Goal: Task Accomplishment & Management: Manage account settings

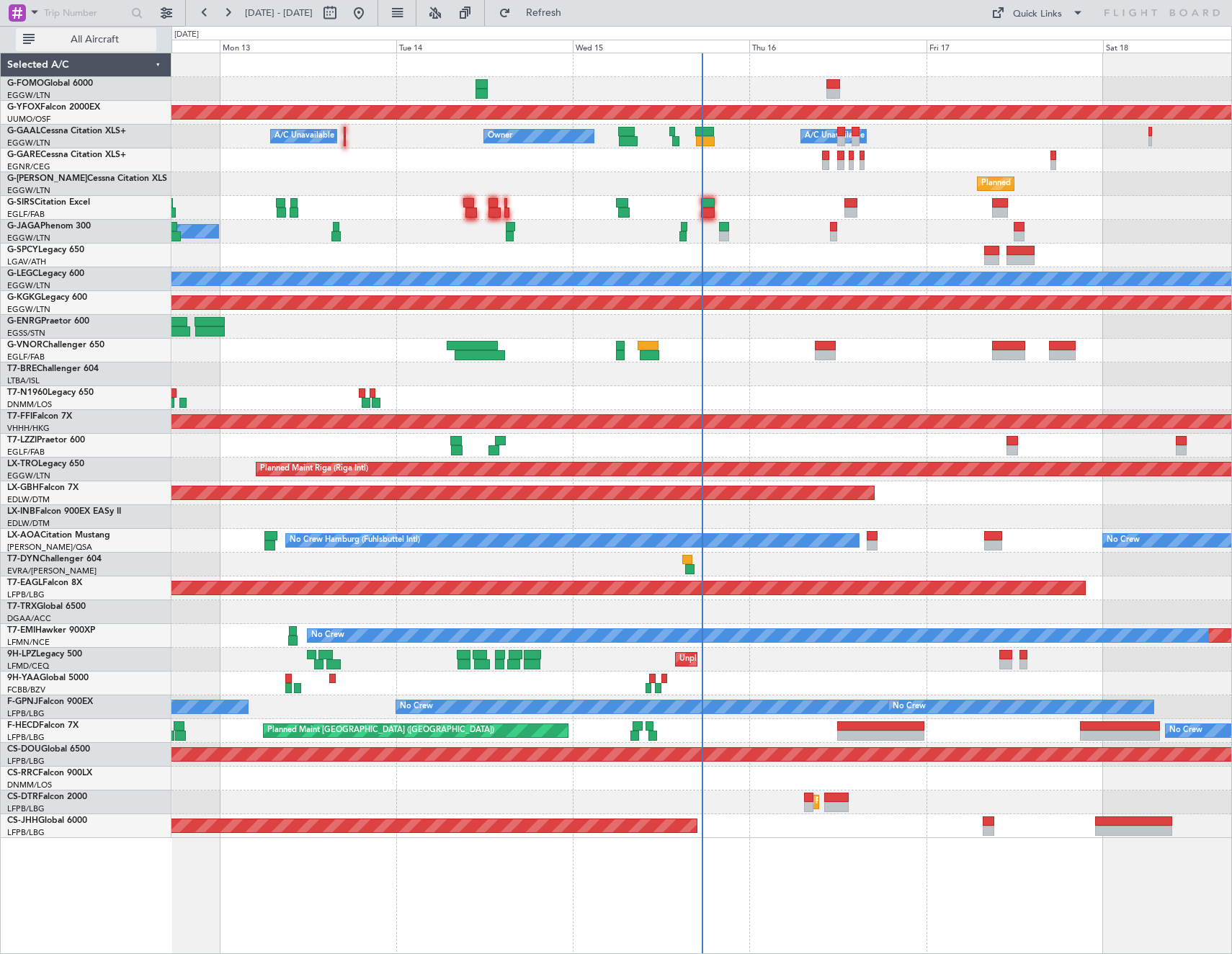
click at [72, 48] on button "All Aircraft" at bounding box center [86, 40] width 141 height 23
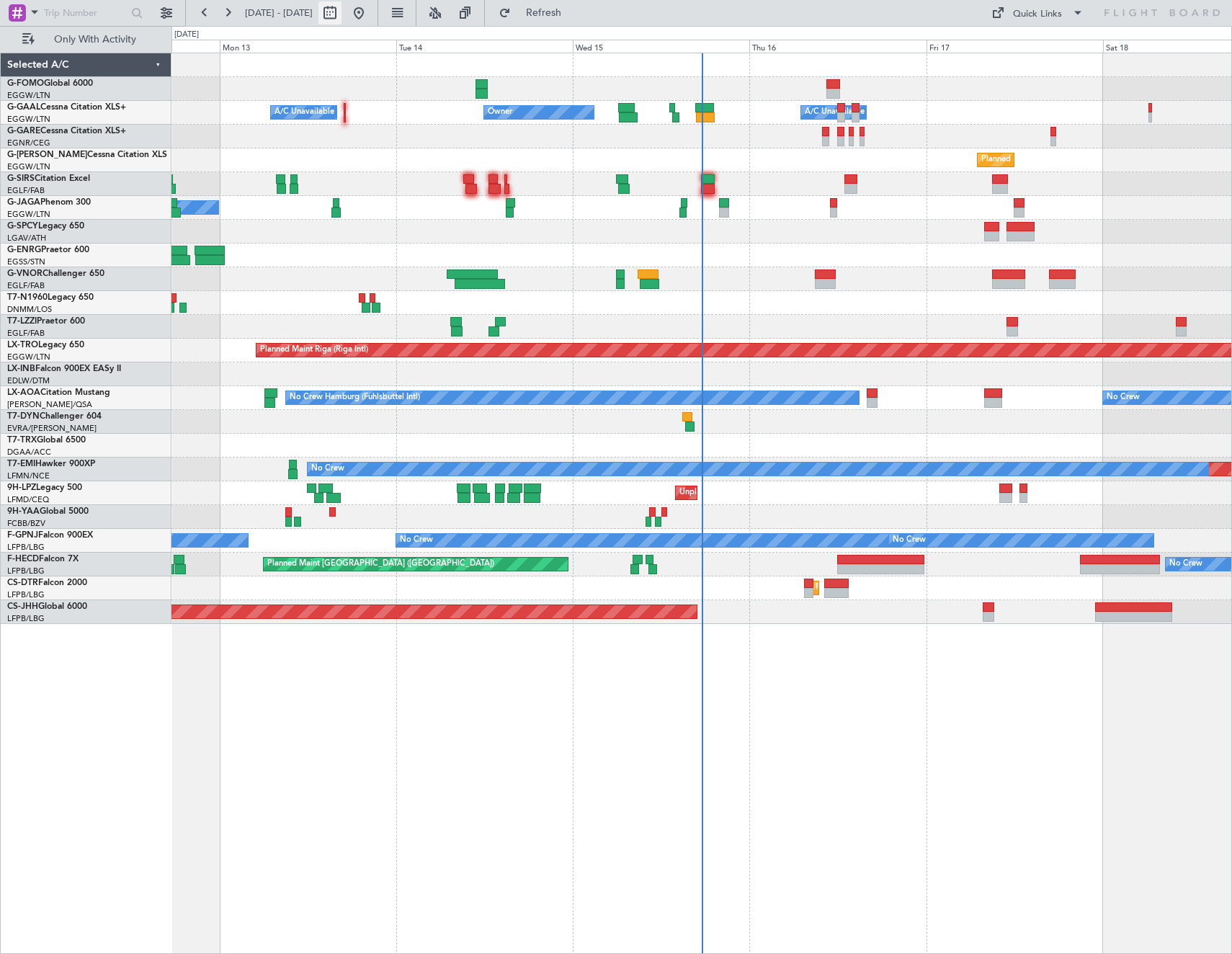
click at [341, 14] on button at bounding box center [330, 13] width 23 height 23
select select "10"
select select "2025"
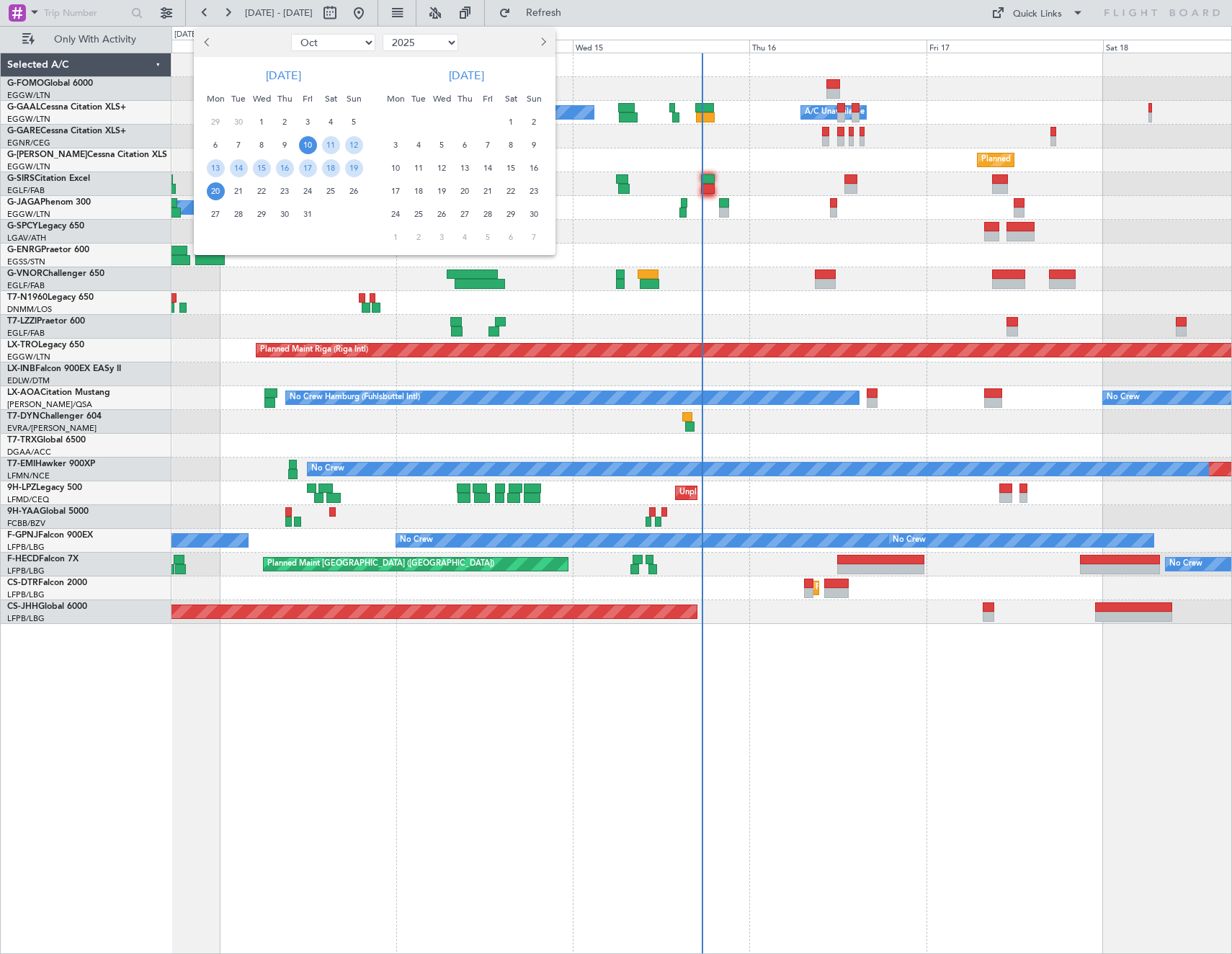
click at [265, 171] on span "15" at bounding box center [262, 168] width 18 height 18
click at [259, 190] on span "22" at bounding box center [262, 192] width 18 height 18
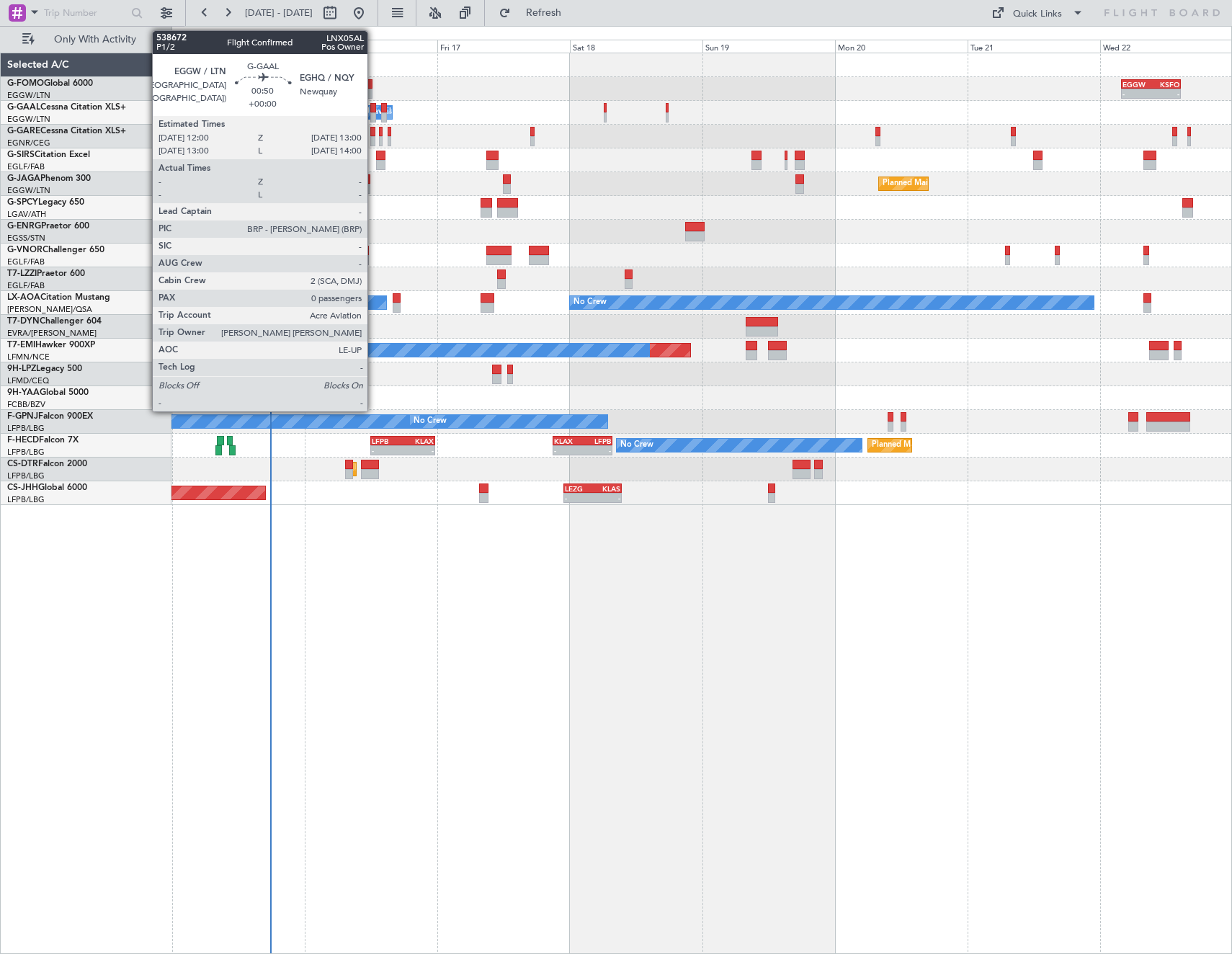
click at [374, 115] on div at bounding box center [373, 117] width 6 height 10
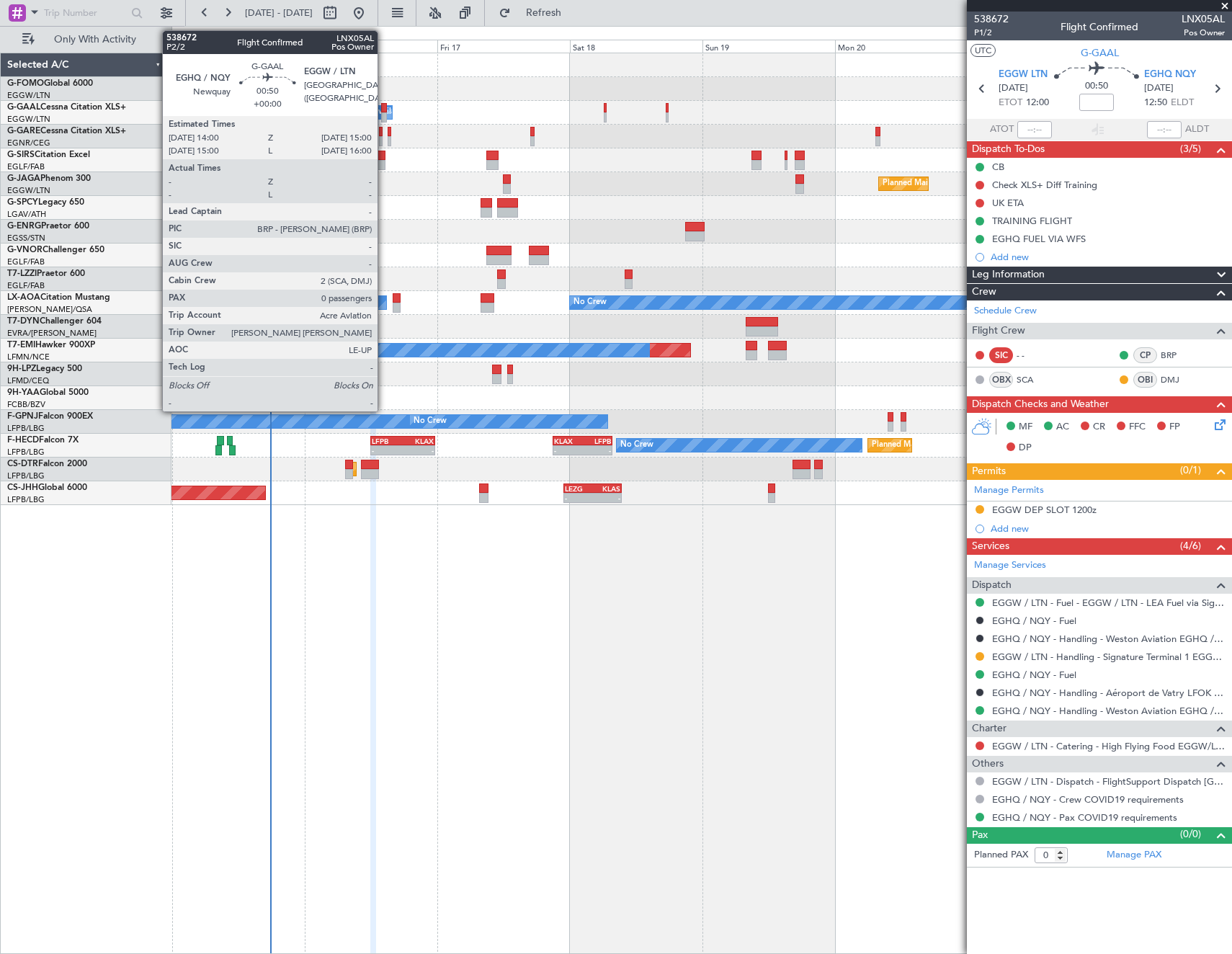
click at [384, 112] on div at bounding box center [384, 107] width 6 height 10
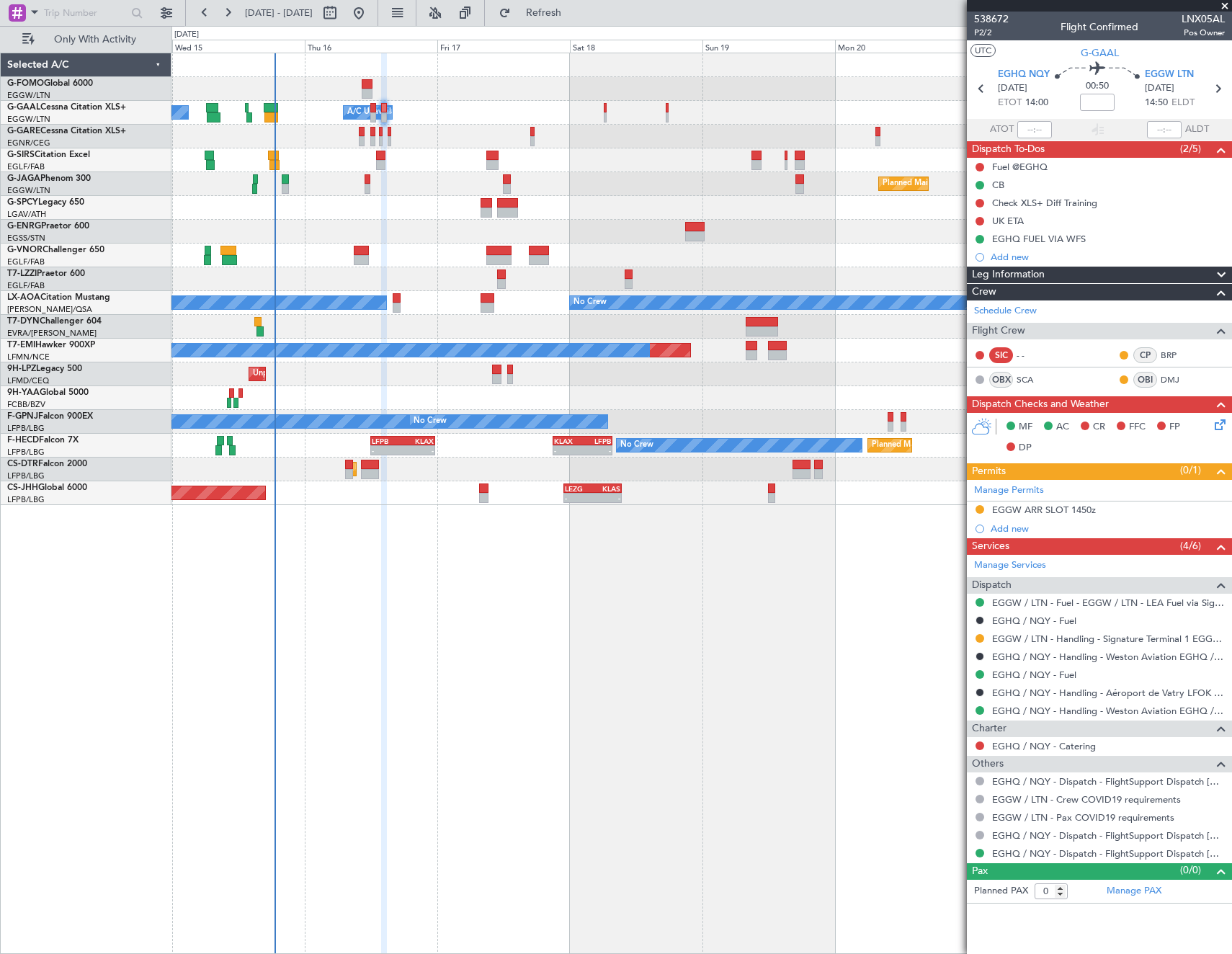
click at [297, 686] on div "Owner Owner A/C Unavailable A/C Unavailable Planned Maint [GEOGRAPHIC_DATA] ([G…" at bounding box center [702, 502] width 1061 height 901
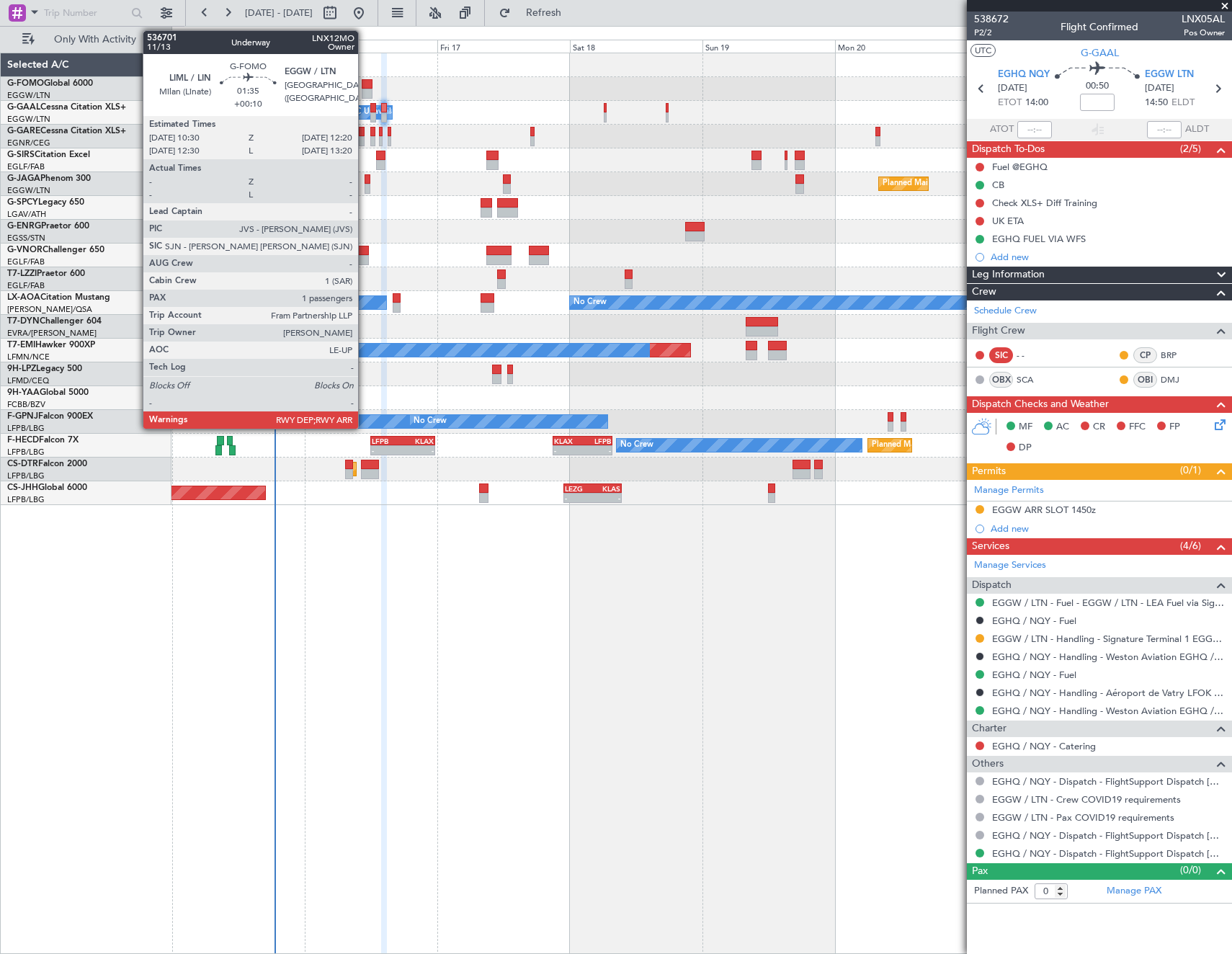
click at [364, 80] on div at bounding box center [367, 84] width 11 height 10
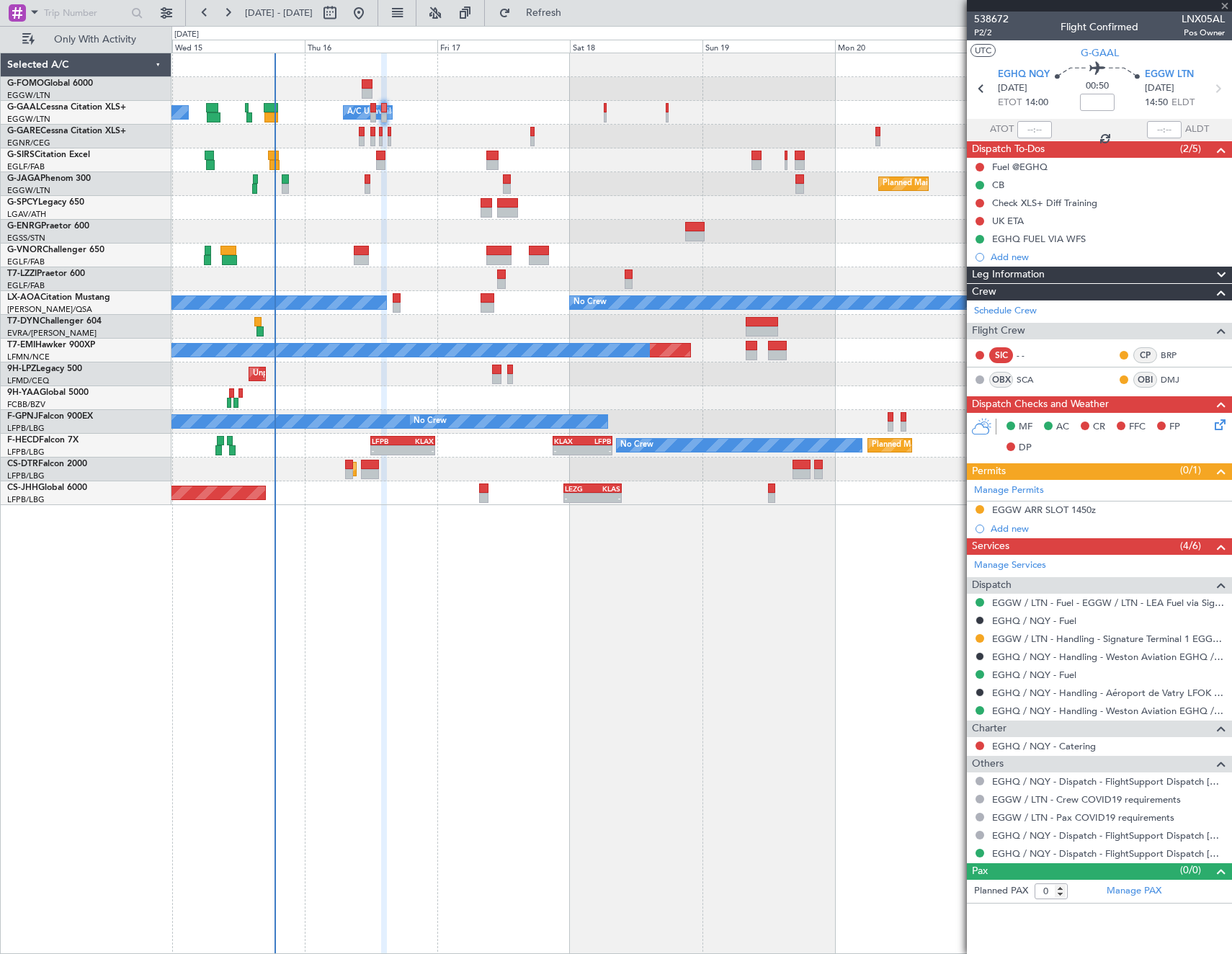
type input "+00:10"
type input "1"
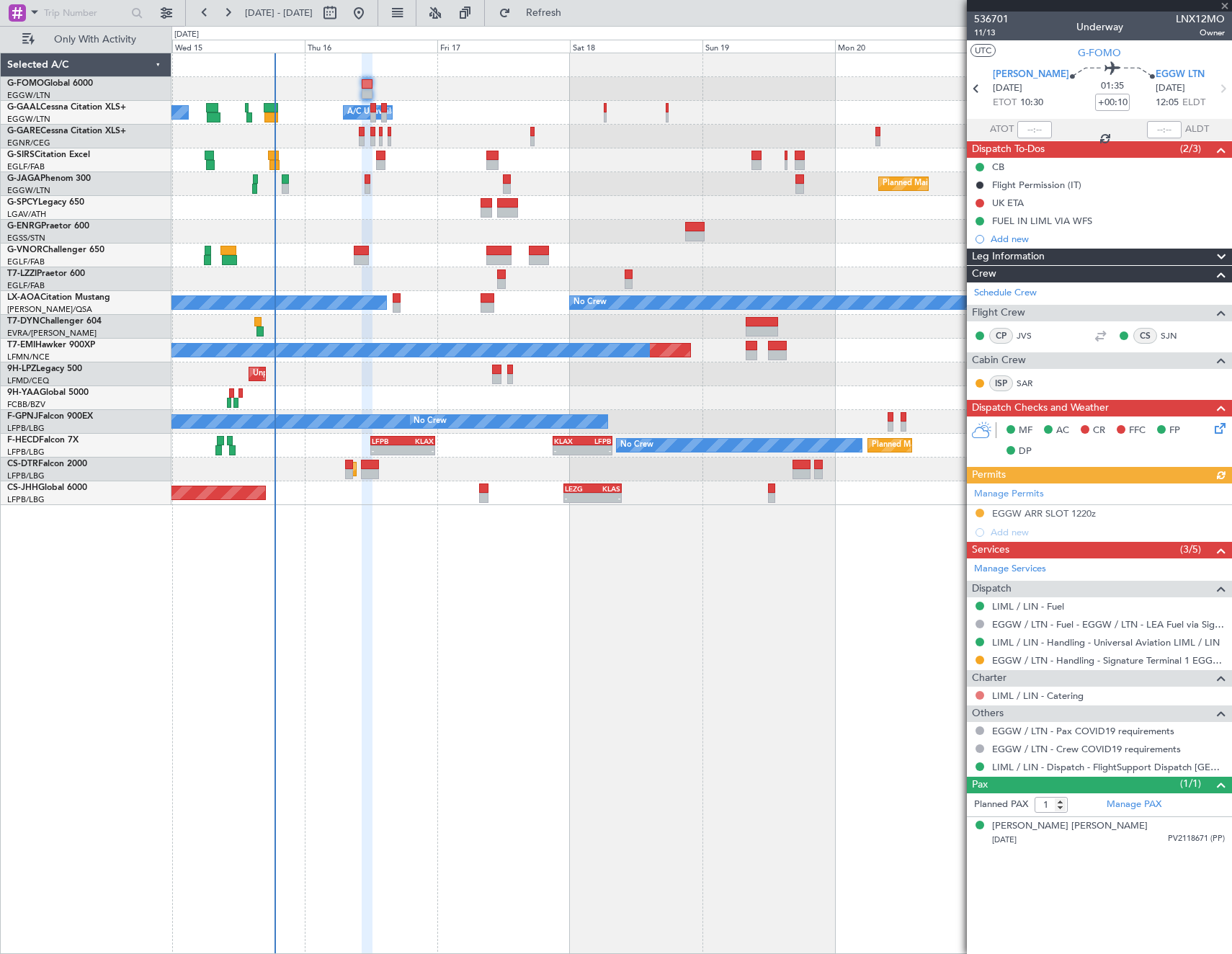
click at [982, 695] on button at bounding box center [980, 695] width 8 height 8
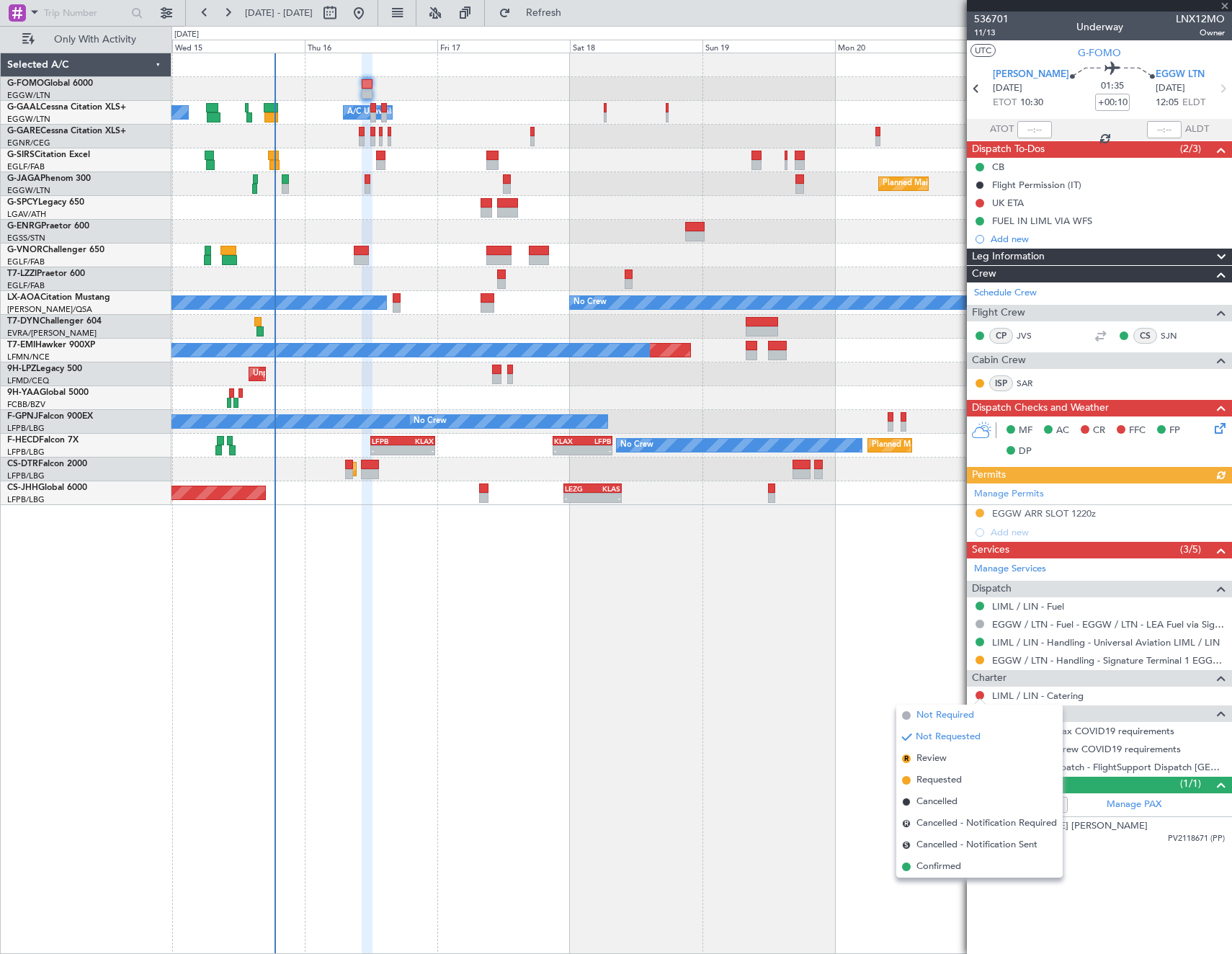
click at [933, 710] on span "Not Required" at bounding box center [945, 715] width 58 height 14
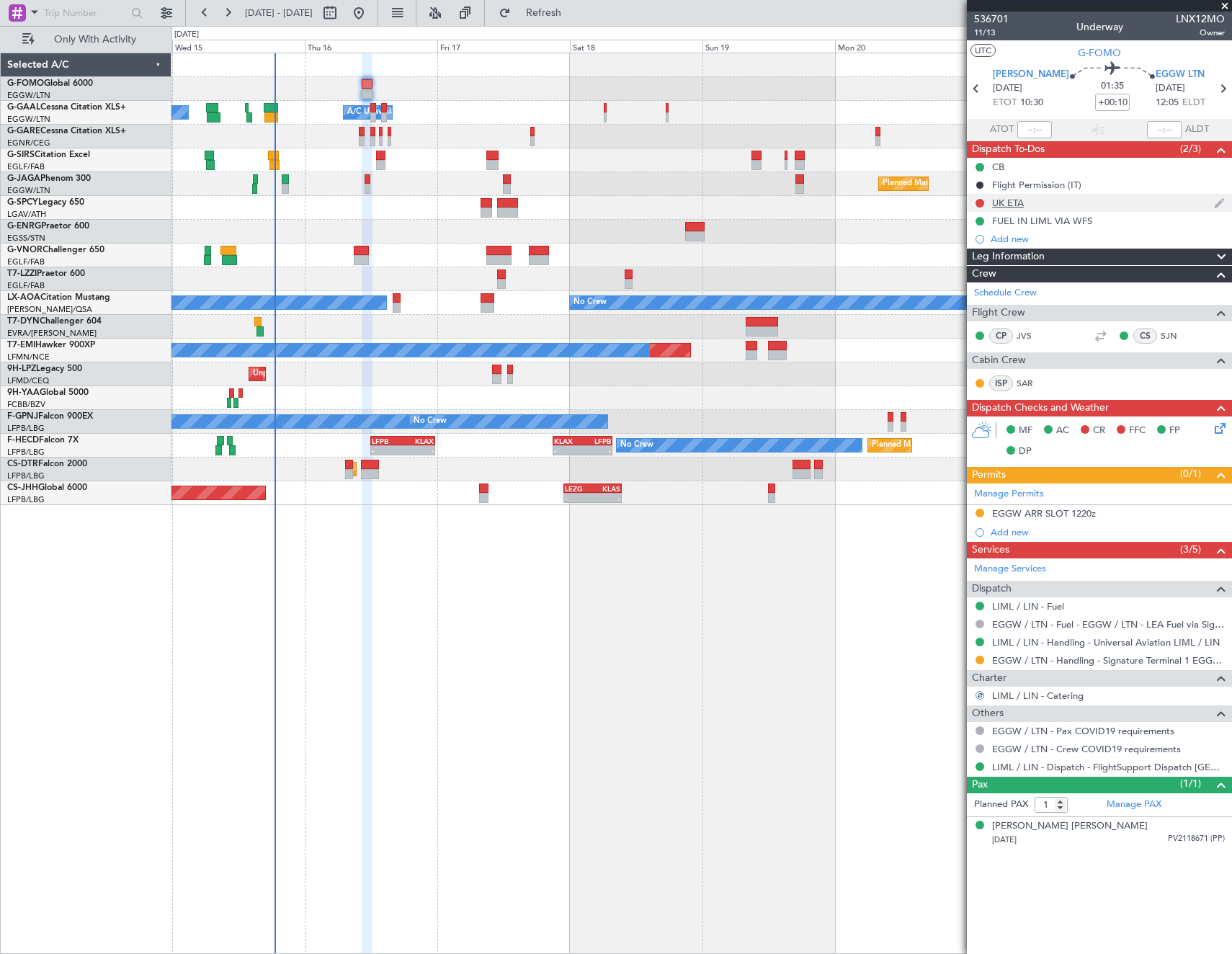
click at [981, 198] on div at bounding box center [980, 203] width 11 height 11
click at [981, 201] on button at bounding box center [980, 203] width 8 height 8
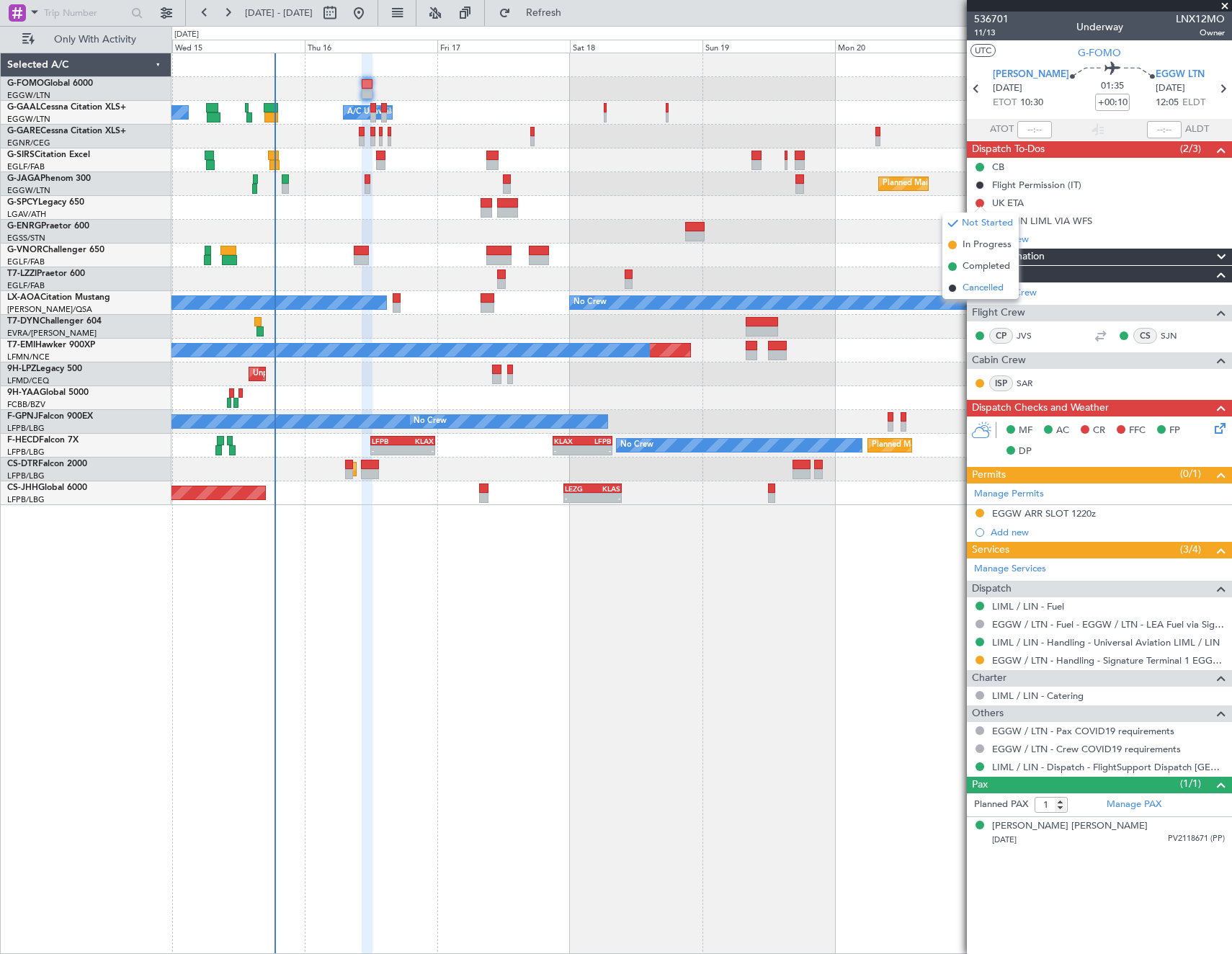
click at [962, 293] on li "Cancelled" at bounding box center [980, 288] width 76 height 21
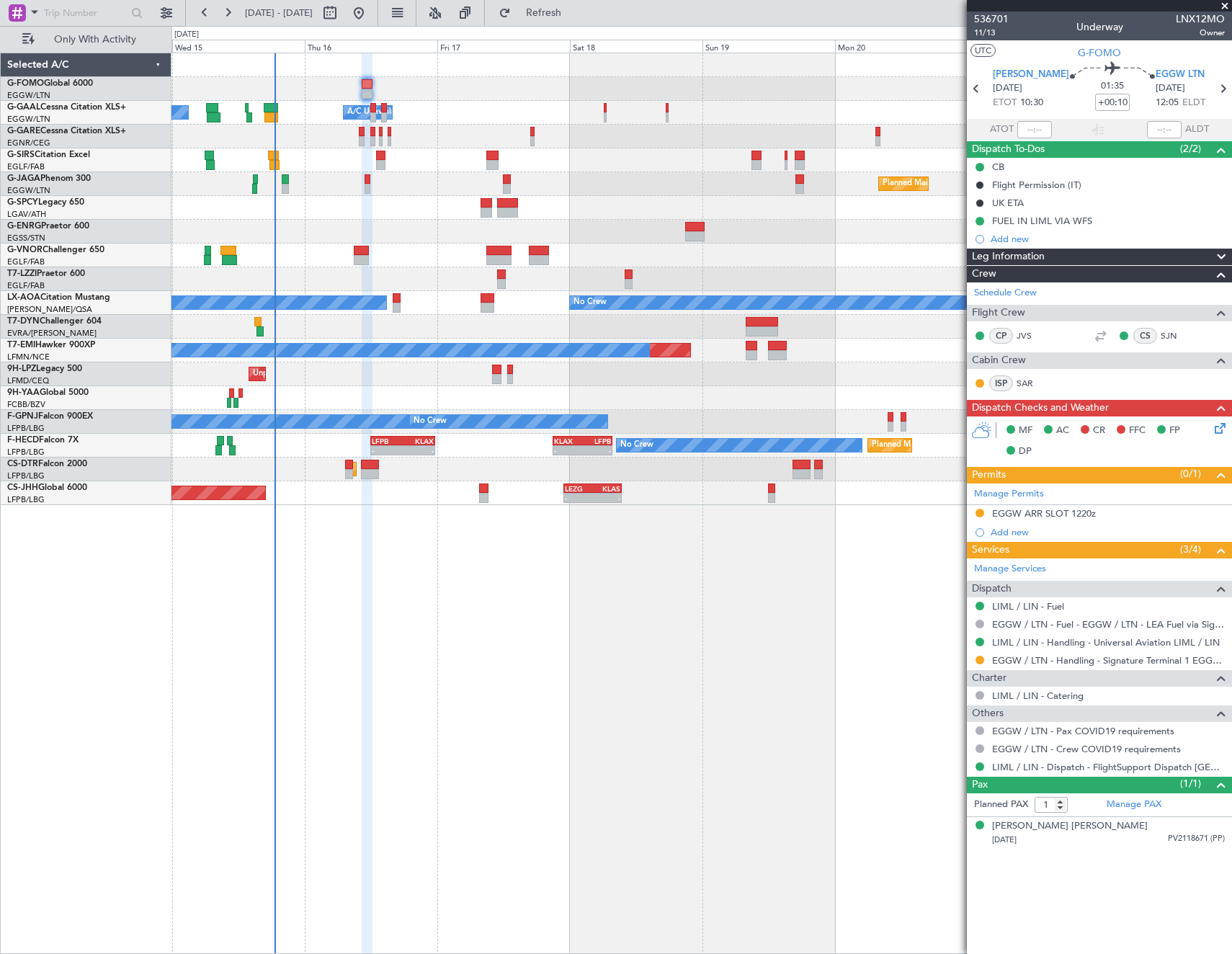
click at [343, 463] on div "Planned Maint Sofia" at bounding box center [702, 469] width 1060 height 24
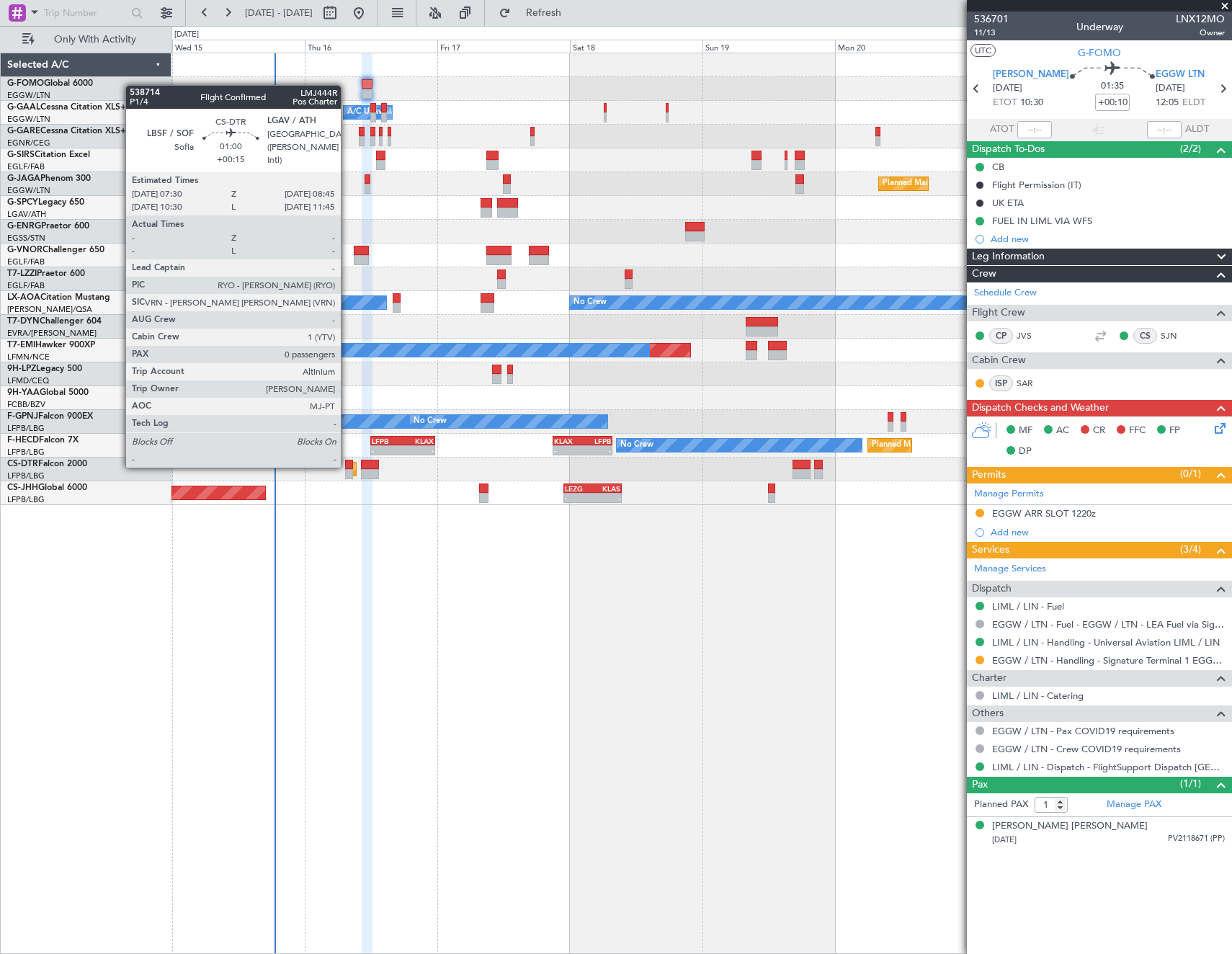
click at [348, 466] on div at bounding box center [348, 464] width 7 height 10
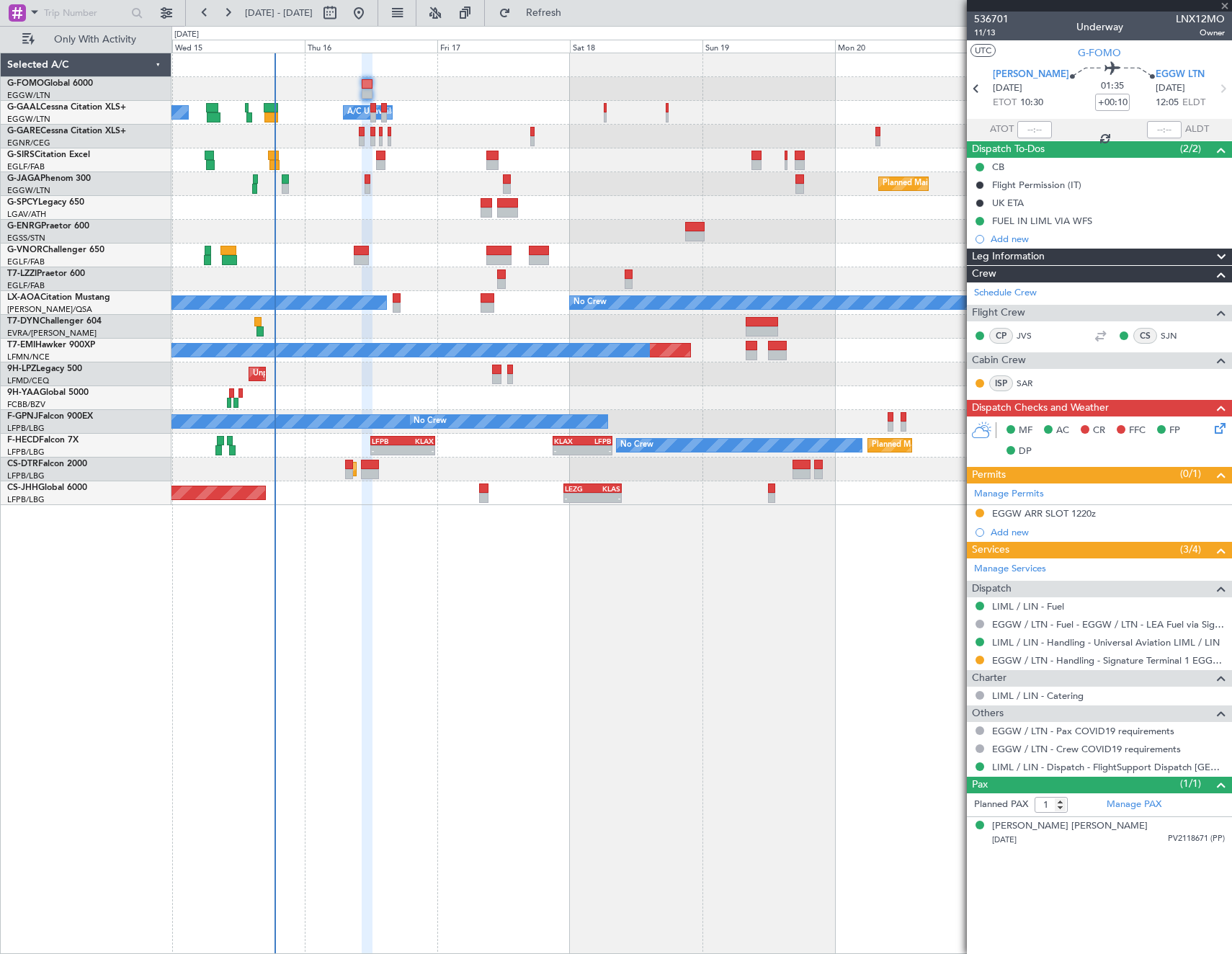
type input "+00:15"
type input "0"
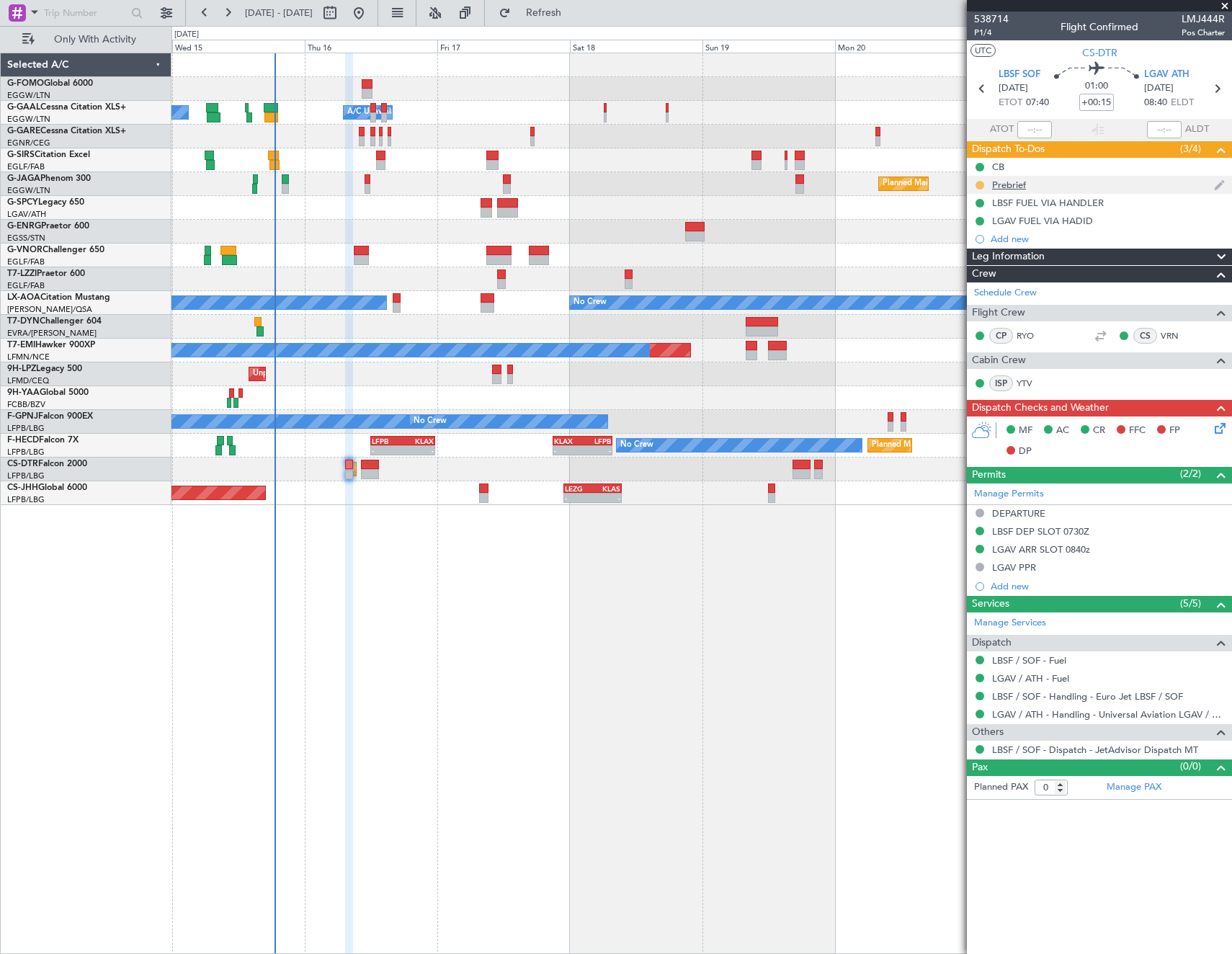
click at [979, 184] on button at bounding box center [980, 185] width 8 height 8
click at [960, 264] on li "Cancelled" at bounding box center [980, 270] width 77 height 21
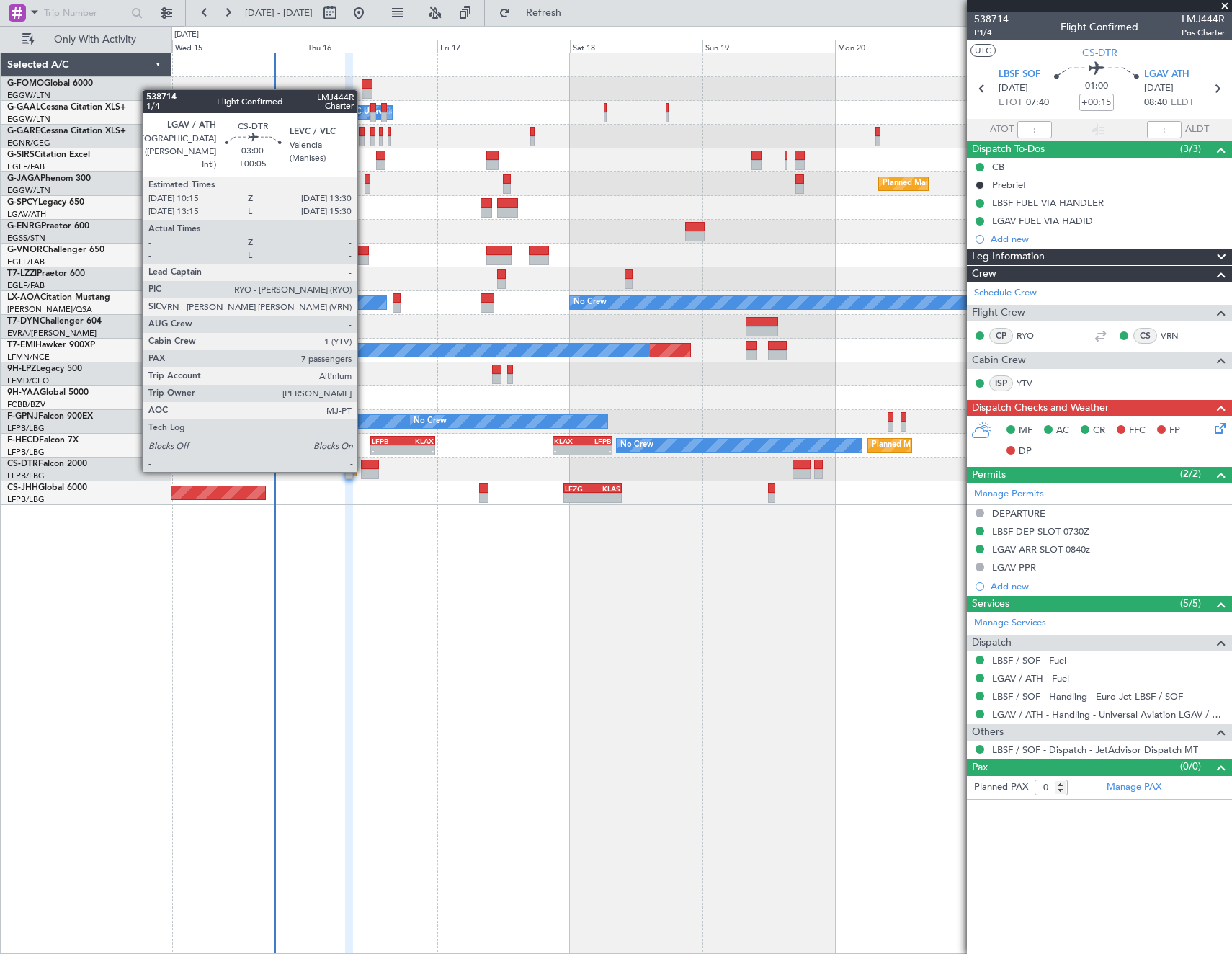
click at [364, 471] on div at bounding box center [370, 474] width 18 height 10
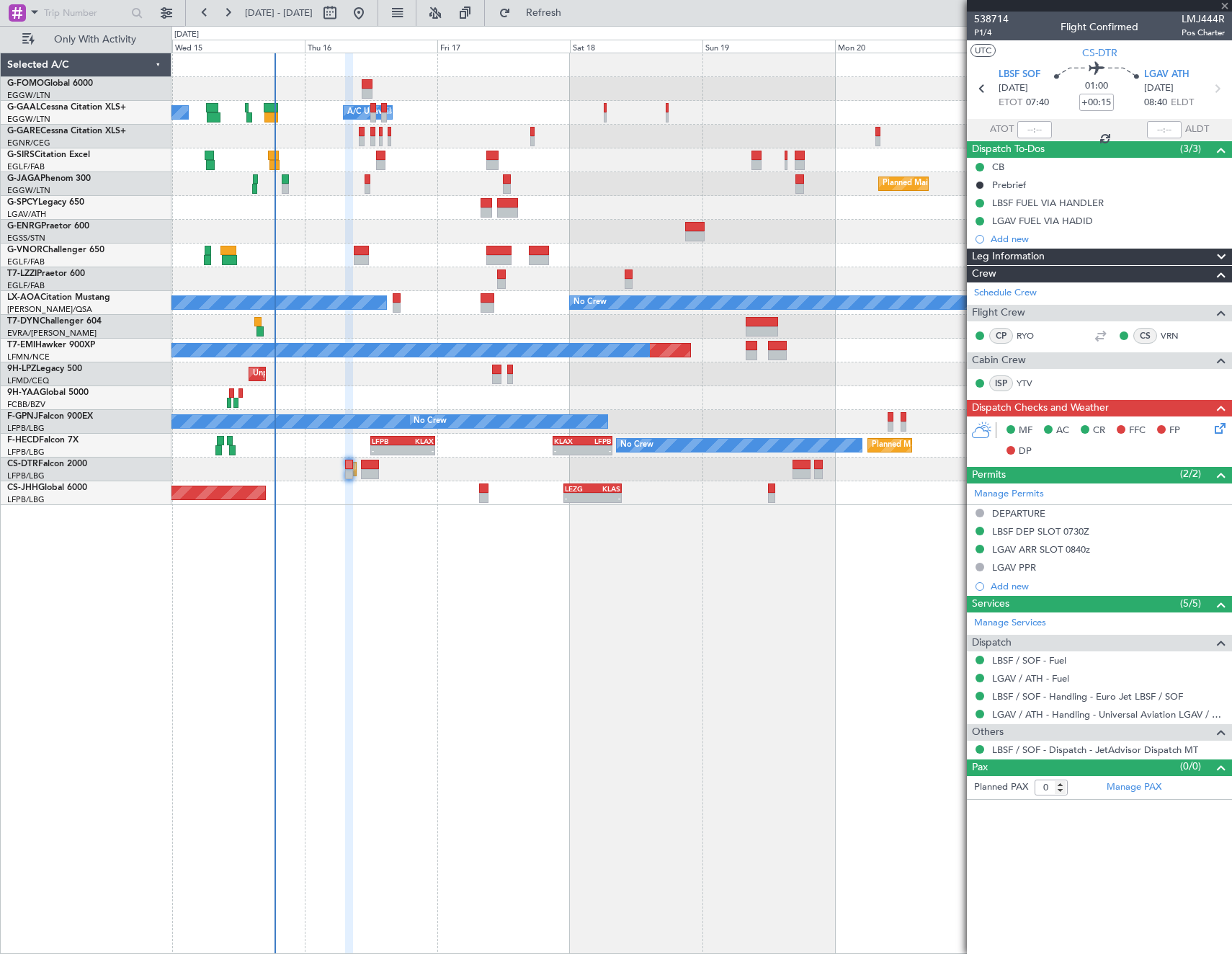
type input "+00:05"
type input "7"
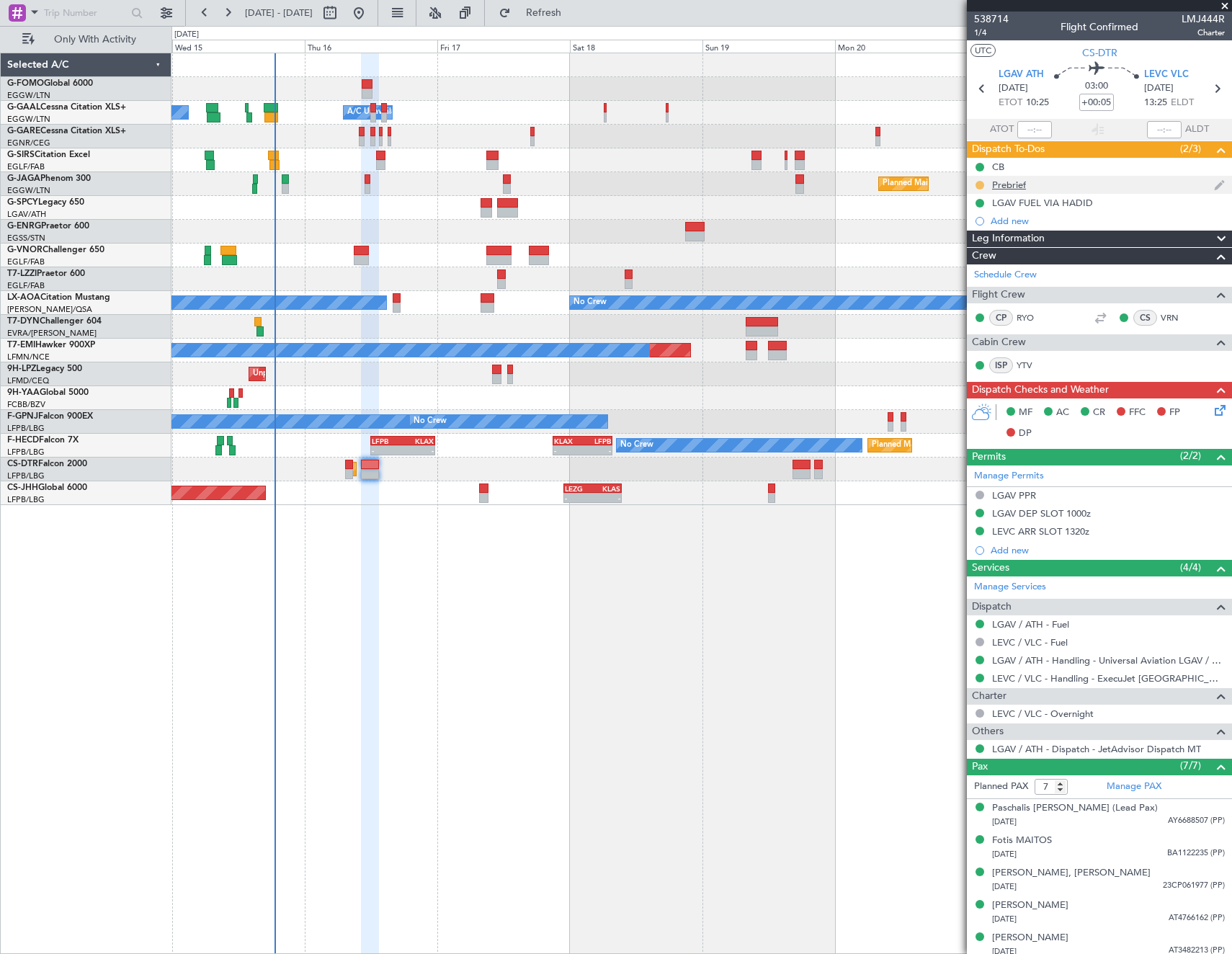
click at [976, 182] on button at bounding box center [980, 185] width 8 height 8
click at [969, 273] on span "Cancelled" at bounding box center [983, 270] width 41 height 14
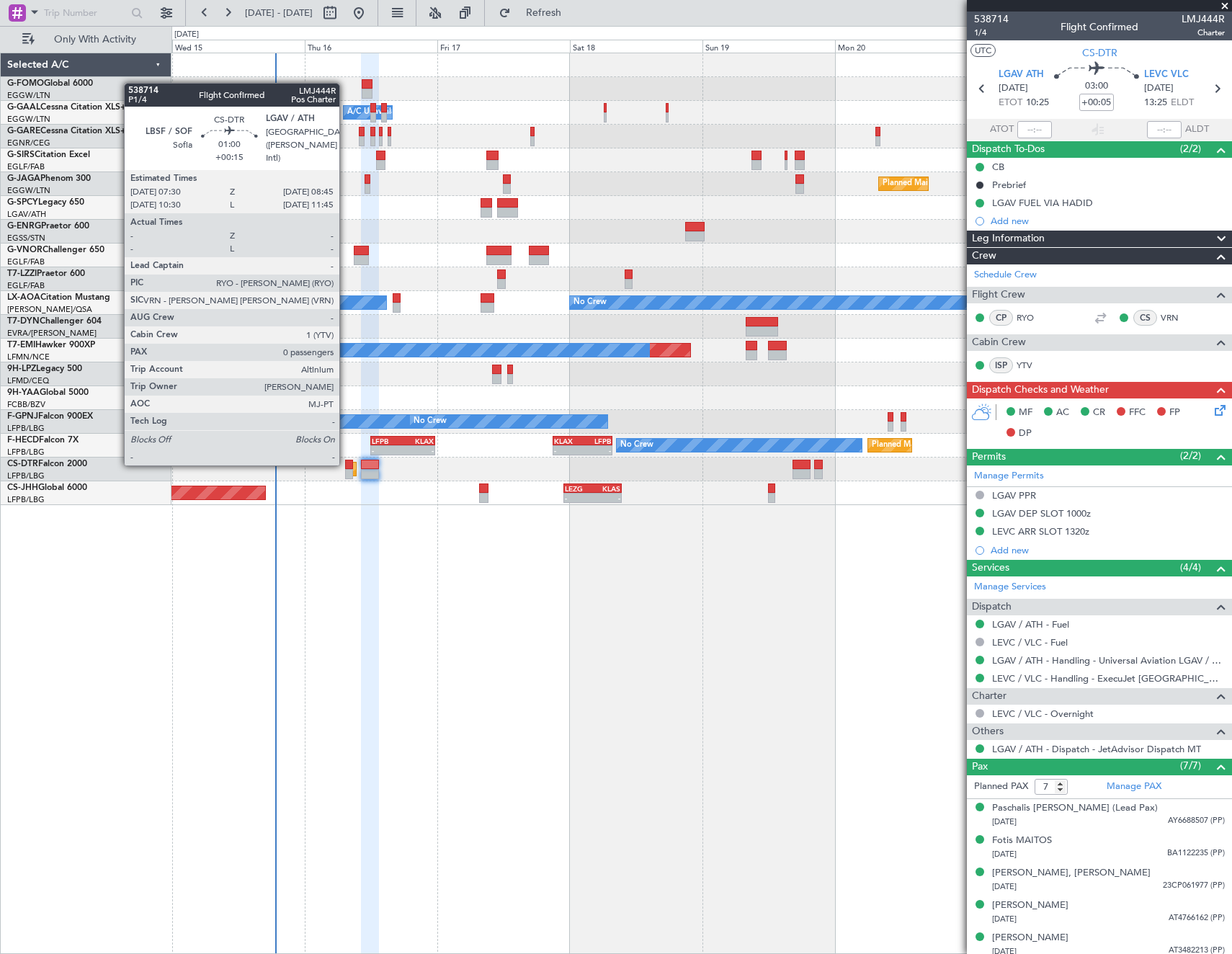
click at [346, 464] on div at bounding box center [348, 464] width 7 height 10
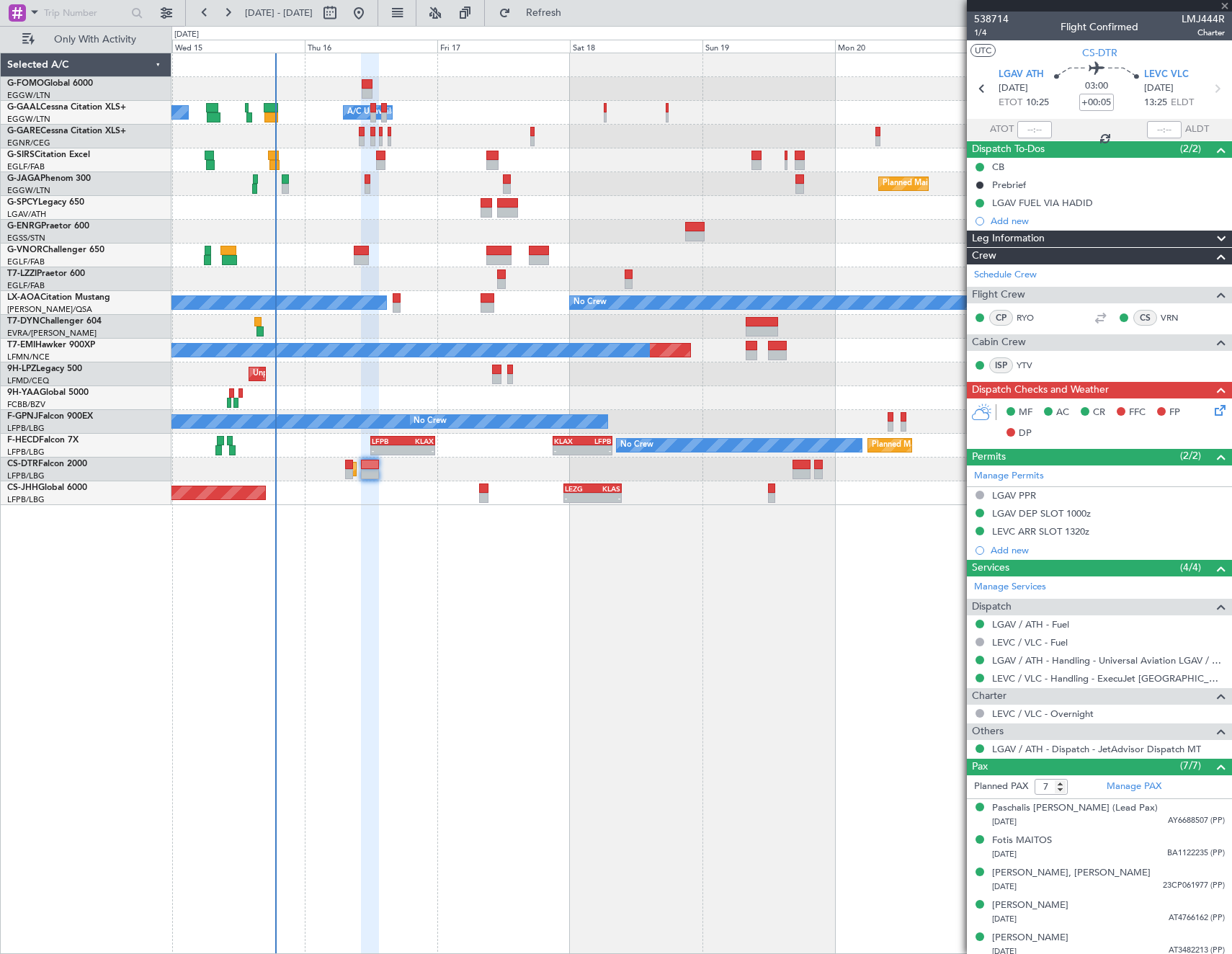
type input "+00:15"
type input "0"
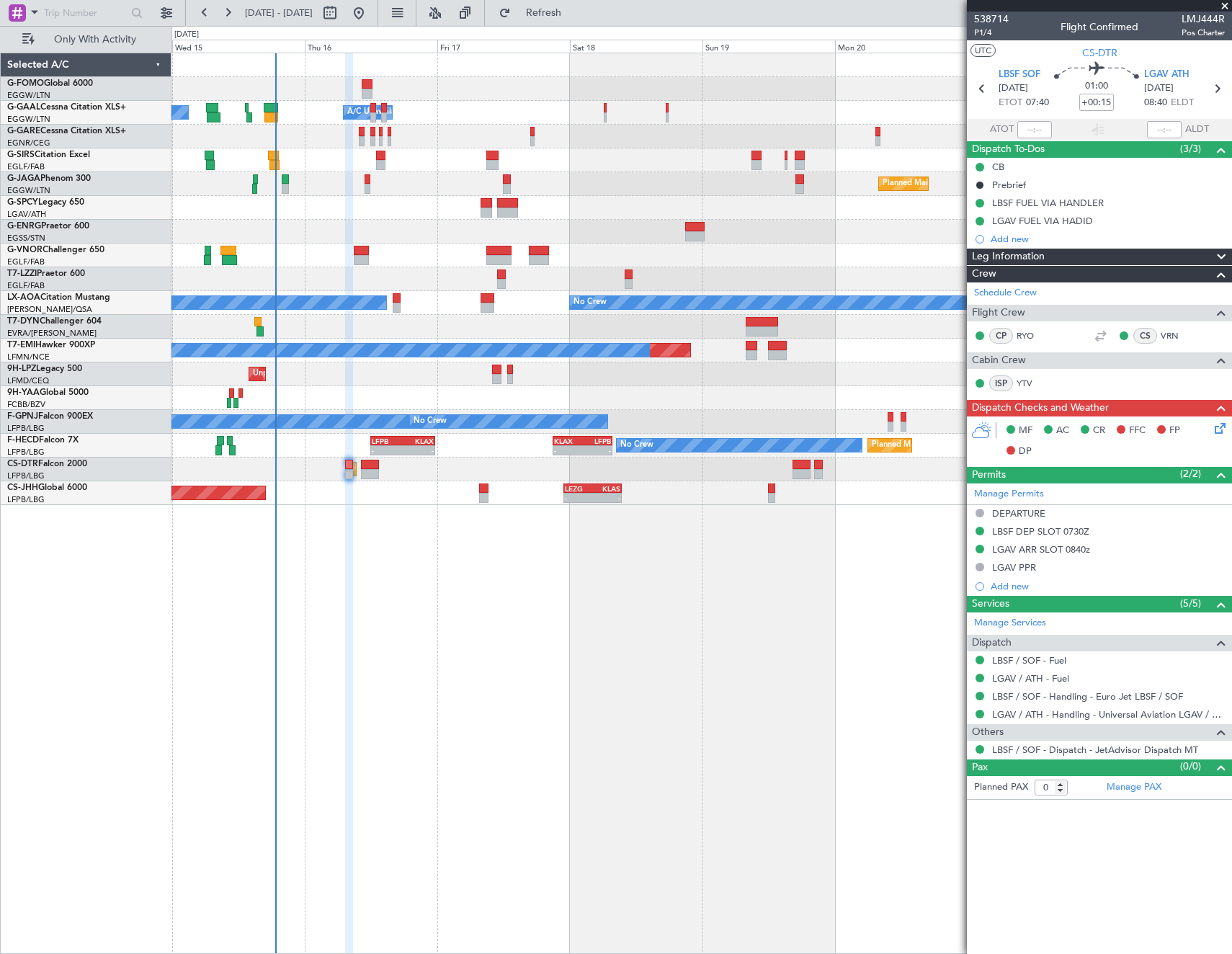
click at [1220, 426] on icon at bounding box center [1218, 425] width 11 height 11
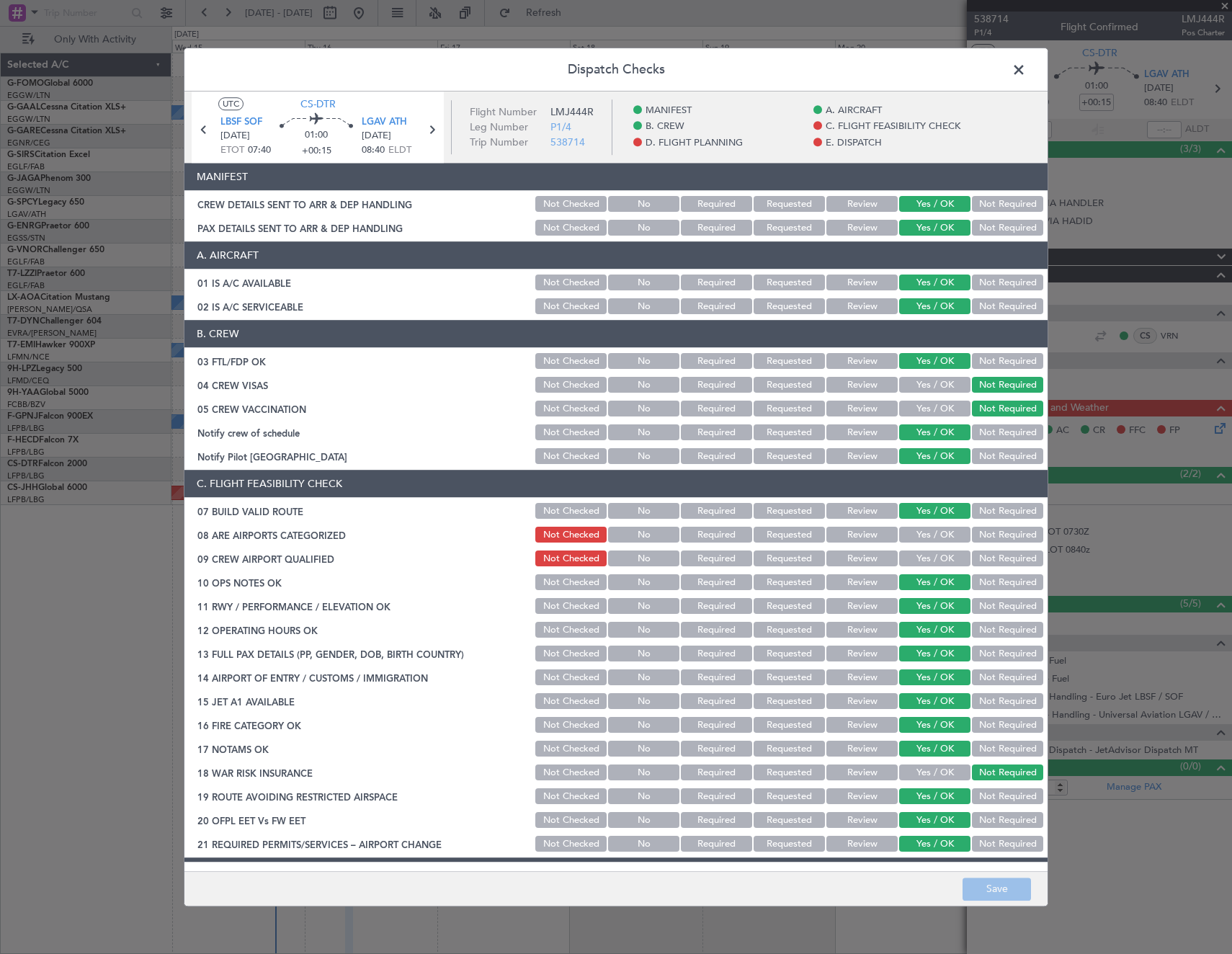
click at [929, 537] on button "Yes / OK" at bounding box center [935, 535] width 71 height 16
click at [921, 555] on button "Yes / OK" at bounding box center [935, 559] width 71 height 16
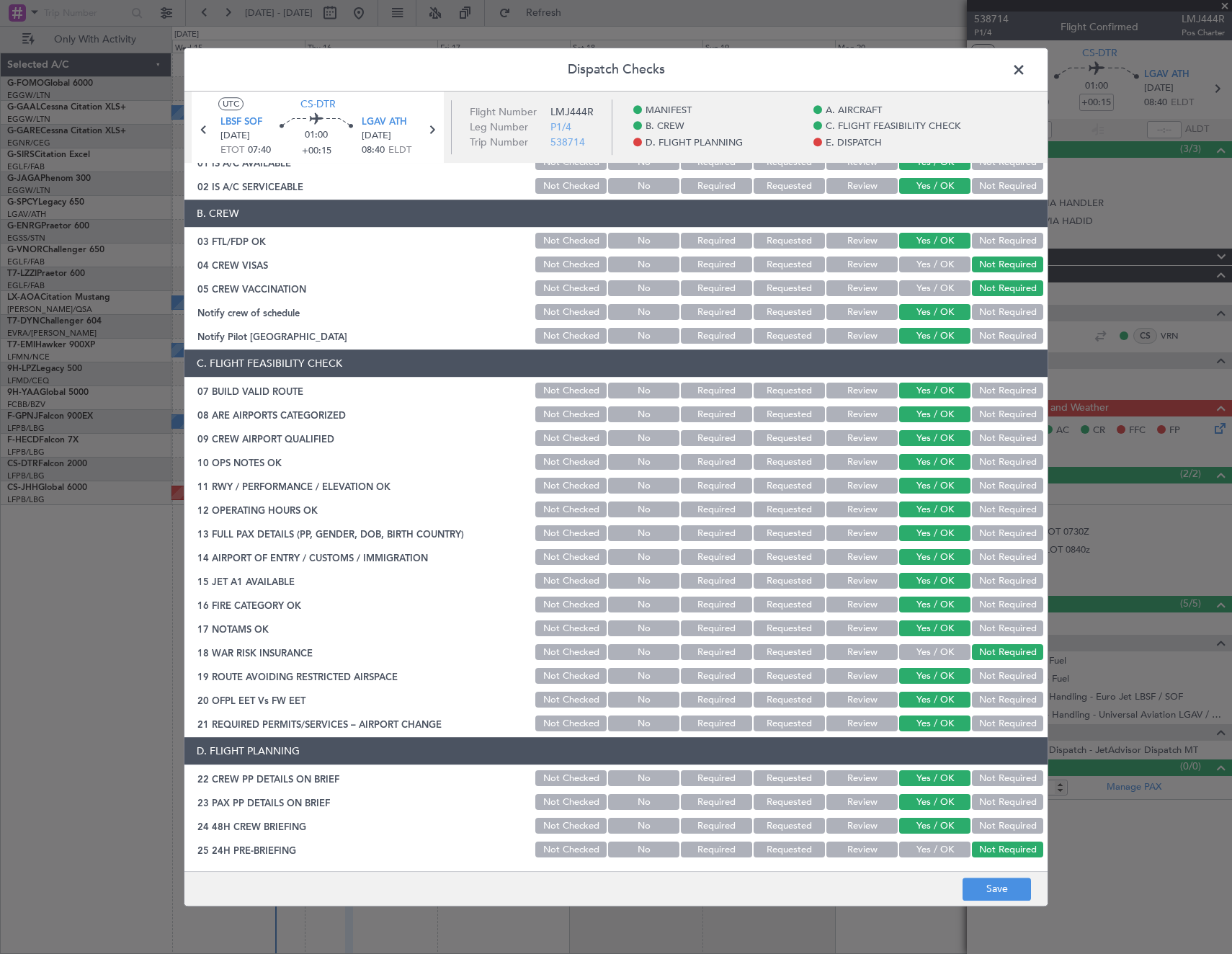
scroll to position [360, 0]
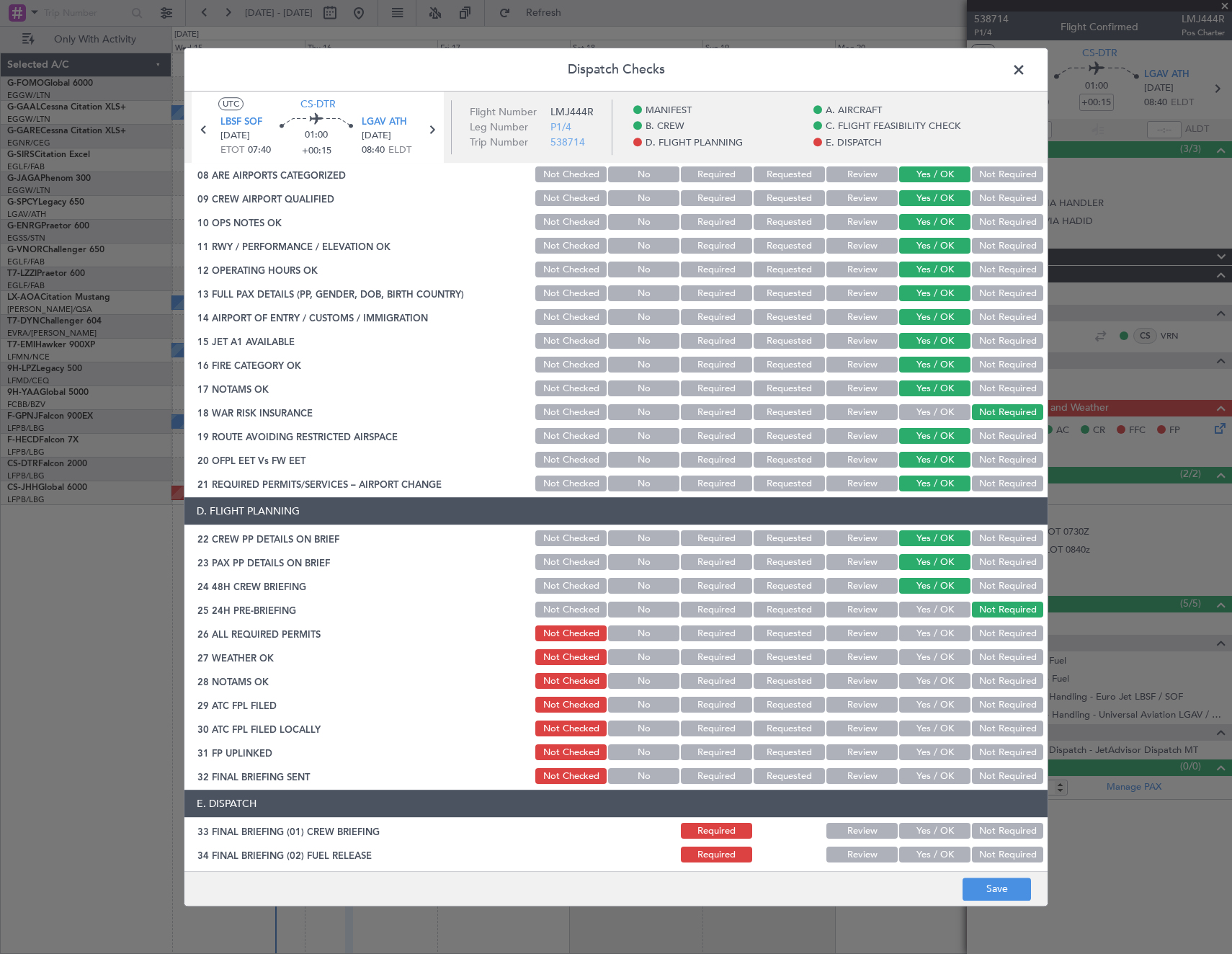
click at [927, 632] on button "Yes / OK" at bounding box center [935, 633] width 71 height 16
click at [866, 660] on button "Review" at bounding box center [862, 658] width 71 height 16
click at [857, 679] on button "Review" at bounding box center [862, 681] width 71 height 16
click at [917, 701] on button "Yes / OK" at bounding box center [935, 705] width 71 height 16
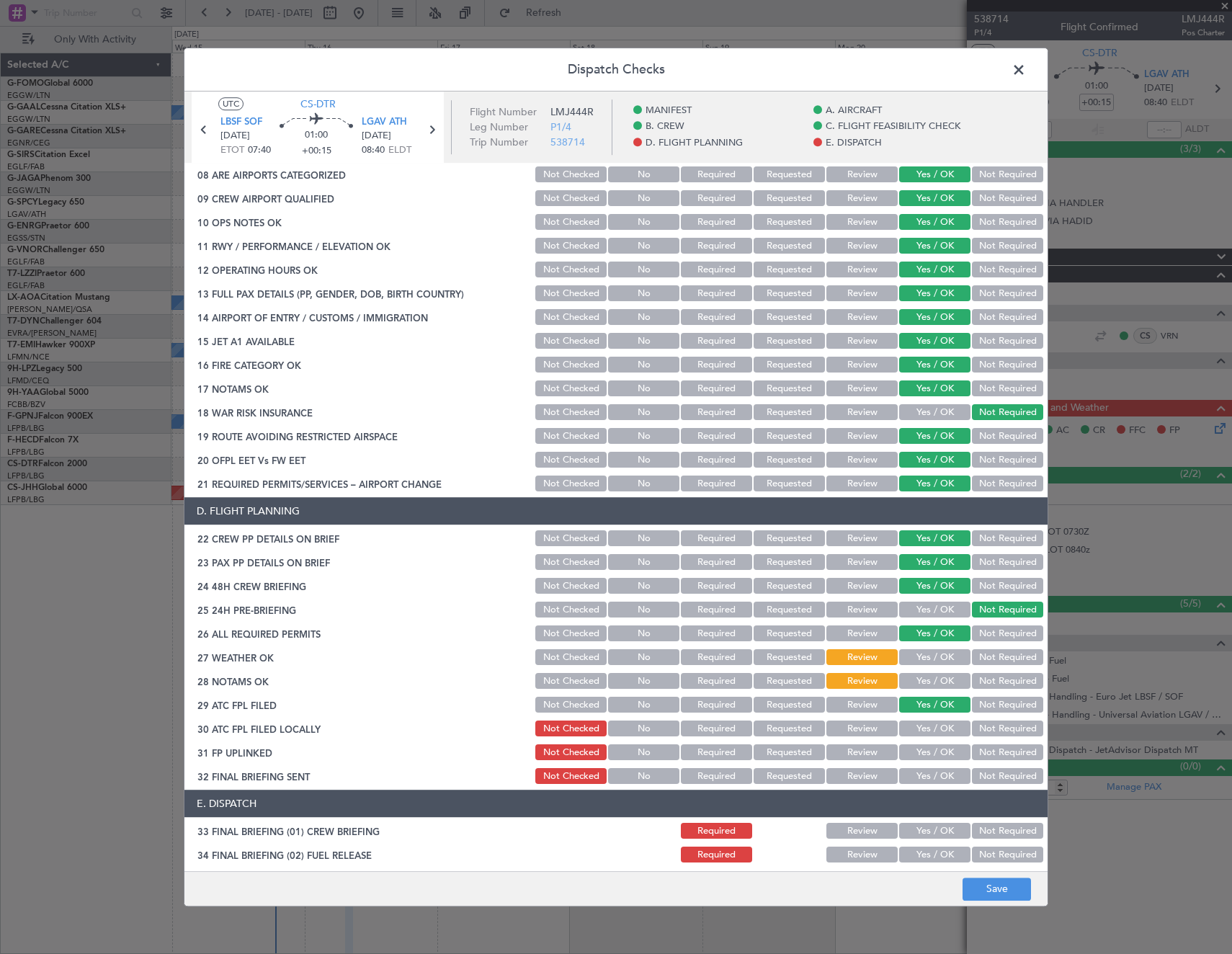
drag, startPoint x: 983, startPoint y: 722, endPoint x: 956, endPoint y: 738, distance: 31.4
click at [983, 723] on button "Not Required" at bounding box center [1008, 728] width 71 height 16
drag, startPoint x: 941, startPoint y: 748, endPoint x: 990, endPoint y: 778, distance: 57.5
click at [941, 749] on button "Yes / OK" at bounding box center [935, 753] width 71 height 16
click at [990, 779] on button "Not Required" at bounding box center [1008, 776] width 71 height 16
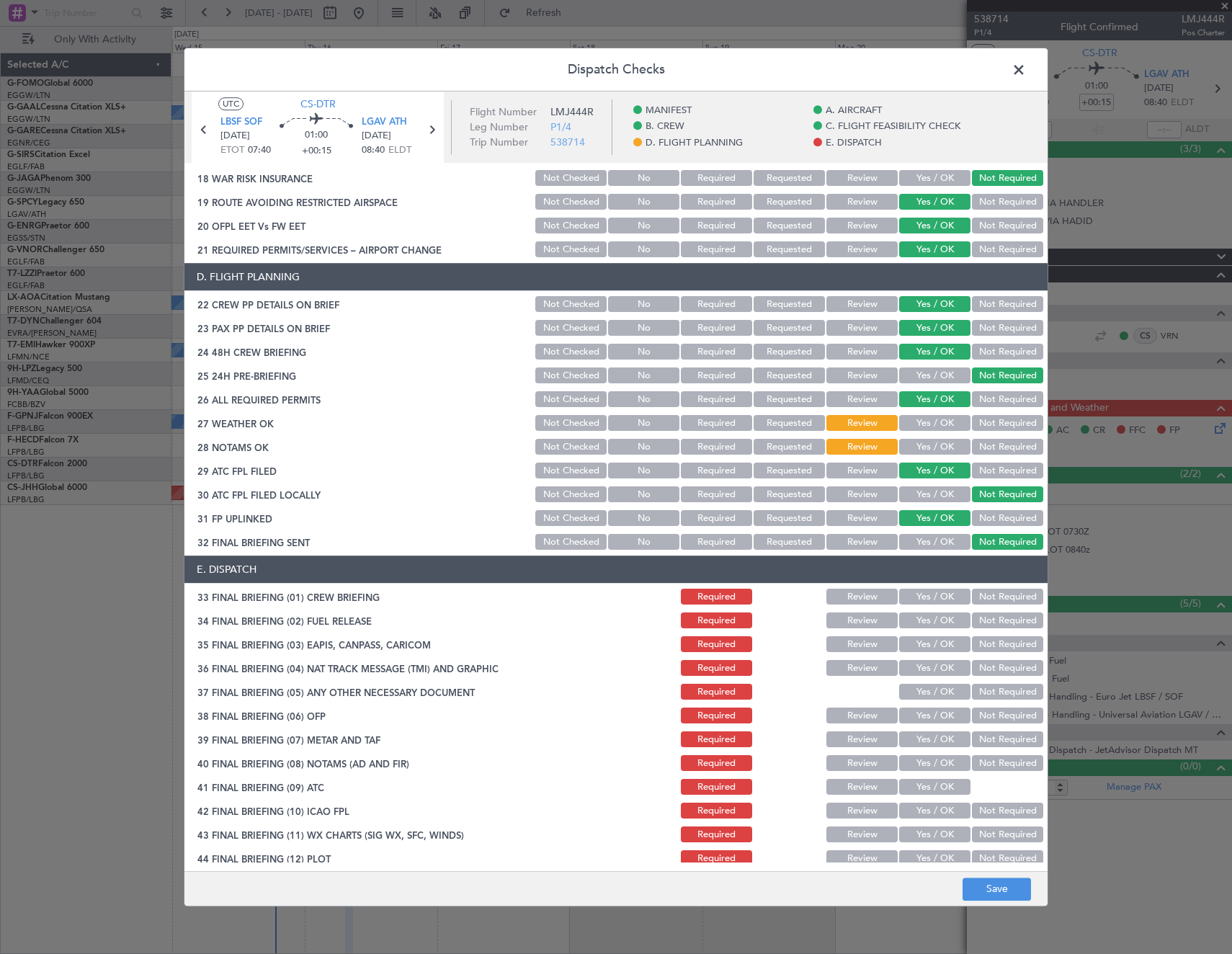
scroll to position [604, 0]
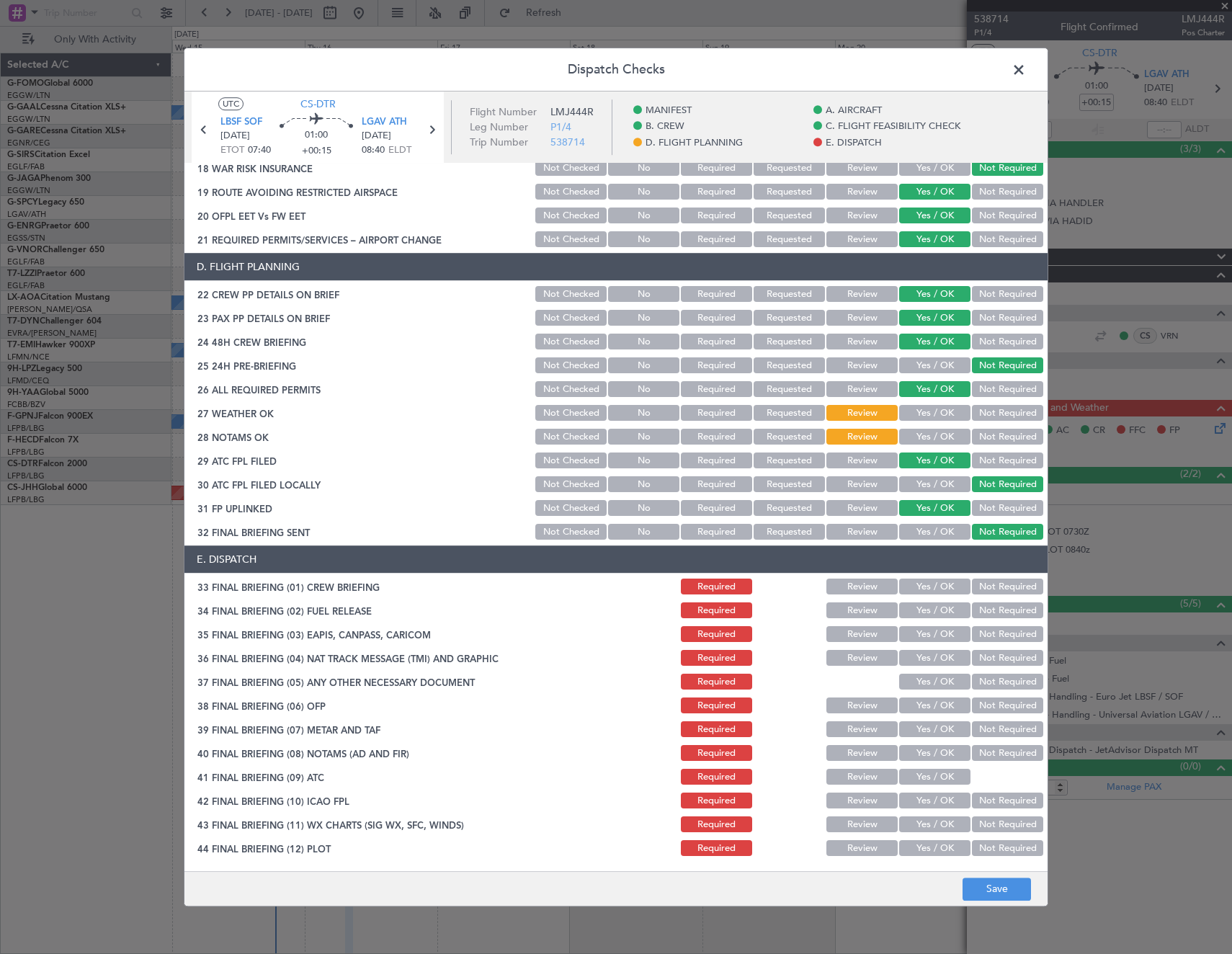
click at [991, 630] on button "Not Required" at bounding box center [1008, 634] width 71 height 16
click at [992, 661] on button "Not Required" at bounding box center [1008, 658] width 71 height 16
click at [921, 687] on button "Yes / OK" at bounding box center [935, 682] width 71 height 16
drag, startPoint x: 916, startPoint y: 711, endPoint x: 916, endPoint y: 721, distance: 10.0
click at [916, 710] on button "Yes / OK" at bounding box center [935, 705] width 71 height 16
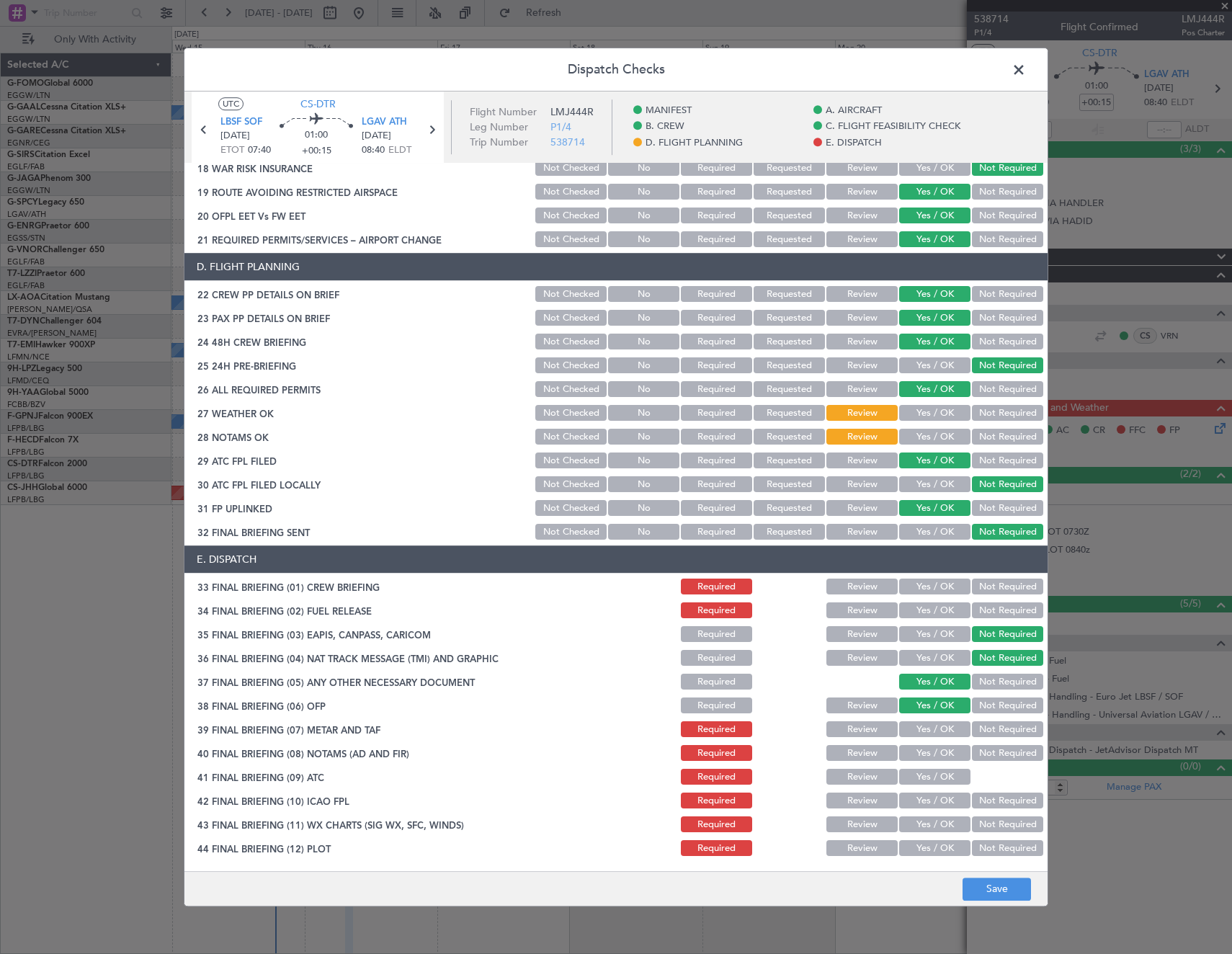
click at [916, 731] on button "Yes / OK" at bounding box center [935, 729] width 71 height 16
click at [912, 753] on button "Yes / OK" at bounding box center [935, 753] width 71 height 16
click at [910, 777] on button "Yes / OK" at bounding box center [935, 777] width 71 height 16
click at [910, 799] on button "Yes / OK" at bounding box center [935, 800] width 71 height 16
drag, startPoint x: 910, startPoint y: 822, endPoint x: 910, endPoint y: 841, distance: 19.0
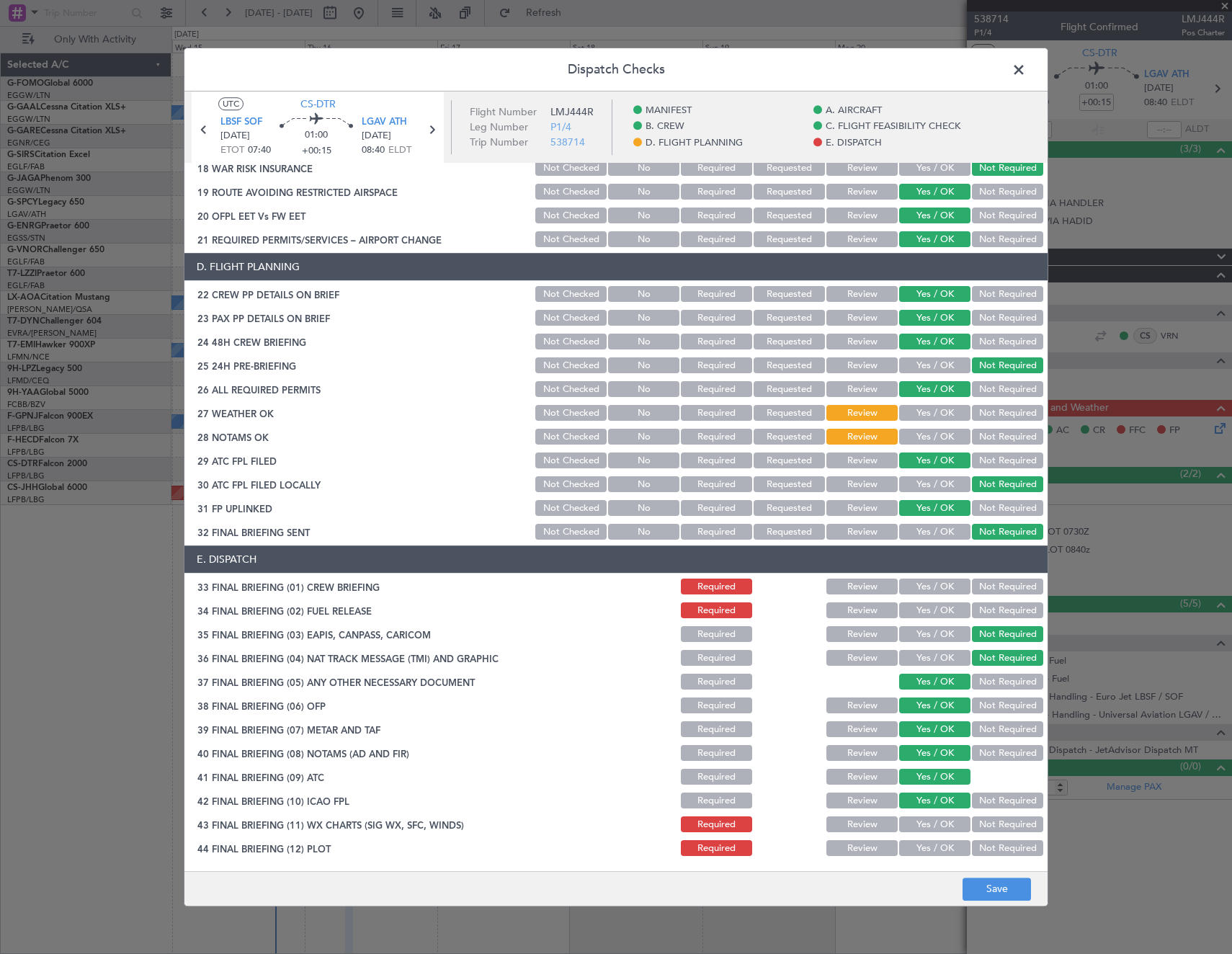
click at [907, 825] on button "Yes / OK" at bounding box center [935, 824] width 71 height 16
click at [910, 845] on button "Yes / OK" at bounding box center [935, 848] width 71 height 16
click at [1010, 894] on button "Save" at bounding box center [997, 889] width 68 height 23
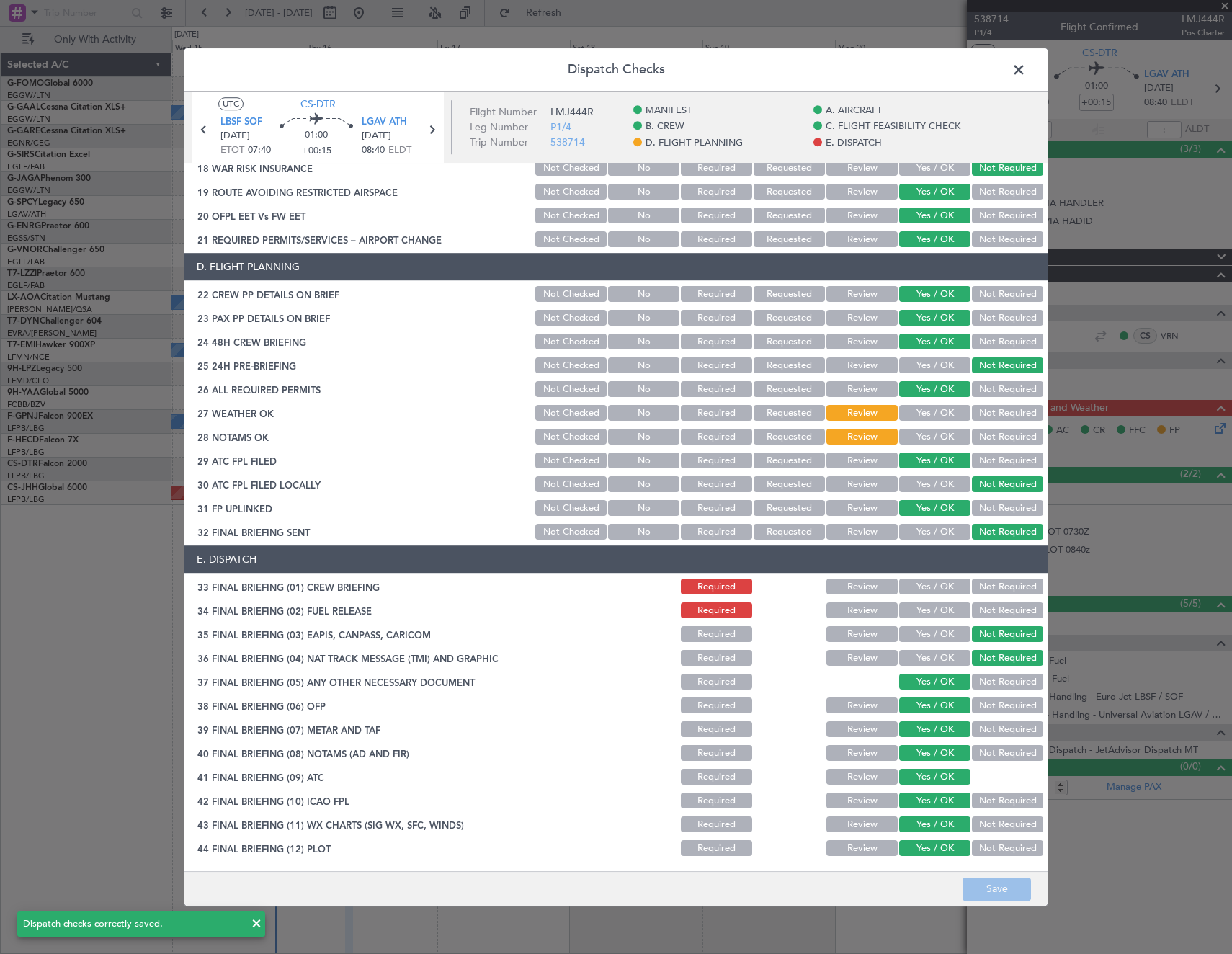
click at [1026, 74] on span at bounding box center [1026, 74] width 0 height 29
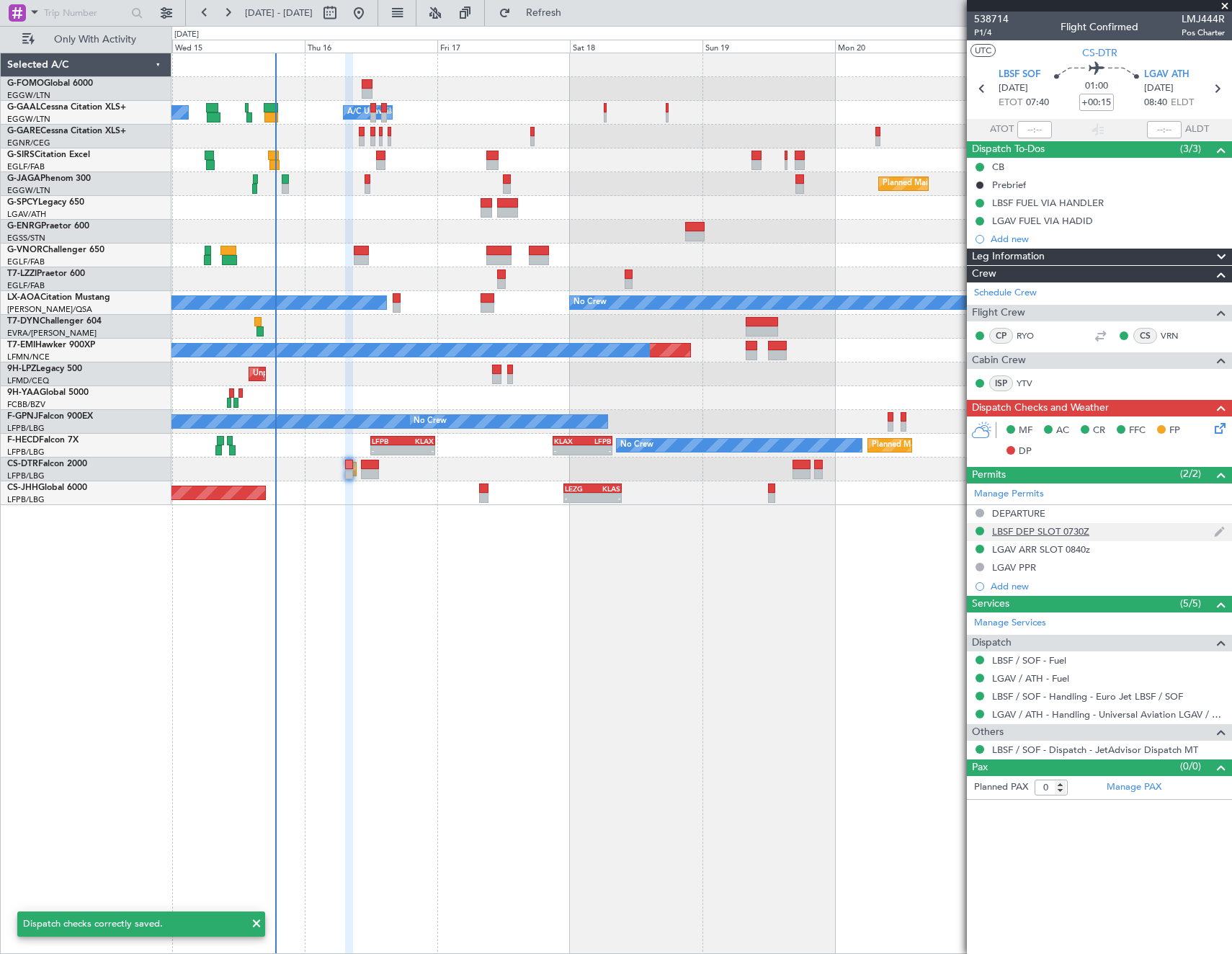
click at [1046, 528] on div "LBSF DEP SLOT 0730Z" at bounding box center [1041, 531] width 97 height 12
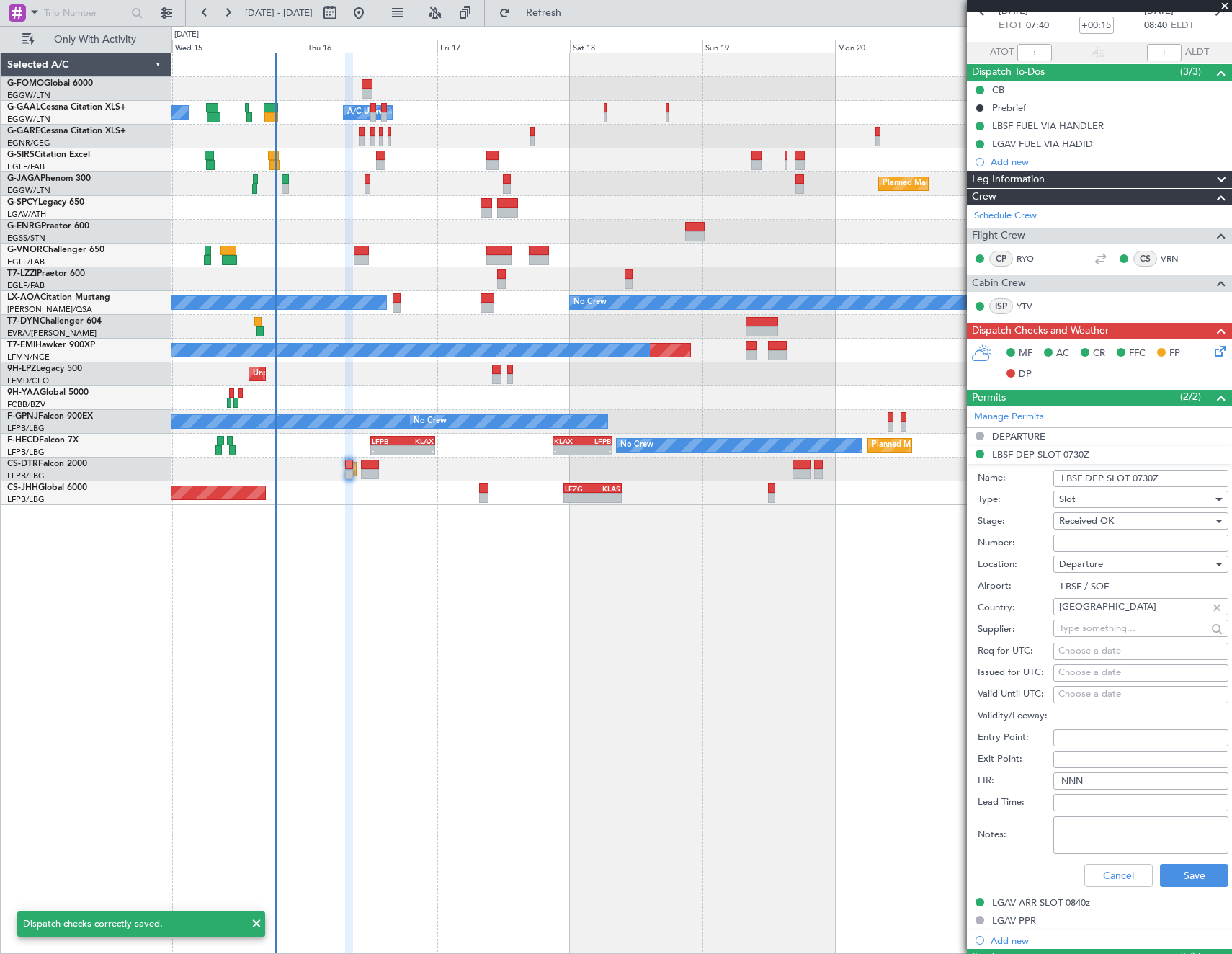
scroll to position [144, 0]
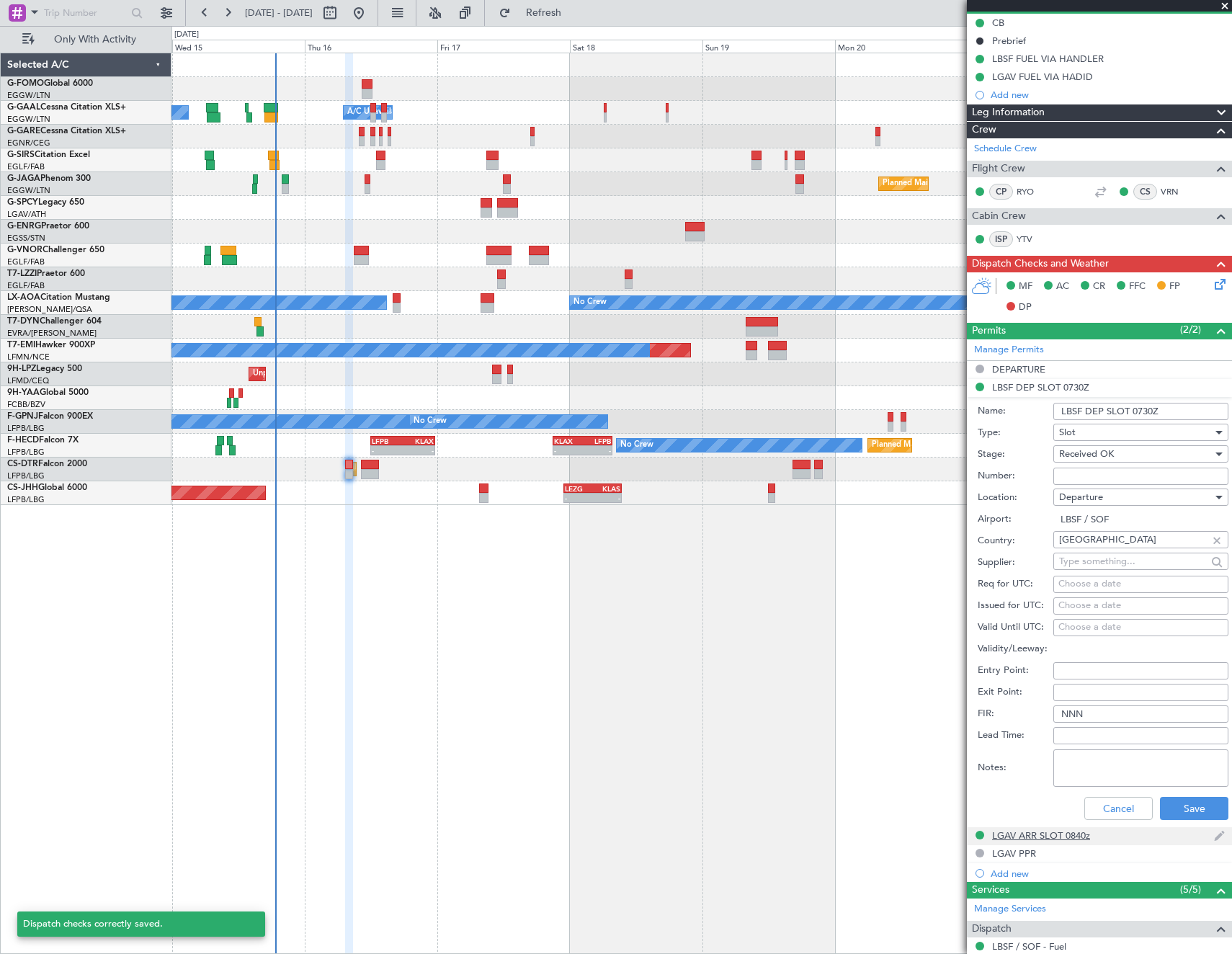
click at [1050, 835] on div "LGAV ARR SLOT 0840z" at bounding box center [1041, 835] width 98 height 12
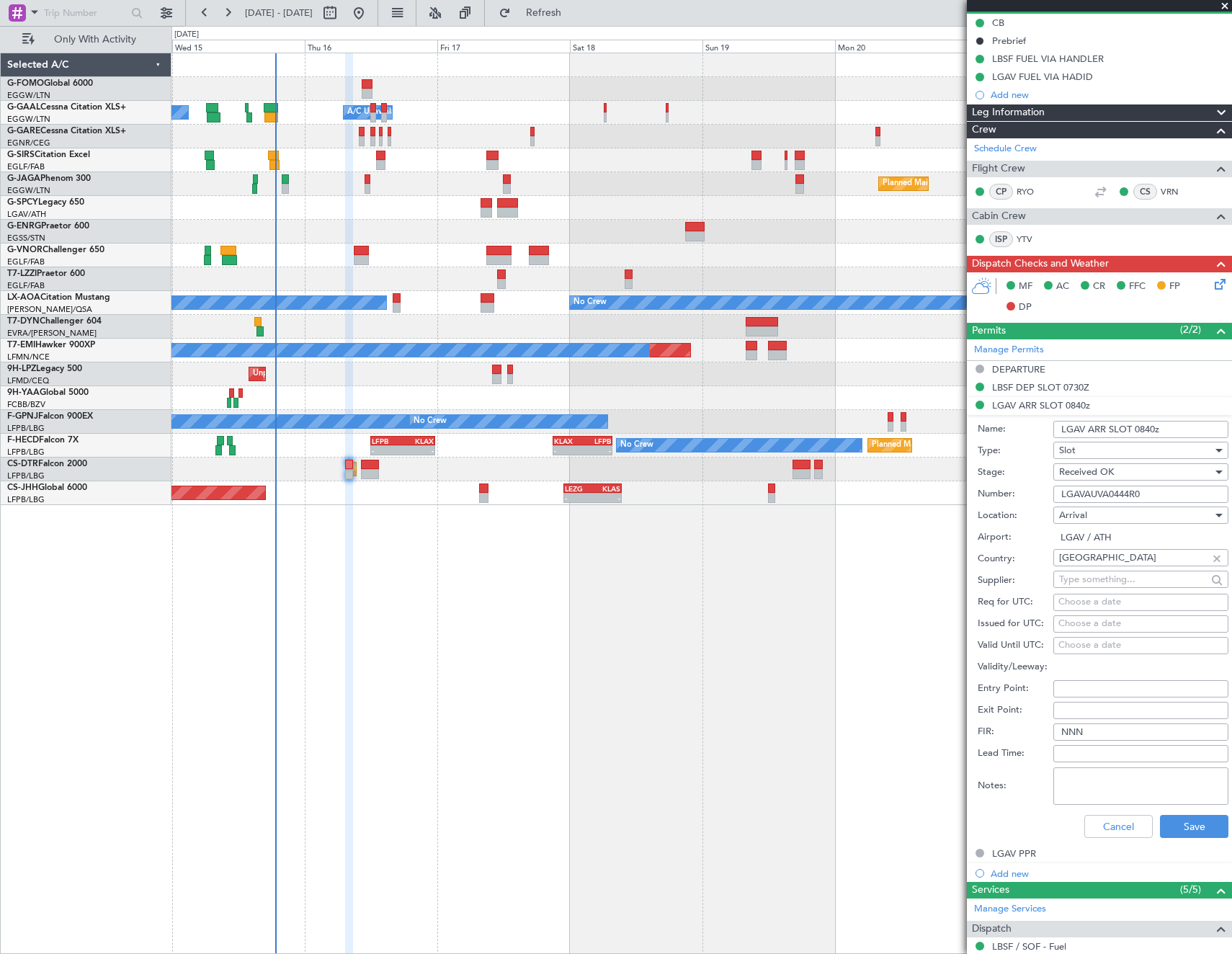
click at [1148, 497] on input "LGAVAUVA0444R0" at bounding box center [1141, 494] width 175 height 17
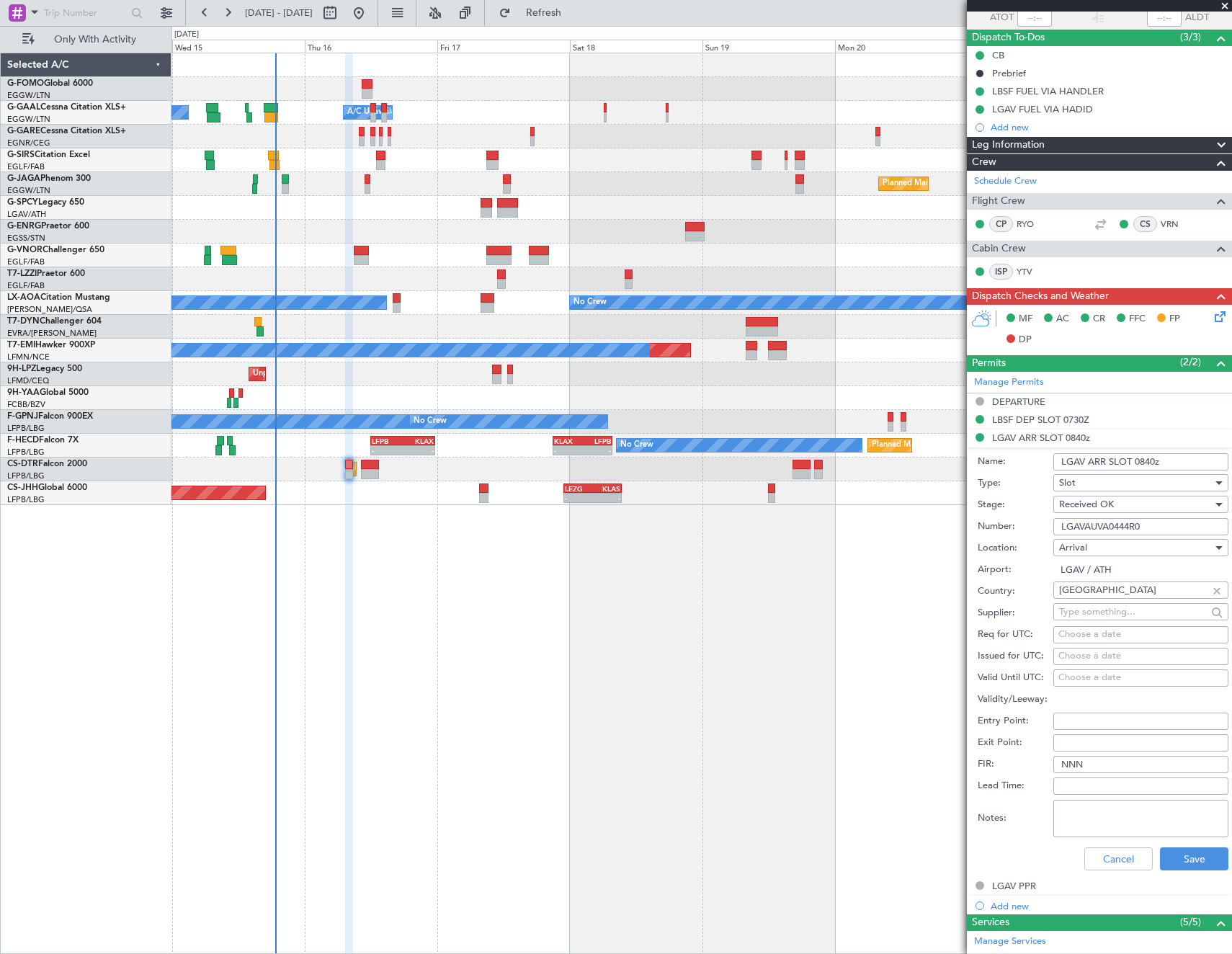
scroll to position [216, 0]
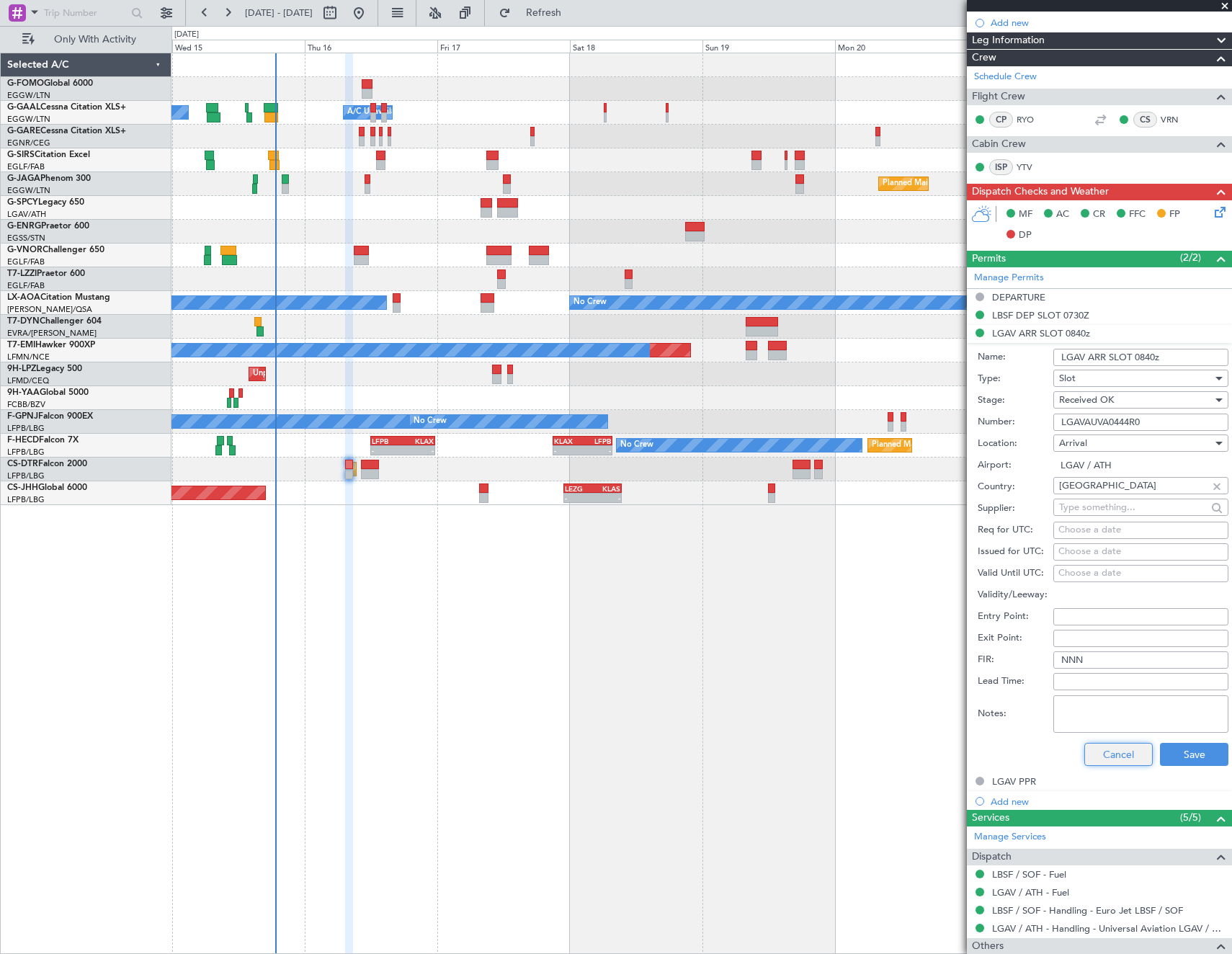
click at [1089, 758] on button "Cancel" at bounding box center [1119, 754] width 68 height 23
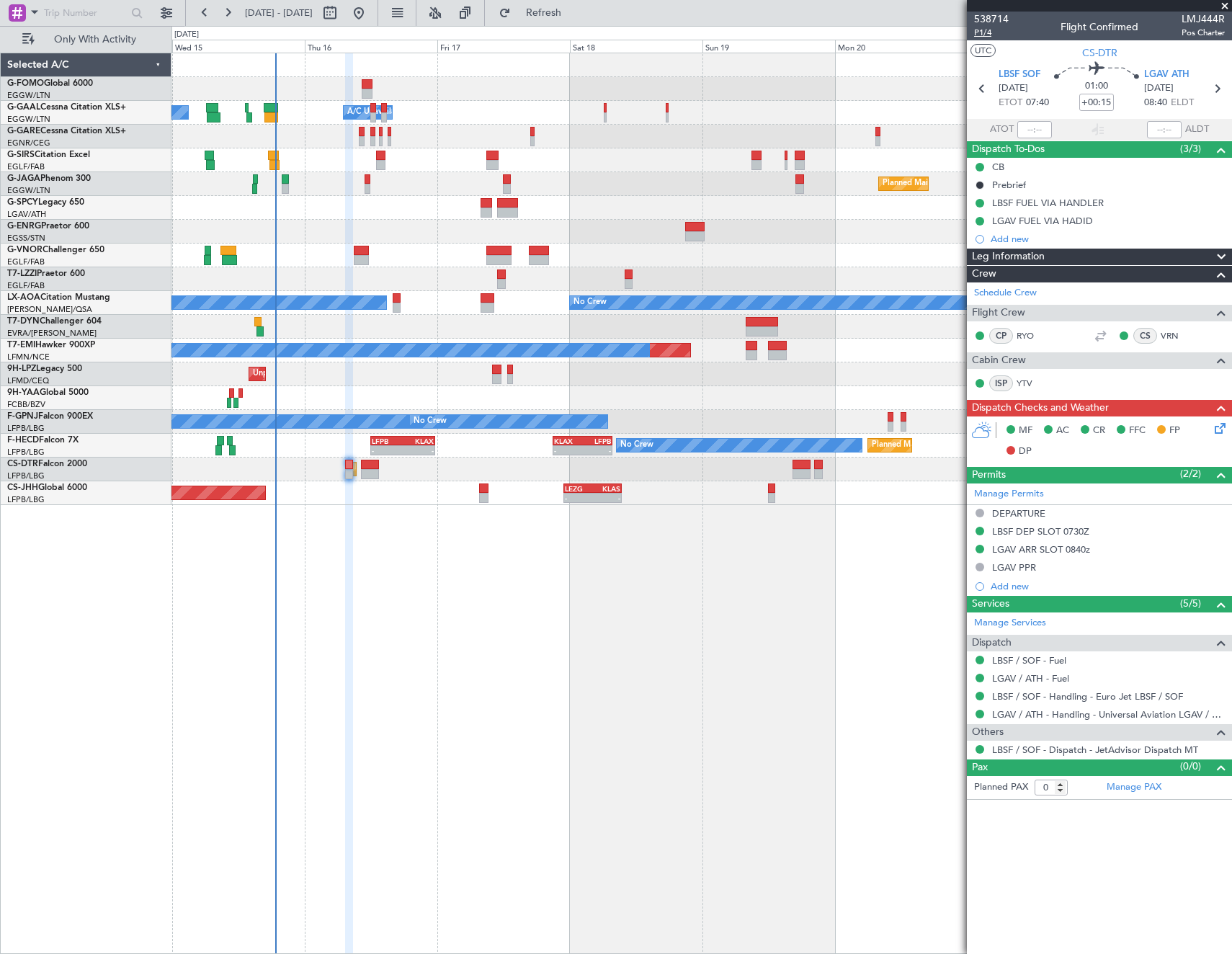
click at [990, 27] on span "P1/4" at bounding box center [991, 33] width 34 height 12
click at [989, 27] on span "P1/4" at bounding box center [991, 33] width 34 height 12
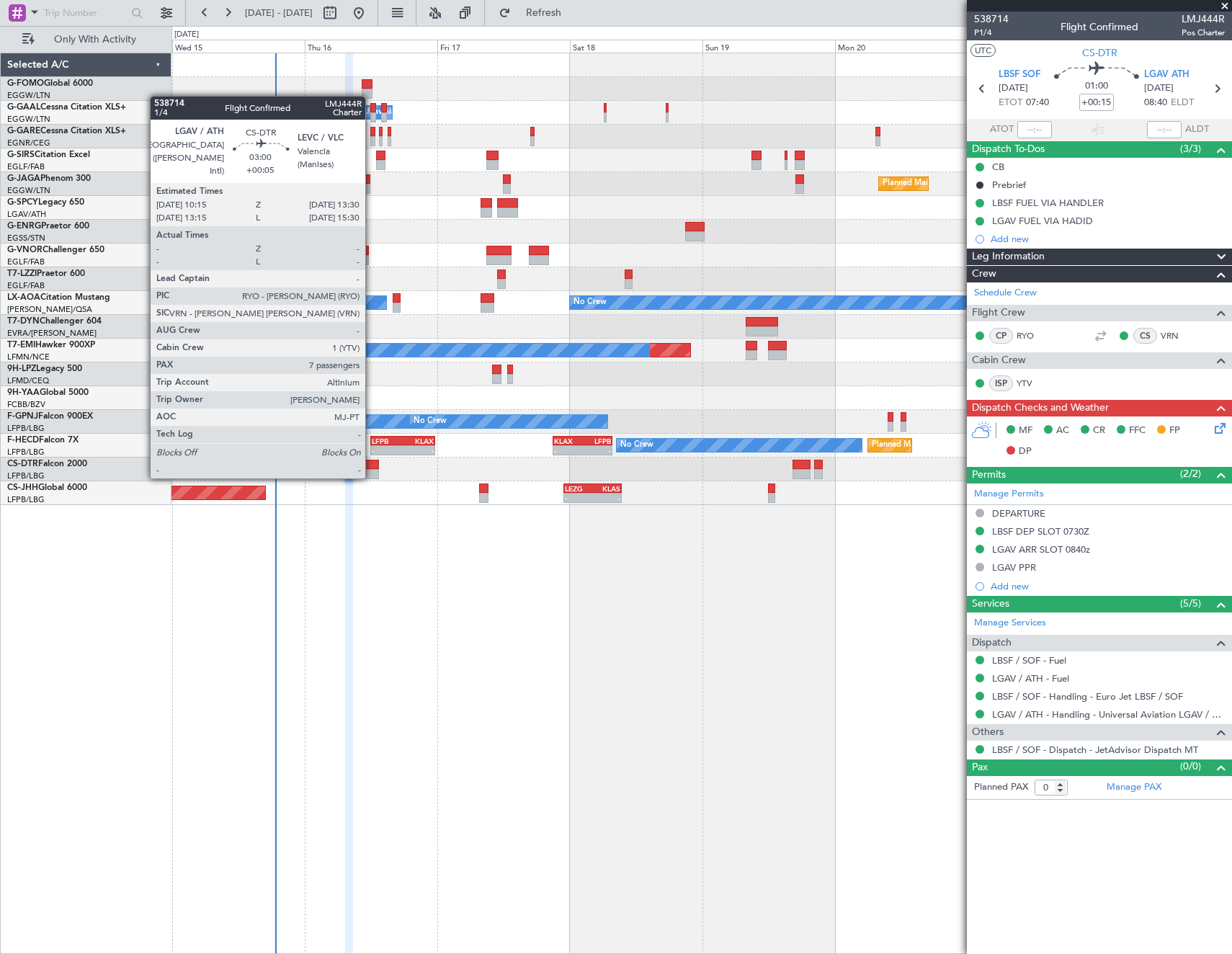
click at [370, 472] on div at bounding box center [370, 474] width 18 height 10
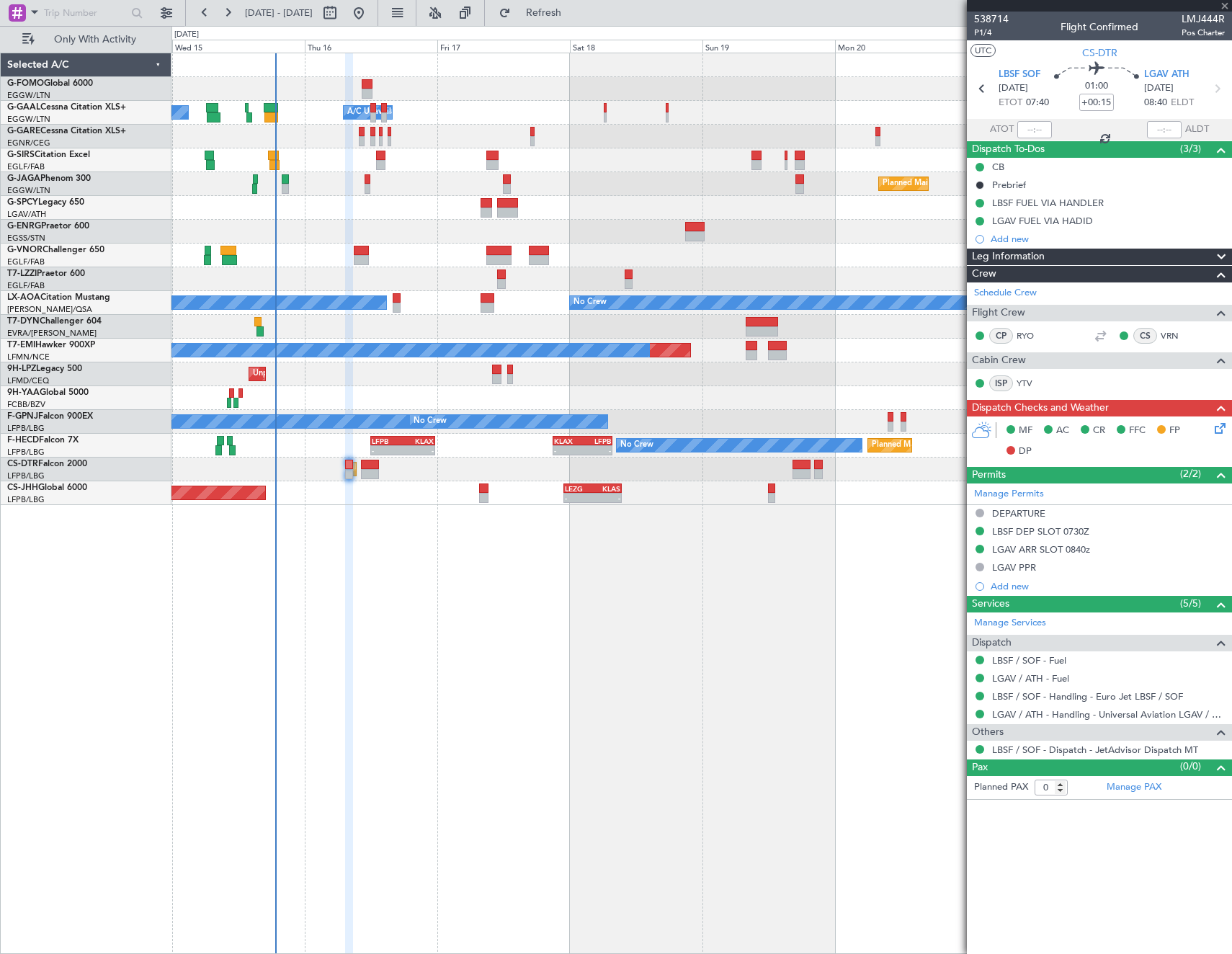
type input "+00:05"
type input "7"
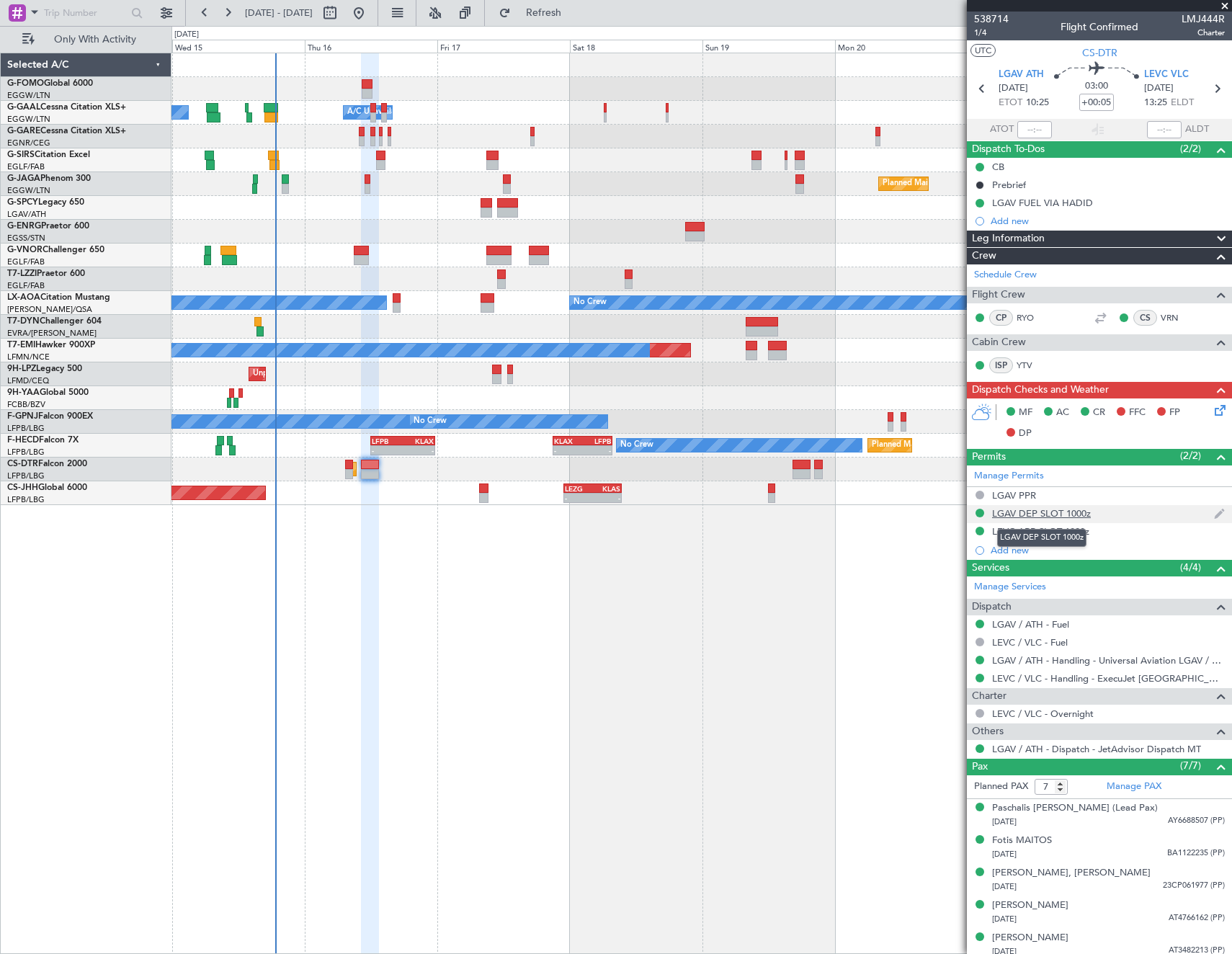
click at [1028, 515] on div "LGAV DEP SLOT 1000z" at bounding box center [1042, 513] width 99 height 12
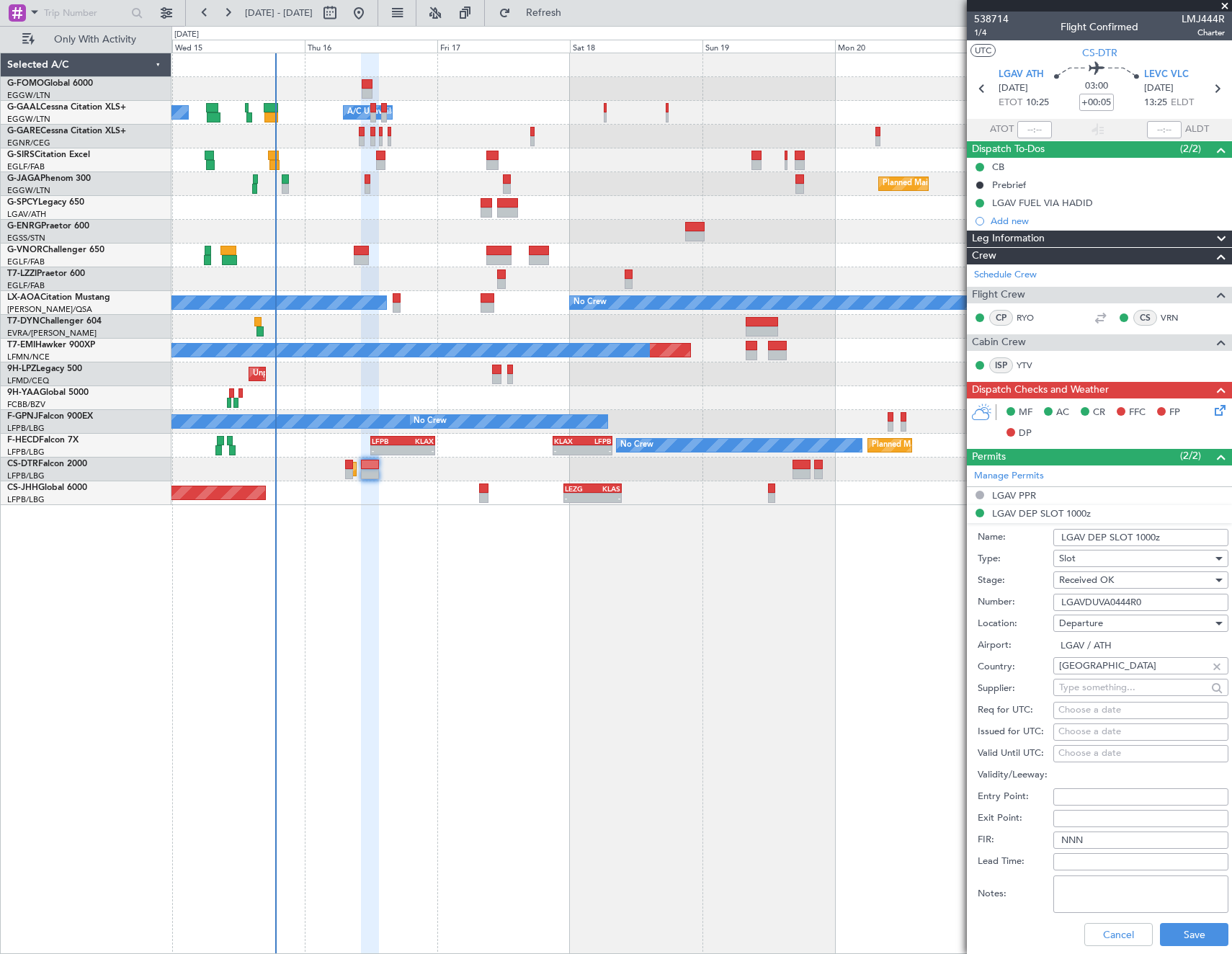
click at [1133, 601] on input "LGAVDUVA0444R0" at bounding box center [1141, 602] width 175 height 17
click at [1099, 934] on button "Cancel" at bounding box center [1119, 934] width 68 height 23
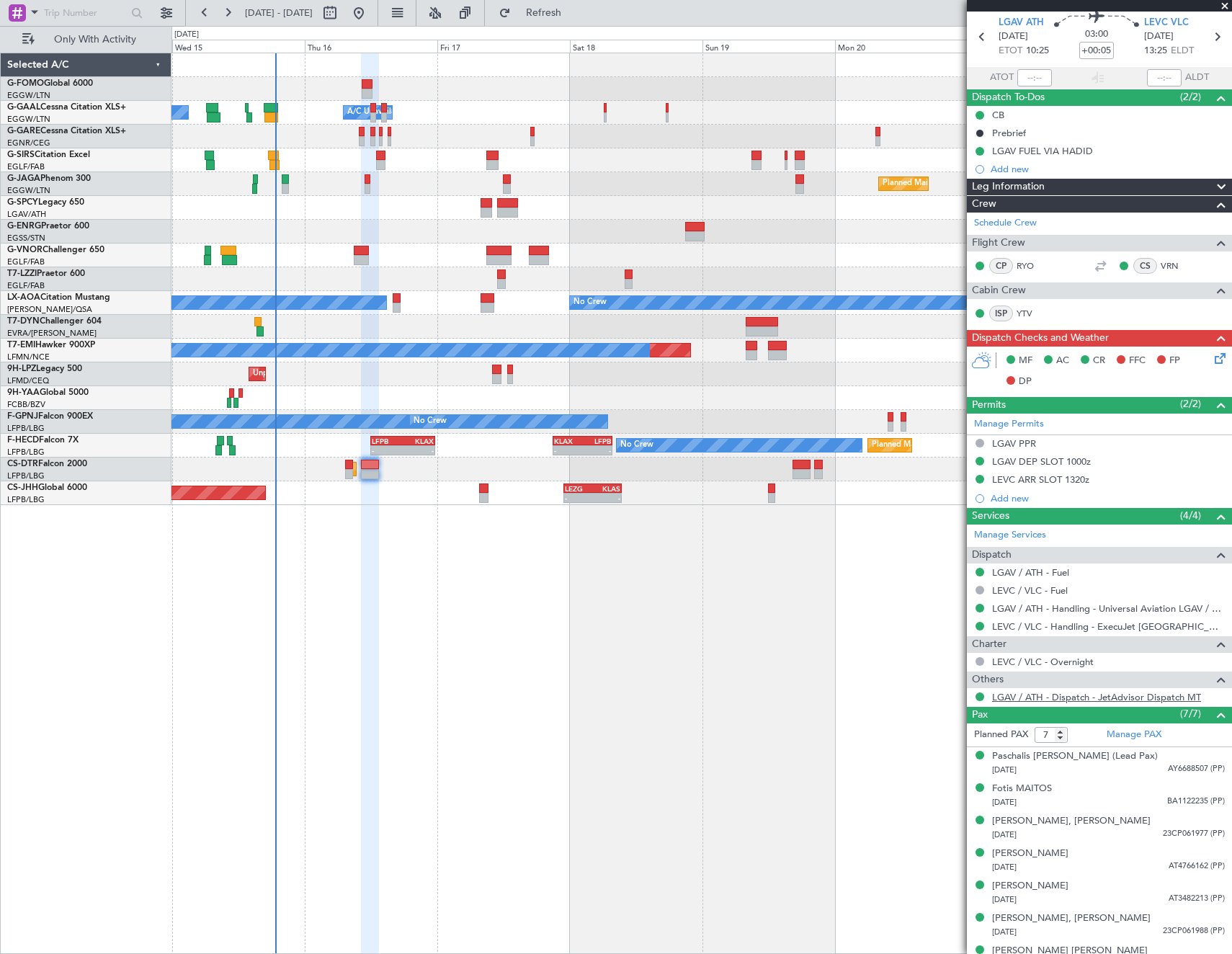
scroll to position [71, 0]
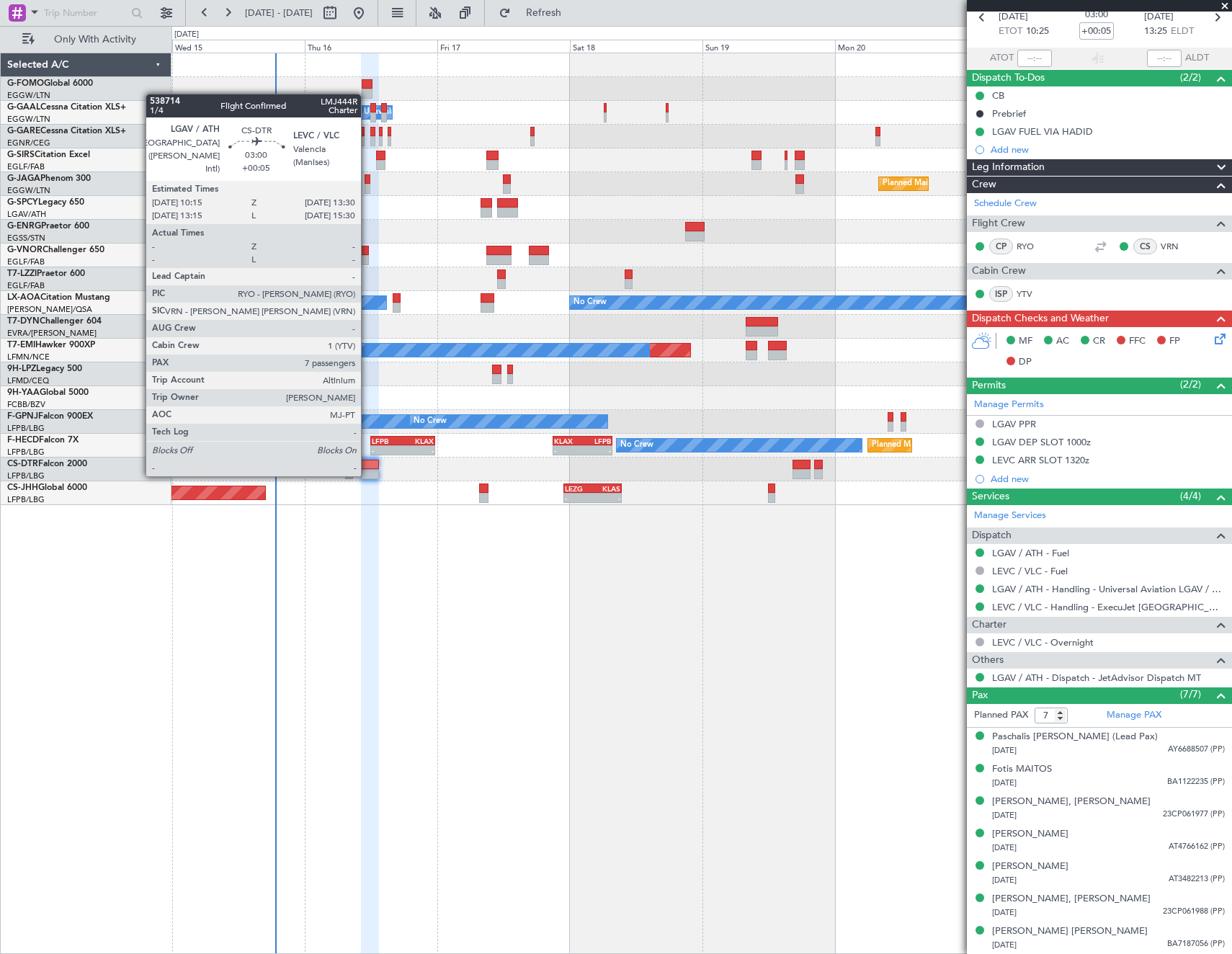
click at [367, 474] on div at bounding box center [370, 474] width 18 height 10
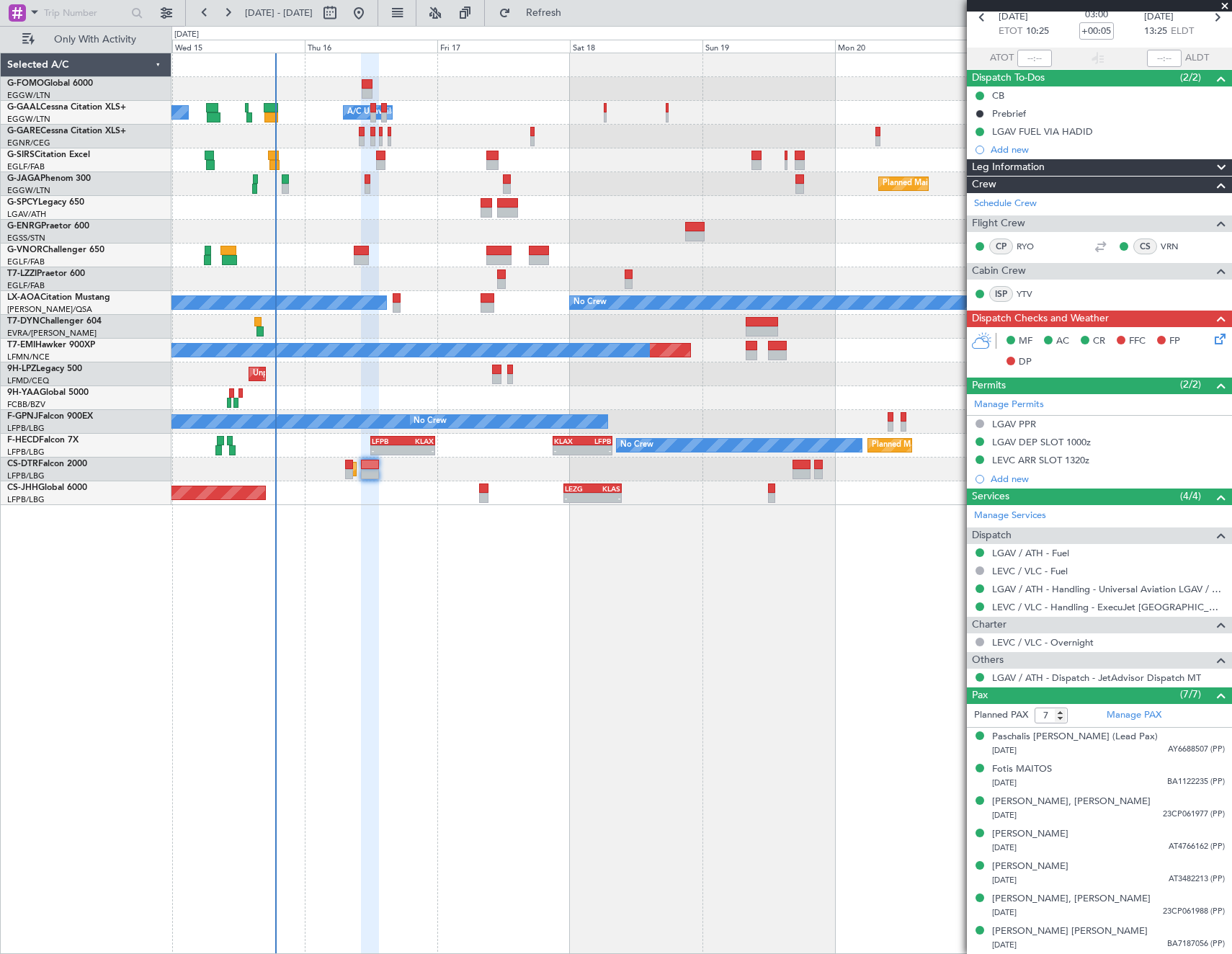
click at [1212, 338] on icon at bounding box center [1218, 336] width 11 height 11
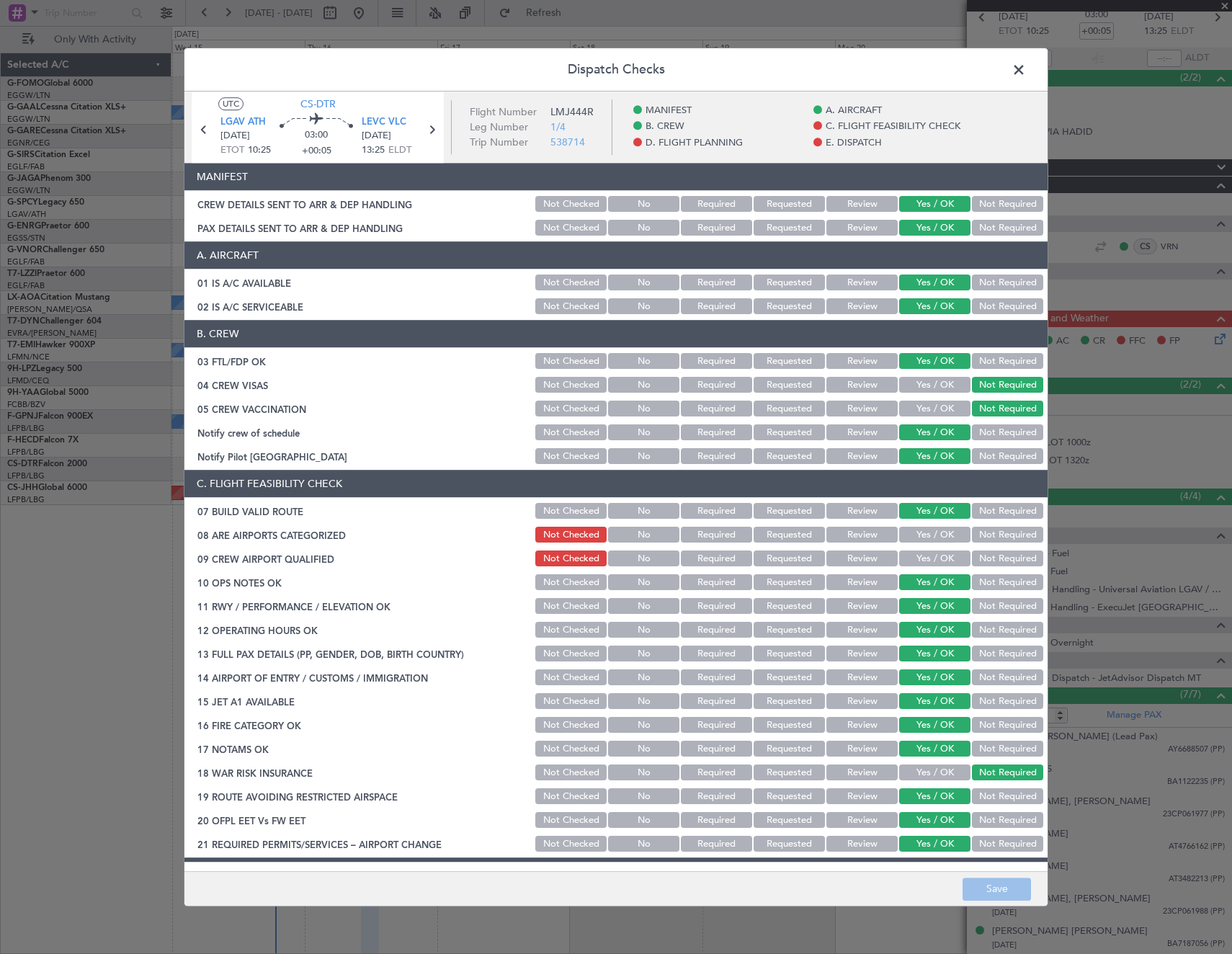
click at [945, 542] on button "Yes / OK" at bounding box center [935, 535] width 71 height 16
click at [926, 567] on div "Yes / OK" at bounding box center [934, 559] width 73 height 21
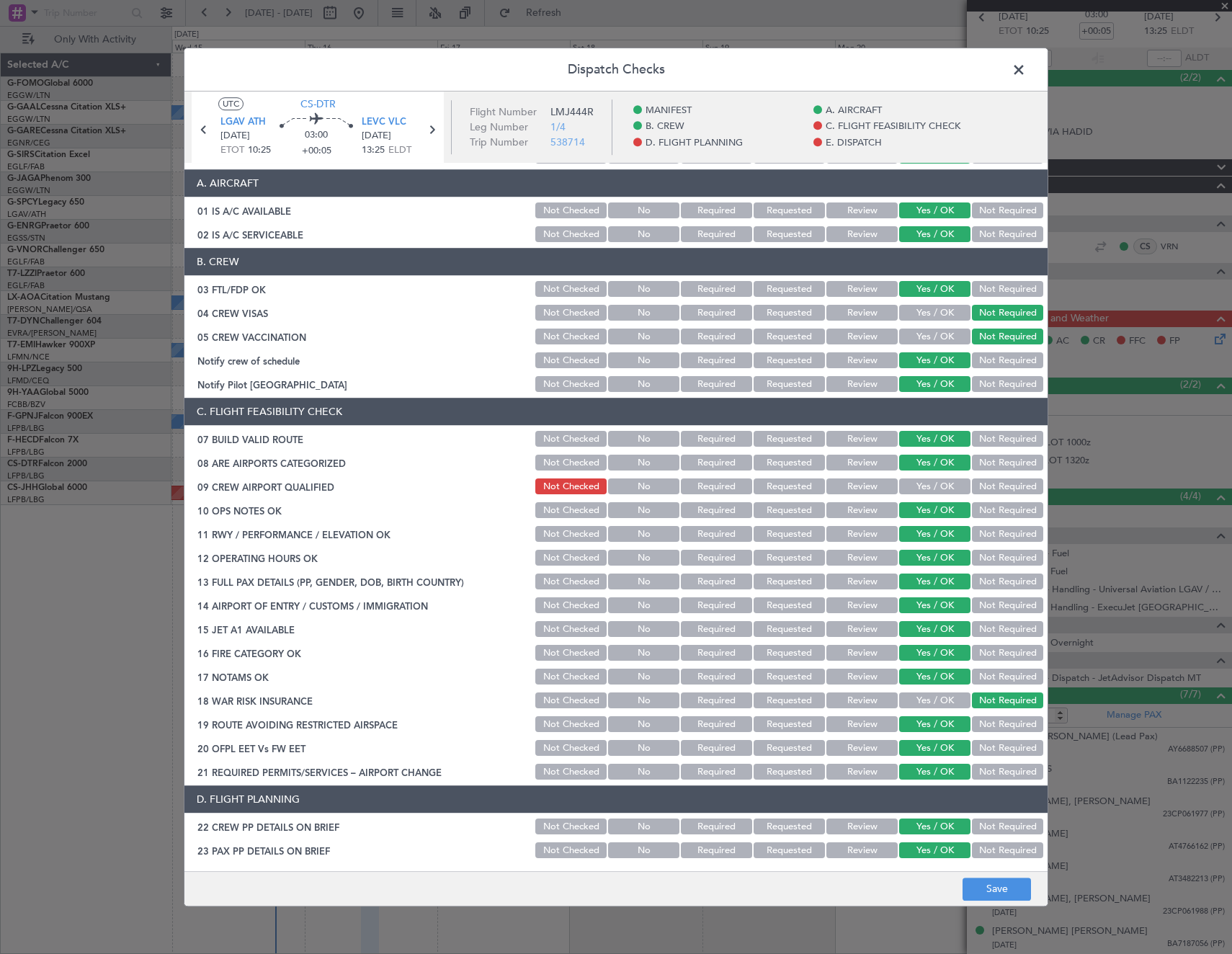
click at [921, 479] on button "Yes / OK" at bounding box center [935, 487] width 71 height 16
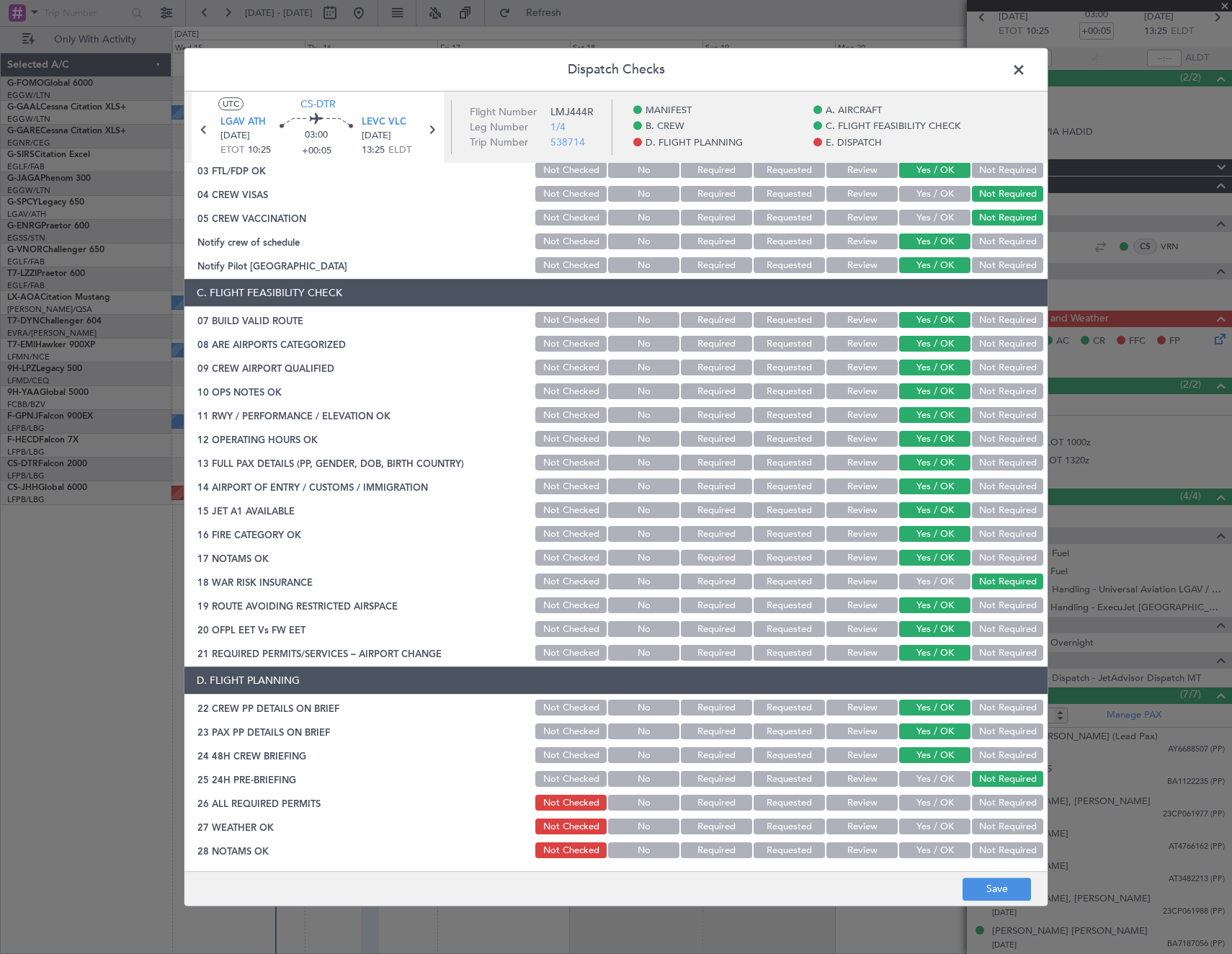
scroll to position [504, 0]
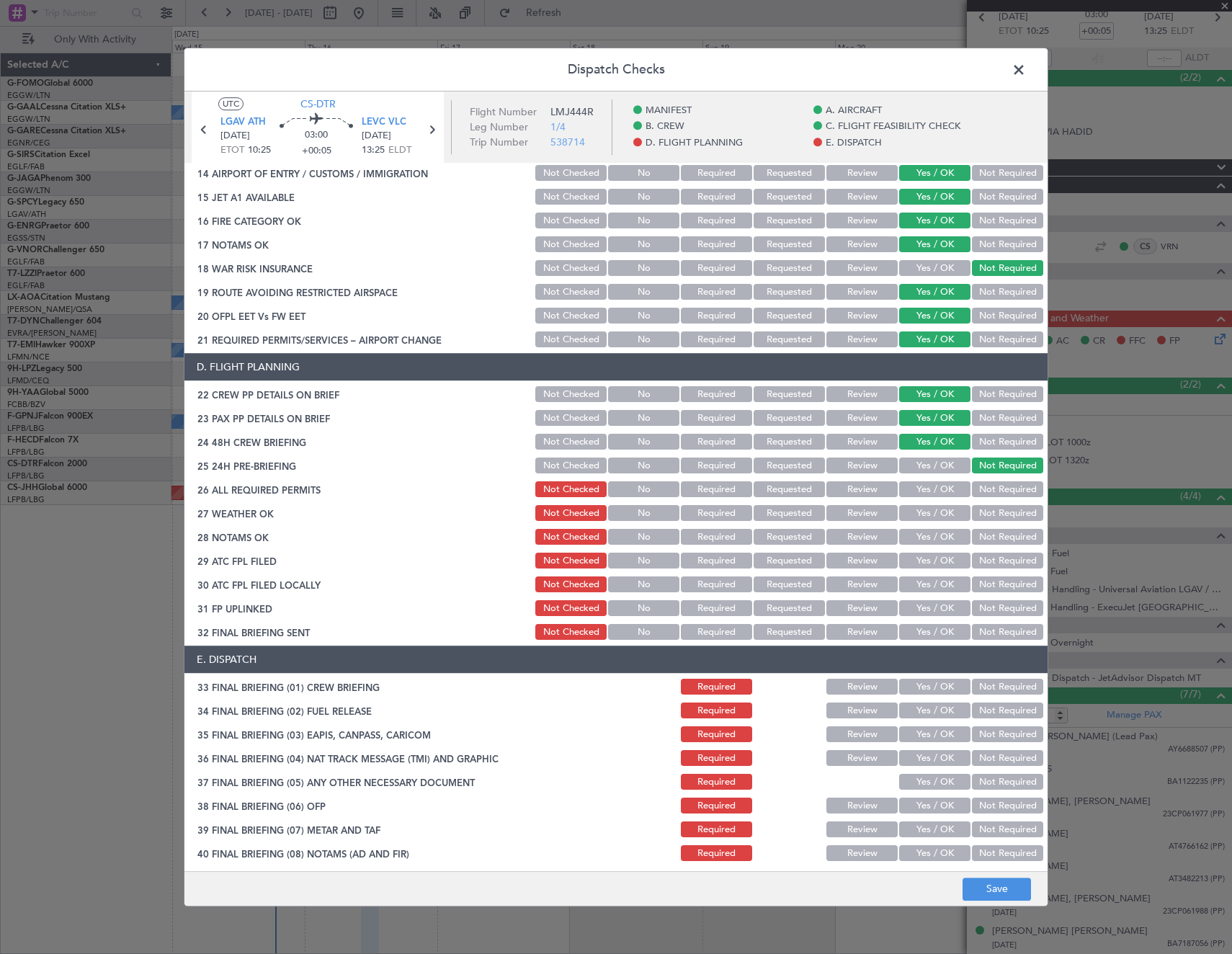
click at [936, 487] on button "Yes / OK" at bounding box center [935, 490] width 71 height 16
drag, startPoint x: 932, startPoint y: 504, endPoint x: 932, endPoint y: 517, distance: 13.0
click at [932, 506] on div "Yes / OK" at bounding box center [934, 513] width 73 height 21
click at [932, 517] on button "Yes / OK" at bounding box center [935, 513] width 71 height 16
click at [931, 540] on button "Yes / OK" at bounding box center [935, 537] width 71 height 16
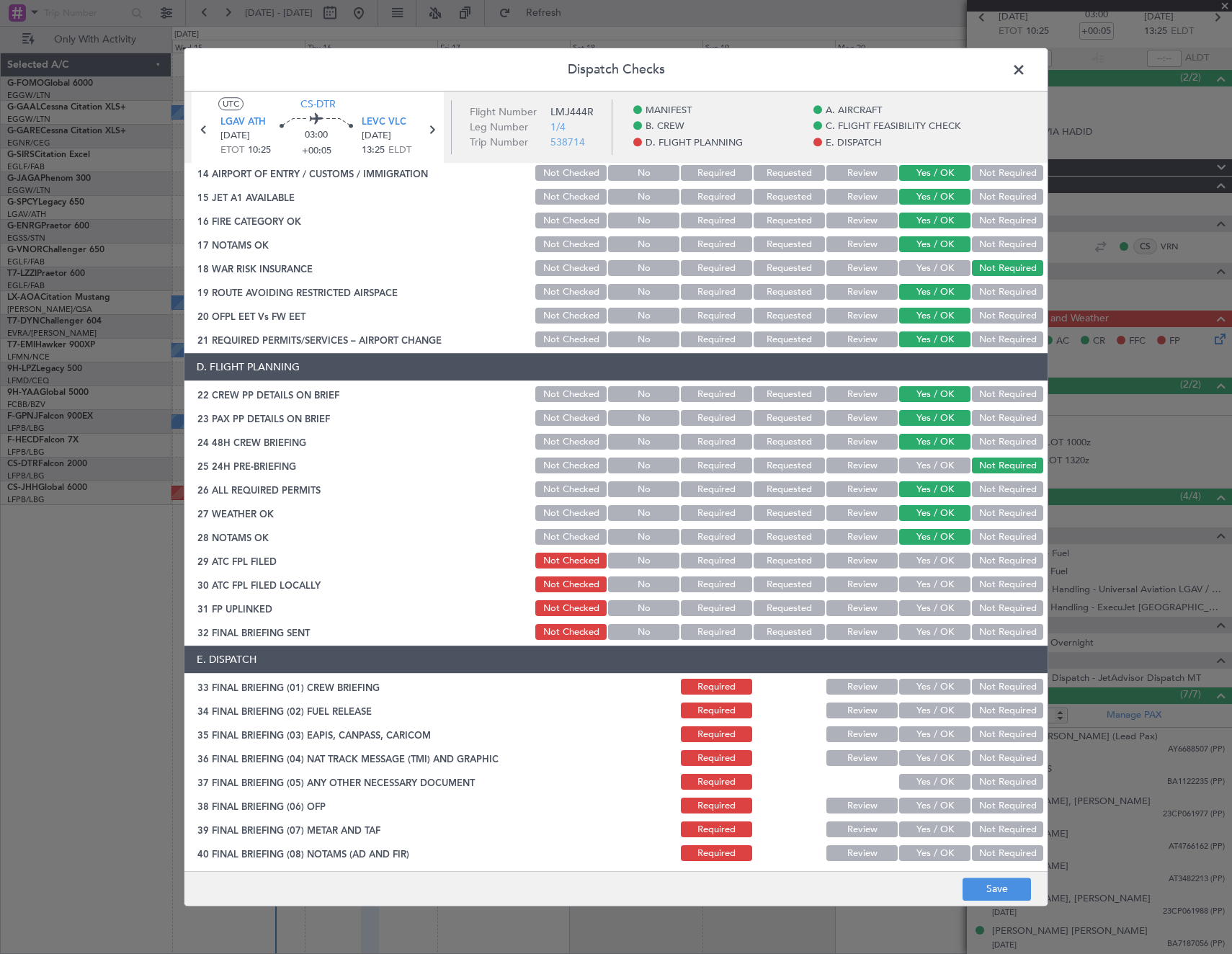
click at [936, 560] on button "Yes / OK" at bounding box center [935, 561] width 71 height 16
click at [972, 578] on button "Not Required" at bounding box center [1008, 585] width 71 height 16
drag, startPoint x: 947, startPoint y: 610, endPoint x: 969, endPoint y: 623, distance: 25.6
click at [947, 610] on button "Yes / OK" at bounding box center [935, 608] width 71 height 16
click at [980, 629] on button "Not Required" at bounding box center [1008, 632] width 71 height 16
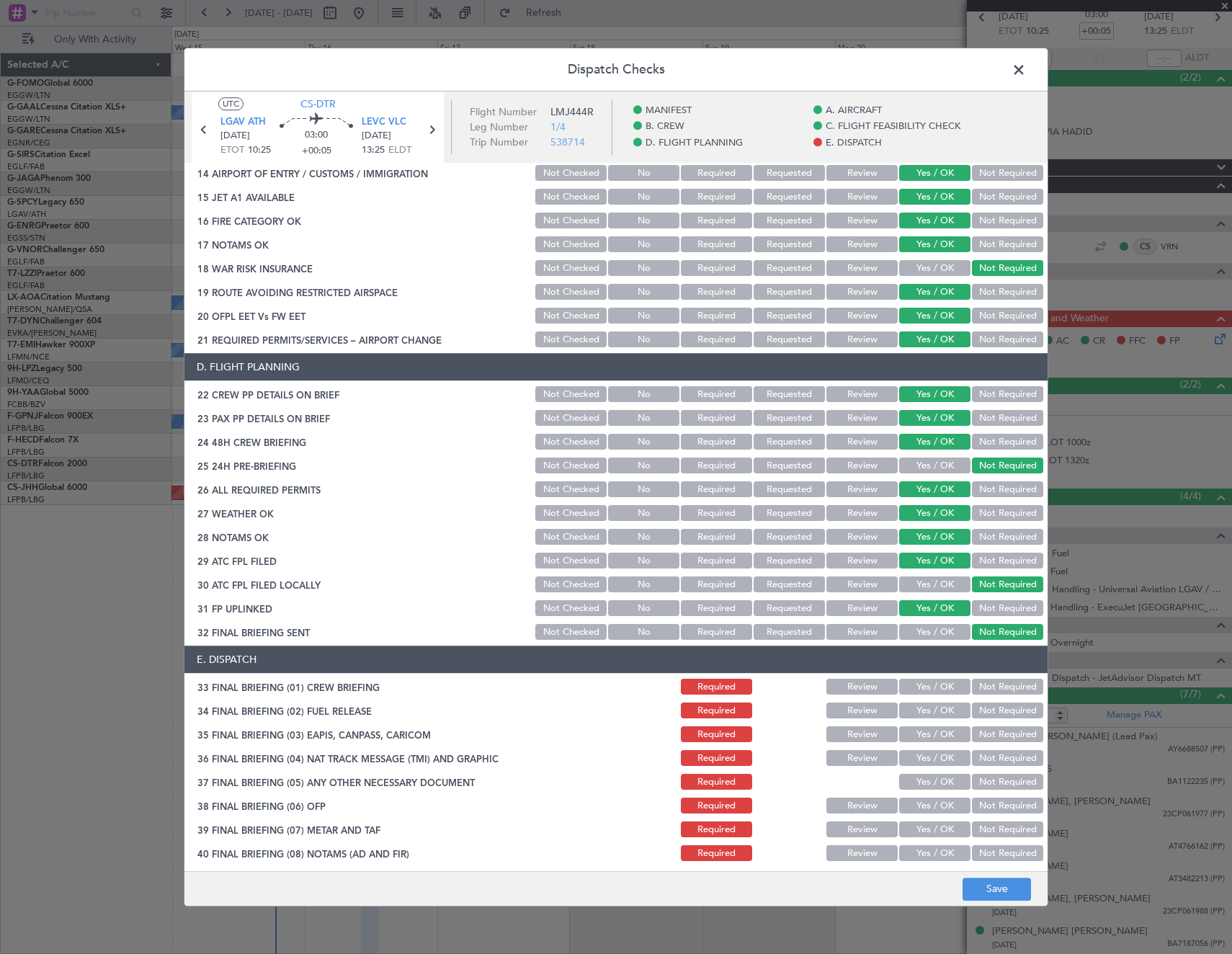
scroll to position [604, 0]
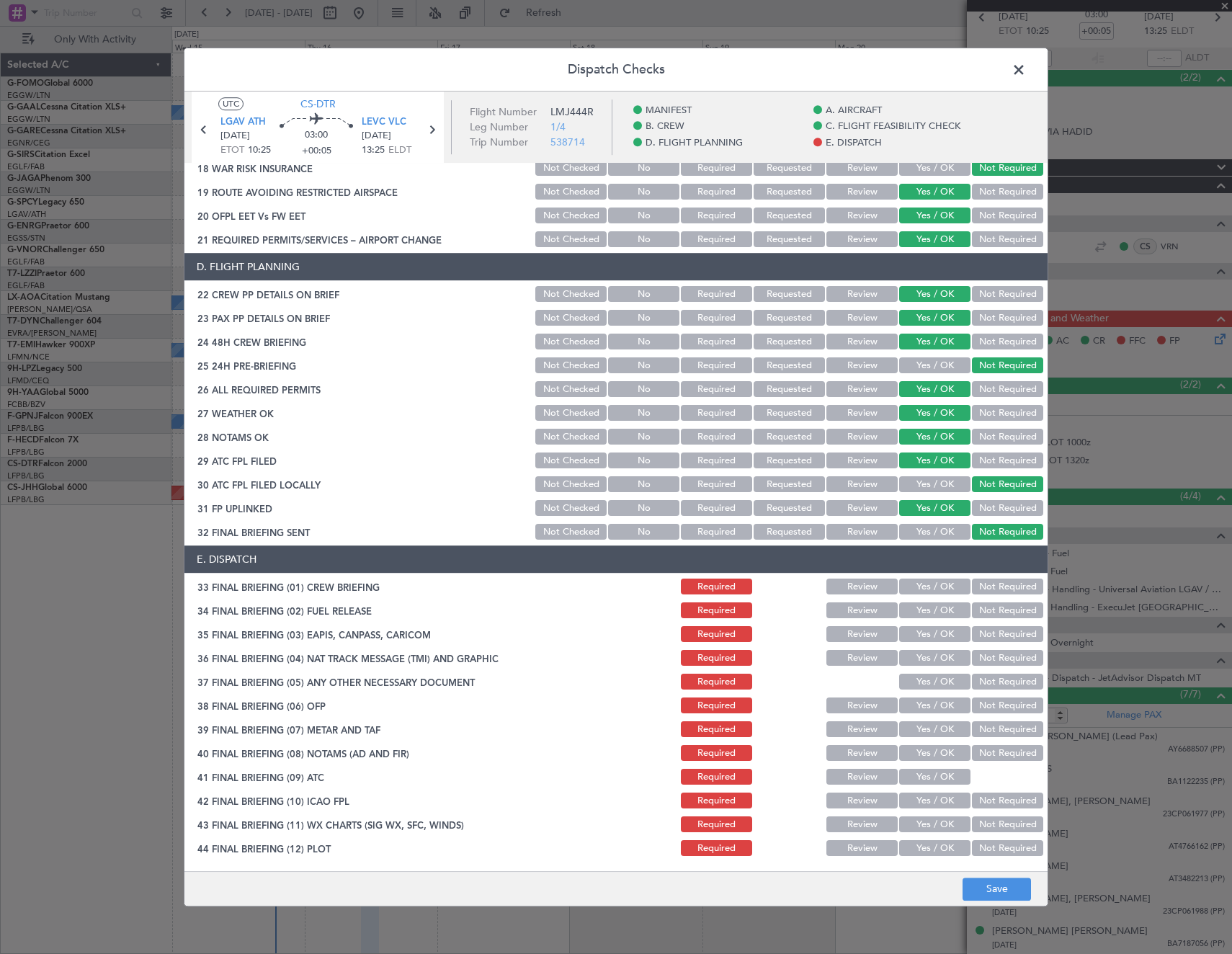
click at [938, 587] on button "Yes / OK" at bounding box center [935, 587] width 71 height 16
click at [932, 605] on button "Yes / OK" at bounding box center [935, 610] width 71 height 16
click at [982, 639] on button "Not Required" at bounding box center [1008, 634] width 71 height 16
drag, startPoint x: 981, startPoint y: 654, endPoint x: 941, endPoint y: 666, distance: 41.8
click at [980, 654] on button "Not Required" at bounding box center [1008, 658] width 71 height 16
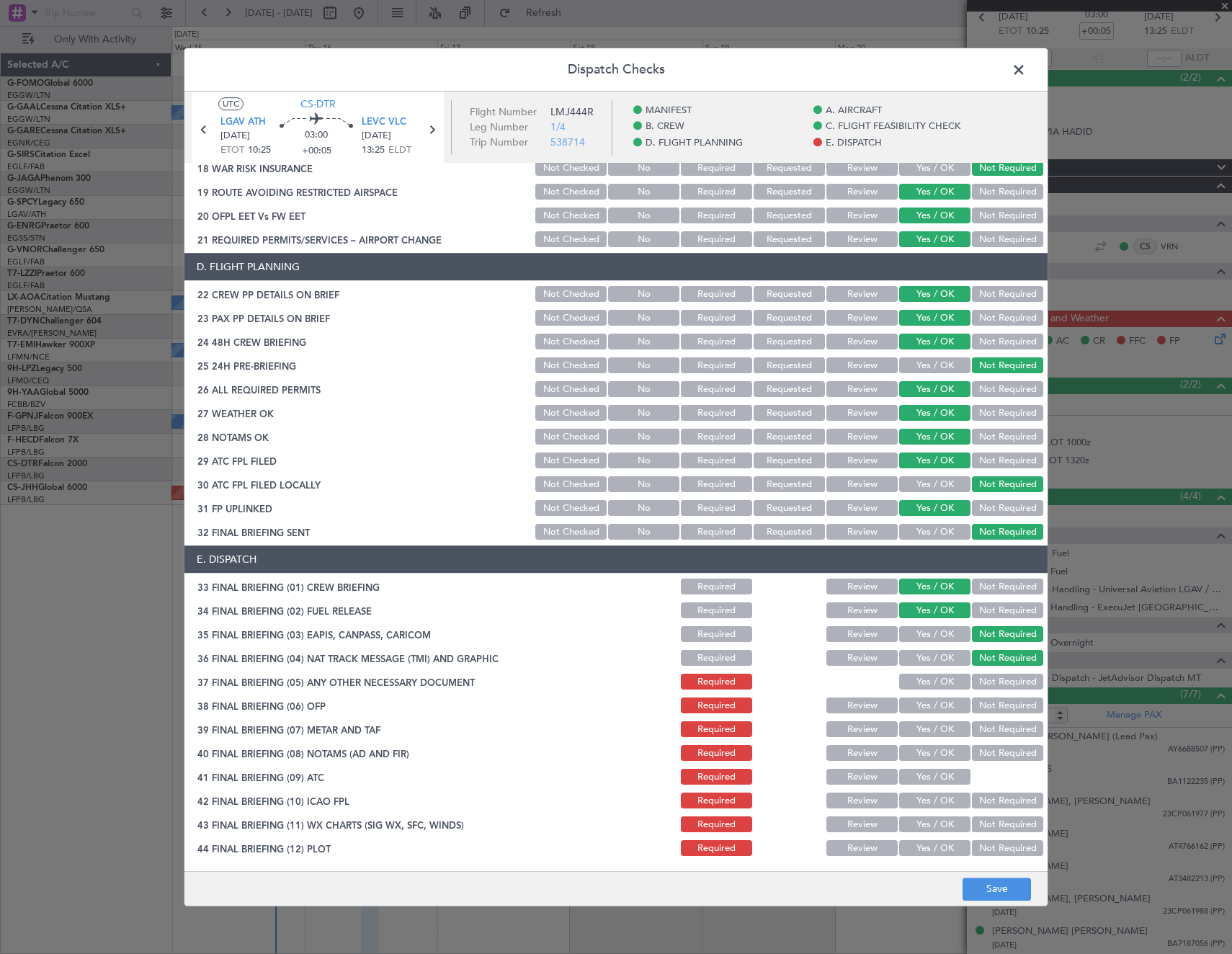
click at [985, 603] on button "Not Required" at bounding box center [1008, 610] width 71 height 16
click at [912, 684] on button "Yes / OK" at bounding box center [935, 682] width 71 height 16
click at [918, 712] on button "Yes / OK" at bounding box center [935, 705] width 71 height 16
drag, startPoint x: 920, startPoint y: 731, endPoint x: 922, endPoint y: 755, distance: 24.1
click at [921, 733] on button "Yes / OK" at bounding box center [935, 729] width 71 height 16
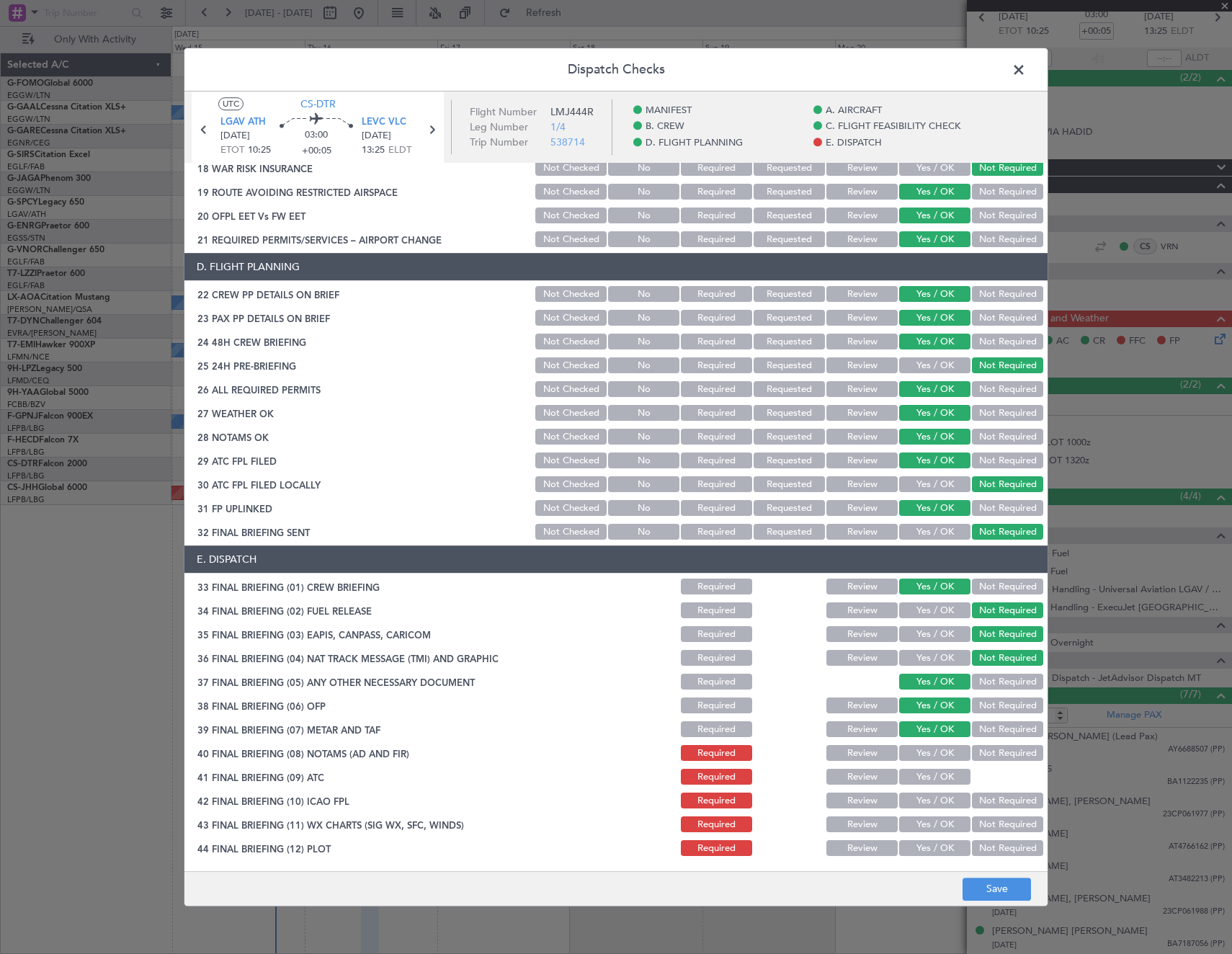
click at [920, 754] on button "Yes / OK" at bounding box center [935, 753] width 71 height 16
click at [921, 770] on button "Yes / OK" at bounding box center [935, 777] width 71 height 16
drag, startPoint x: 926, startPoint y: 794, endPoint x: 929, endPoint y: 808, distance: 14.3
click at [927, 800] on button "Yes / OK" at bounding box center [935, 800] width 71 height 16
drag, startPoint x: 929, startPoint y: 818, endPoint x: 927, endPoint y: 843, distance: 25.1
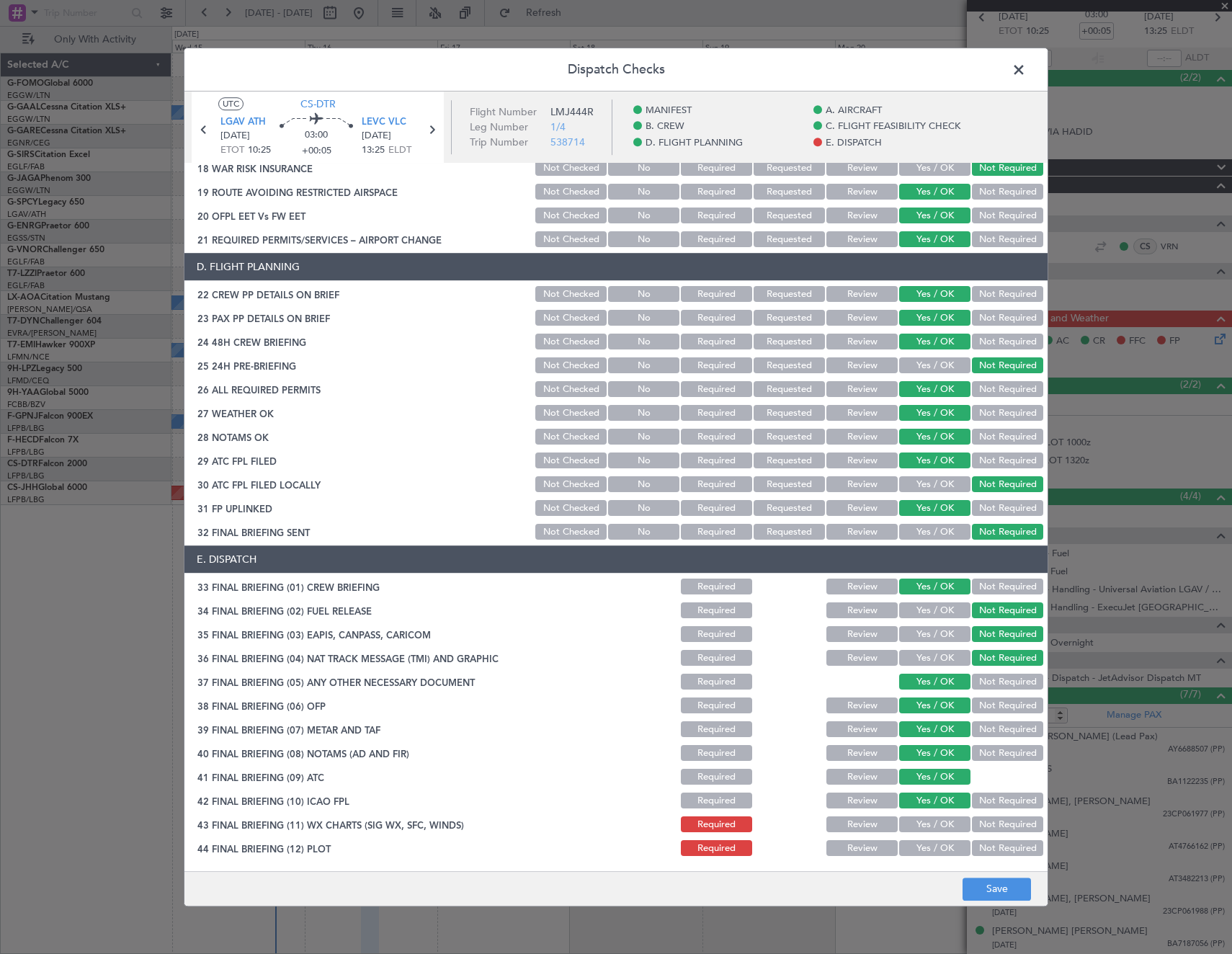
click at [929, 825] on button "Yes / OK" at bounding box center [935, 824] width 71 height 16
drag, startPoint x: 927, startPoint y: 844, endPoint x: 957, endPoint y: 875, distance: 43.1
click at [927, 845] on button "Yes / OK" at bounding box center [935, 848] width 71 height 16
click at [976, 889] on button "Save" at bounding box center [997, 889] width 68 height 23
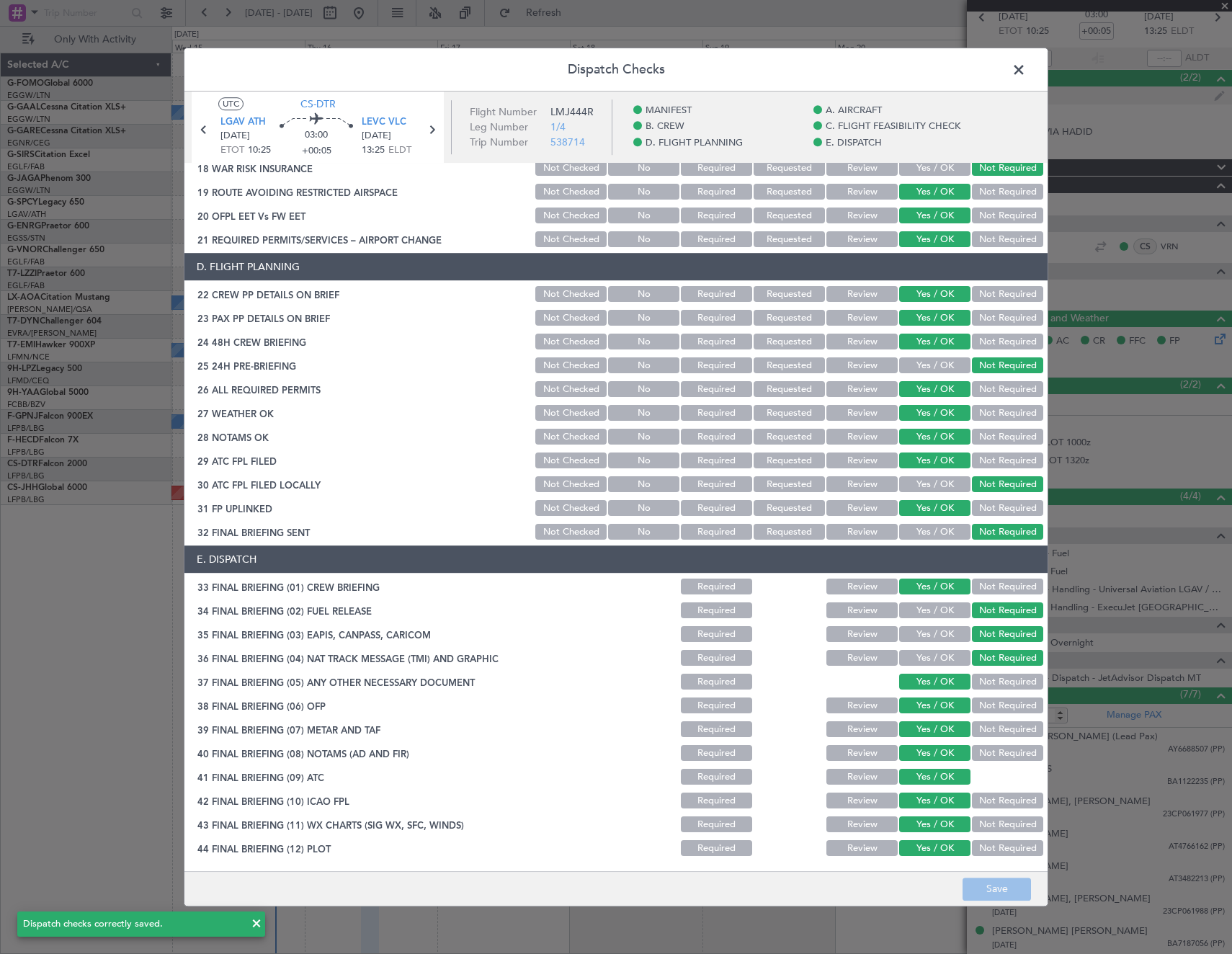
drag, startPoint x: 1020, startPoint y: 76, endPoint x: 1042, endPoint y: 86, distance: 24.2
click at [1026, 76] on span at bounding box center [1026, 74] width 0 height 29
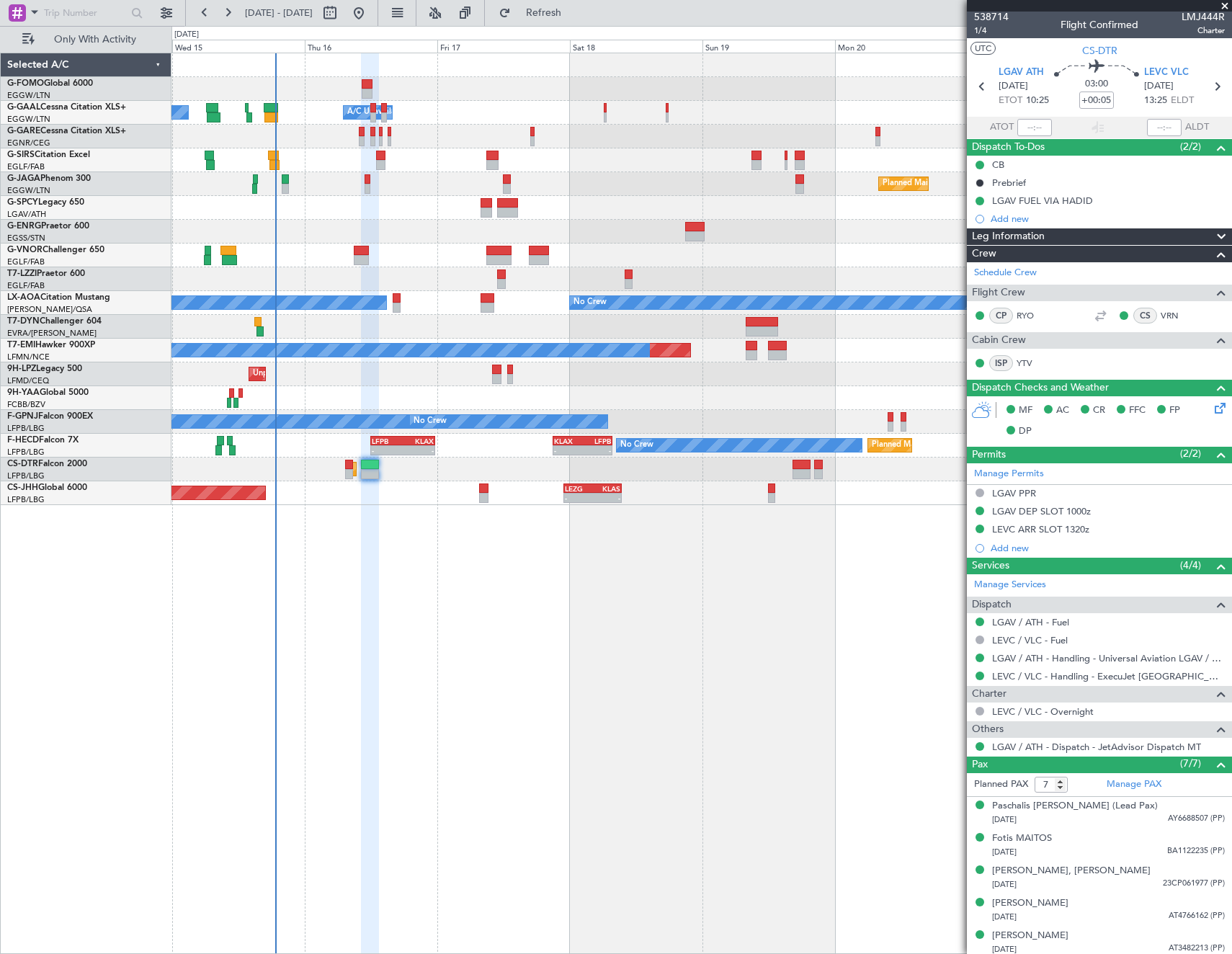
scroll to position [0, 0]
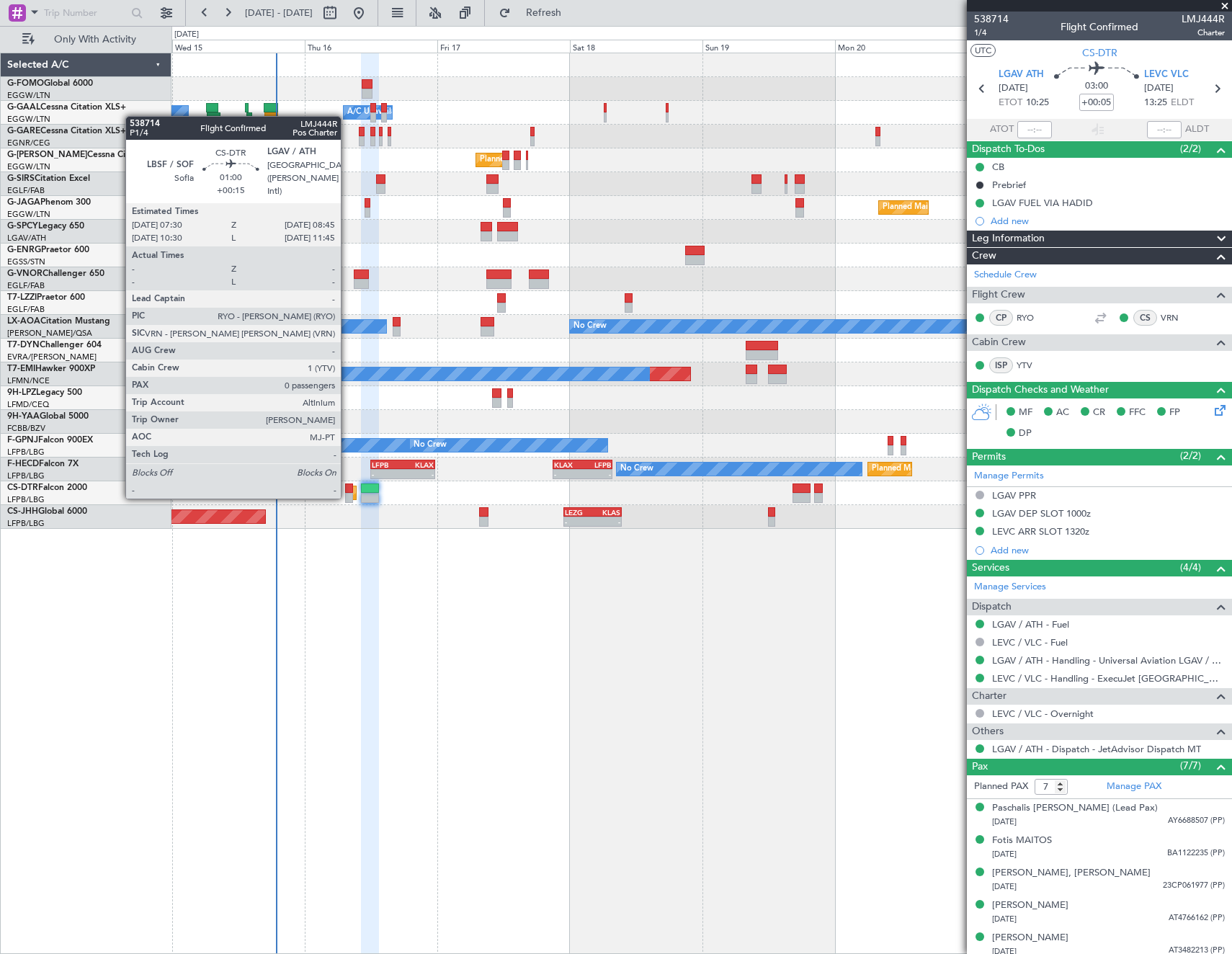
click at [348, 497] on div at bounding box center [348, 497] width 7 height 10
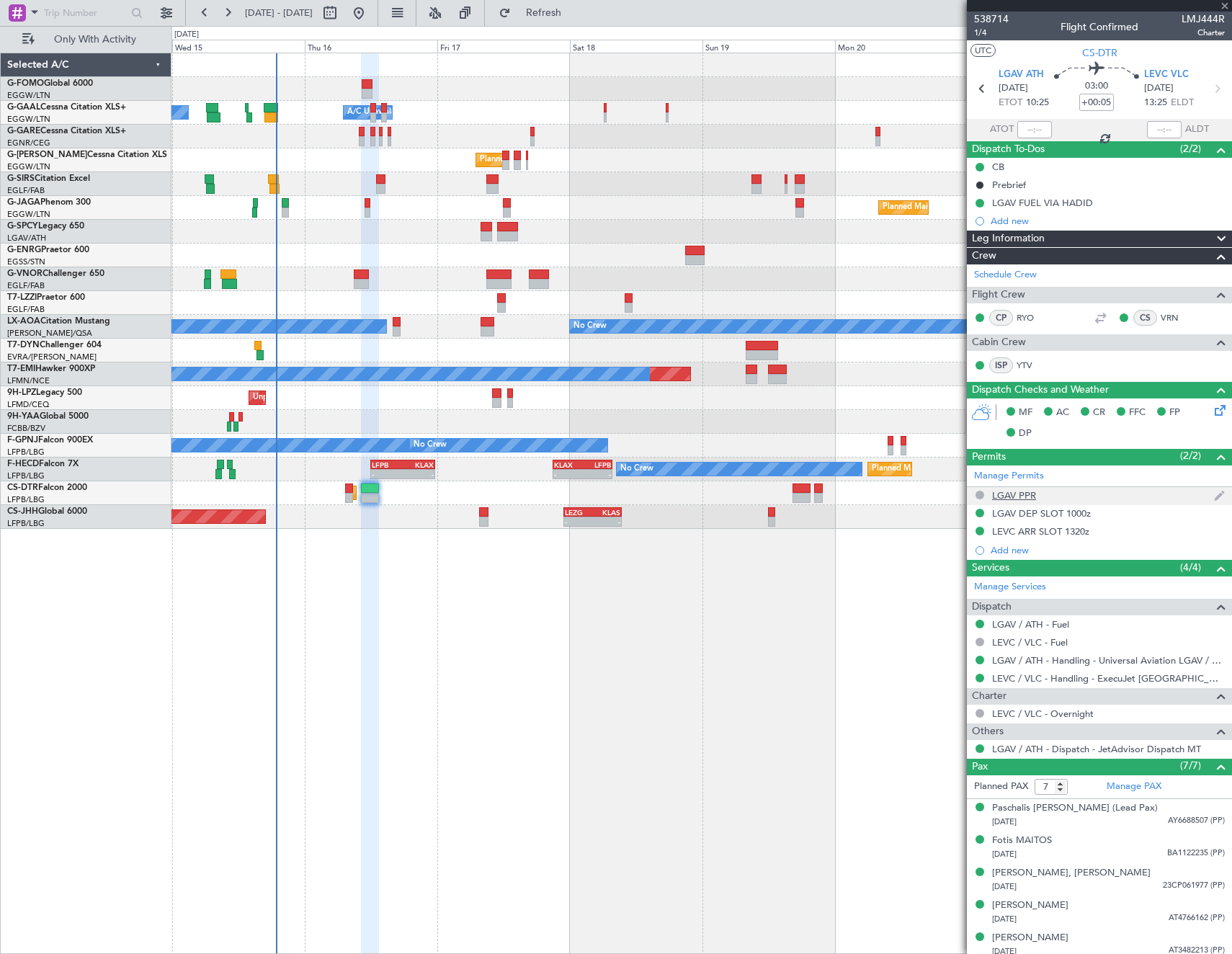
type input "+00:15"
type input "0"
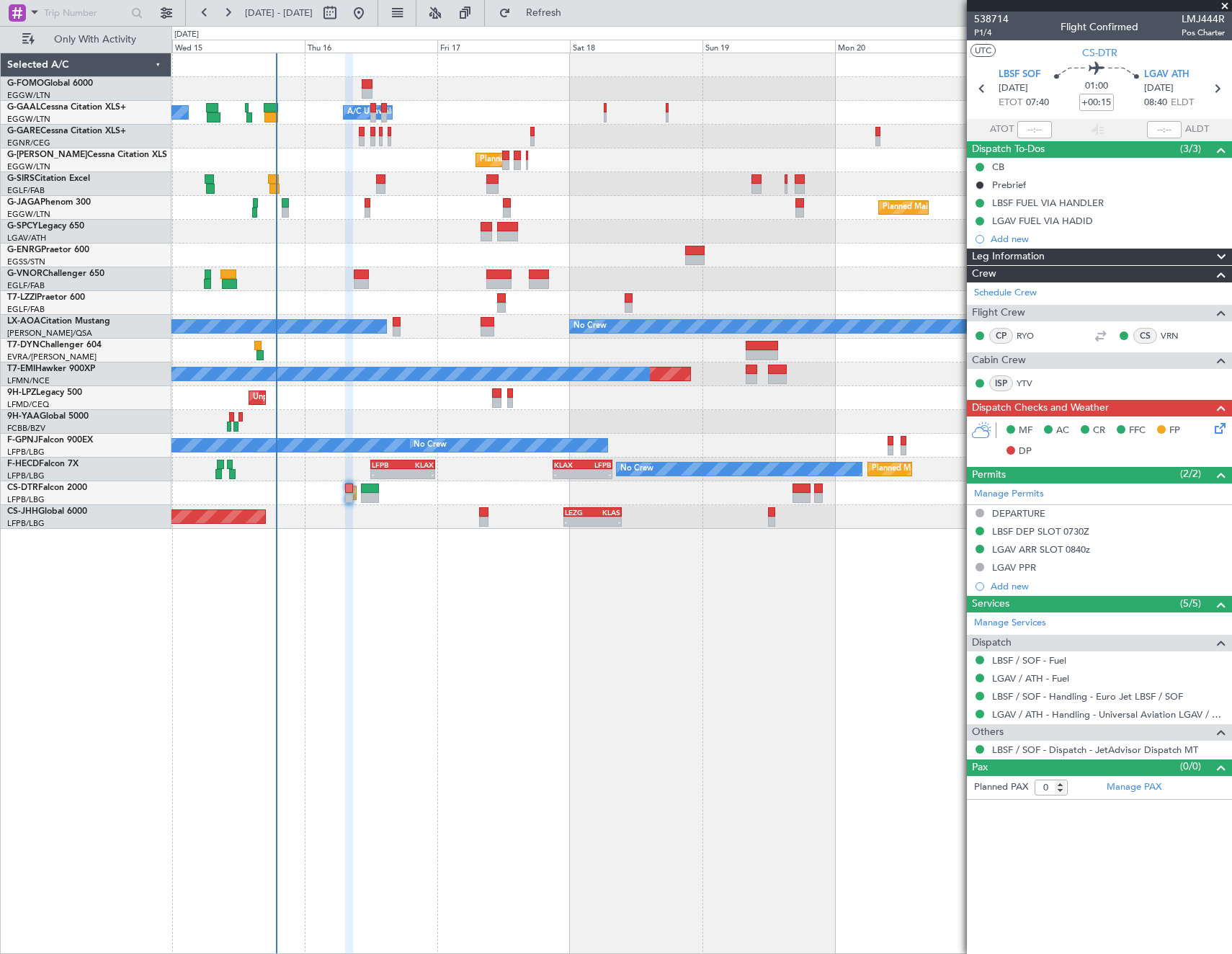
click at [1218, 426] on icon at bounding box center [1218, 425] width 11 height 11
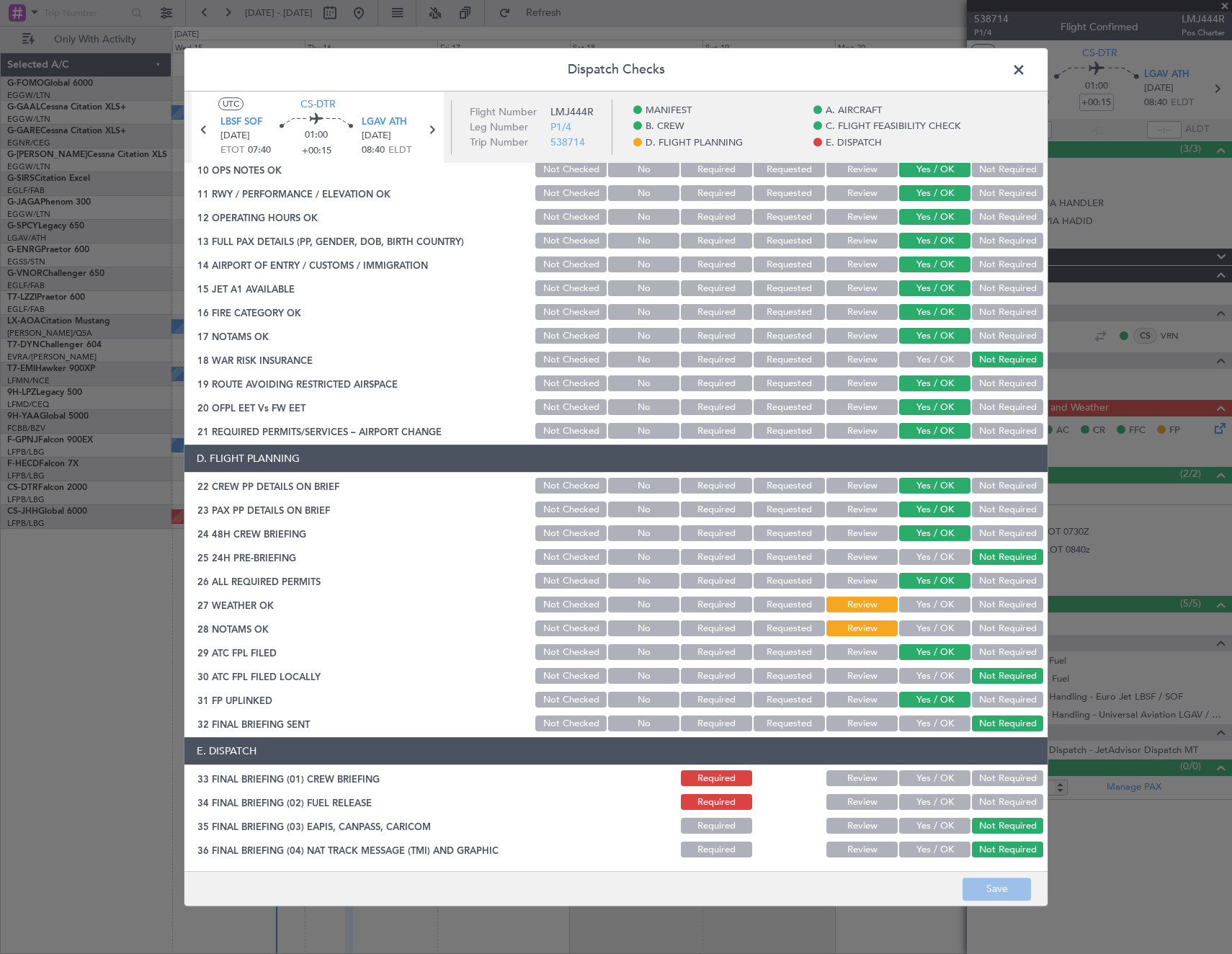
scroll to position [504, 0]
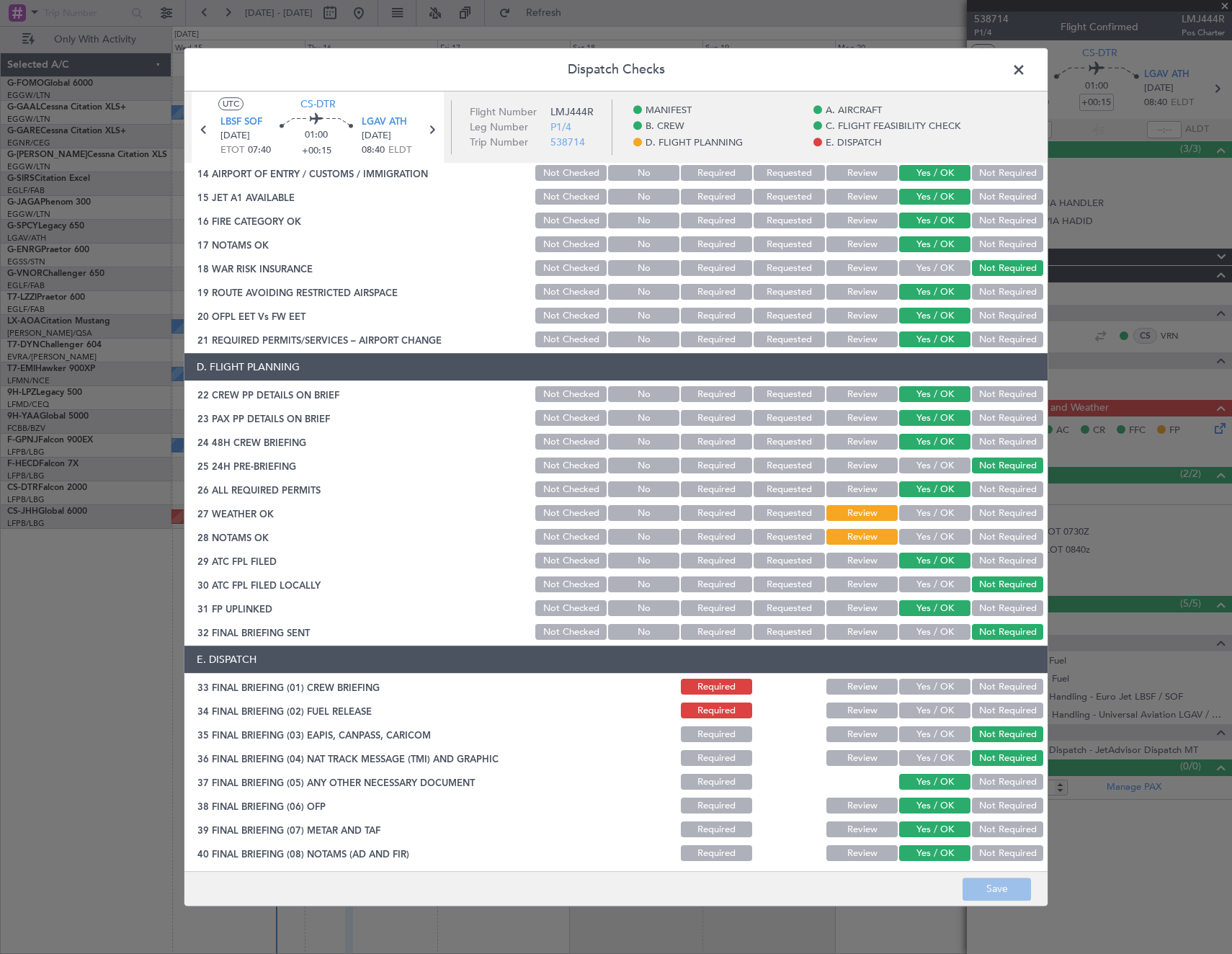
click at [938, 686] on button "Yes / OK" at bounding box center [935, 687] width 71 height 16
click at [936, 716] on button "Yes / OK" at bounding box center [935, 711] width 71 height 16
click at [1015, 892] on button "Save" at bounding box center [997, 889] width 68 height 23
click at [1026, 66] on span at bounding box center [1026, 74] width 0 height 29
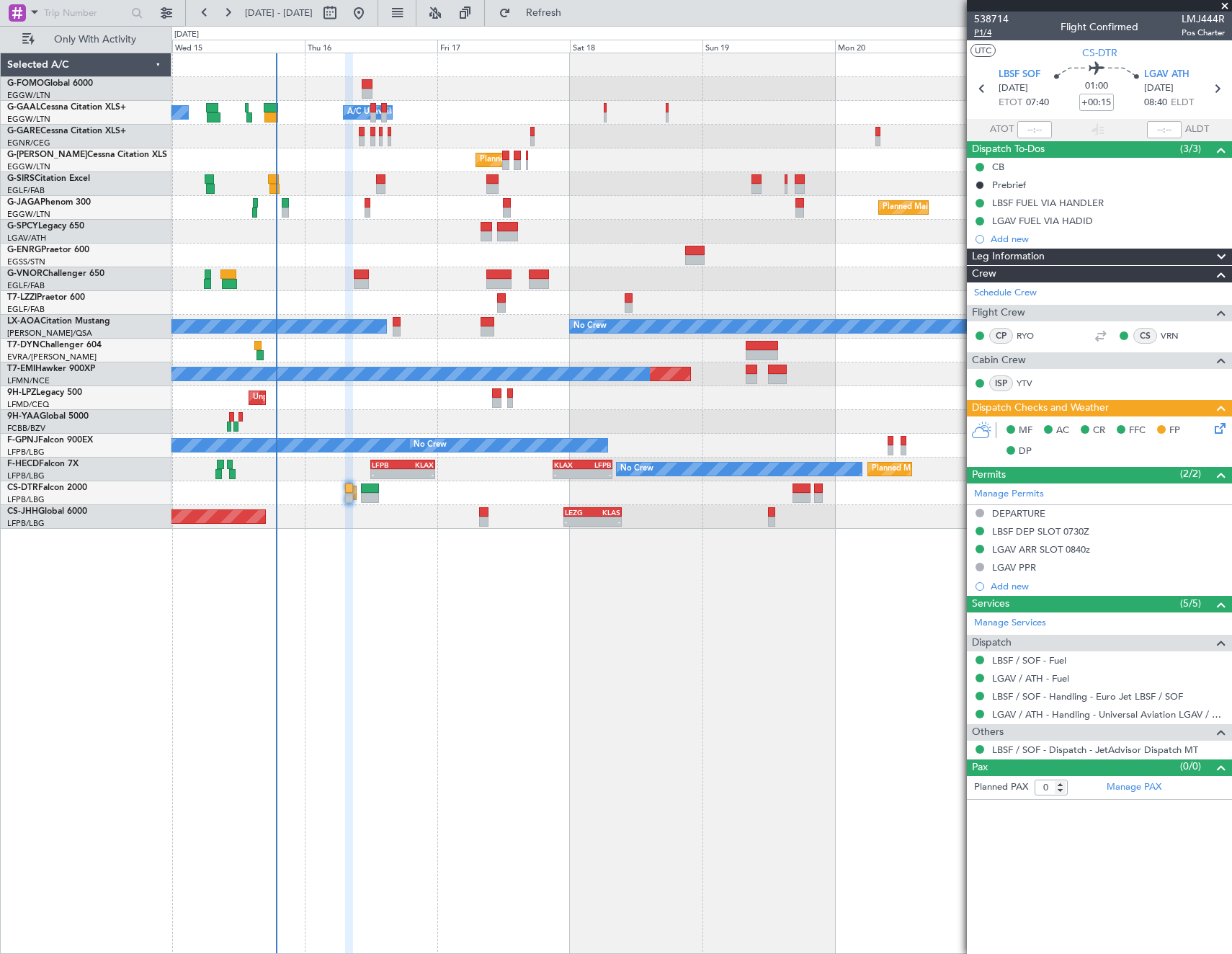
click at [977, 33] on span "P1/4" at bounding box center [991, 33] width 34 height 12
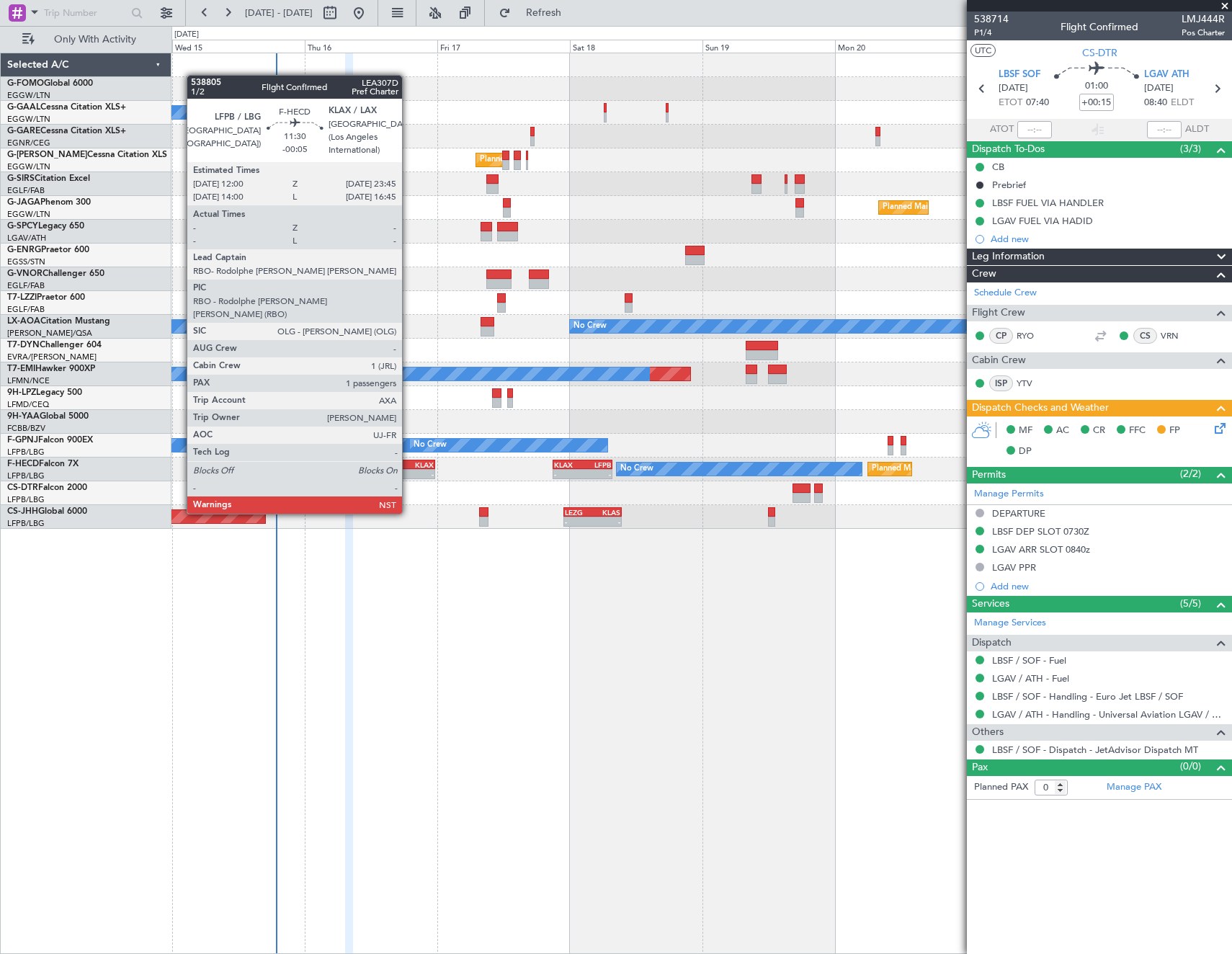
click at [408, 474] on div "-" at bounding box center [418, 474] width 31 height 8
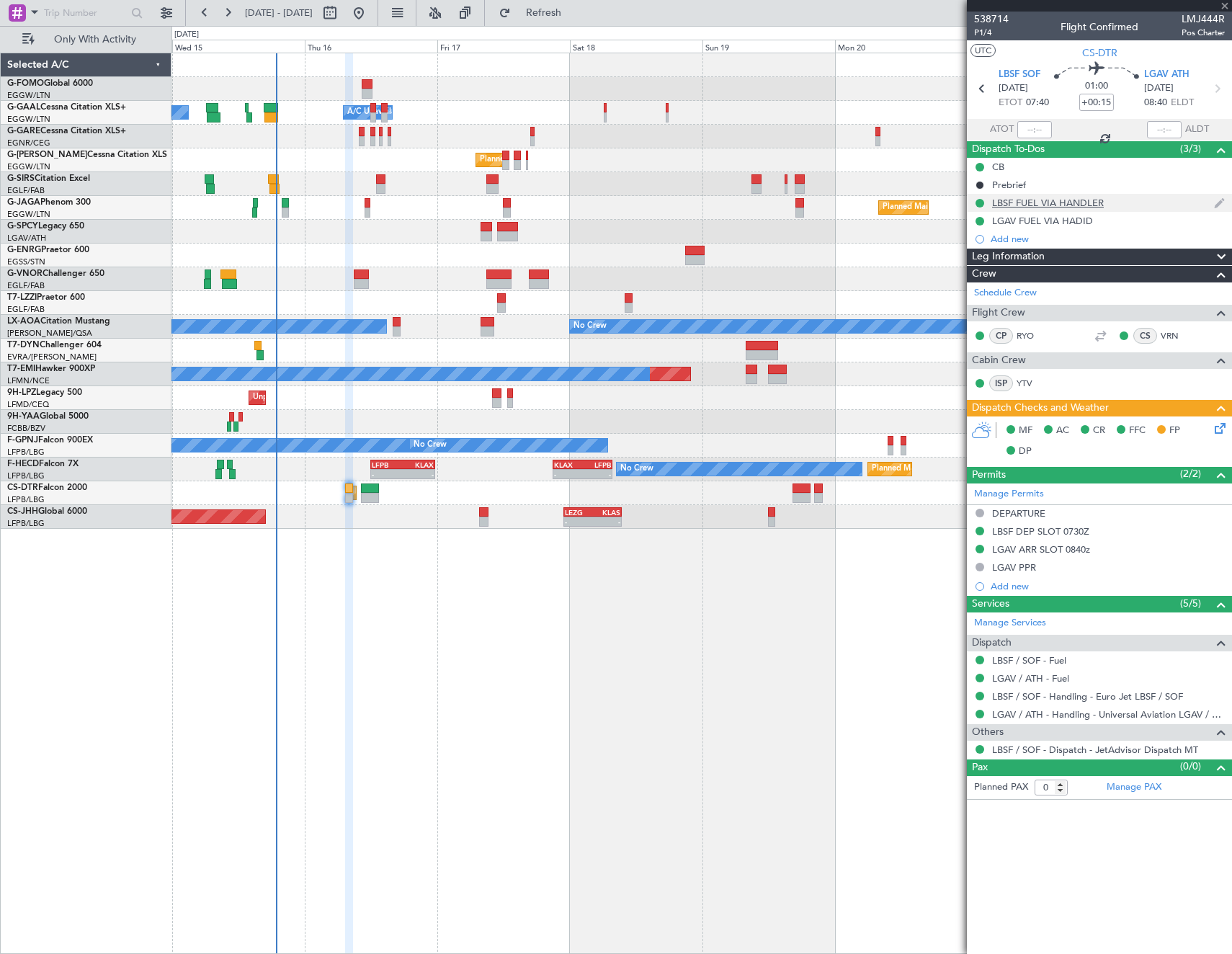
type input "-00:05"
type input "1"
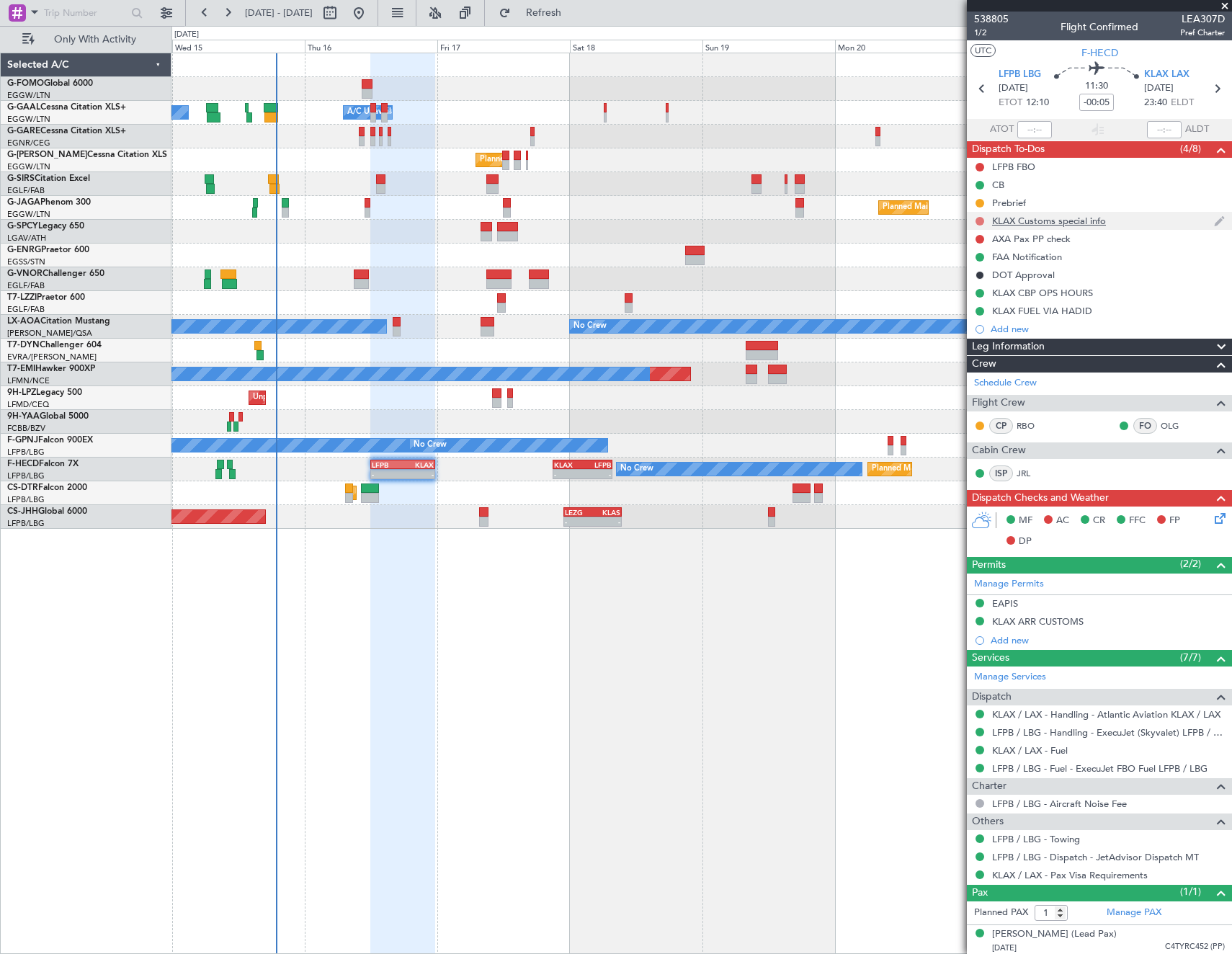
click at [979, 217] on button at bounding box center [980, 220] width 8 height 8
click at [1027, 227] on mat-tooltip-component "KLAX Customs special info" at bounding box center [1049, 246] width 124 height 38
click at [1027, 223] on div "KLAX Customs special info" at bounding box center [1049, 220] width 114 height 12
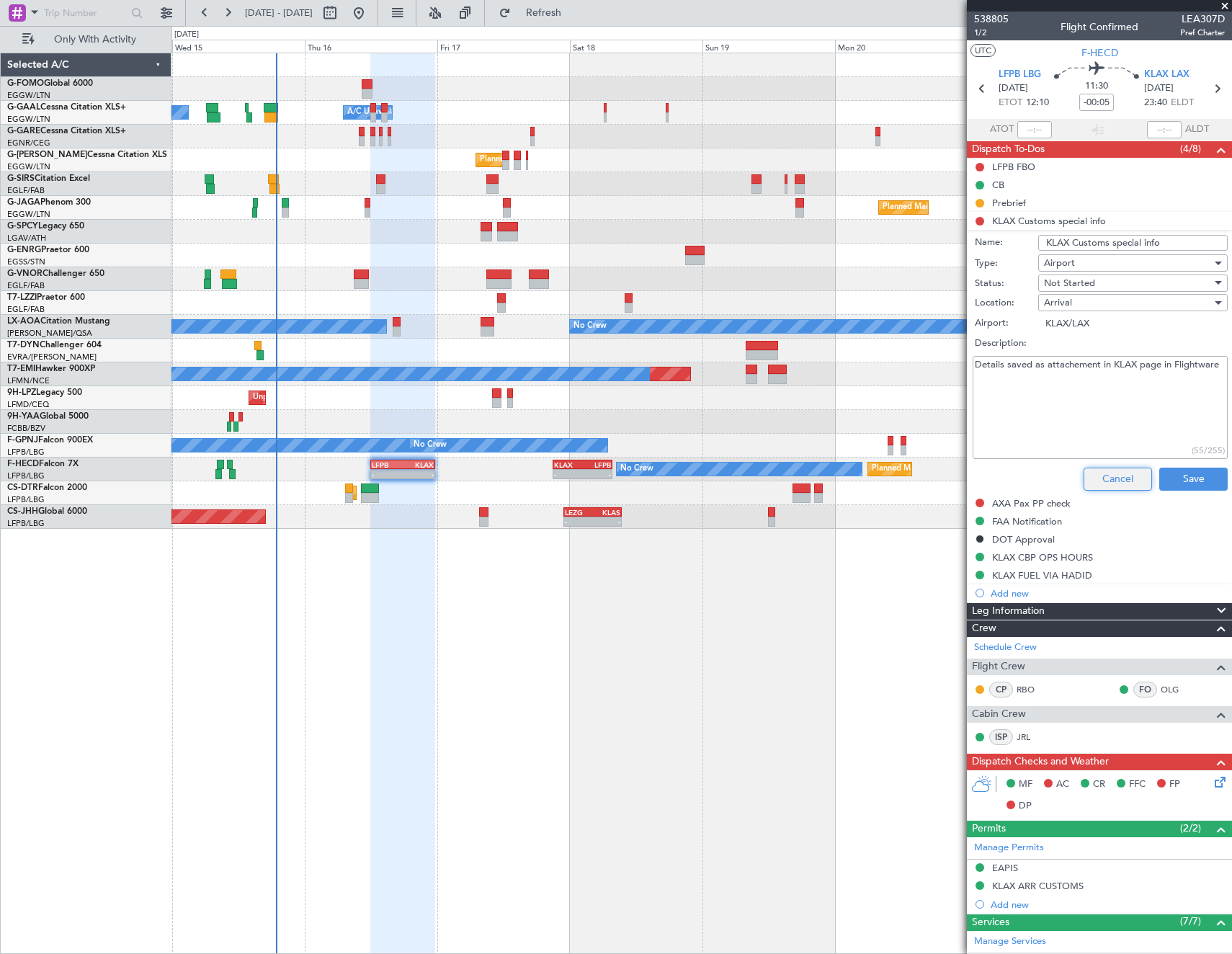
click at [1118, 477] on button "Cancel" at bounding box center [1118, 479] width 68 height 23
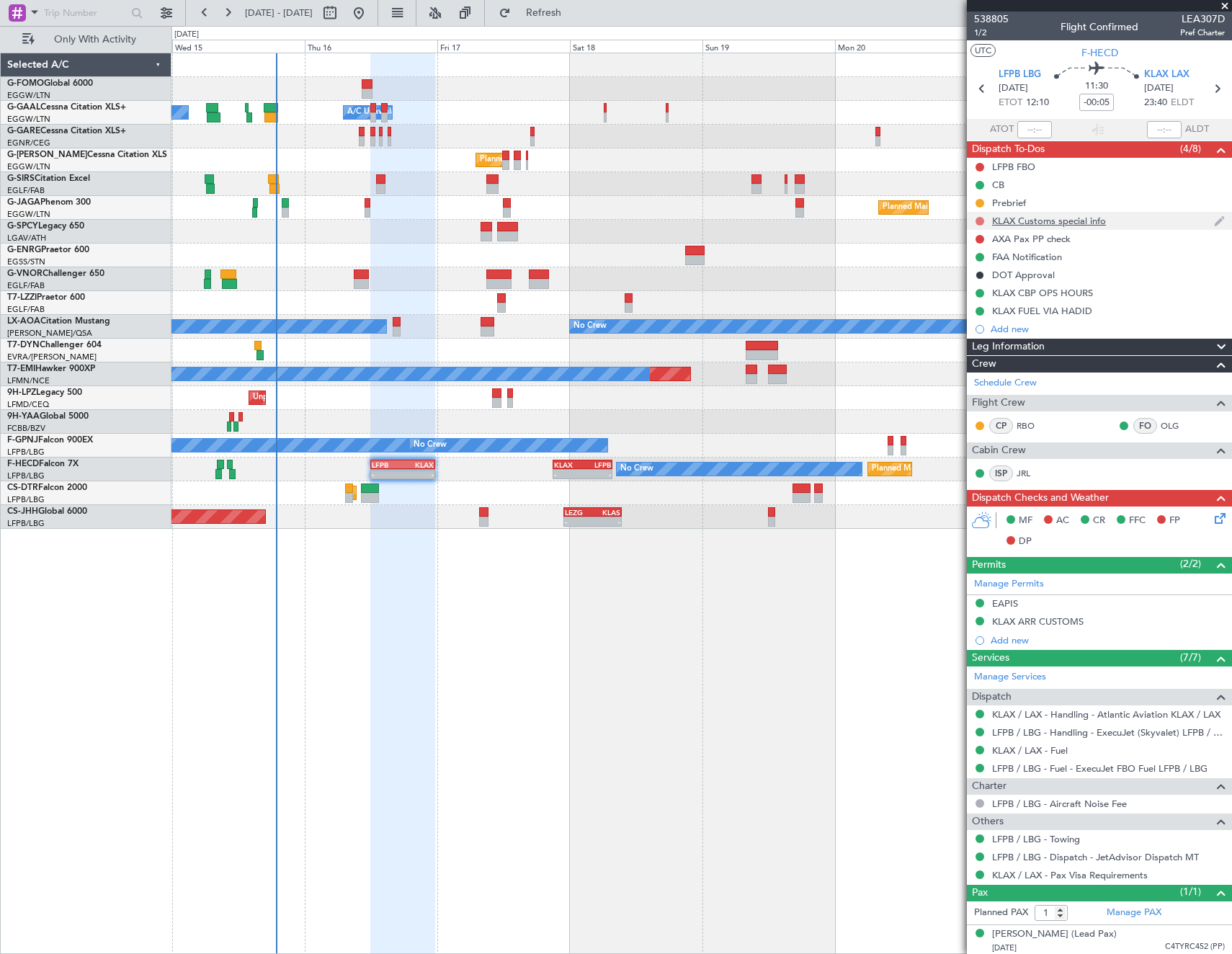
click at [978, 221] on button at bounding box center [980, 220] width 8 height 8
click at [976, 309] on span "Cancelled" at bounding box center [983, 306] width 41 height 14
click at [980, 239] on button at bounding box center [980, 239] width 8 height 8
click at [968, 326] on span "Cancelled" at bounding box center [983, 324] width 41 height 14
click at [980, 166] on button at bounding box center [980, 166] width 8 height 8
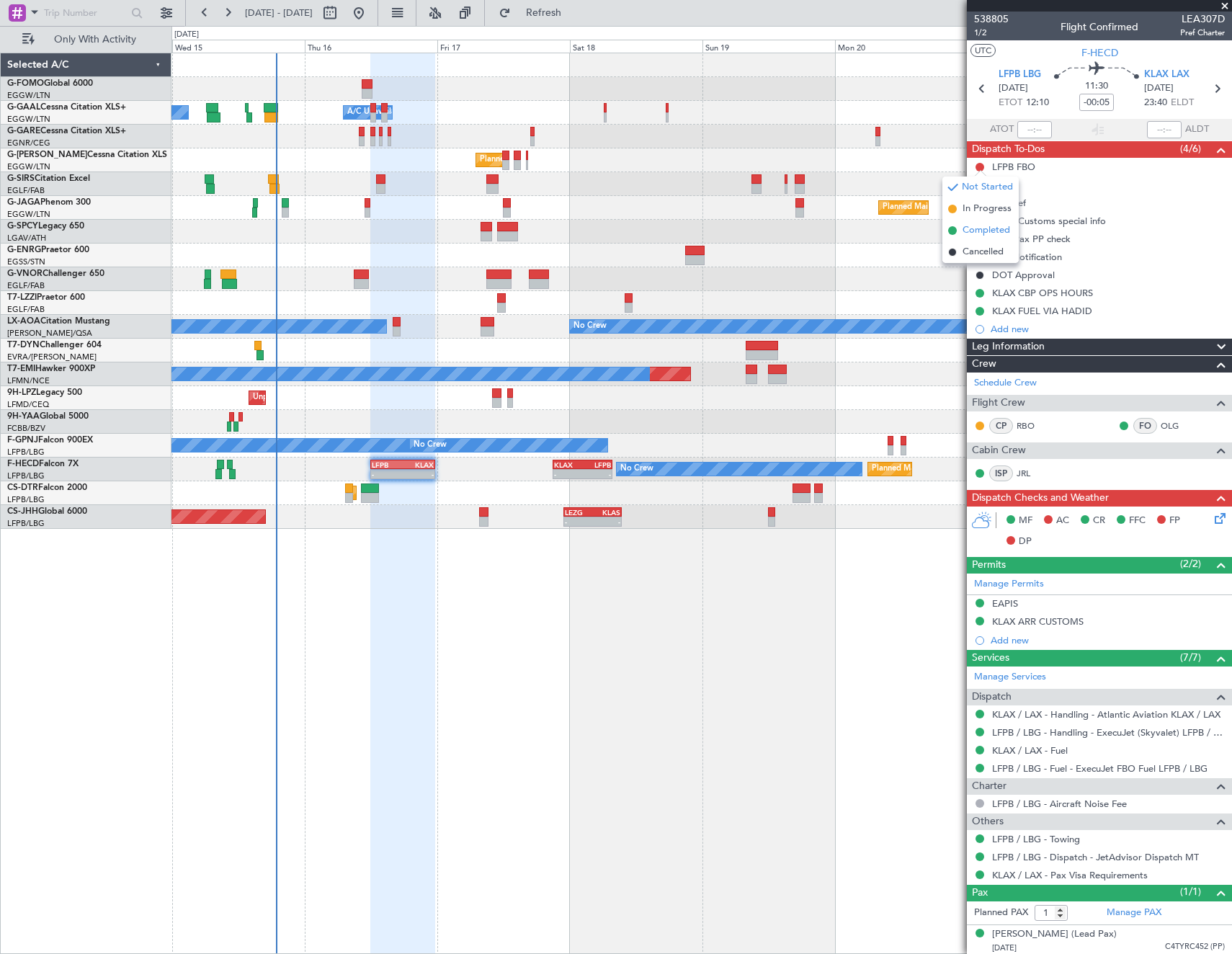
click at [979, 224] on span "Completed" at bounding box center [986, 230] width 48 height 14
click at [980, 199] on button at bounding box center [980, 203] width 8 height 8
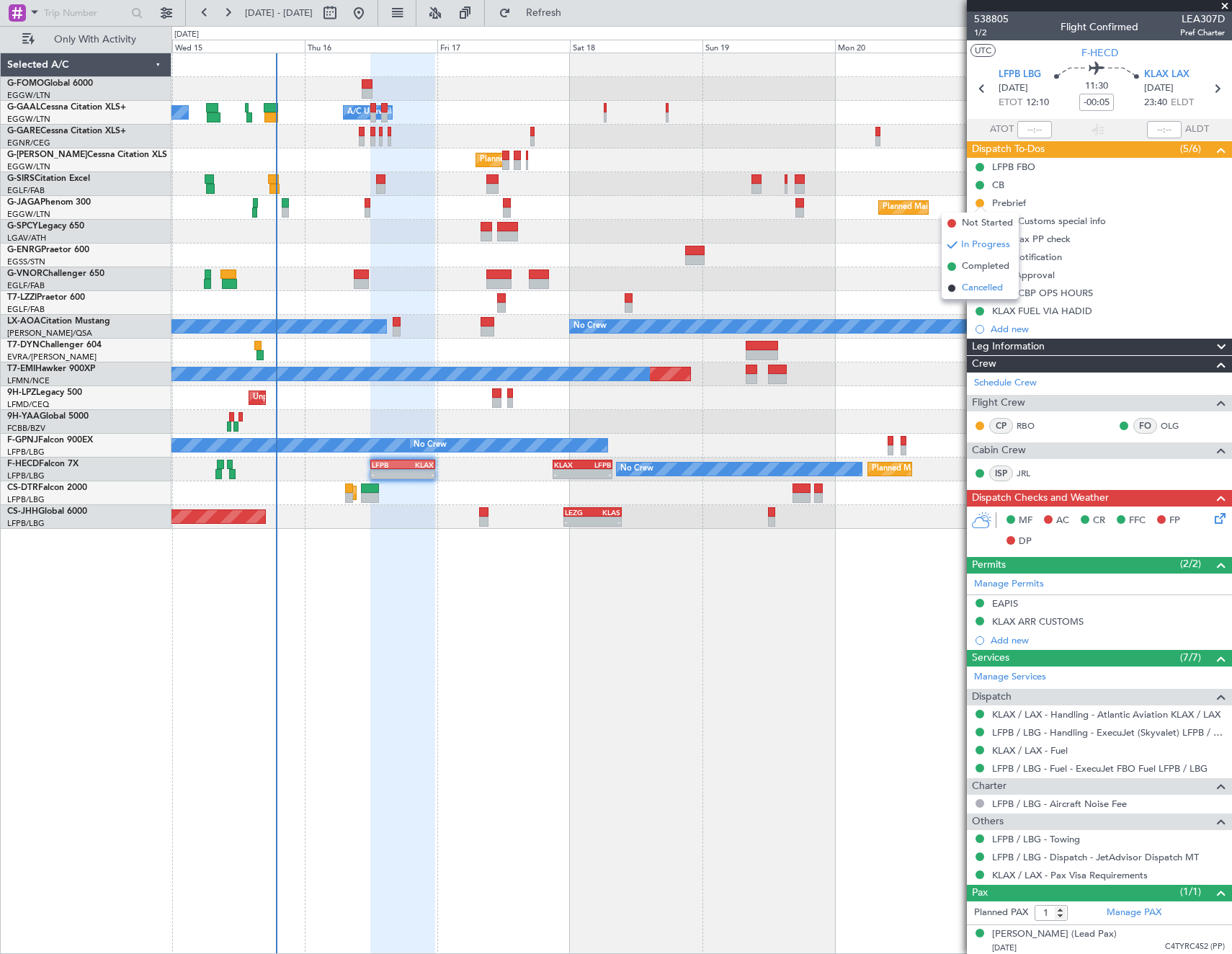
click at [995, 290] on span "Cancelled" at bounding box center [983, 288] width 41 height 14
click at [1212, 518] on icon at bounding box center [1218, 515] width 11 height 11
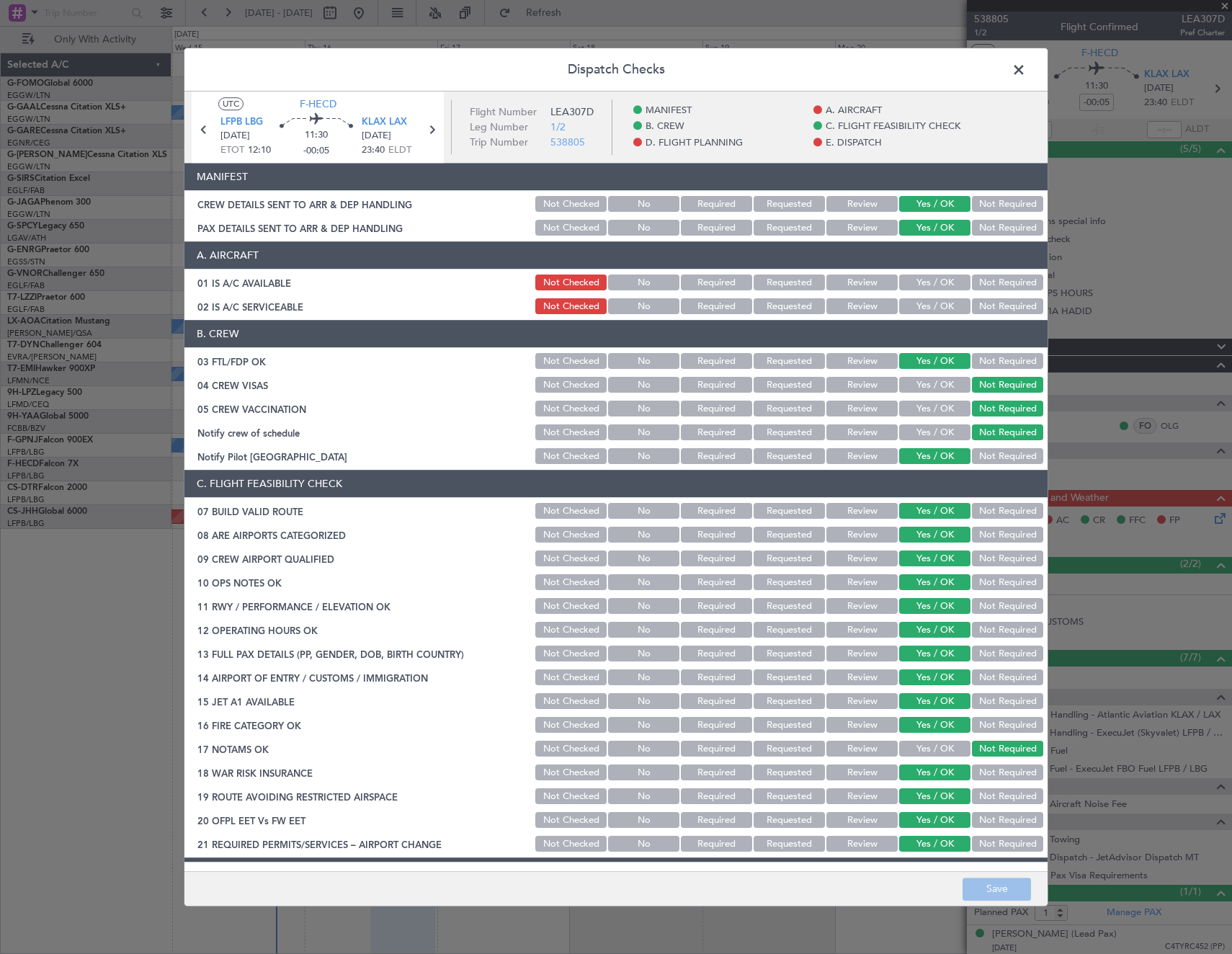
click at [927, 287] on button "Yes / OK" at bounding box center [935, 283] width 71 height 16
click at [924, 303] on button "Yes / OK" at bounding box center [935, 306] width 71 height 16
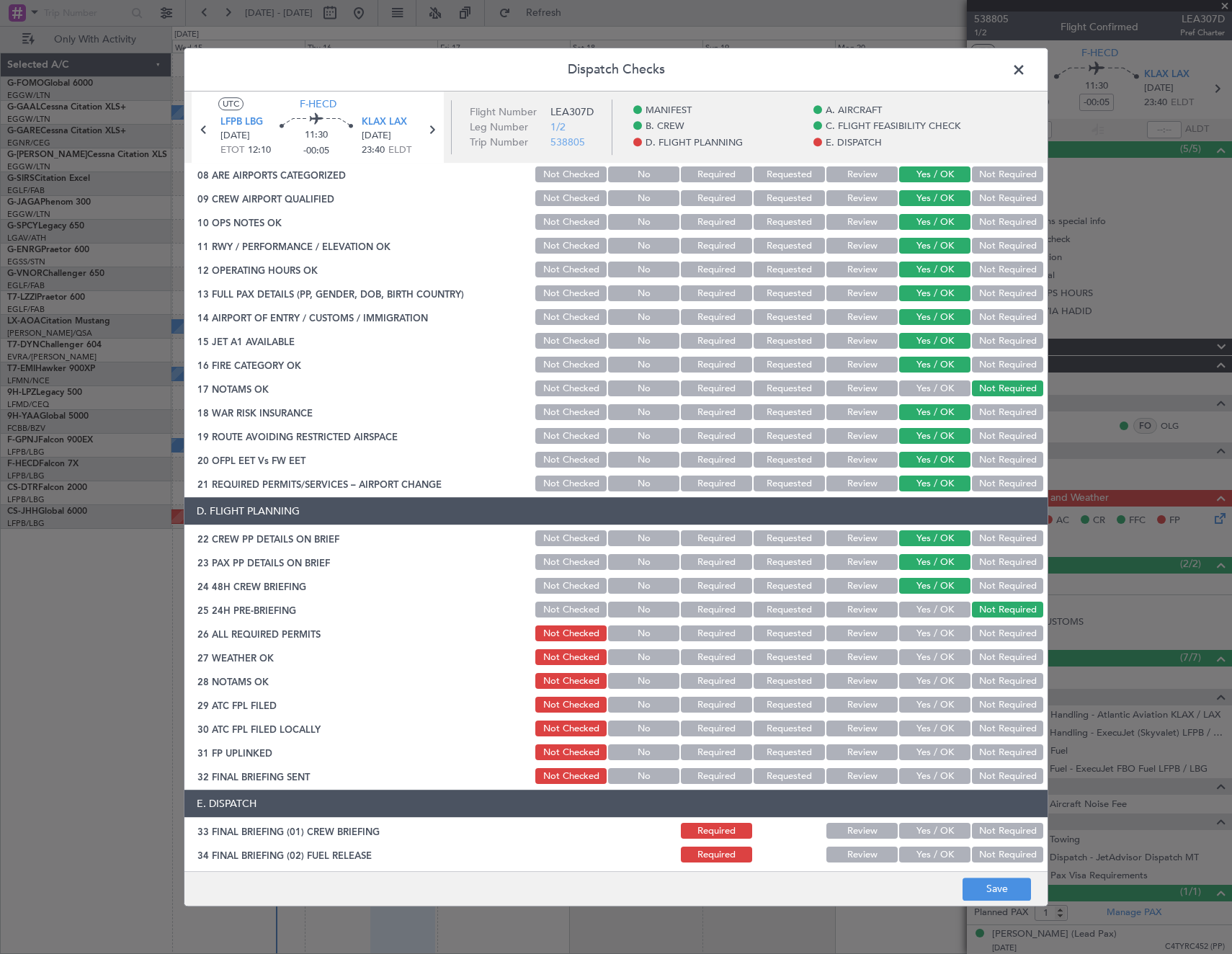
click at [921, 632] on button "Yes / OK" at bounding box center [935, 633] width 71 height 16
click at [1001, 894] on button "Save" at bounding box center [997, 889] width 68 height 23
click at [1026, 71] on span at bounding box center [1026, 74] width 0 height 29
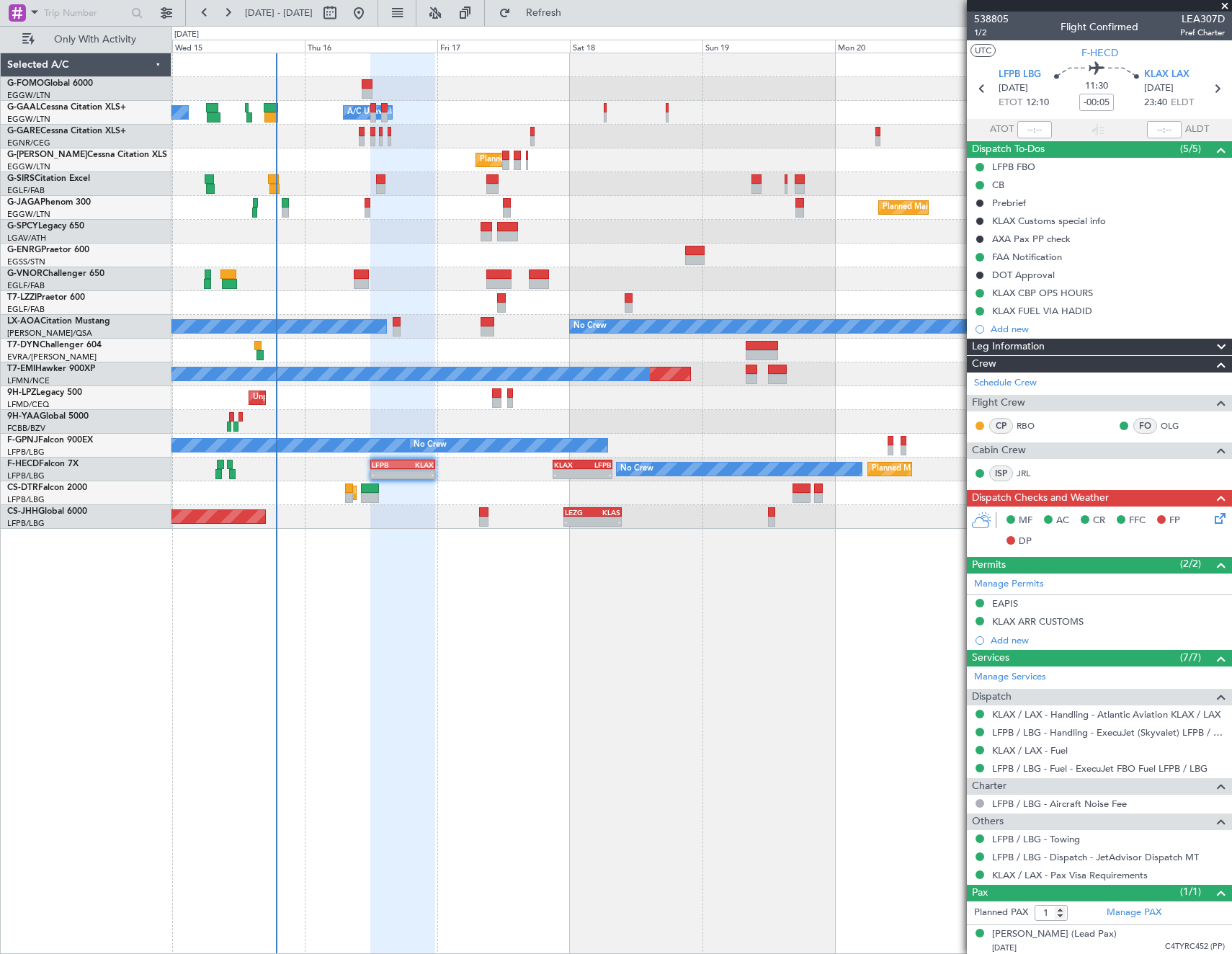
scroll to position [3, 0]
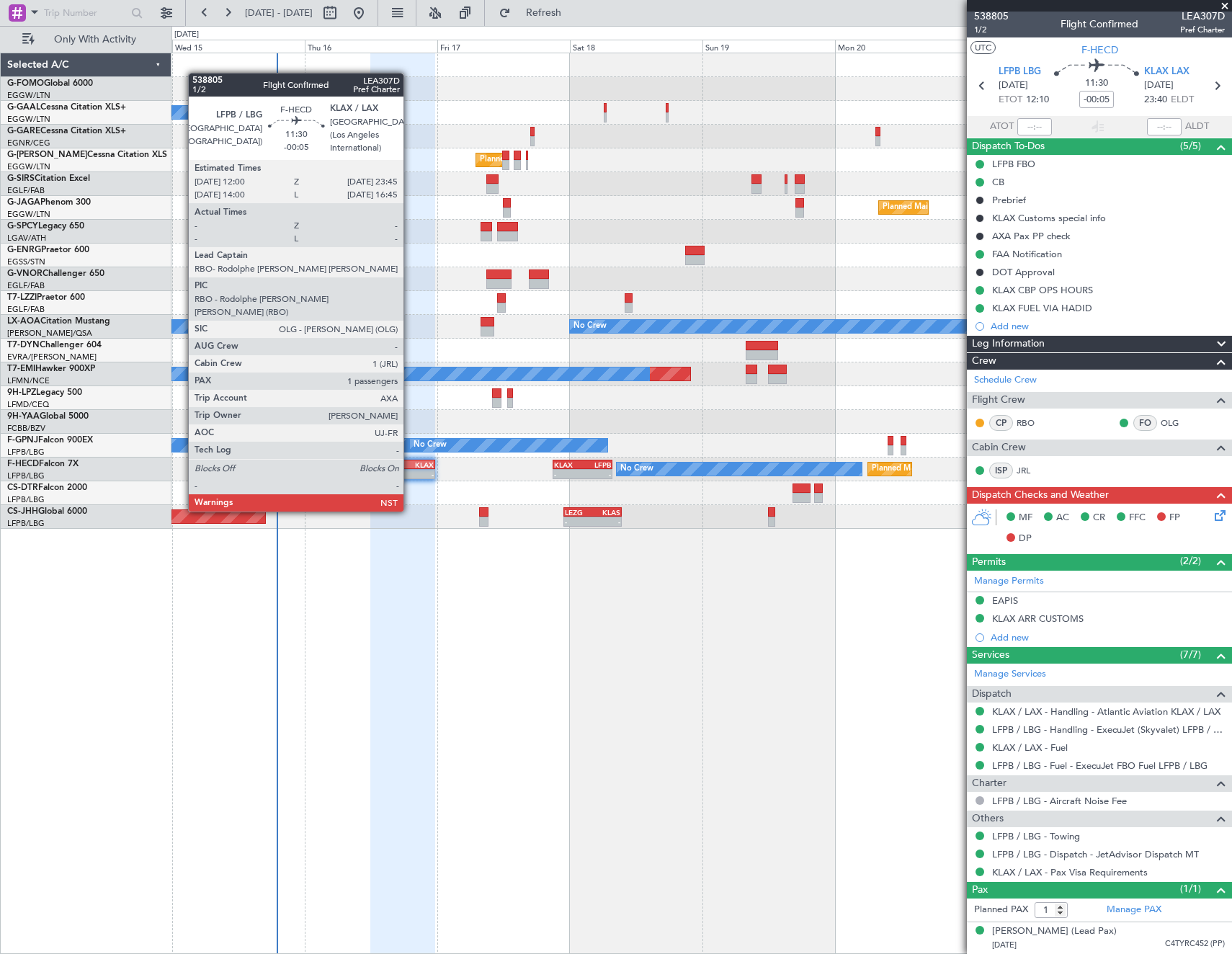
click at [414, 474] on div "-" at bounding box center [418, 474] width 31 height 8
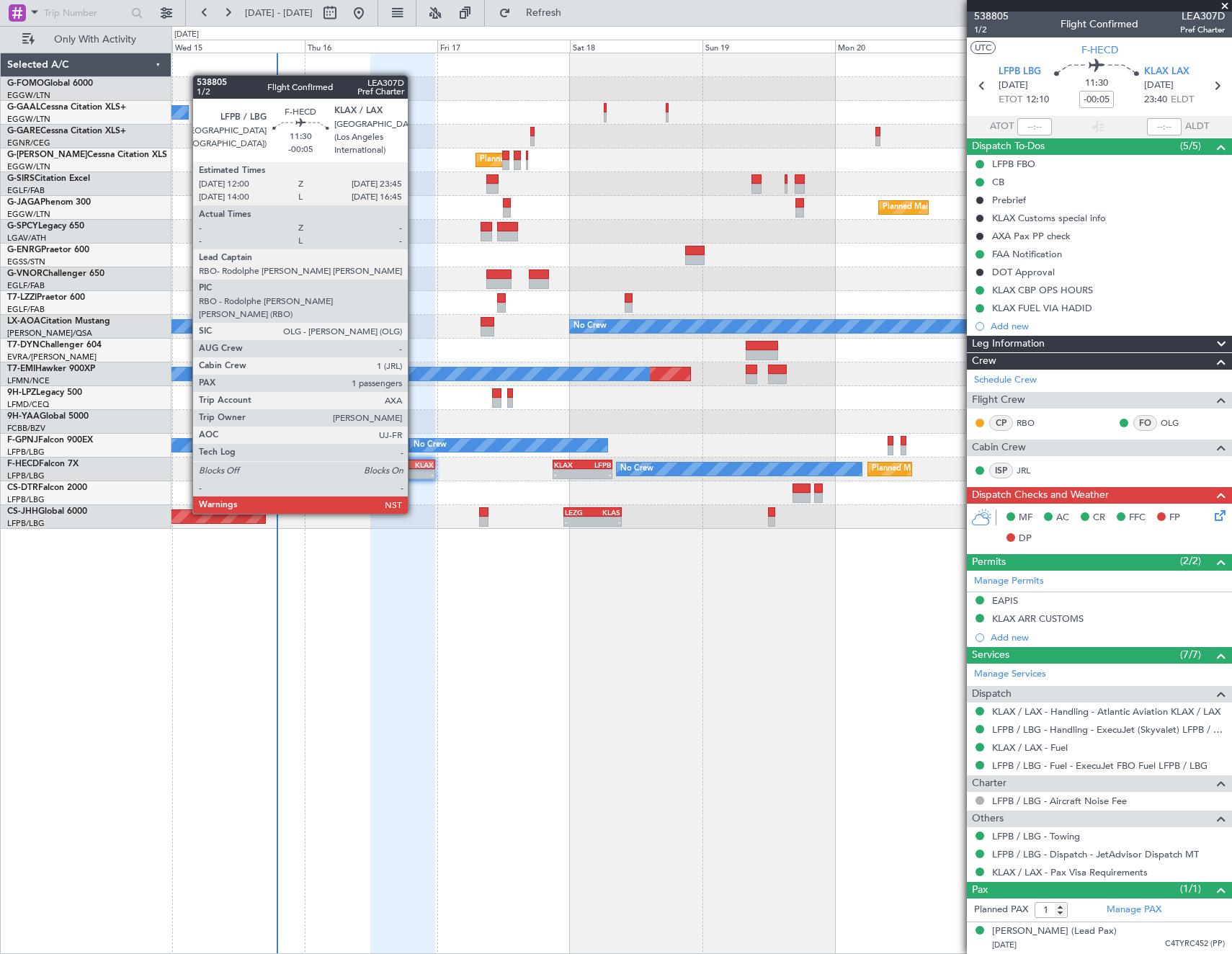
click at [414, 474] on div "-" at bounding box center [418, 474] width 31 height 8
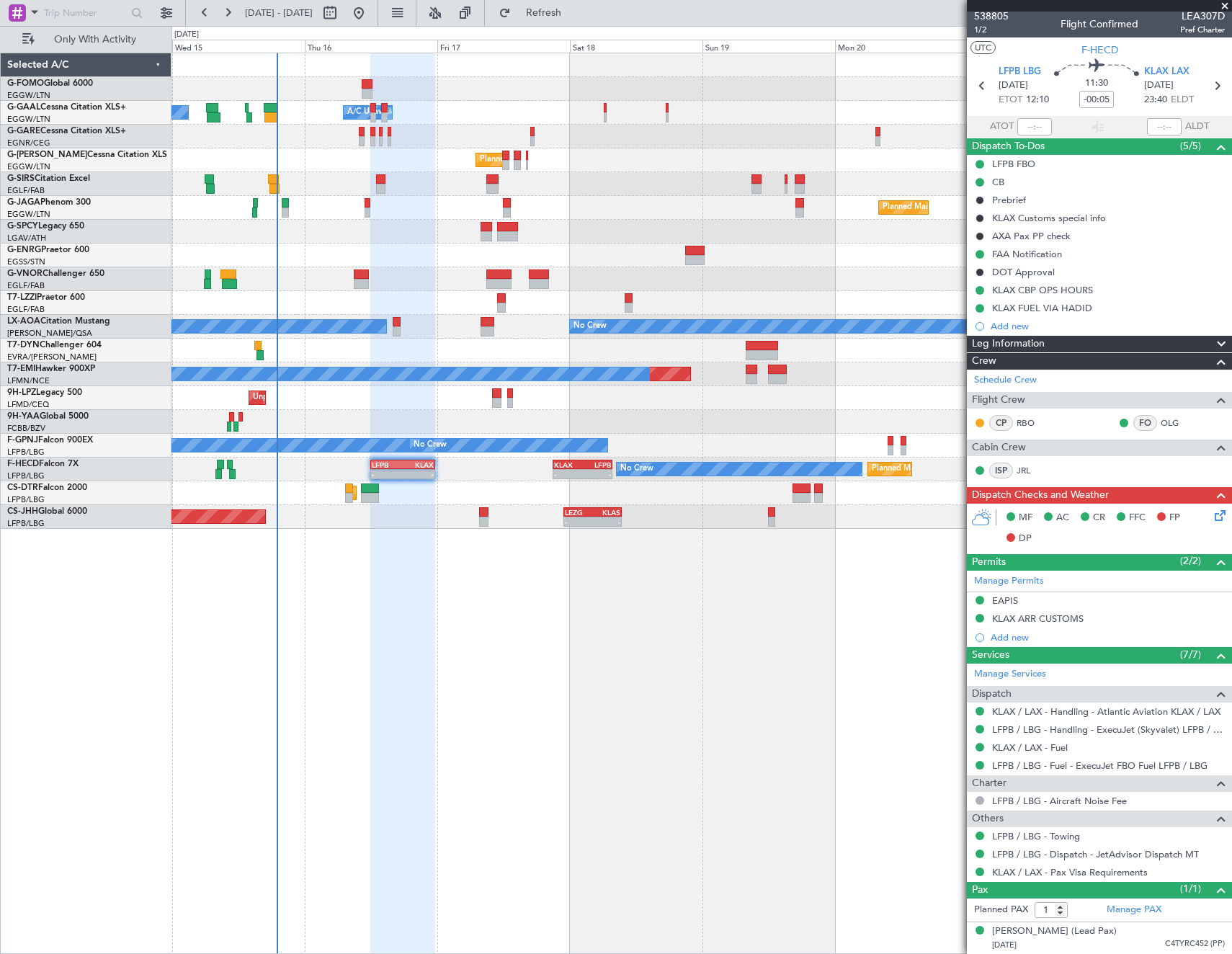
click at [1215, 516] on icon at bounding box center [1218, 512] width 11 height 11
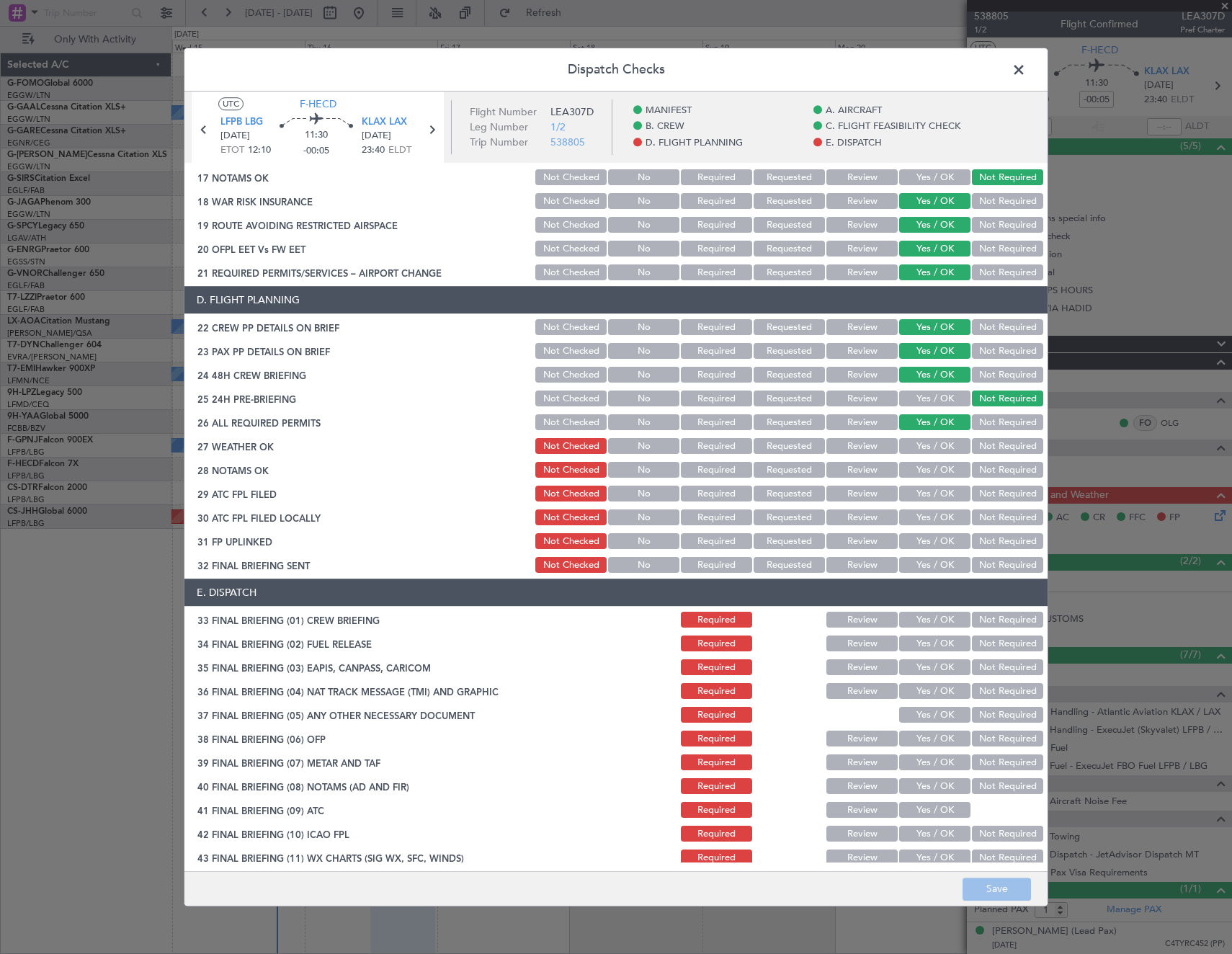
scroll to position [576, 0]
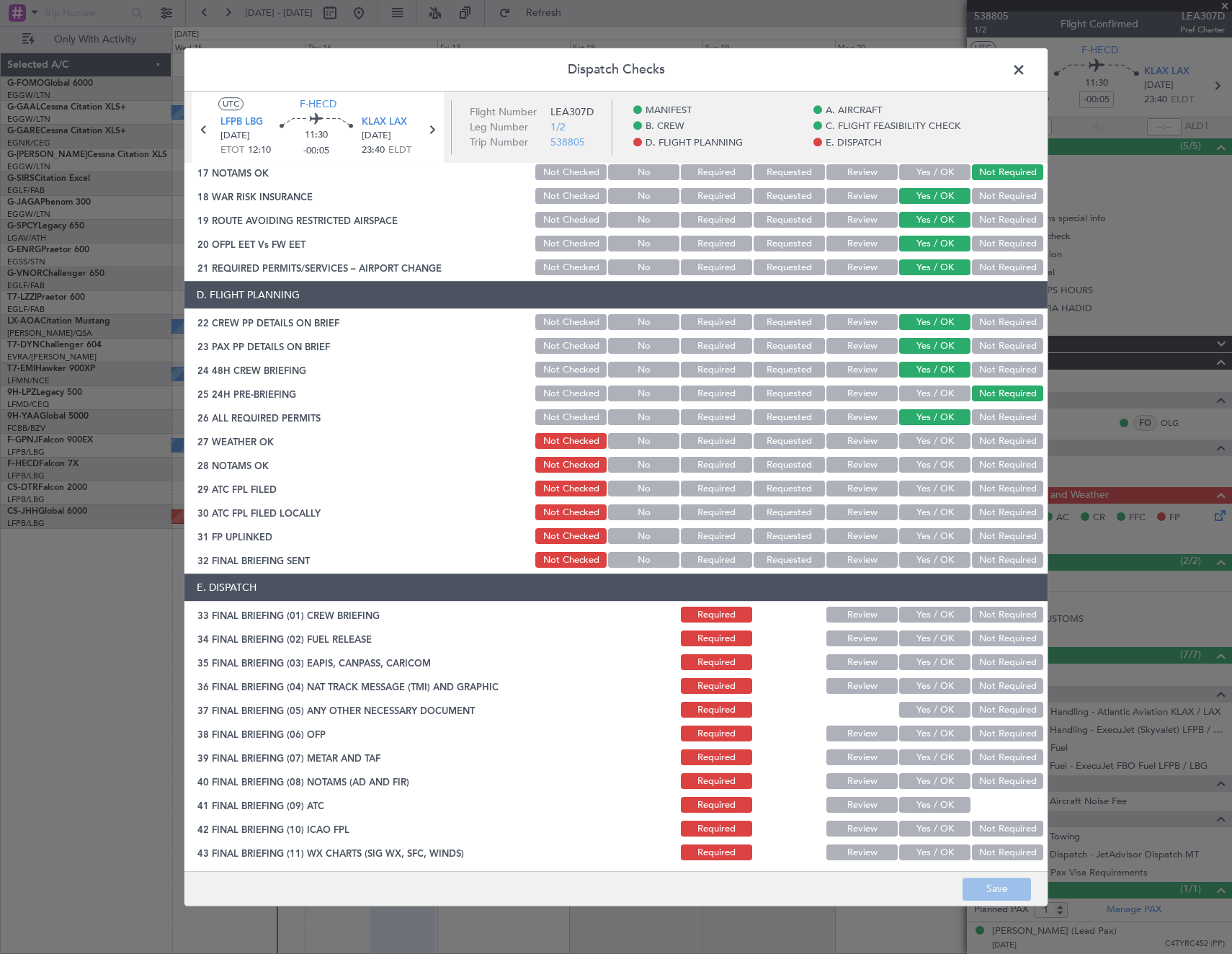
click at [922, 441] on button "Yes / OK" at bounding box center [935, 441] width 71 height 16
drag, startPoint x: 861, startPoint y: 436, endPoint x: 860, endPoint y: 444, distance: 8.1
click at [861, 437] on button "Review" at bounding box center [862, 441] width 71 height 16
click at [859, 461] on button "Review" at bounding box center [862, 465] width 71 height 16
click at [927, 484] on button "Yes / OK" at bounding box center [935, 489] width 71 height 16
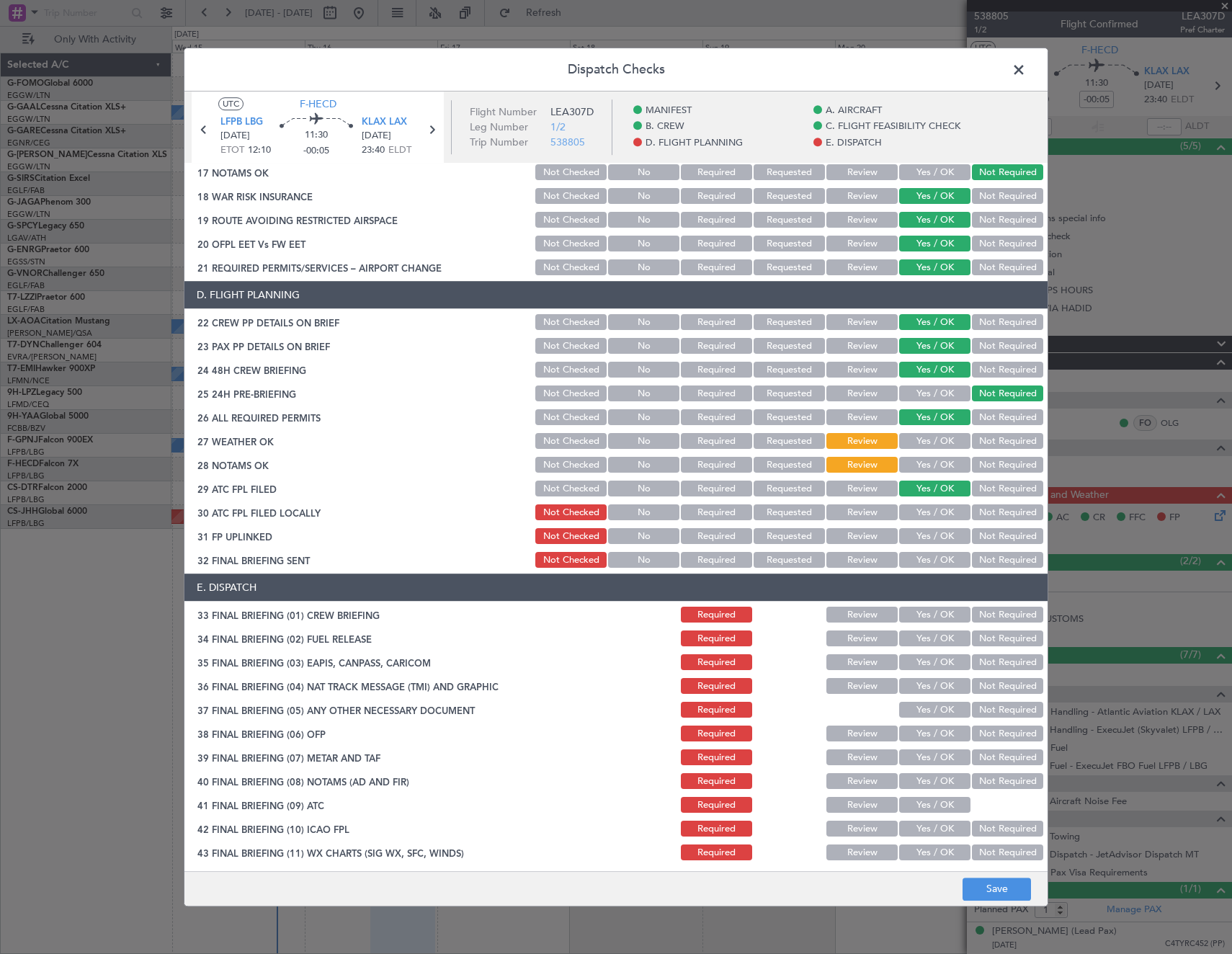
drag, startPoint x: 994, startPoint y: 515, endPoint x: 942, endPoint y: 537, distance: 56.5
click at [992, 515] on button "Not Required" at bounding box center [1008, 512] width 71 height 16
drag, startPoint x: 939, startPoint y: 542, endPoint x: 968, endPoint y: 550, distance: 30.1
click at [941, 542] on button "Yes / OK" at bounding box center [935, 536] width 71 height 16
click at [989, 563] on button "Not Required" at bounding box center [1008, 560] width 71 height 16
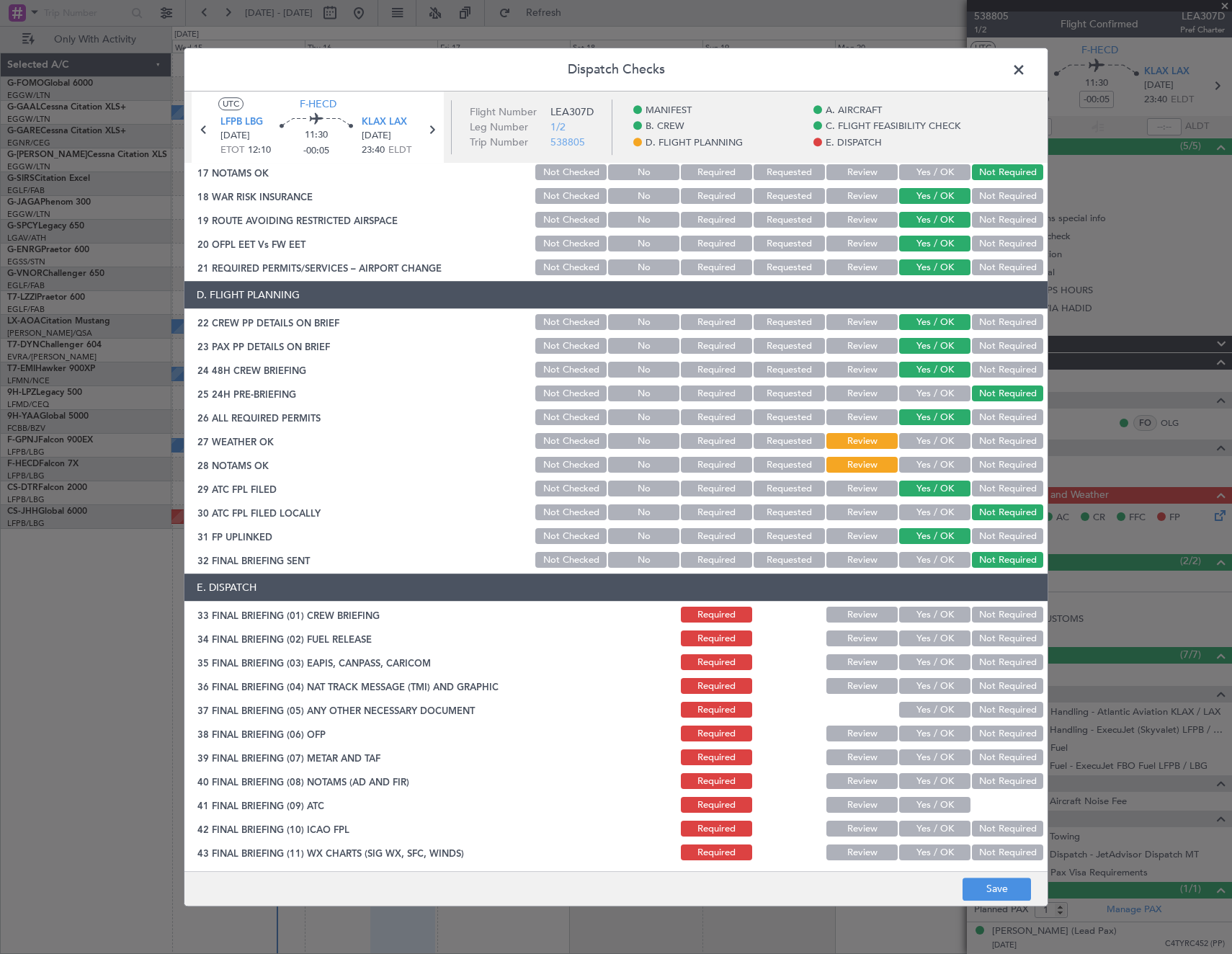
click at [926, 618] on button "Yes / OK" at bounding box center [935, 615] width 71 height 16
click at [926, 639] on button "Yes / OK" at bounding box center [935, 639] width 71 height 16
click at [920, 663] on button "Yes / OK" at bounding box center [935, 662] width 71 height 16
click at [865, 680] on button "Review" at bounding box center [862, 686] width 71 height 16
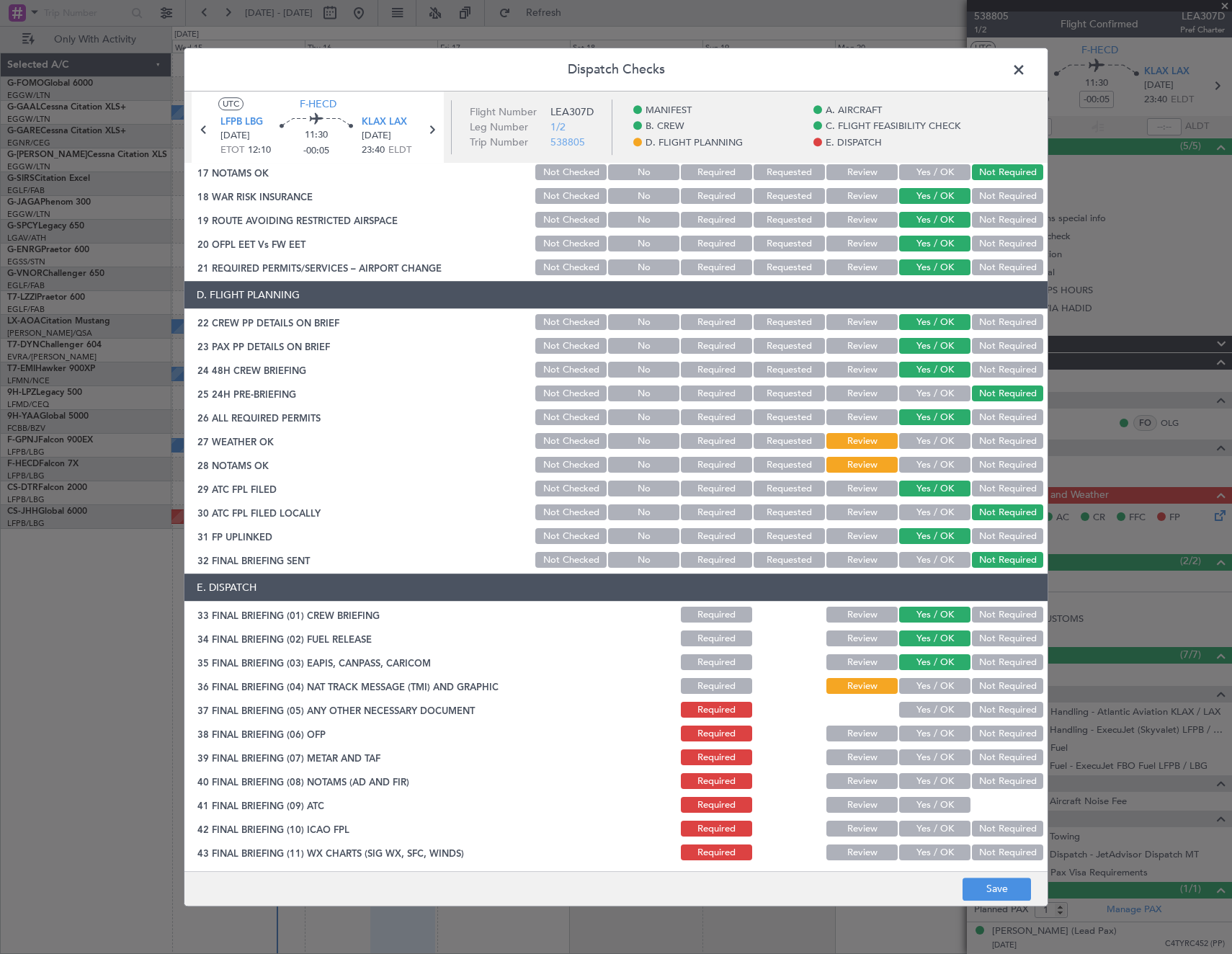
click at [914, 715] on button "Yes / OK" at bounding box center [935, 710] width 71 height 16
click at [923, 737] on button "Yes / OK" at bounding box center [935, 734] width 71 height 16
click at [922, 758] on button "Yes / OK" at bounding box center [935, 757] width 71 height 16
click at [921, 772] on div "Yes / OK" at bounding box center [934, 781] width 73 height 21
click at [923, 790] on div "Yes / OK" at bounding box center [934, 781] width 73 height 21
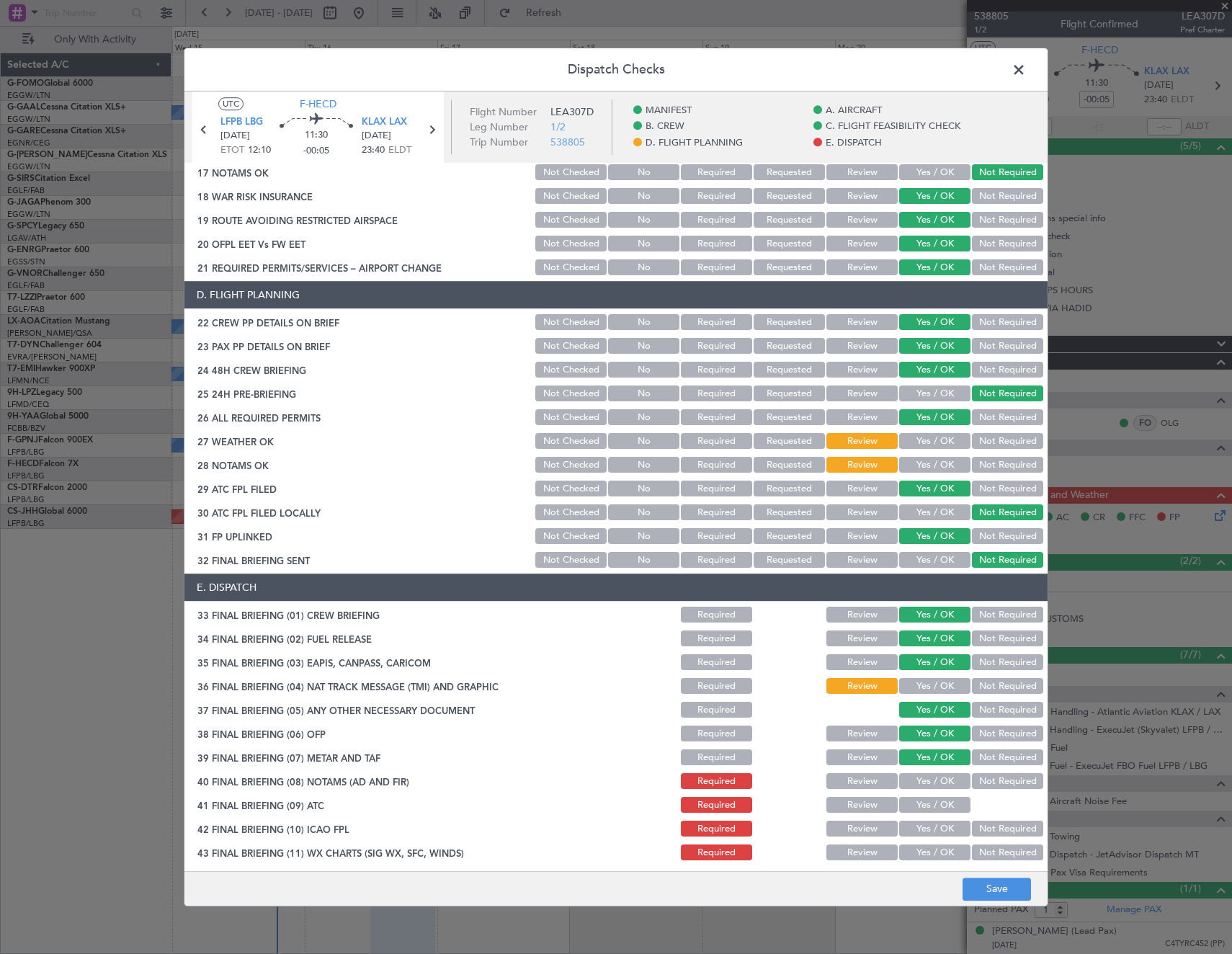
drag, startPoint x: 923, startPoint y: 804, endPoint x: 926, endPoint y: 781, distance: 23.2
click at [923, 802] on button "Yes / OK" at bounding box center [935, 805] width 71 height 16
click at [926, 781] on button "Yes / OK" at bounding box center [935, 781] width 71 height 16
click at [918, 823] on section "E. DISPATCH 33 FINAL BRIEFING (01) CREW BRIEFING Required Review Yes / OK Not R…" at bounding box center [616, 730] width 863 height 312
click at [918, 831] on button "Yes / OK" at bounding box center [935, 829] width 71 height 16
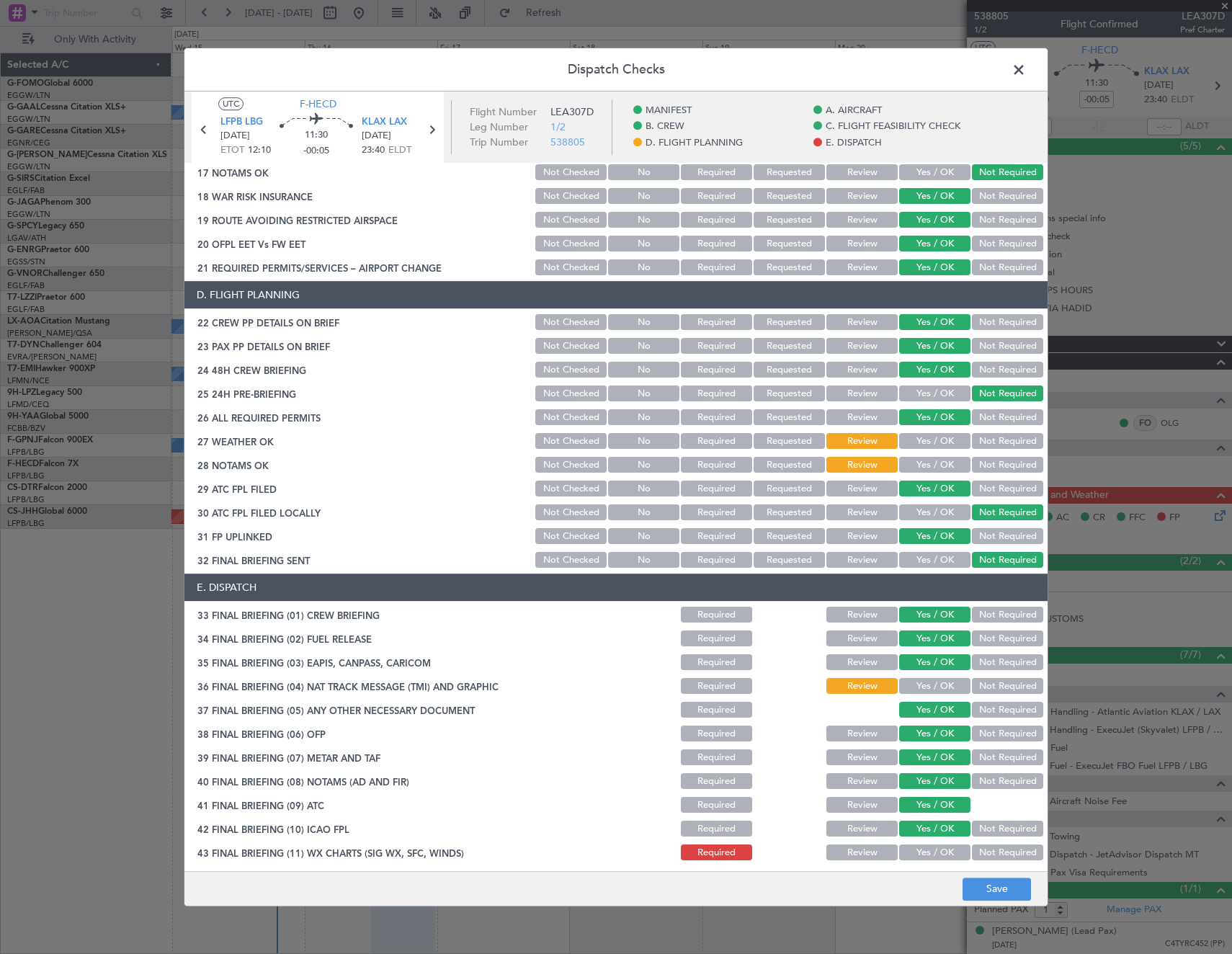
click at [917, 857] on button "Yes / OK" at bounding box center [935, 852] width 71 height 16
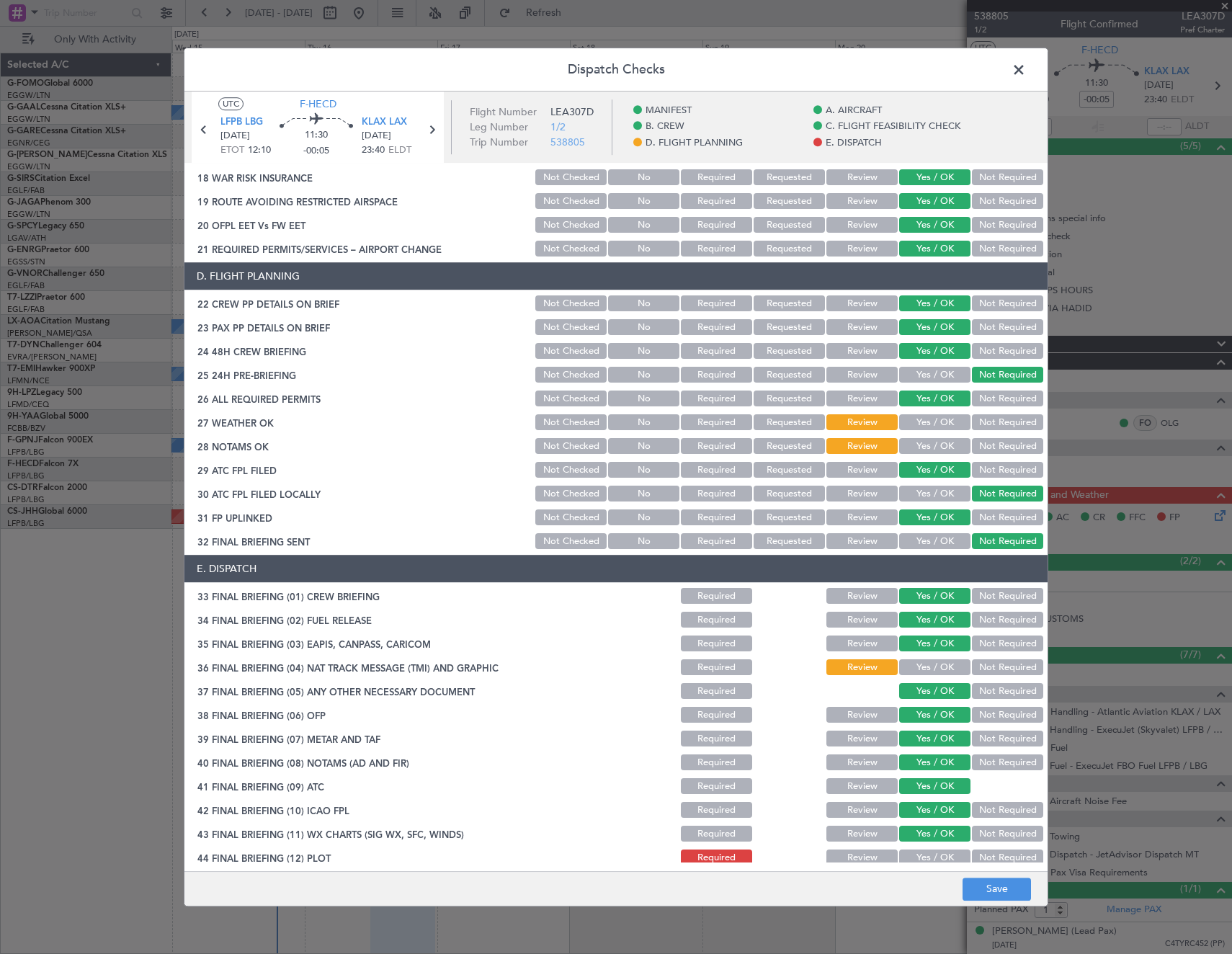
scroll to position [604, 0]
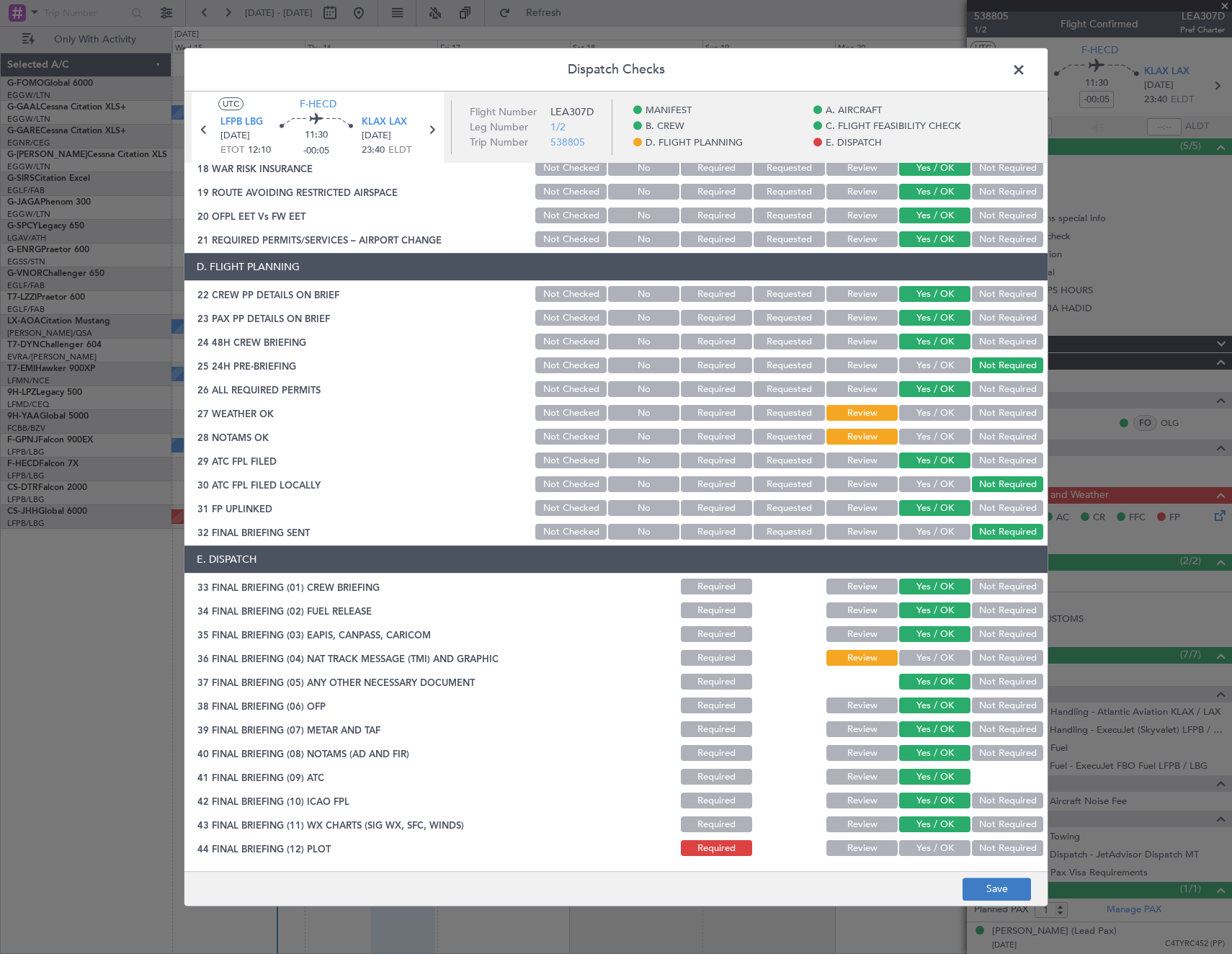
drag, startPoint x: 919, startPoint y: 847, endPoint x: 1008, endPoint y: 887, distance: 97.6
click at [926, 848] on button "Yes / OK" at bounding box center [935, 848] width 71 height 16
click at [1009, 887] on button "Save" at bounding box center [997, 889] width 68 height 23
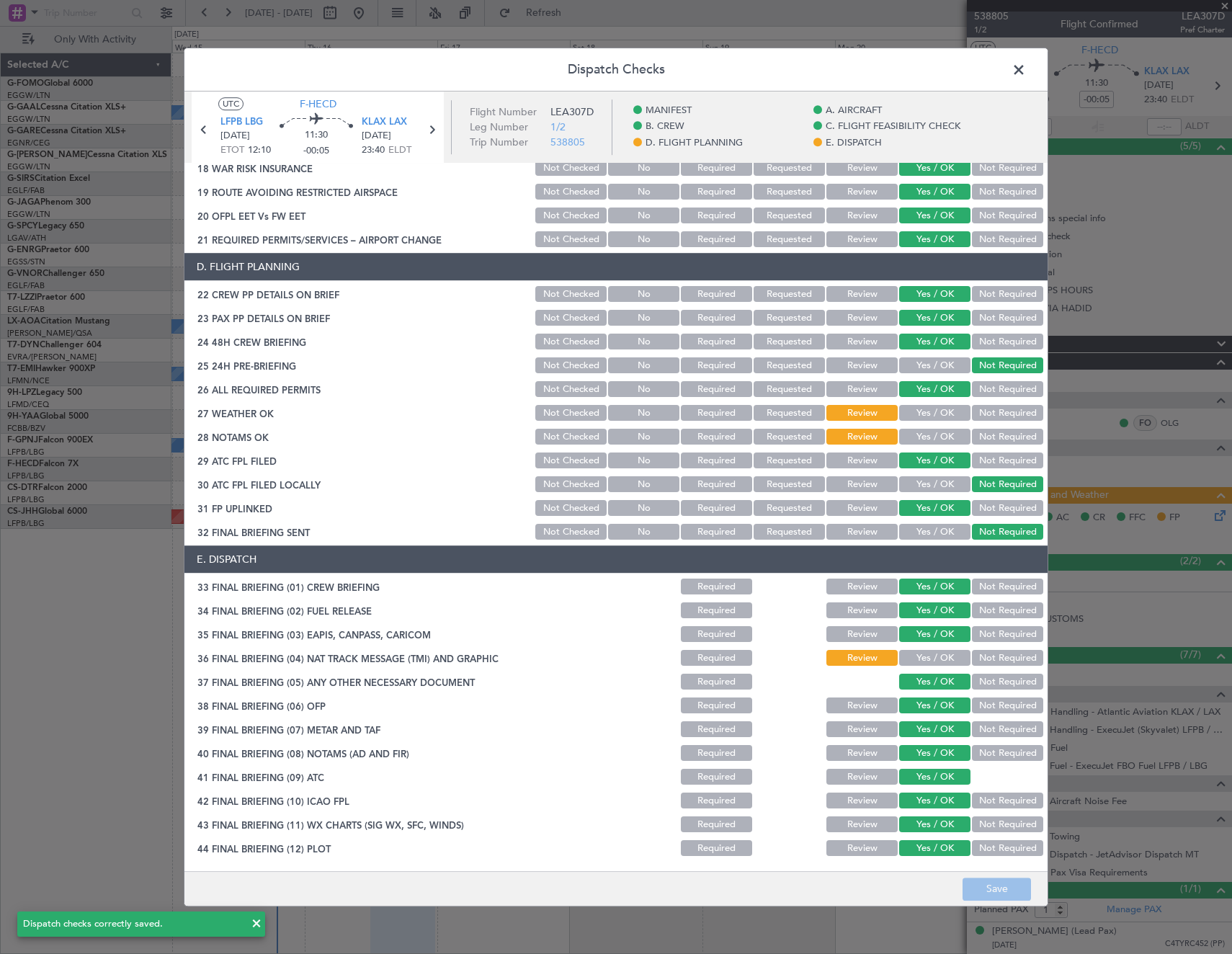
click at [1026, 74] on span at bounding box center [1026, 74] width 0 height 29
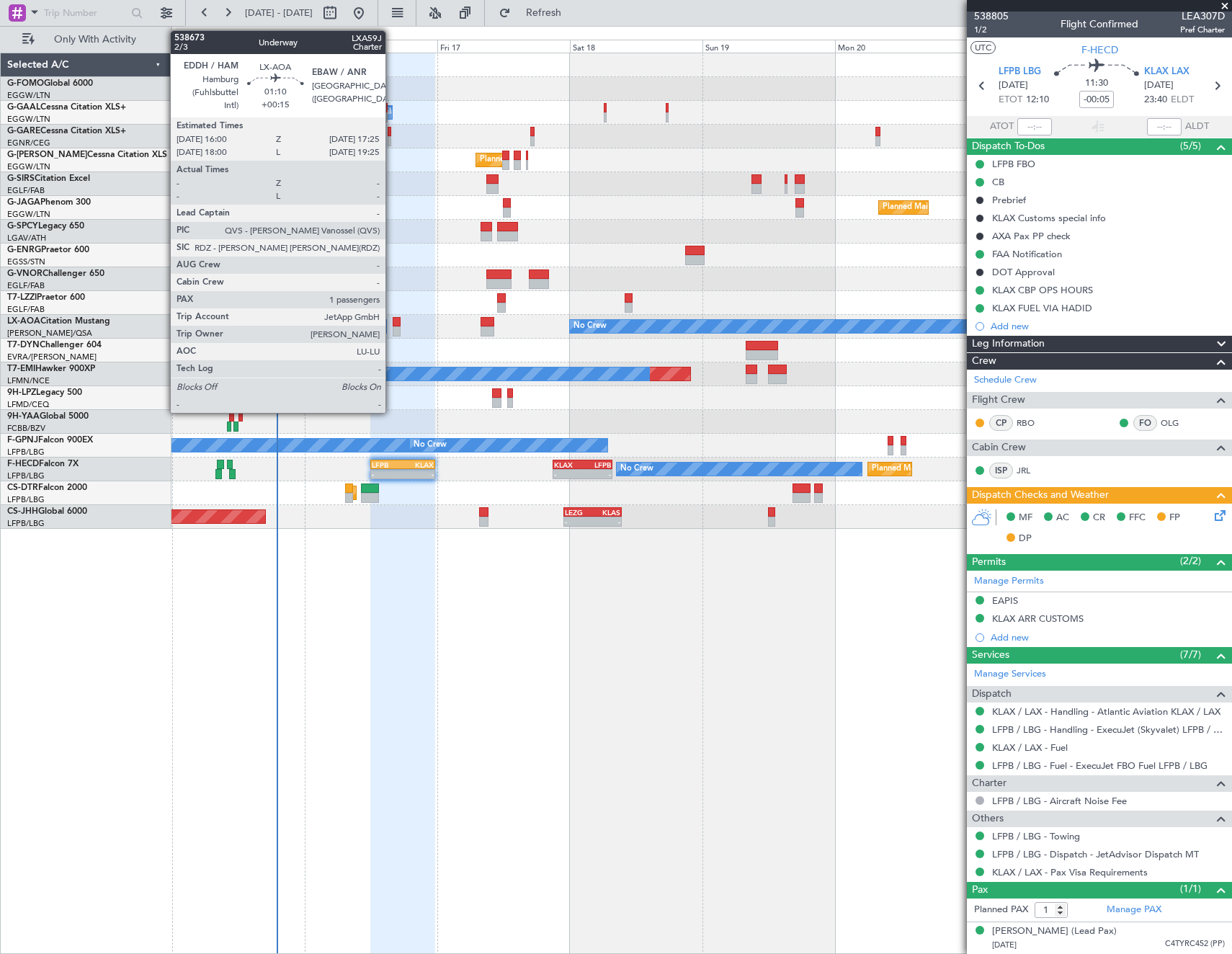
click at [392, 326] on div at bounding box center [396, 331] width 8 height 10
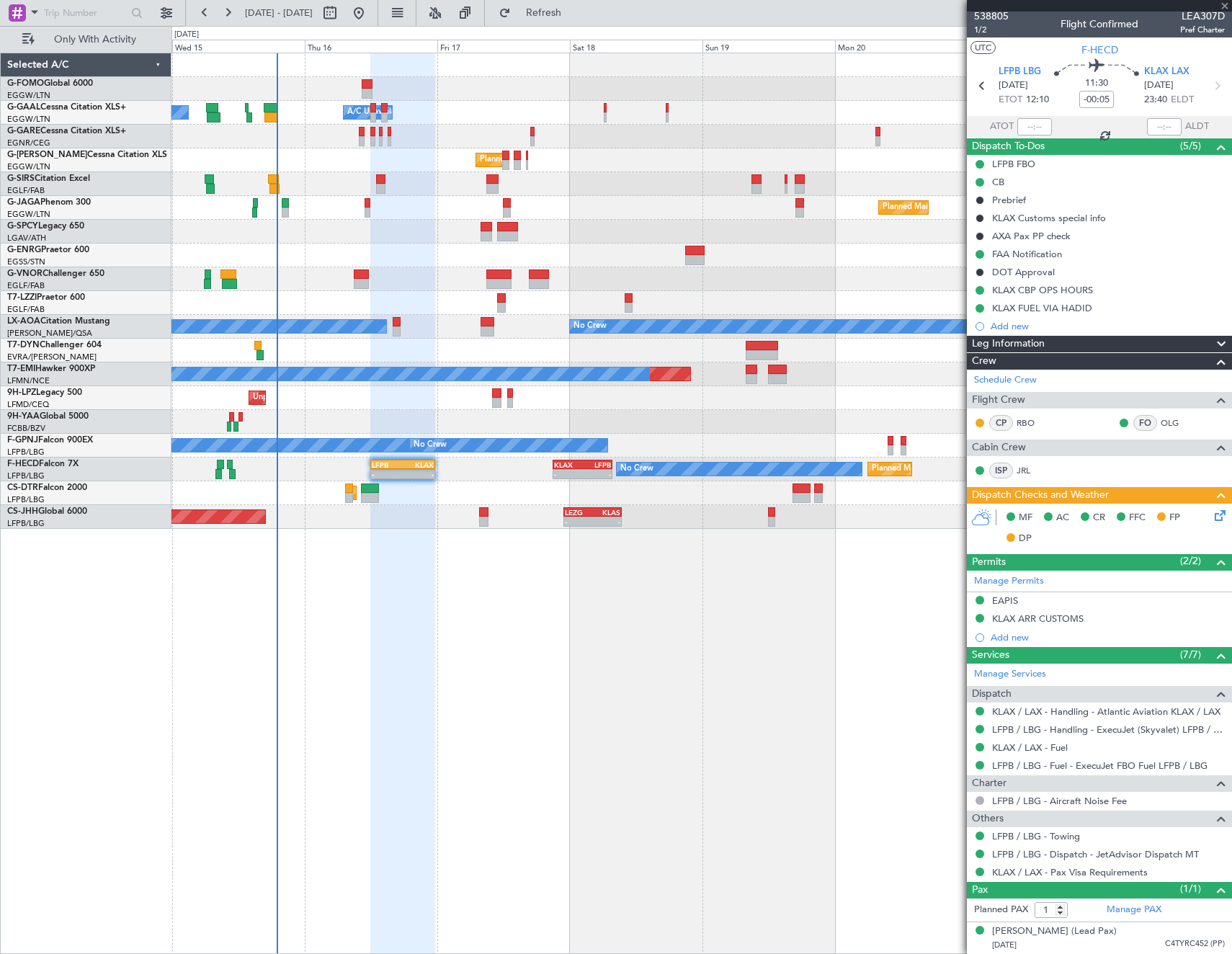
type input "+00:15"
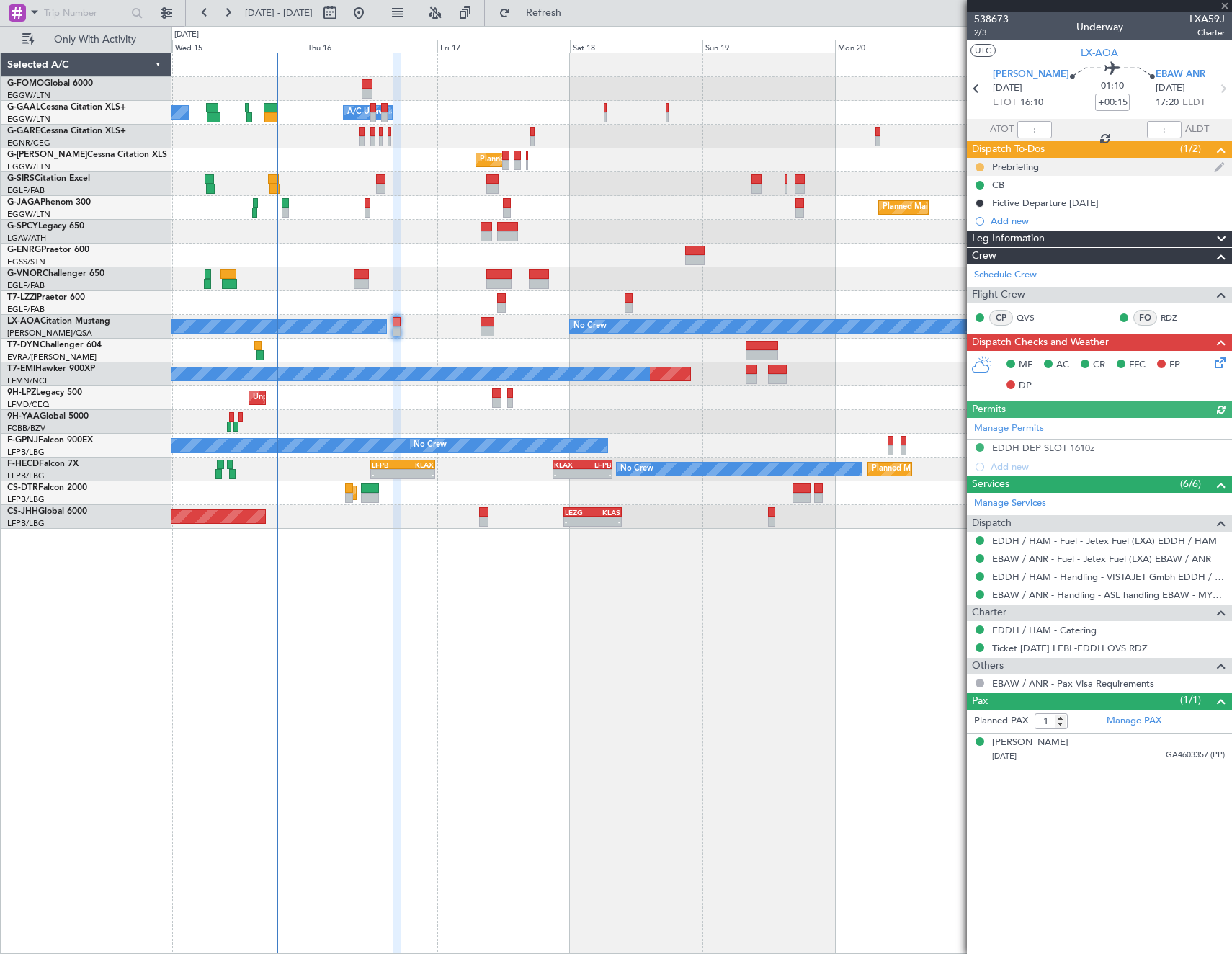
click at [979, 164] on button at bounding box center [980, 166] width 8 height 8
drag, startPoint x: 982, startPoint y: 254, endPoint x: 1151, endPoint y: 189, distance: 181.1
click at [982, 254] on span "Cancelled" at bounding box center [983, 252] width 41 height 14
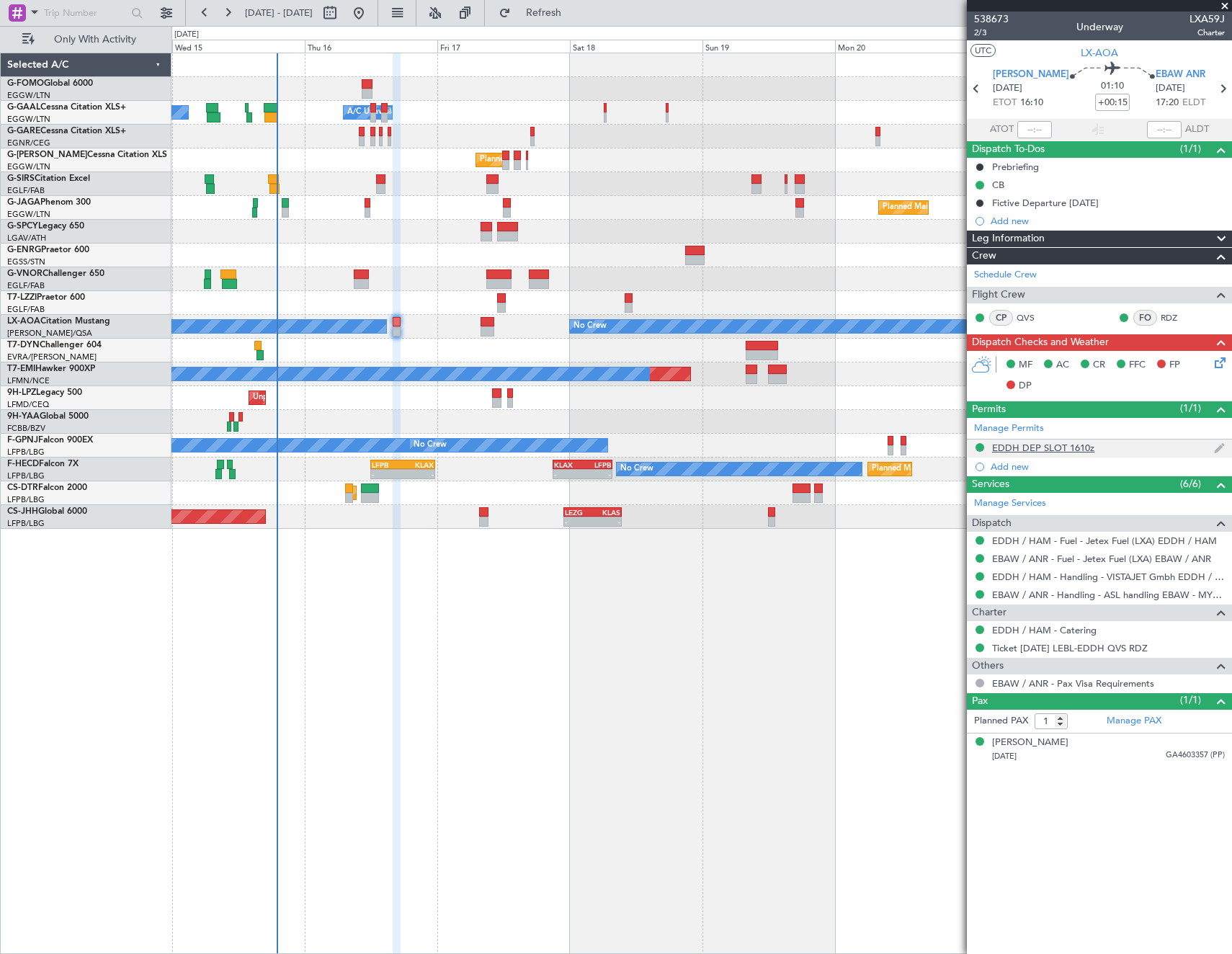
click at [1050, 449] on div "EDDH DEP SLOT 1610z" at bounding box center [1043, 448] width 103 height 12
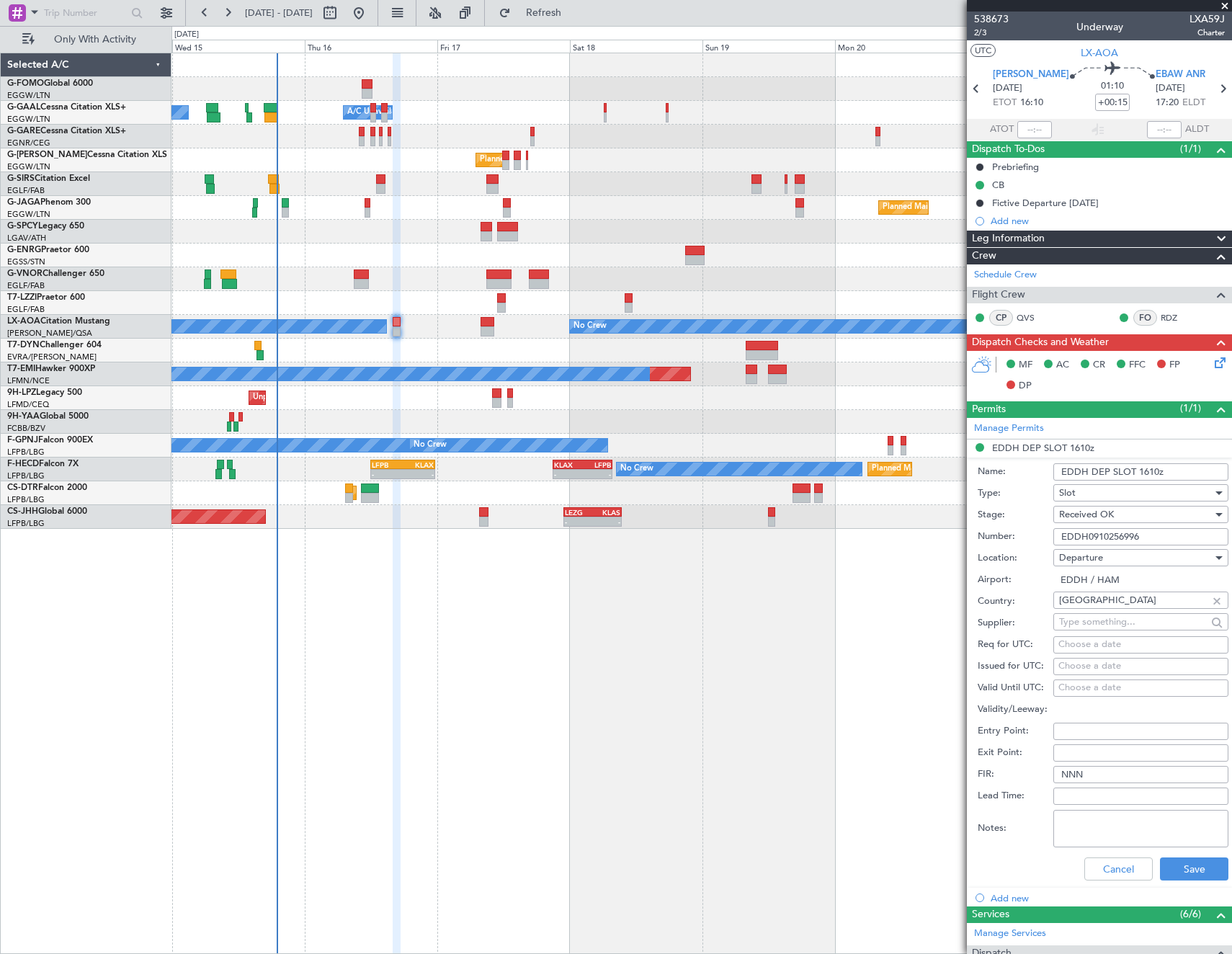
click at [1123, 537] on input "EDDH0910256996" at bounding box center [1141, 537] width 175 height 17
click at [1084, 873] on button "Cancel" at bounding box center [1119, 869] width 68 height 23
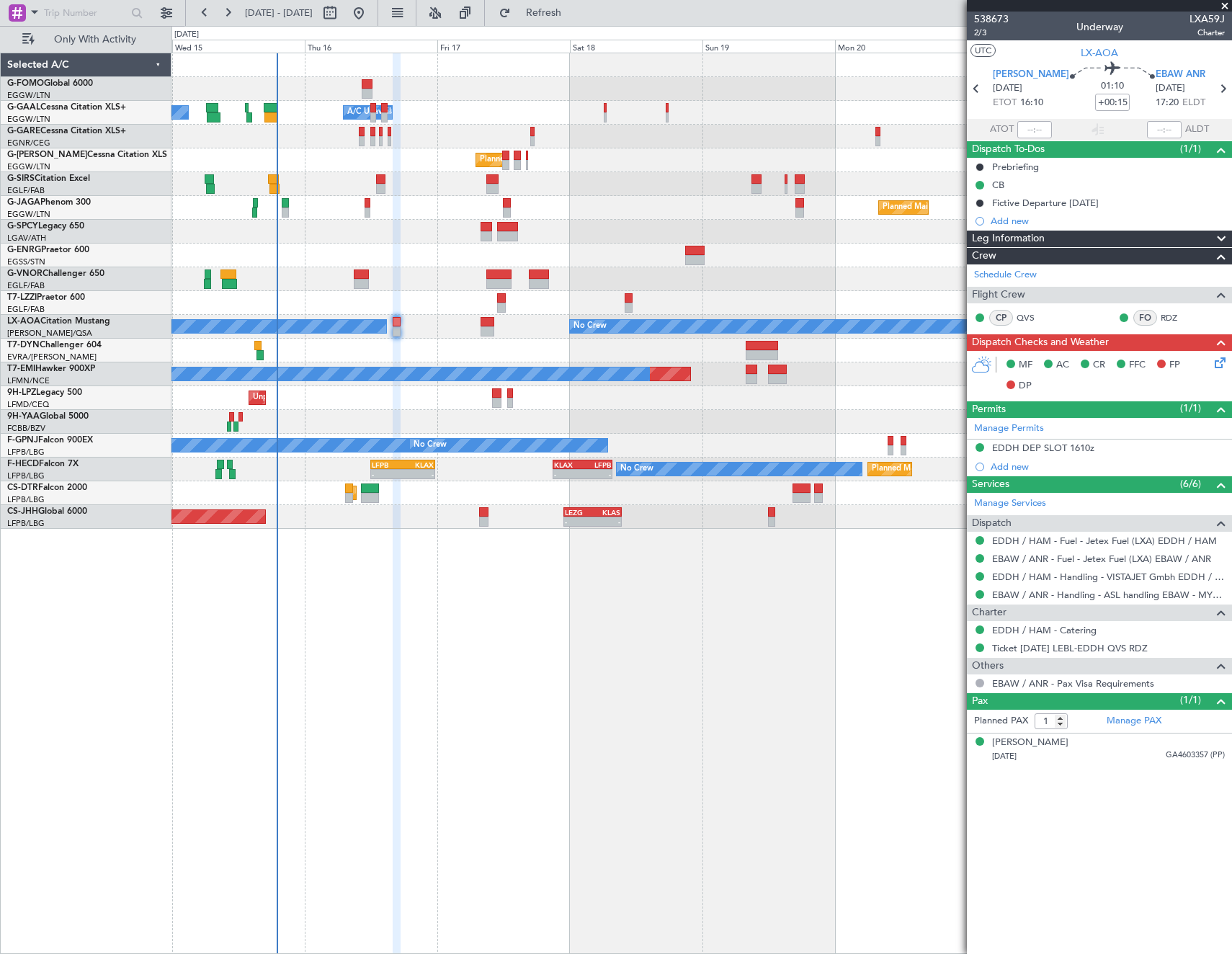
click at [1222, 366] on icon at bounding box center [1218, 360] width 11 height 11
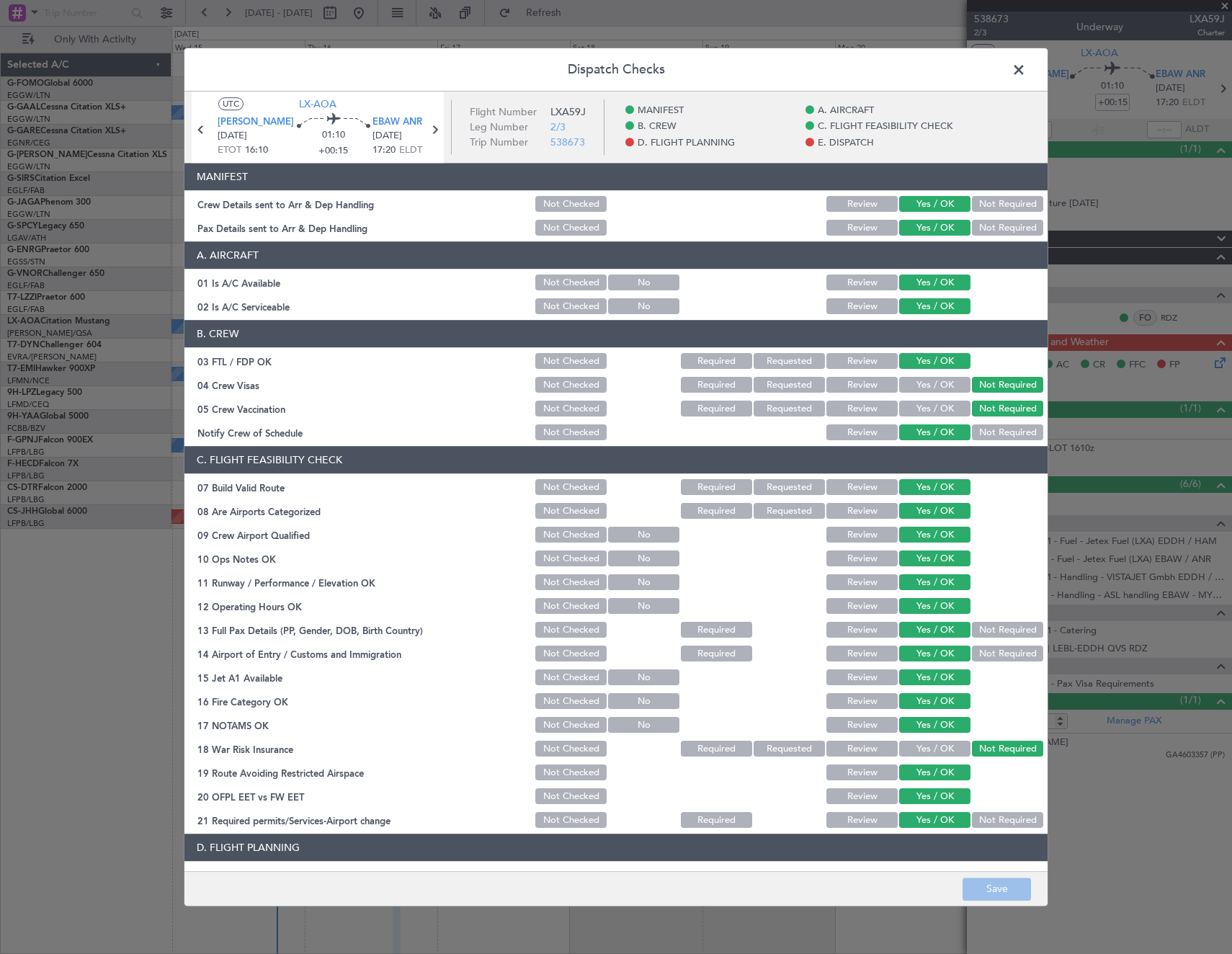
click at [1030, 75] on header "Dispatch Checks" at bounding box center [616, 69] width 863 height 43
click at [1026, 73] on span at bounding box center [1026, 74] width 0 height 29
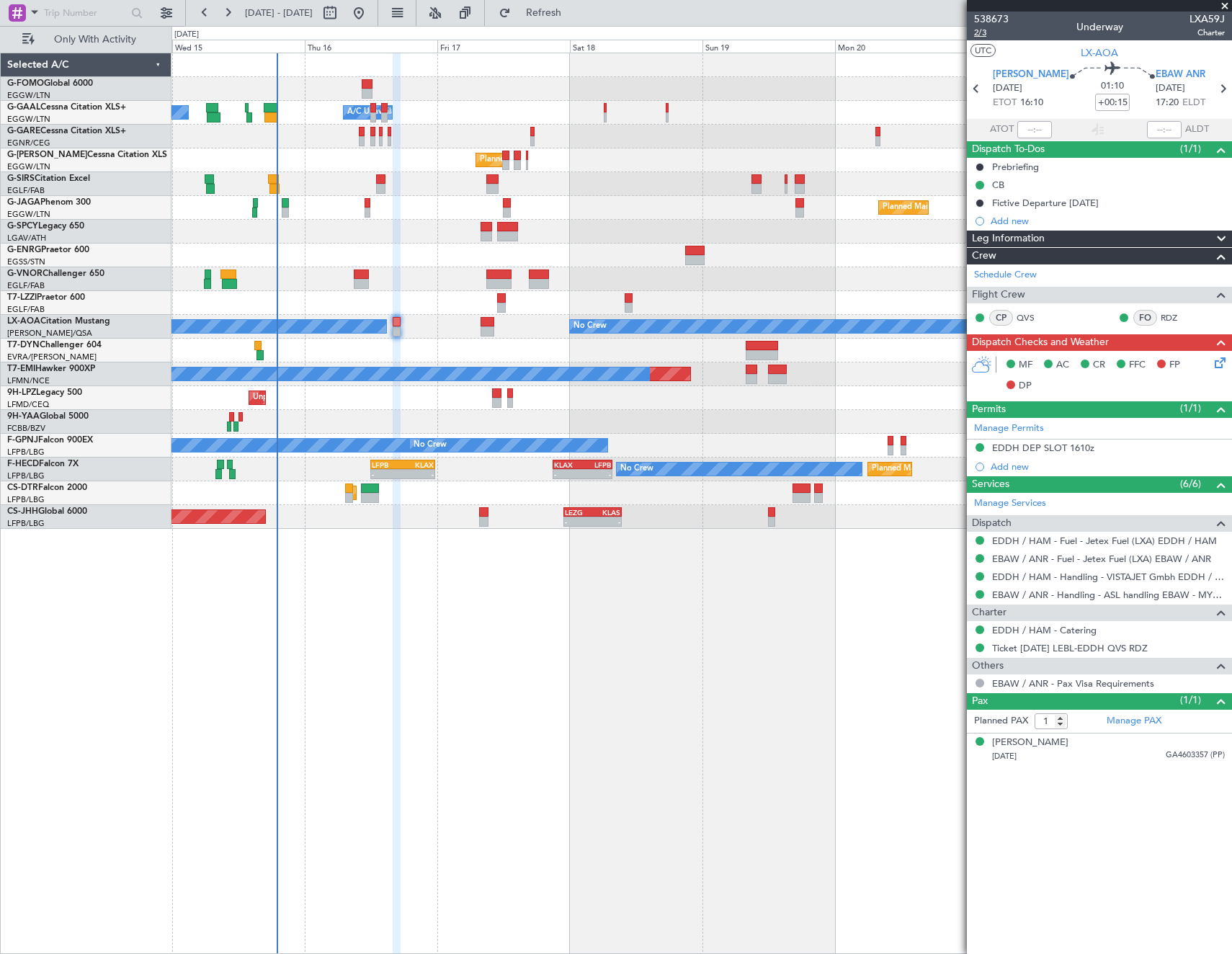
click at [987, 32] on span "2/3" at bounding box center [991, 33] width 34 height 12
click at [1224, 366] on icon at bounding box center [1218, 360] width 11 height 11
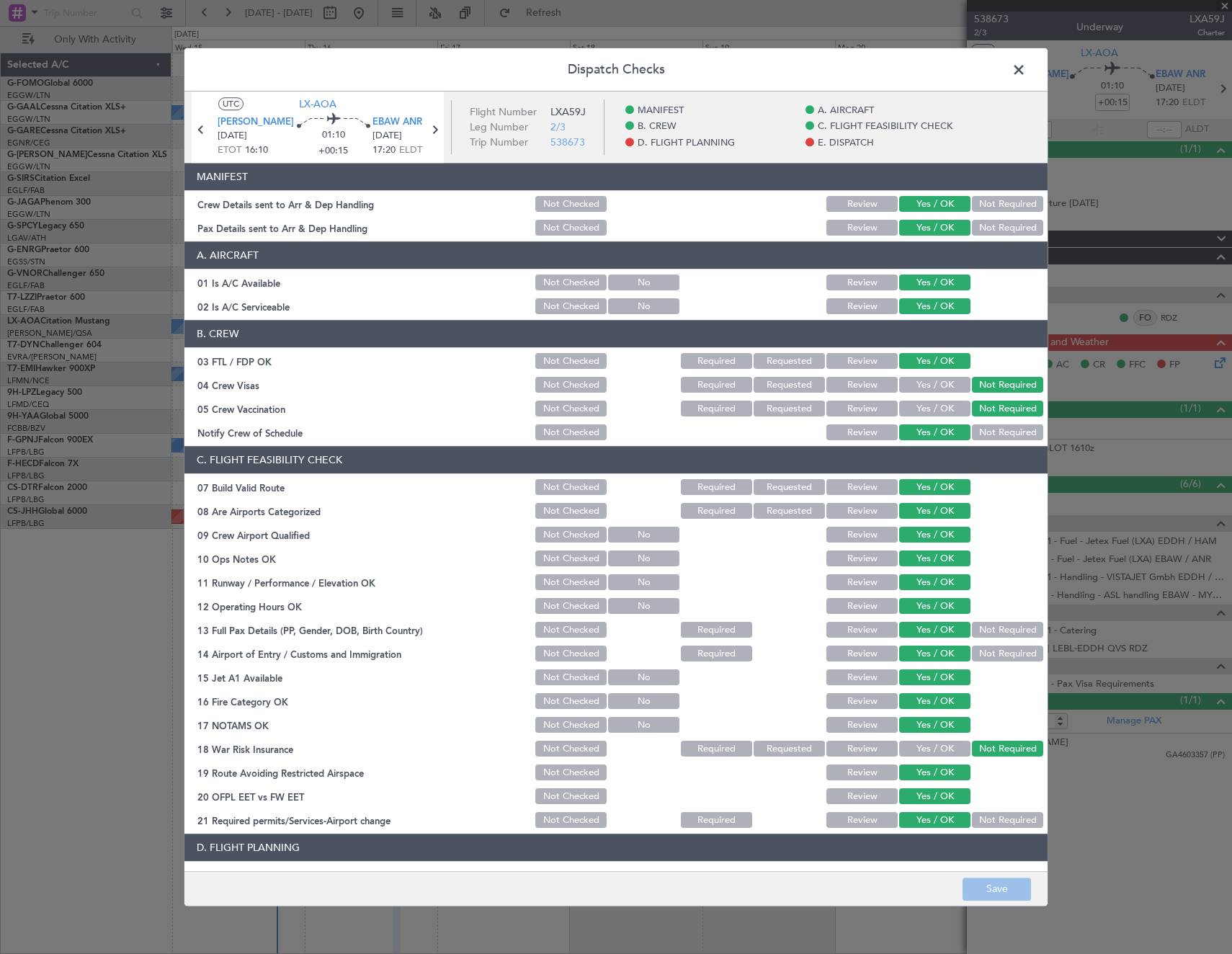
scroll to position [433, 0]
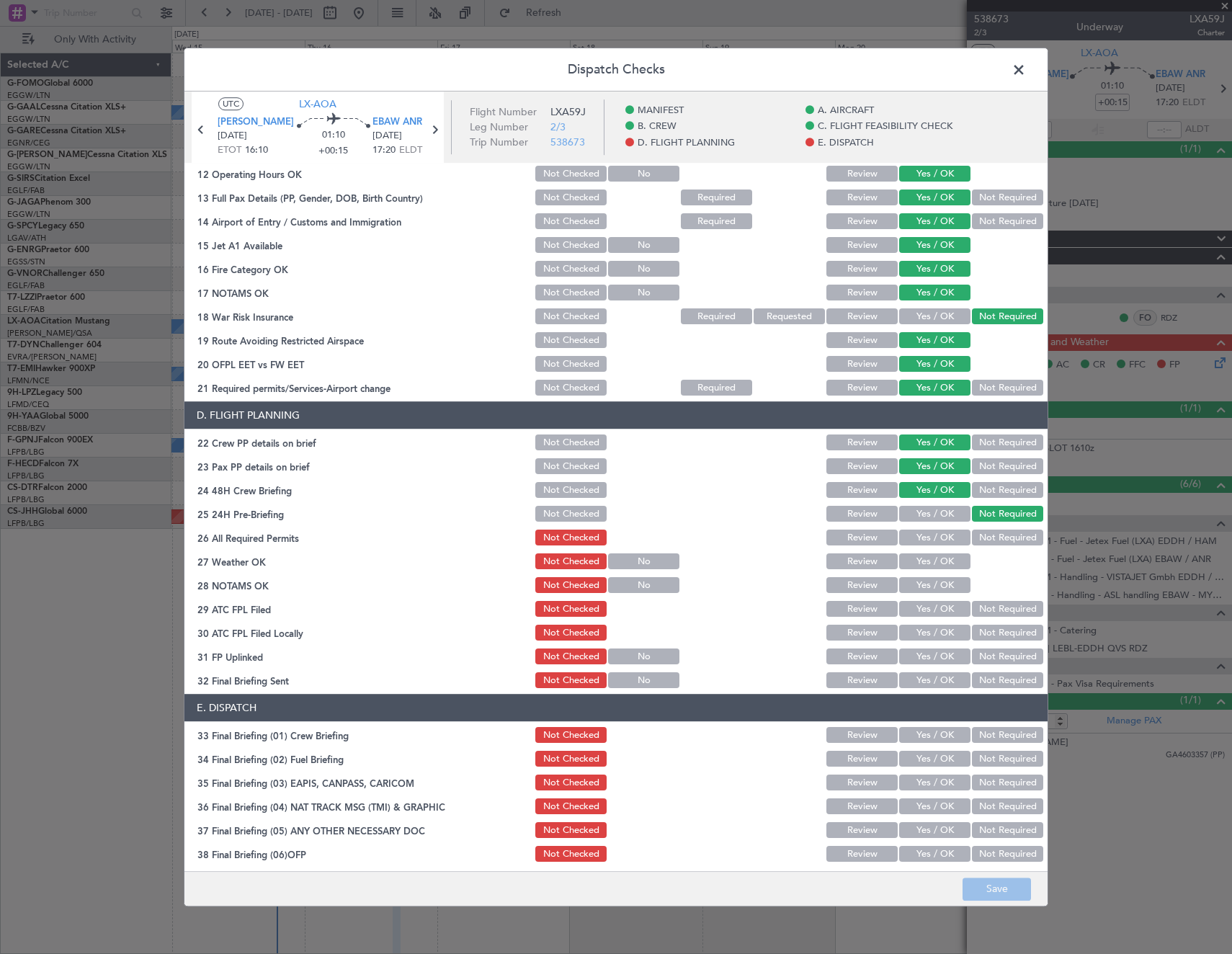
click at [926, 533] on button "Yes / OK" at bounding box center [935, 537] width 71 height 16
click at [930, 560] on button "Yes / OK" at bounding box center [935, 562] width 71 height 16
click at [933, 583] on button "Yes / OK" at bounding box center [935, 585] width 71 height 16
click at [933, 601] on button "Yes / OK" at bounding box center [935, 609] width 71 height 16
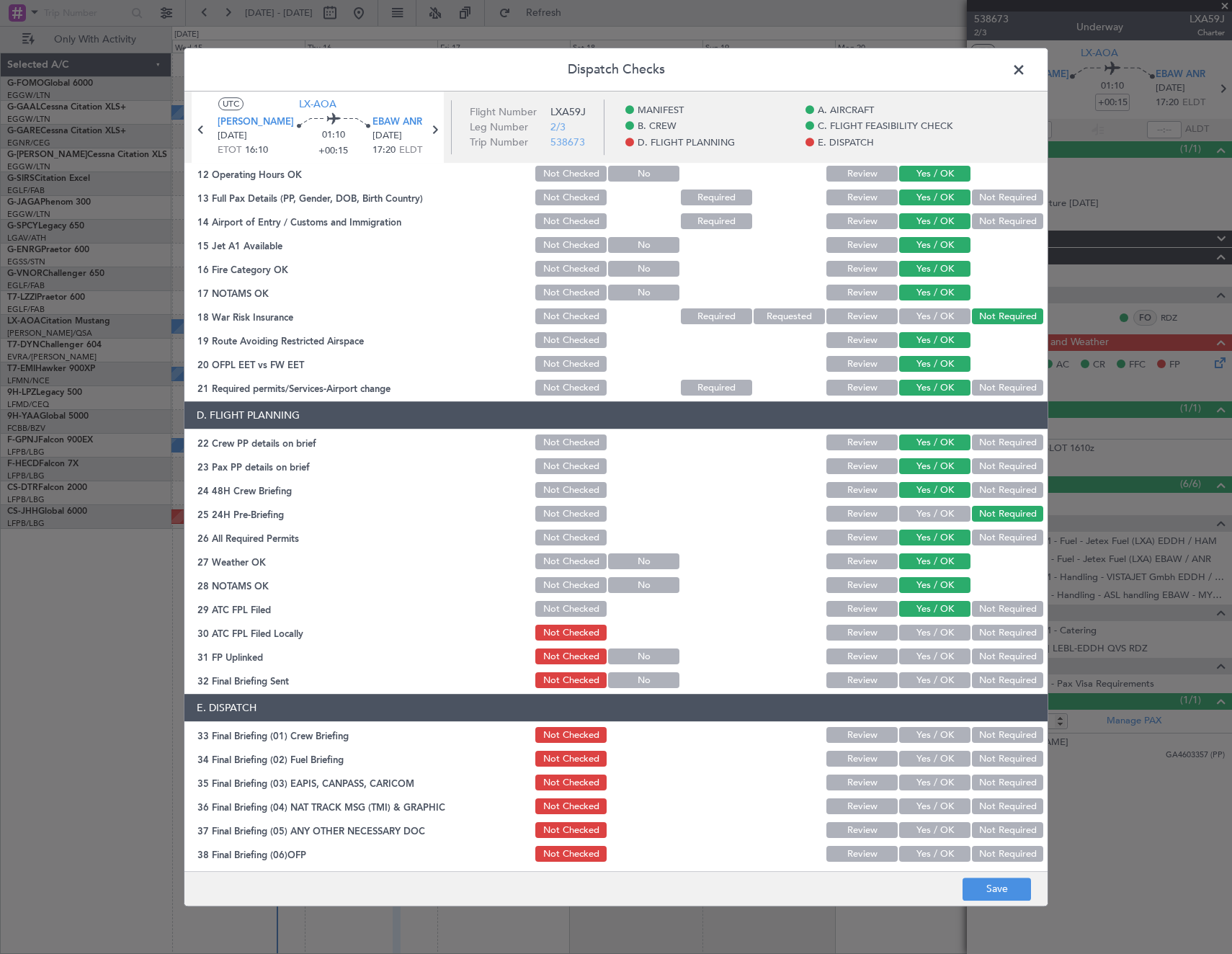
click at [984, 629] on button "Not Required" at bounding box center [1008, 632] width 71 height 16
click at [939, 661] on button "Yes / OK" at bounding box center [935, 657] width 71 height 16
click at [980, 680] on button "Not Required" at bounding box center [1008, 680] width 71 height 16
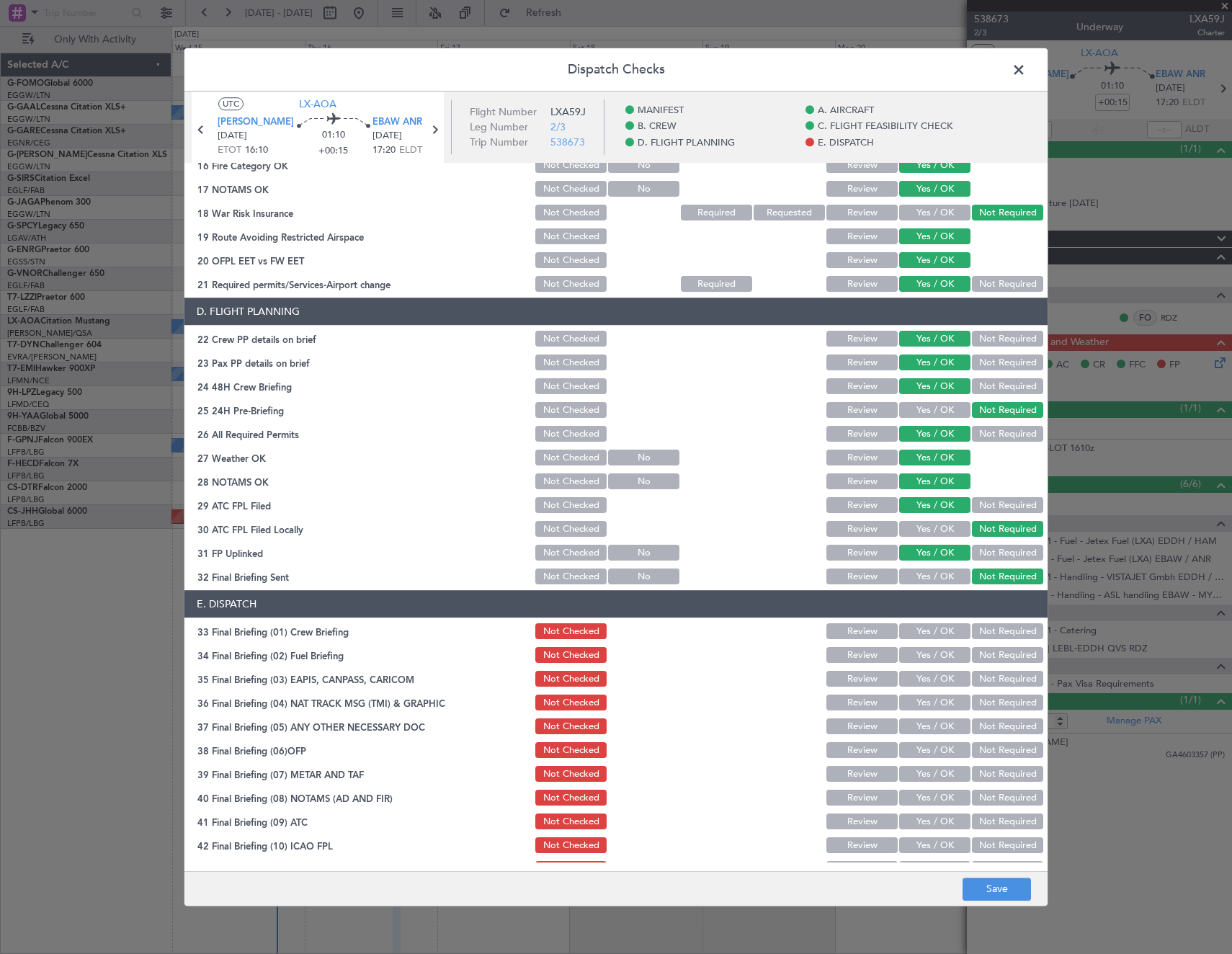
scroll to position [581, 0]
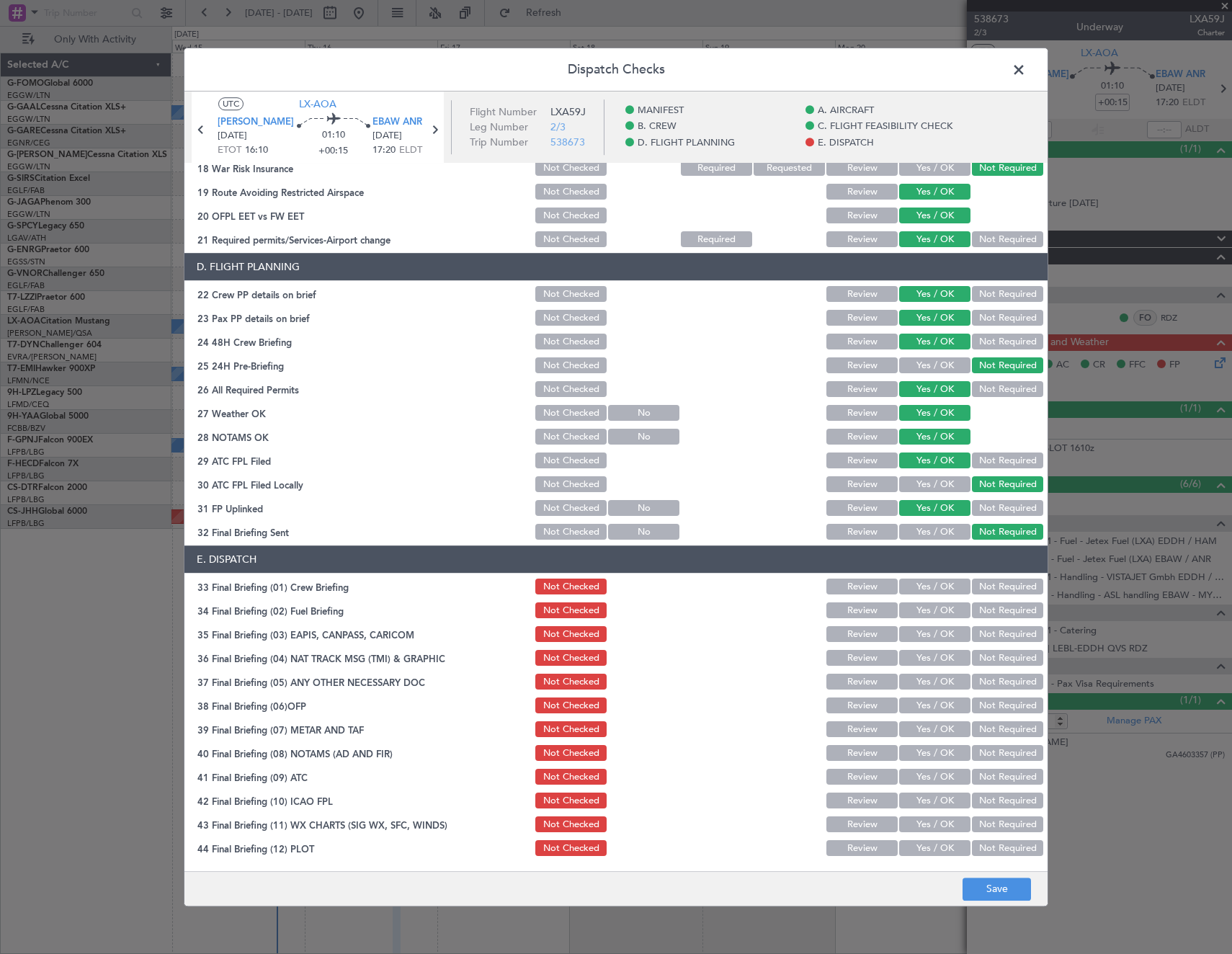
click at [921, 574] on section "E. DISPATCH 33 Final Briefing (01) Crew Briefing Not Checked Review Yes / OK No…" at bounding box center [616, 702] width 863 height 312
drag, startPoint x: 924, startPoint y: 604, endPoint x: 924, endPoint y: 595, distance: 9.0
click at [924, 601] on div "Yes / OK" at bounding box center [934, 610] width 73 height 21
click at [922, 587] on button "Yes / OK" at bounding box center [935, 587] width 71 height 16
click at [929, 613] on button "Yes / OK" at bounding box center [935, 610] width 71 height 16
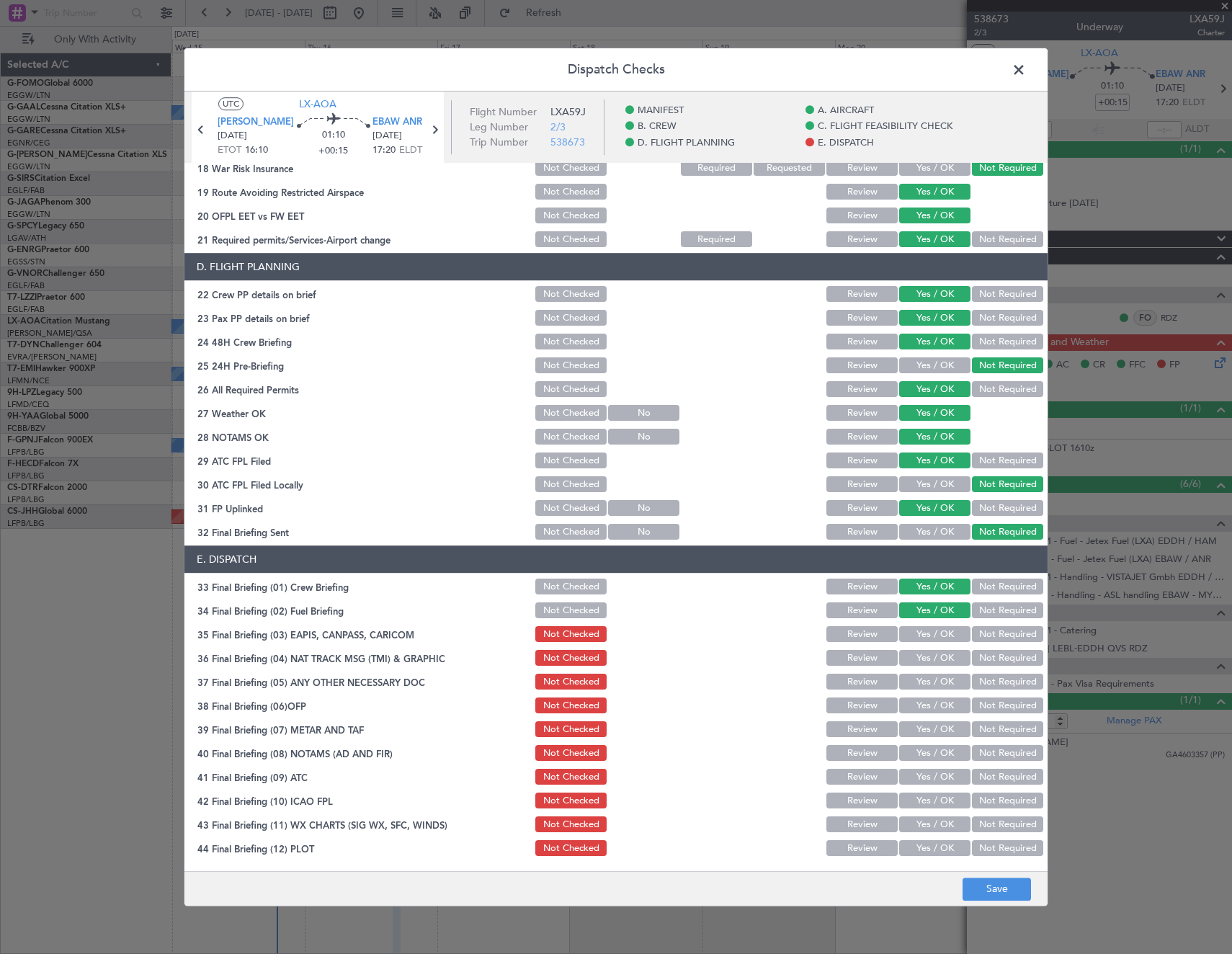
click at [990, 636] on button "Not Required" at bounding box center [1008, 634] width 71 height 16
click at [982, 654] on button "Not Required" at bounding box center [1008, 658] width 71 height 16
click at [952, 681] on button "Yes / OK" at bounding box center [935, 682] width 71 height 16
click at [932, 705] on button "Yes / OK" at bounding box center [935, 705] width 71 height 16
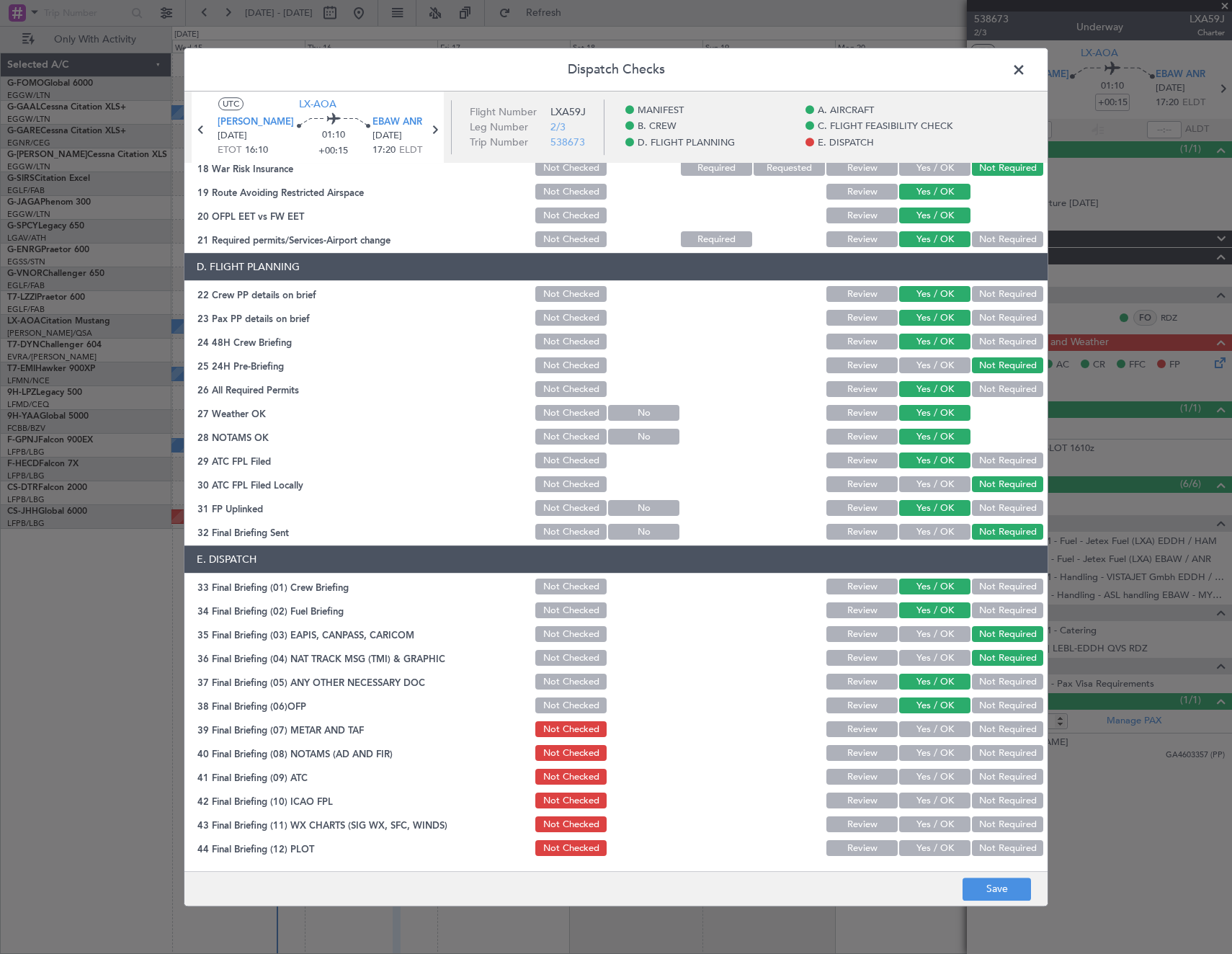
click at [925, 729] on button "Yes / OK" at bounding box center [935, 729] width 71 height 16
click at [913, 753] on button "Yes / OK" at bounding box center [935, 753] width 71 height 16
drag, startPoint x: 911, startPoint y: 775, endPoint x: 912, endPoint y: 807, distance: 32.0
click at [910, 783] on button "Yes / OK" at bounding box center [935, 777] width 71 height 16
click at [912, 807] on button "Yes / OK" at bounding box center [935, 800] width 71 height 16
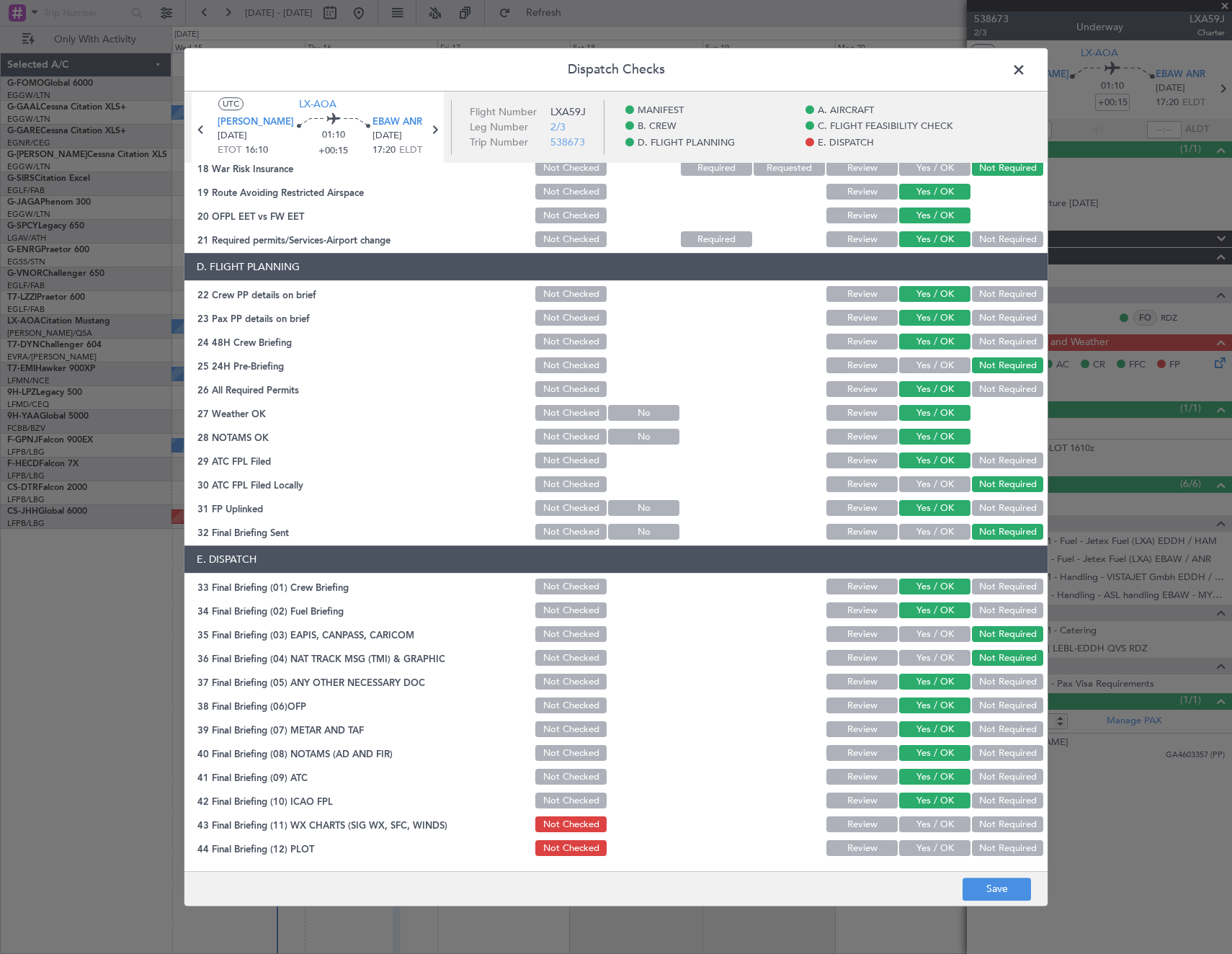
click at [914, 824] on button "Yes / OK" at bounding box center [935, 824] width 71 height 16
drag, startPoint x: 915, startPoint y: 845, endPoint x: 964, endPoint y: 870, distance: 55.0
click at [918, 850] on button "Yes / OK" at bounding box center [935, 848] width 71 height 16
click at [964, 870] on main "UTC LX-AOA EDDH HAM 16/10/2025 ETOT 16:10 01:10 +00:15 EBAW ANR 16/10/2025 17:2…" at bounding box center [616, 483] width 863 height 785
click at [981, 892] on button "Save" at bounding box center [997, 889] width 68 height 23
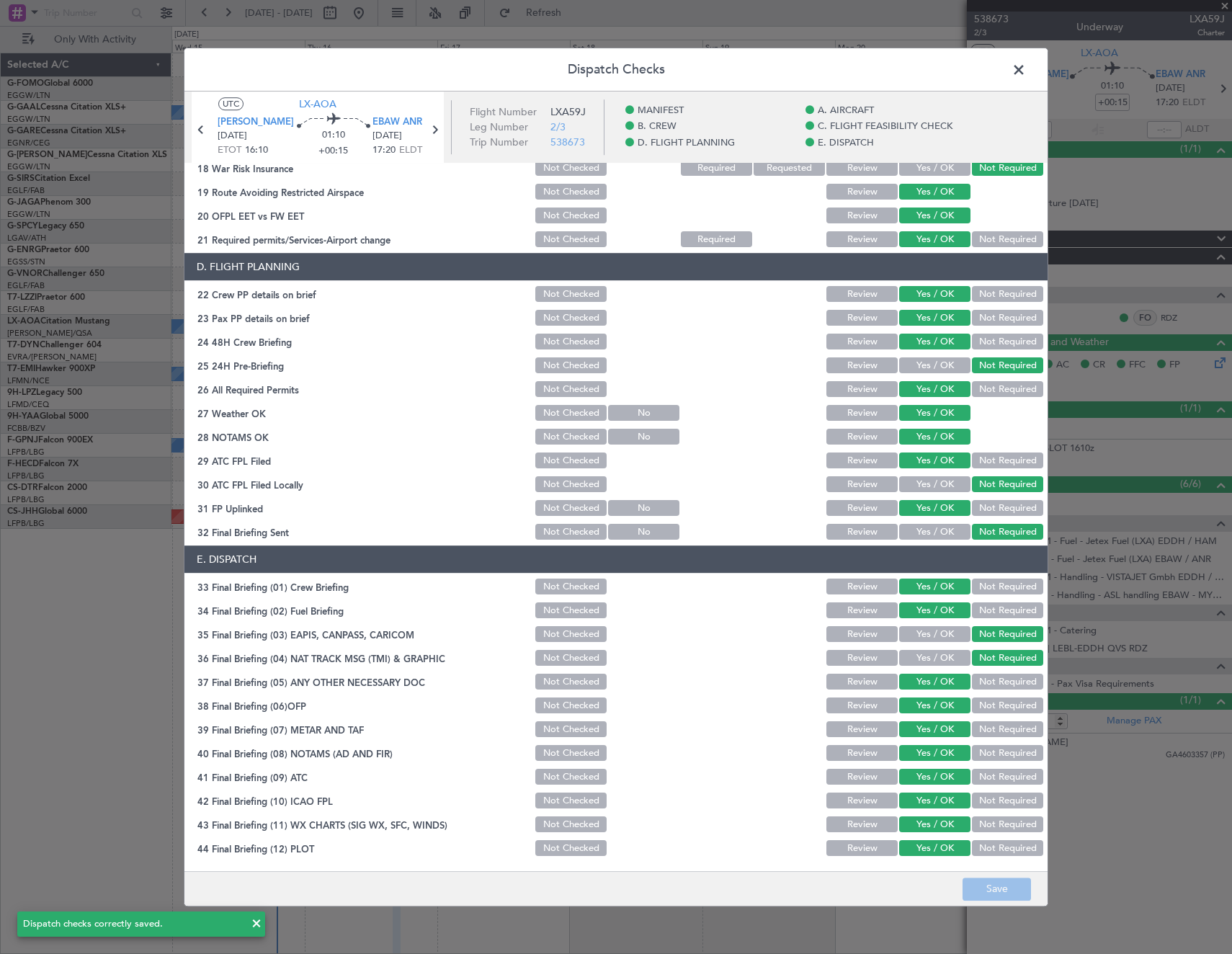
click at [1026, 70] on span at bounding box center [1026, 74] width 0 height 29
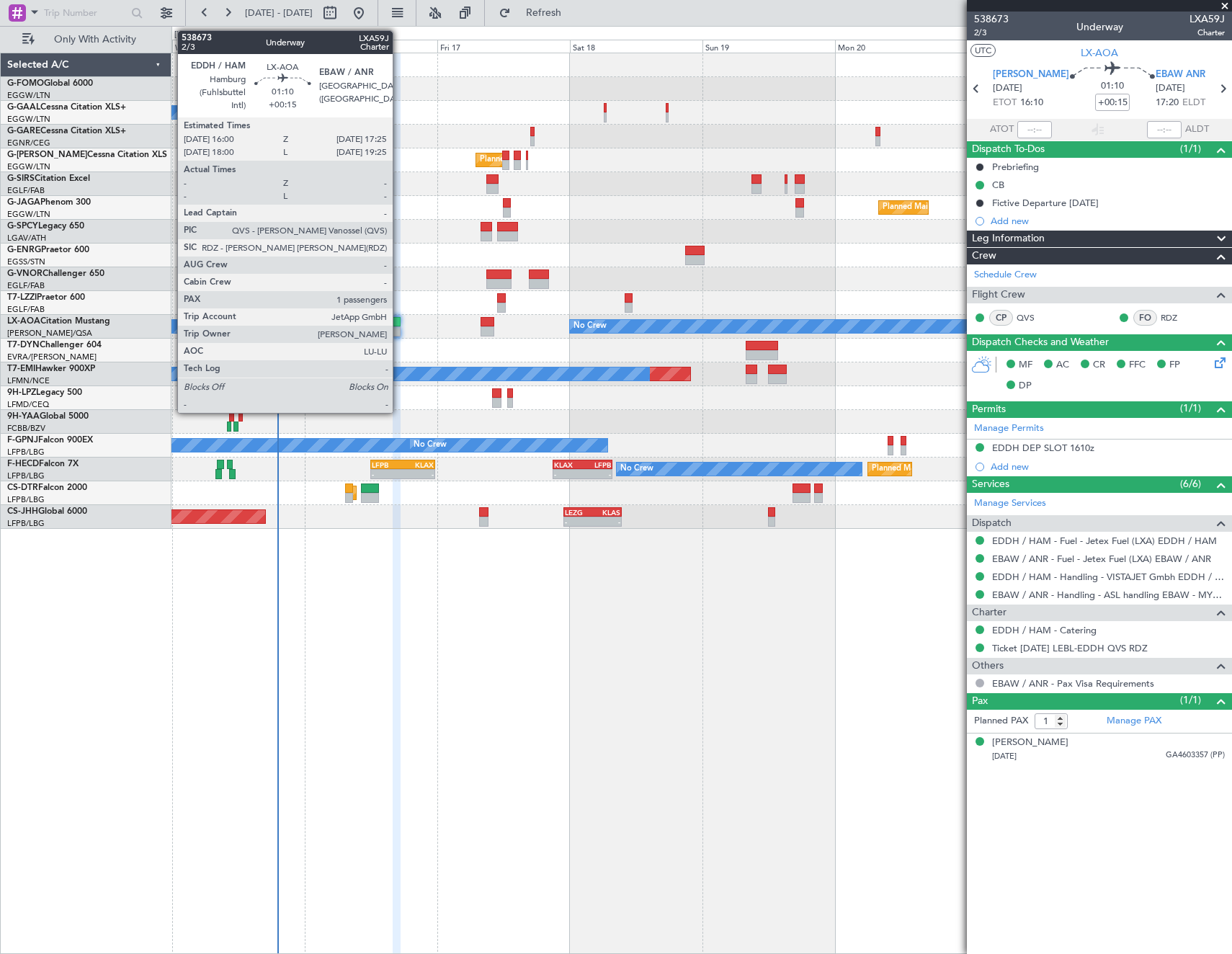
click at [399, 330] on div at bounding box center [396, 331] width 8 height 10
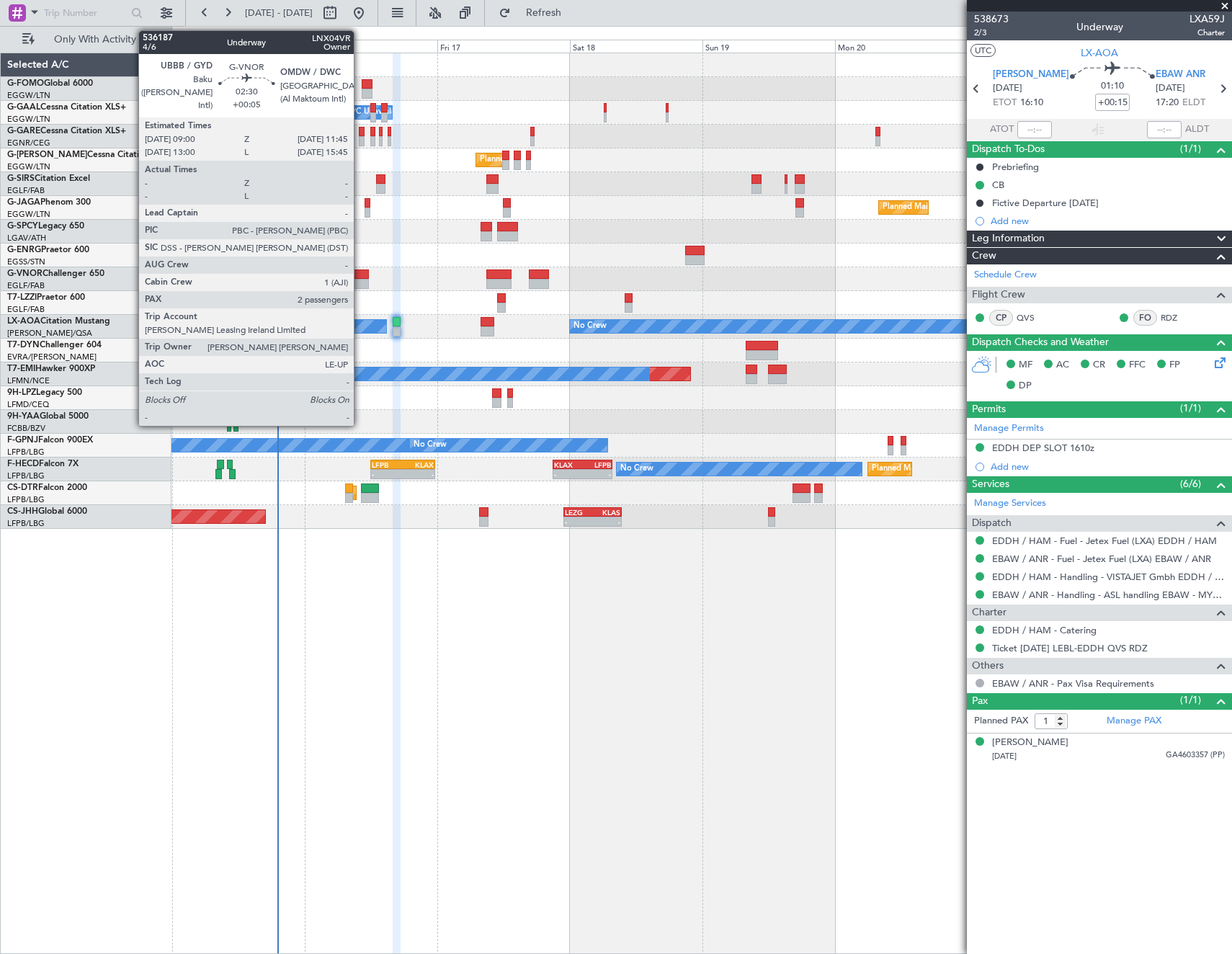
click at [360, 277] on div at bounding box center [361, 274] width 16 height 10
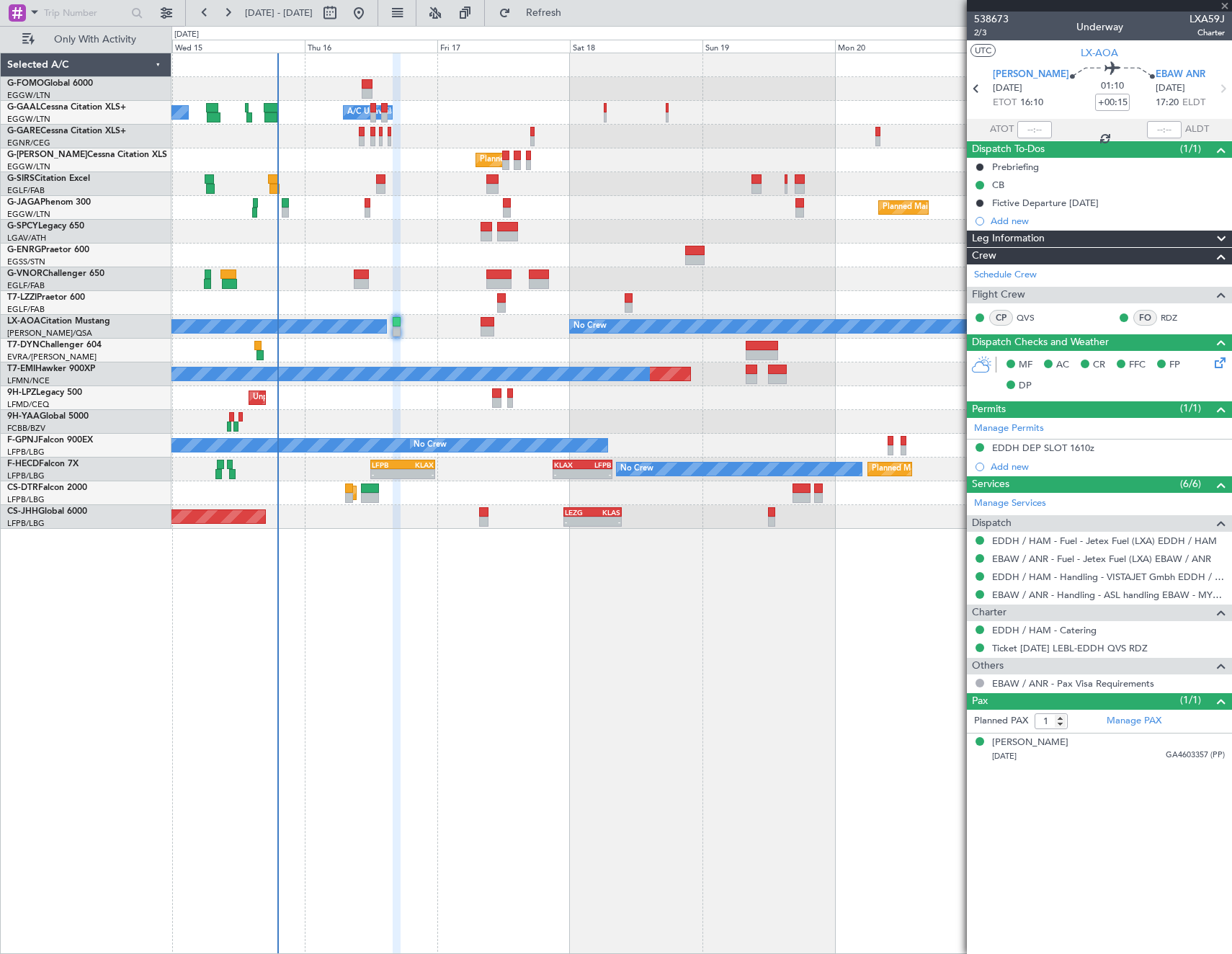
type input "+00:05"
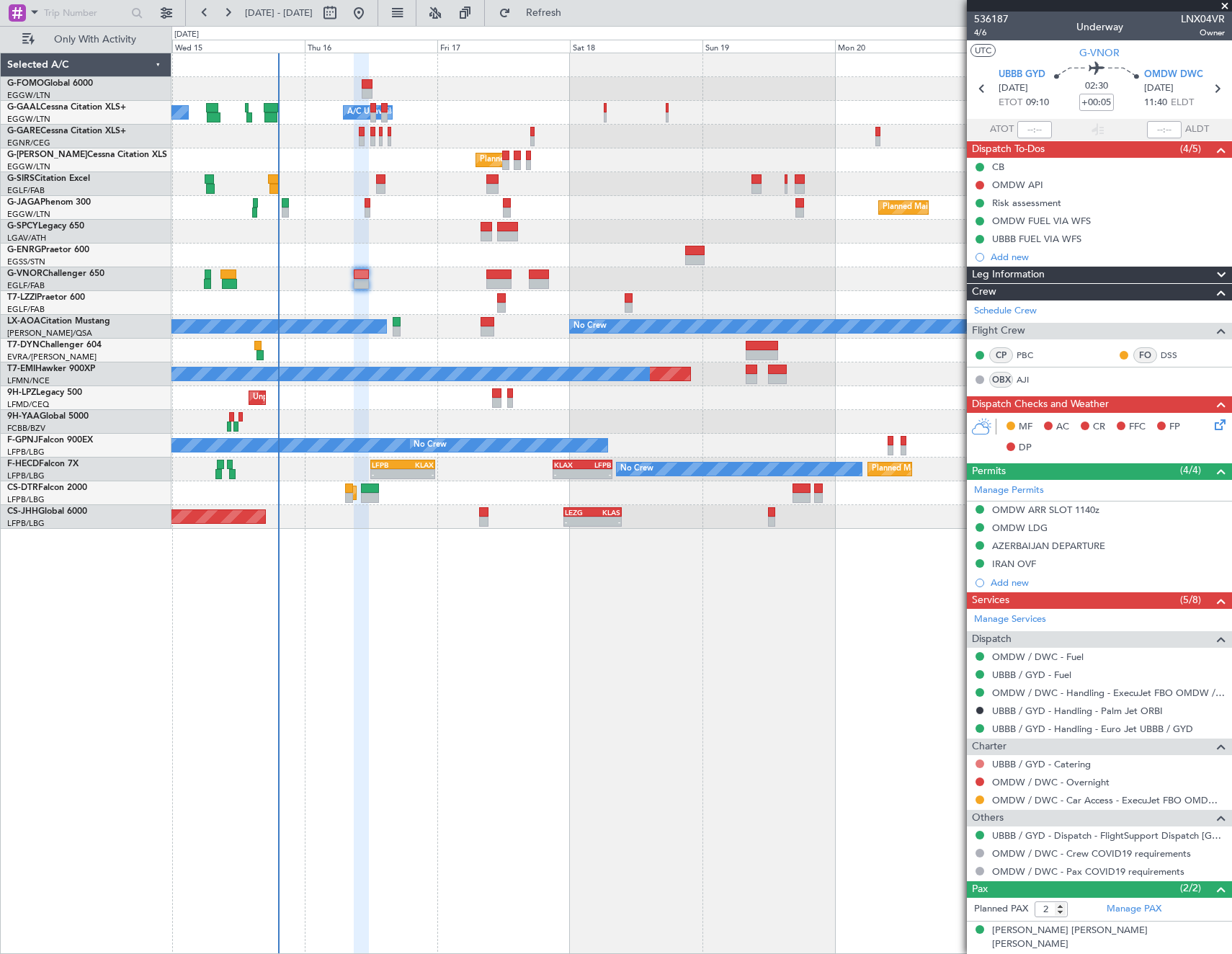
click at [979, 762] on button at bounding box center [980, 763] width 8 height 8
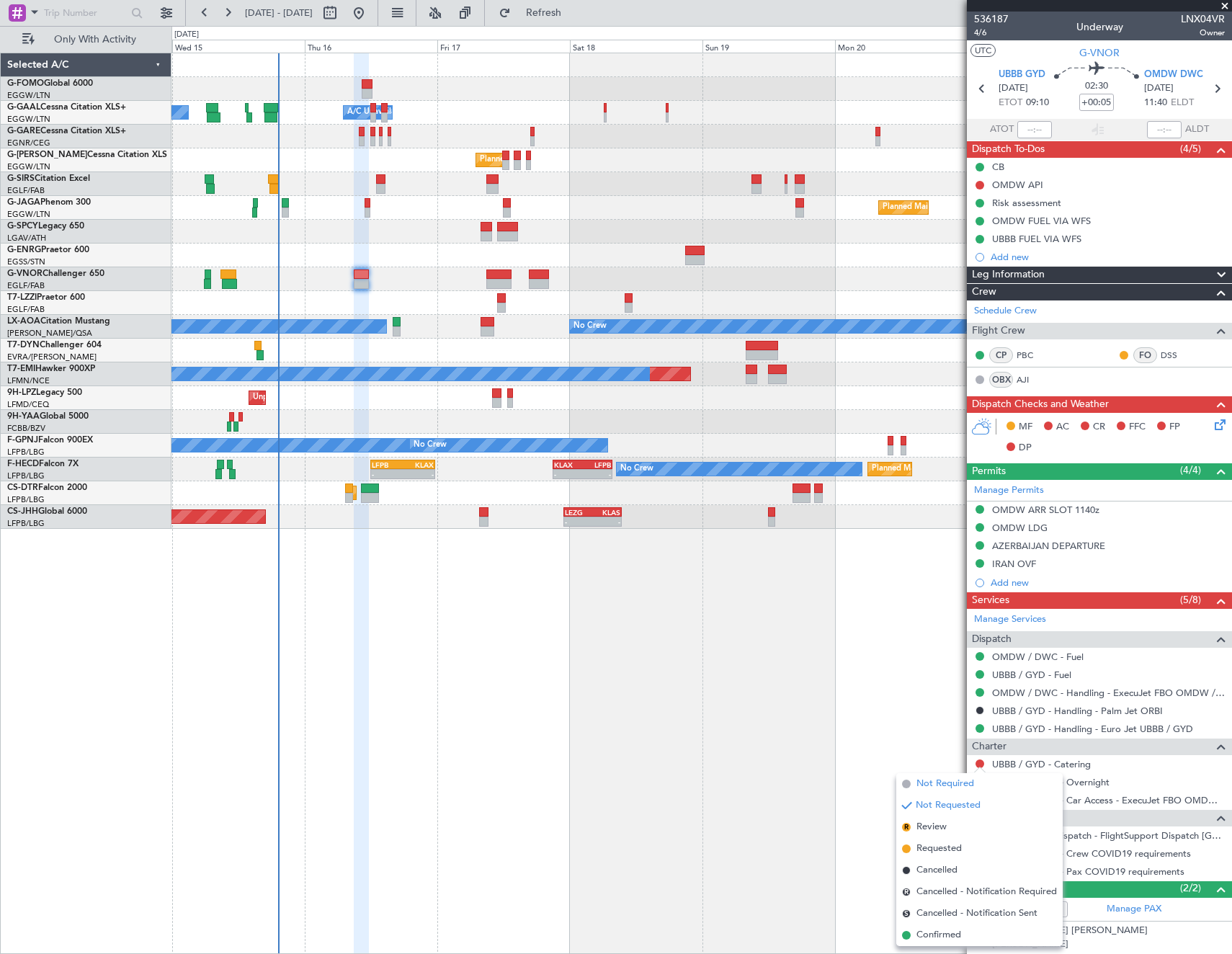
click at [934, 780] on span "Not Required" at bounding box center [945, 783] width 58 height 14
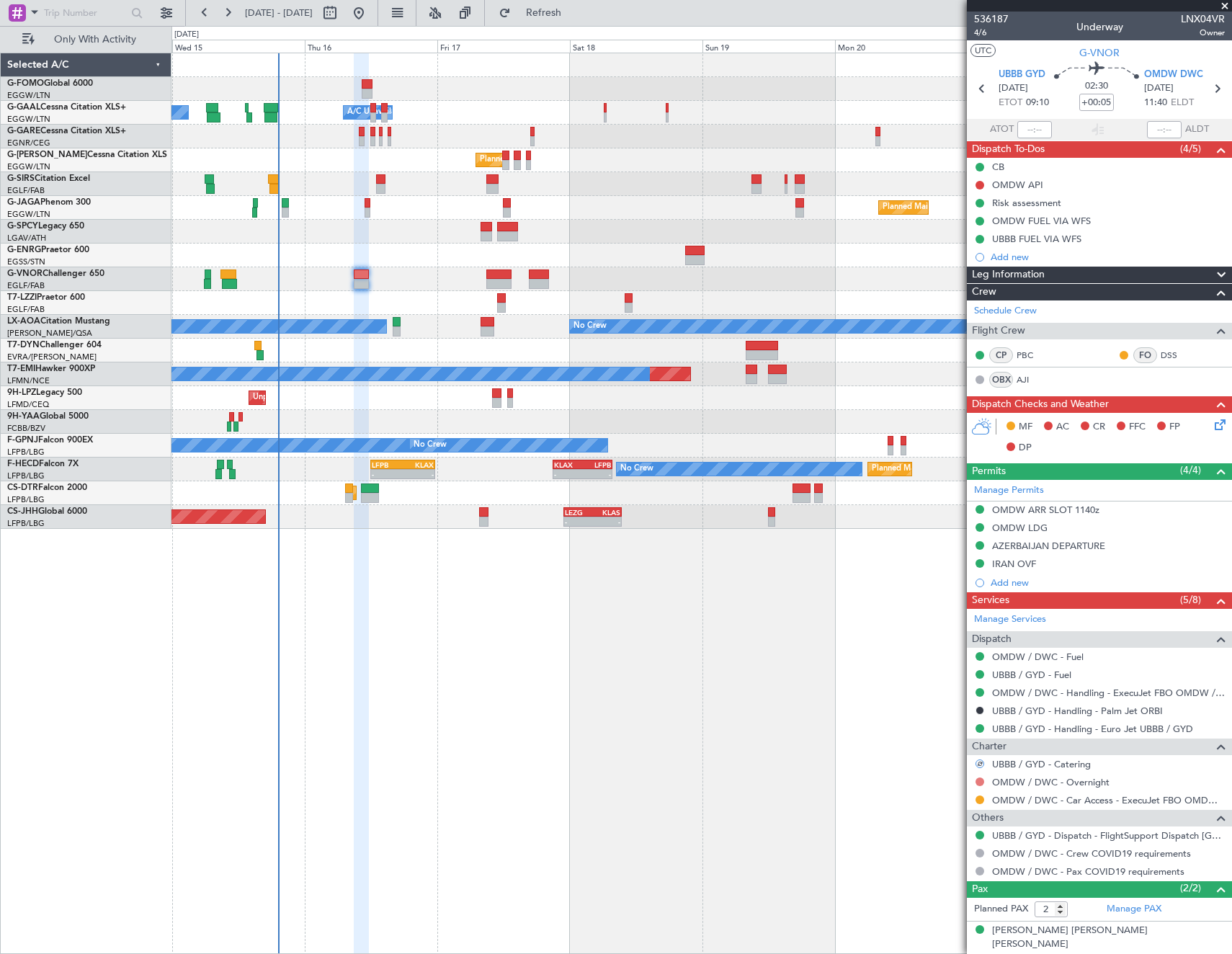
click at [978, 778] on button at bounding box center [980, 781] width 8 height 8
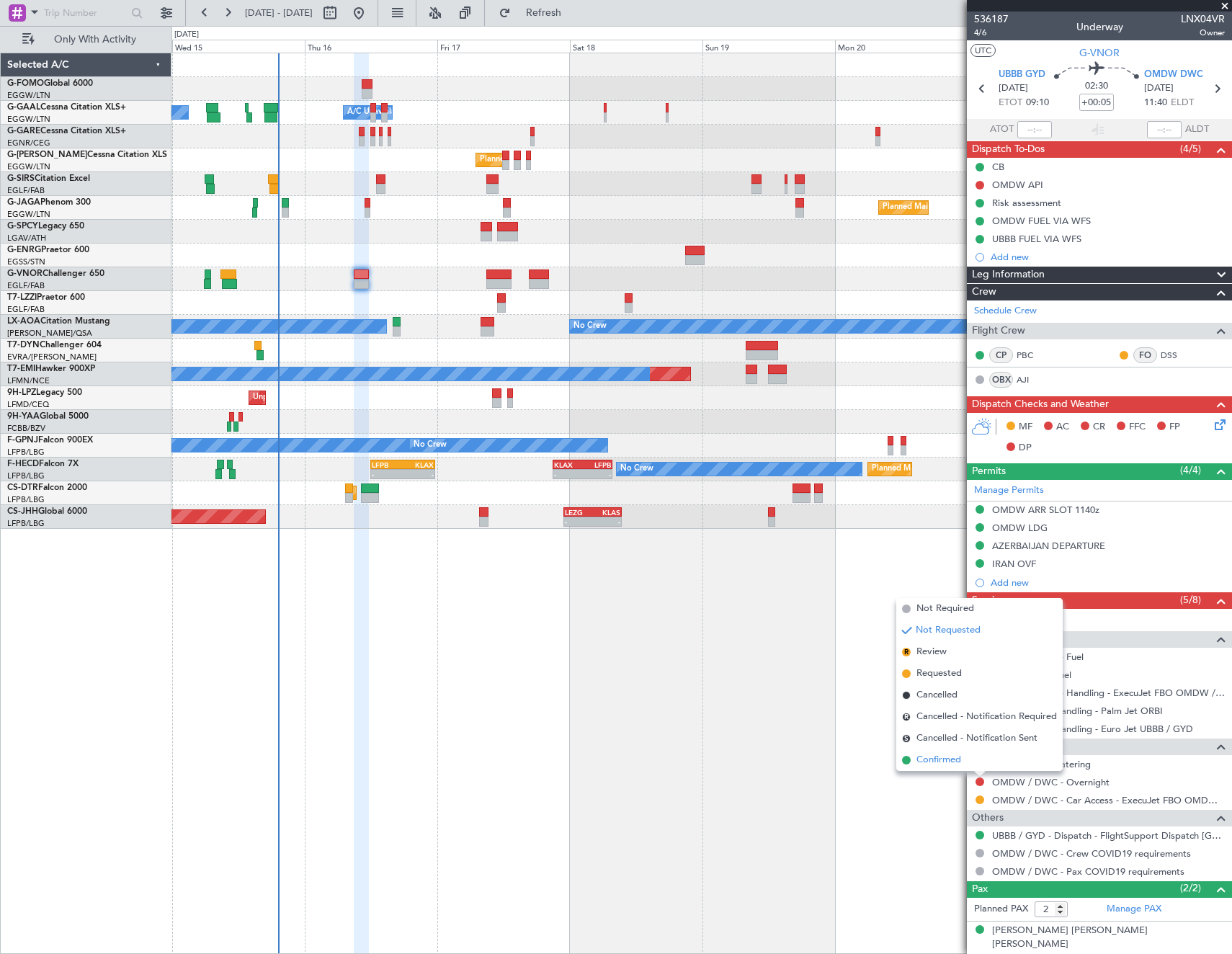
click at [935, 765] on span "Confirmed" at bounding box center [938, 759] width 45 height 14
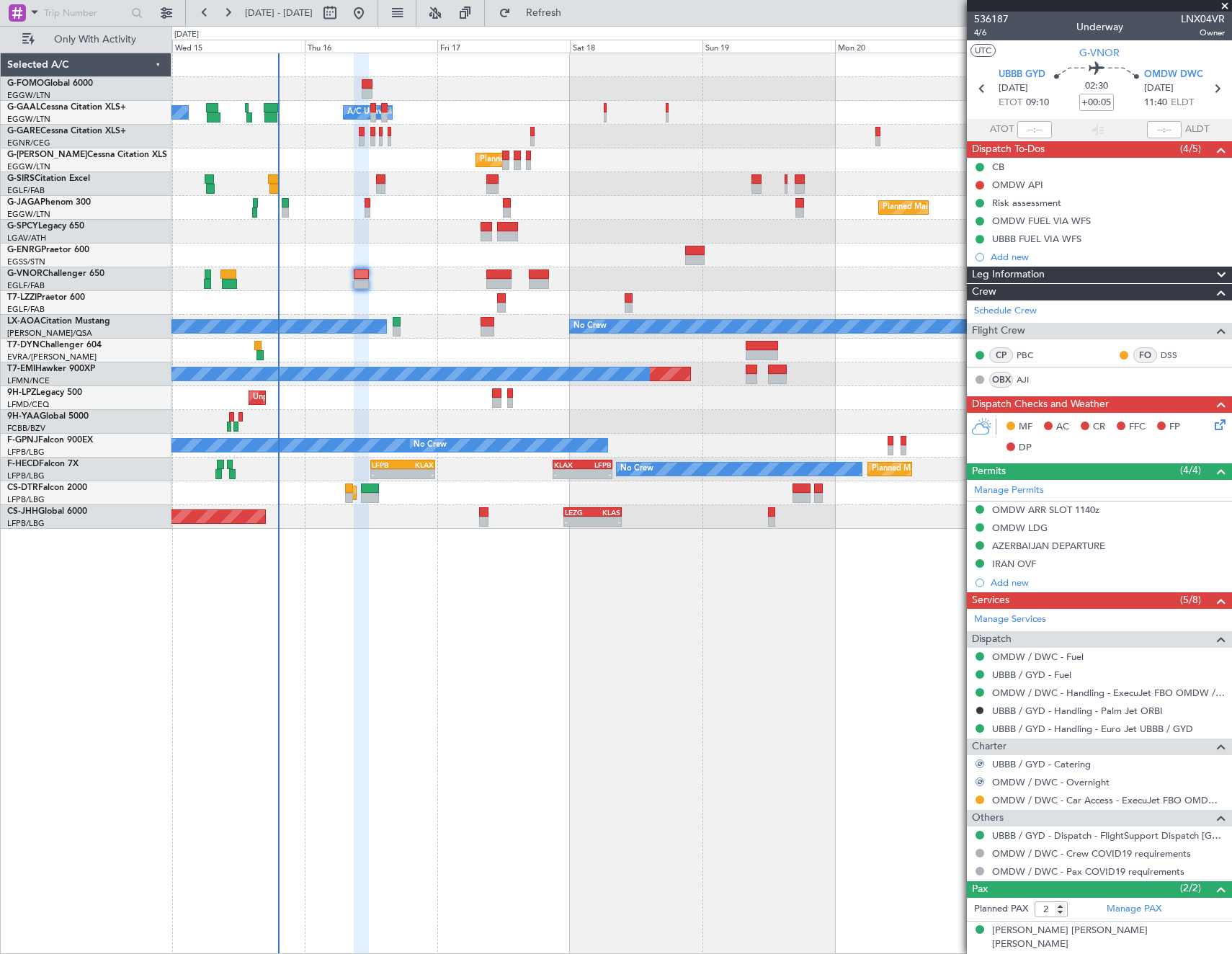
click at [1214, 409] on span at bounding box center [1221, 404] width 17 height 17
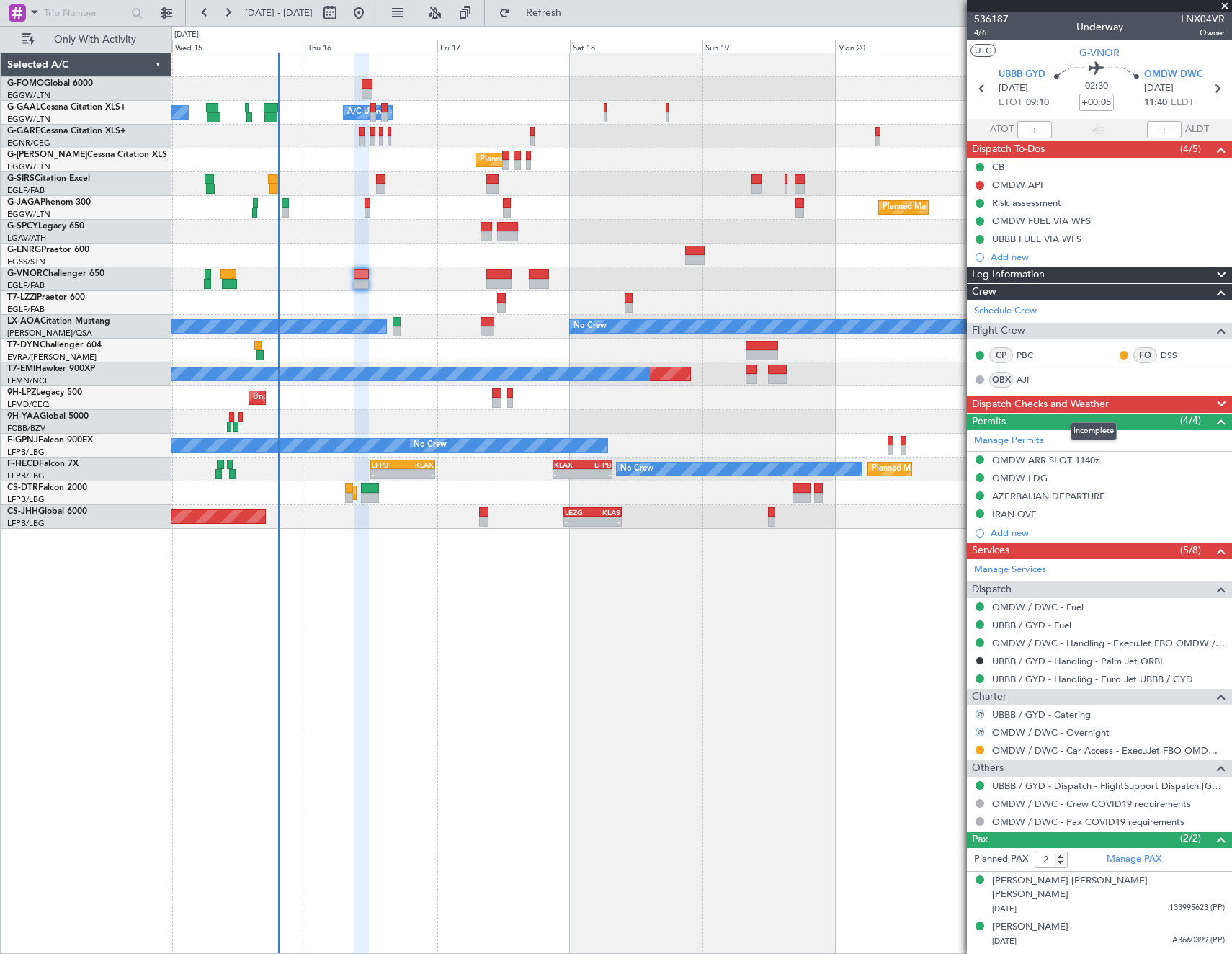
click at [1085, 402] on span "Dispatch Checks and Weather" at bounding box center [1040, 404] width 137 height 17
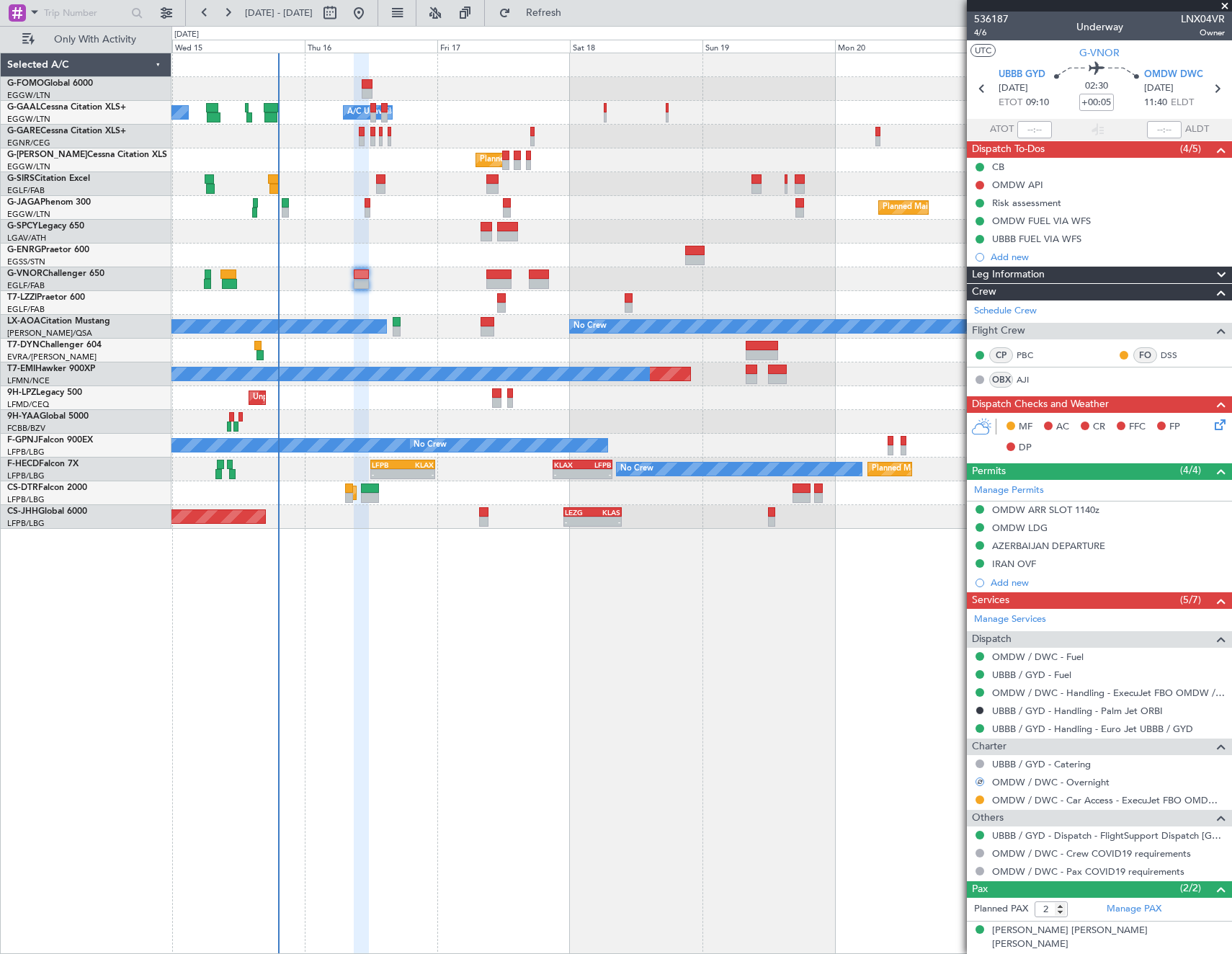
click at [1212, 420] on icon at bounding box center [1218, 422] width 11 height 11
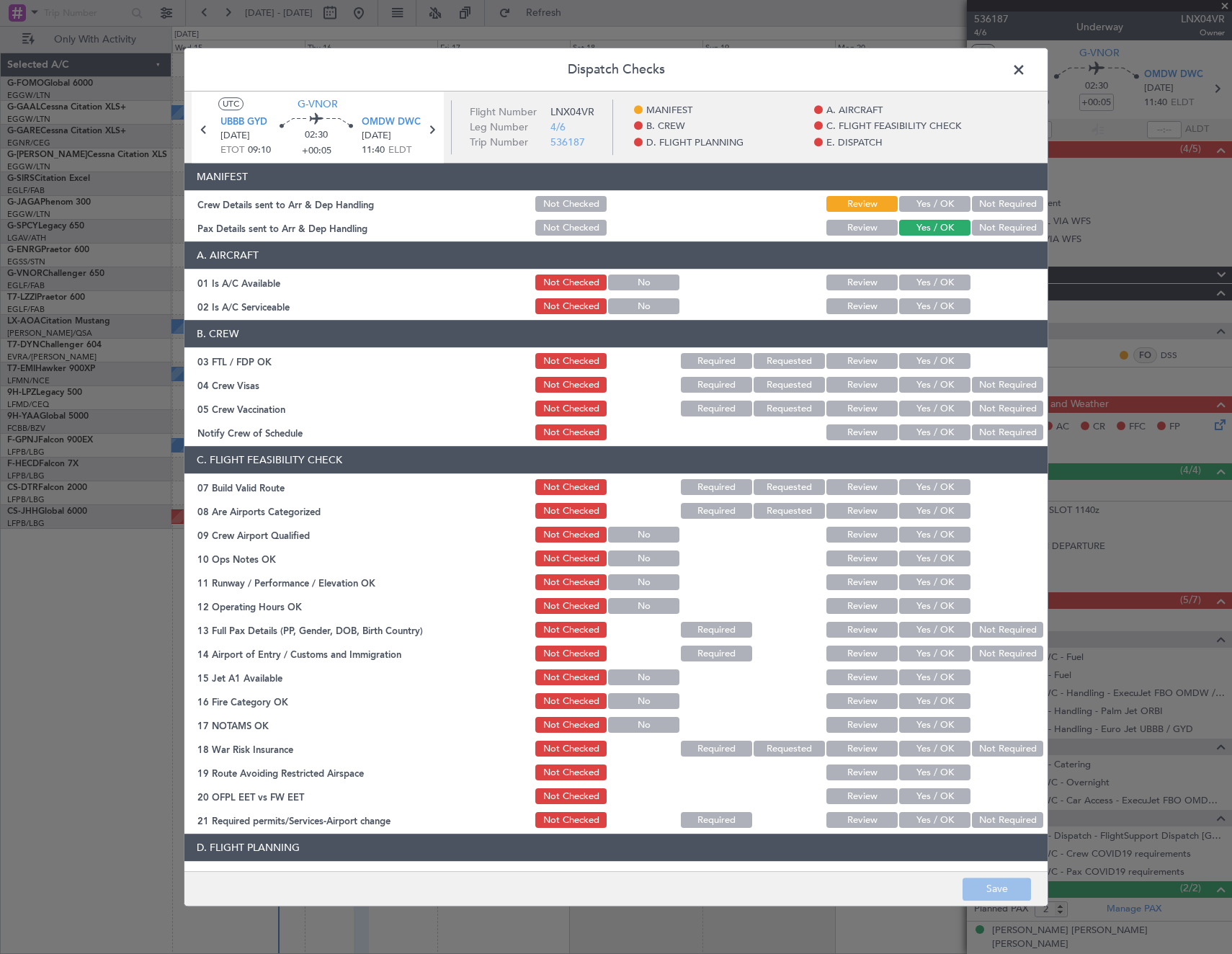
click at [917, 288] on button "Yes / OK" at bounding box center [935, 283] width 71 height 16
click at [918, 301] on button "Yes / OK" at bounding box center [935, 306] width 71 height 16
drag, startPoint x: 931, startPoint y: 478, endPoint x: 934, endPoint y: 487, distance: 9.5
click at [932, 483] on div "Yes / OK" at bounding box center [934, 487] width 73 height 21
click at [934, 487] on button "Yes / OK" at bounding box center [935, 487] width 71 height 16
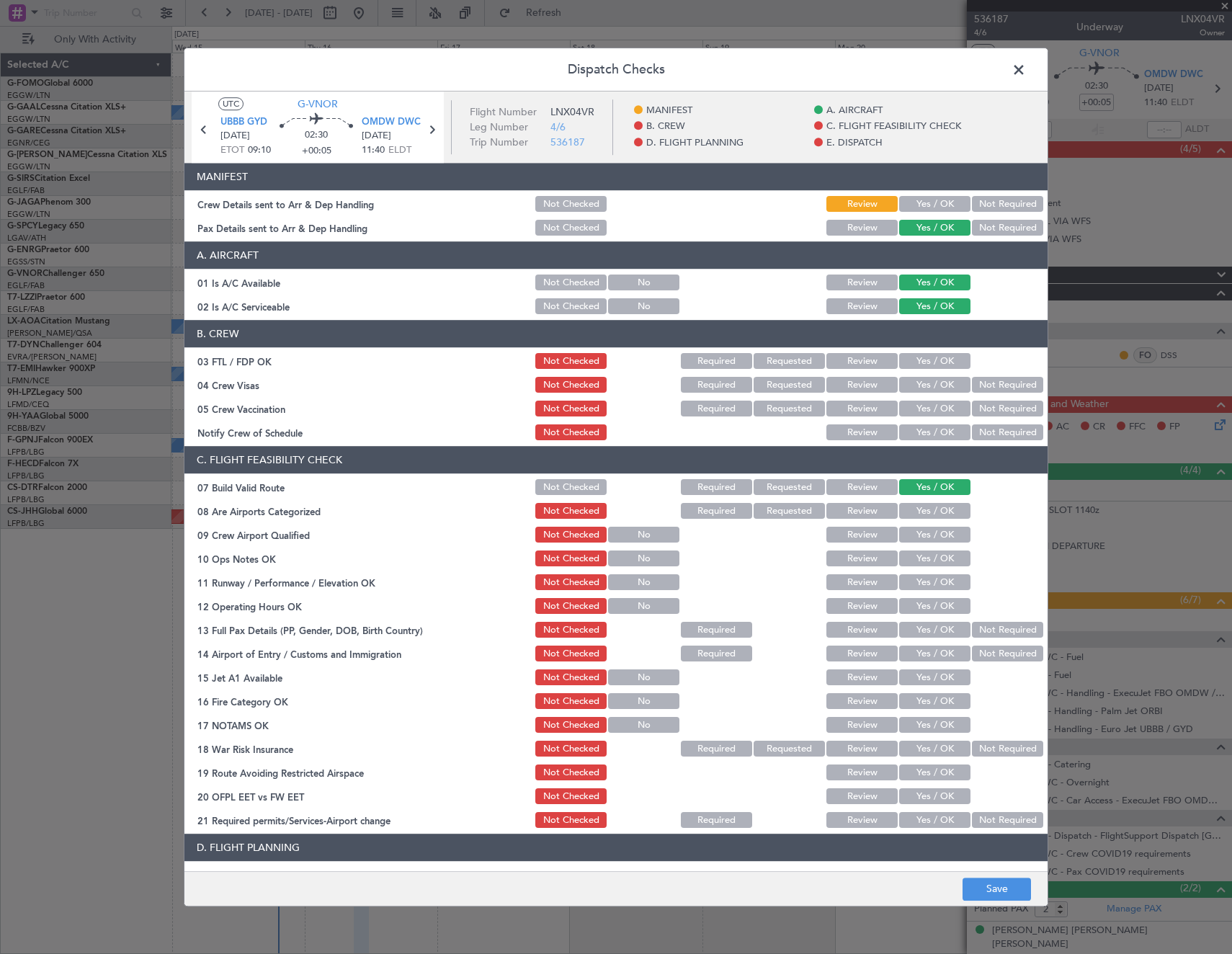
click at [939, 561] on button "Yes / OK" at bounding box center [935, 559] width 71 height 16
click at [929, 583] on button "Yes / OK" at bounding box center [935, 582] width 71 height 16
click at [930, 607] on button "Yes / OK" at bounding box center [935, 606] width 71 height 16
click at [932, 631] on button "Yes / OK" at bounding box center [935, 630] width 71 height 16
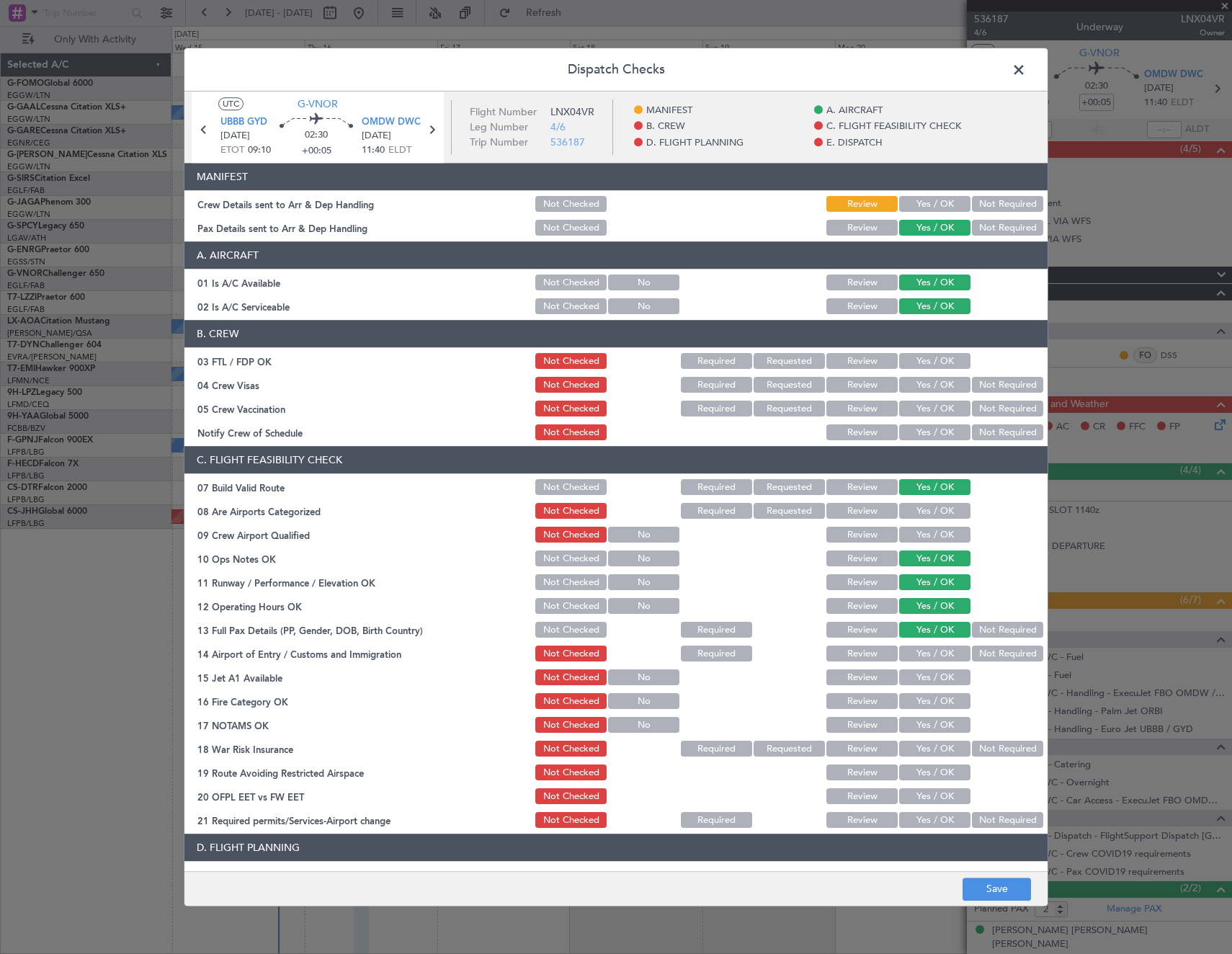
click at [935, 653] on button "Yes / OK" at bounding box center [935, 654] width 71 height 16
click at [941, 680] on button "Yes / OK" at bounding box center [935, 677] width 71 height 16
click at [935, 702] on button "Yes / OK" at bounding box center [935, 701] width 71 height 16
click at [937, 727] on button "Yes / OK" at bounding box center [935, 725] width 71 height 16
click at [944, 750] on button "Yes / OK" at bounding box center [935, 749] width 71 height 16
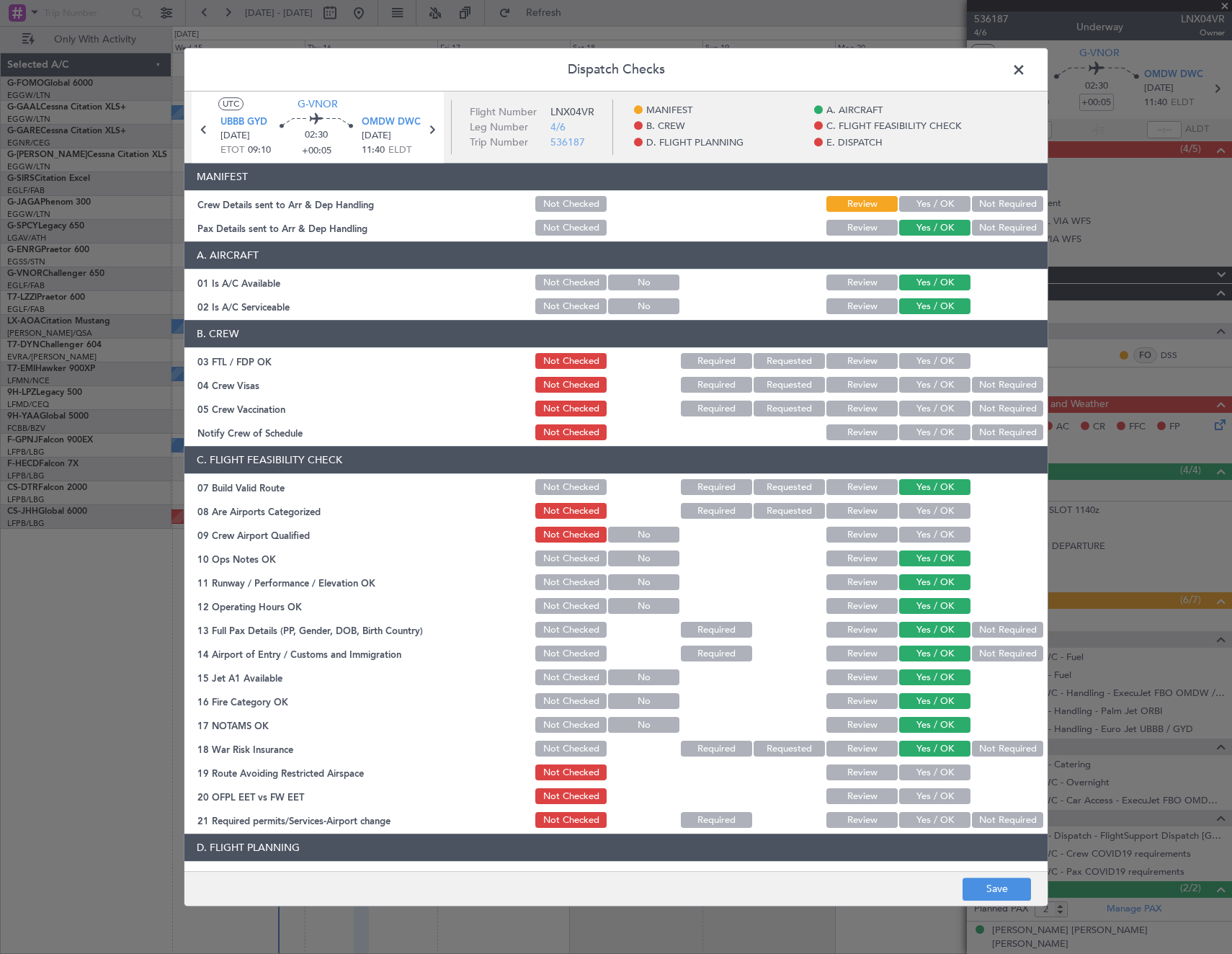
click at [944, 774] on button "Yes / OK" at bounding box center [935, 772] width 71 height 16
drag, startPoint x: 941, startPoint y: 801, endPoint x: 941, endPoint y: 809, distance: 8.0
click at [941, 805] on div "Yes / OK" at bounding box center [934, 797] width 73 height 21
click at [941, 819] on button "Yes / OK" at bounding box center [935, 820] width 71 height 16
click at [935, 792] on button "Yes / OK" at bounding box center [935, 797] width 71 height 16
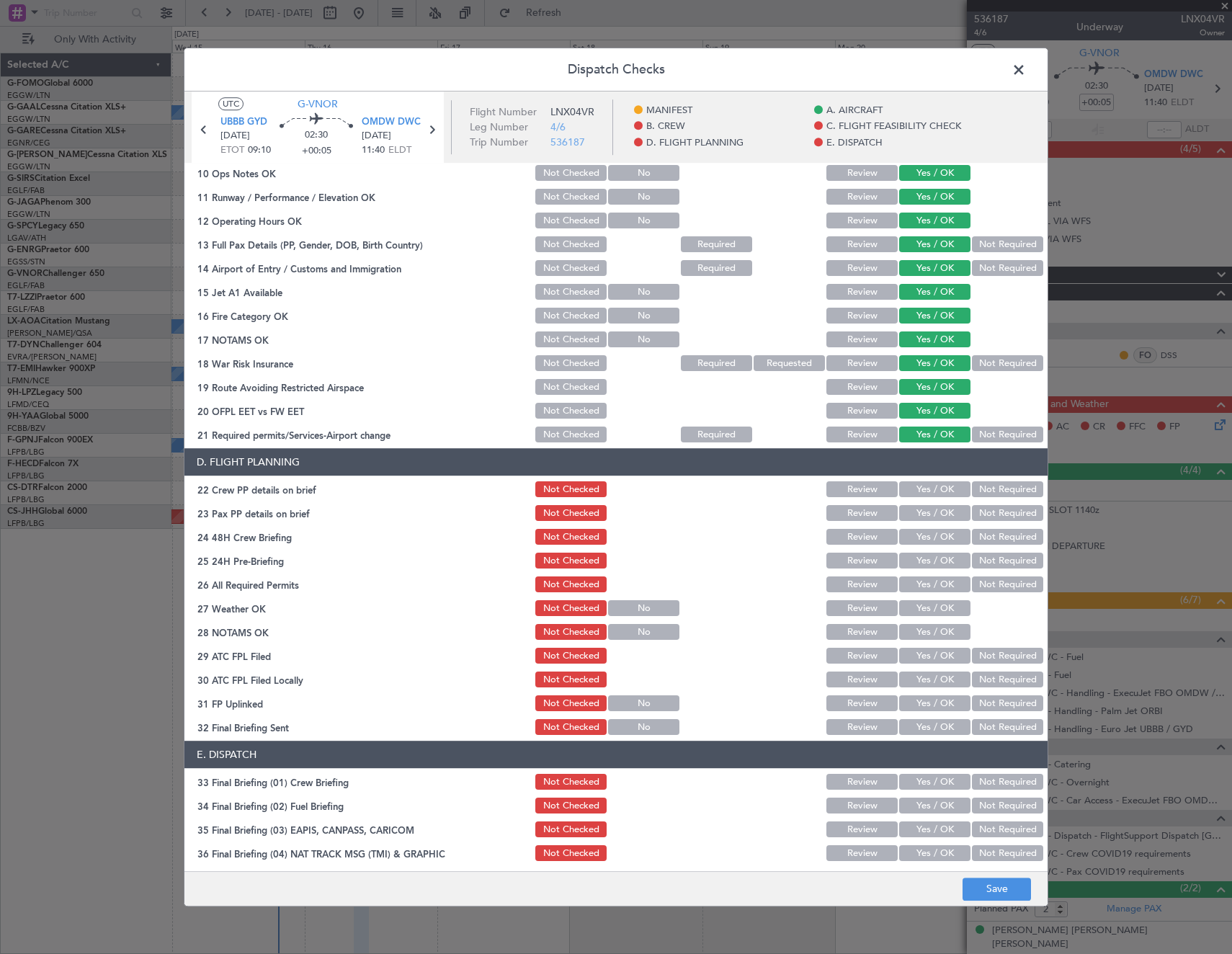
scroll to position [504, 0]
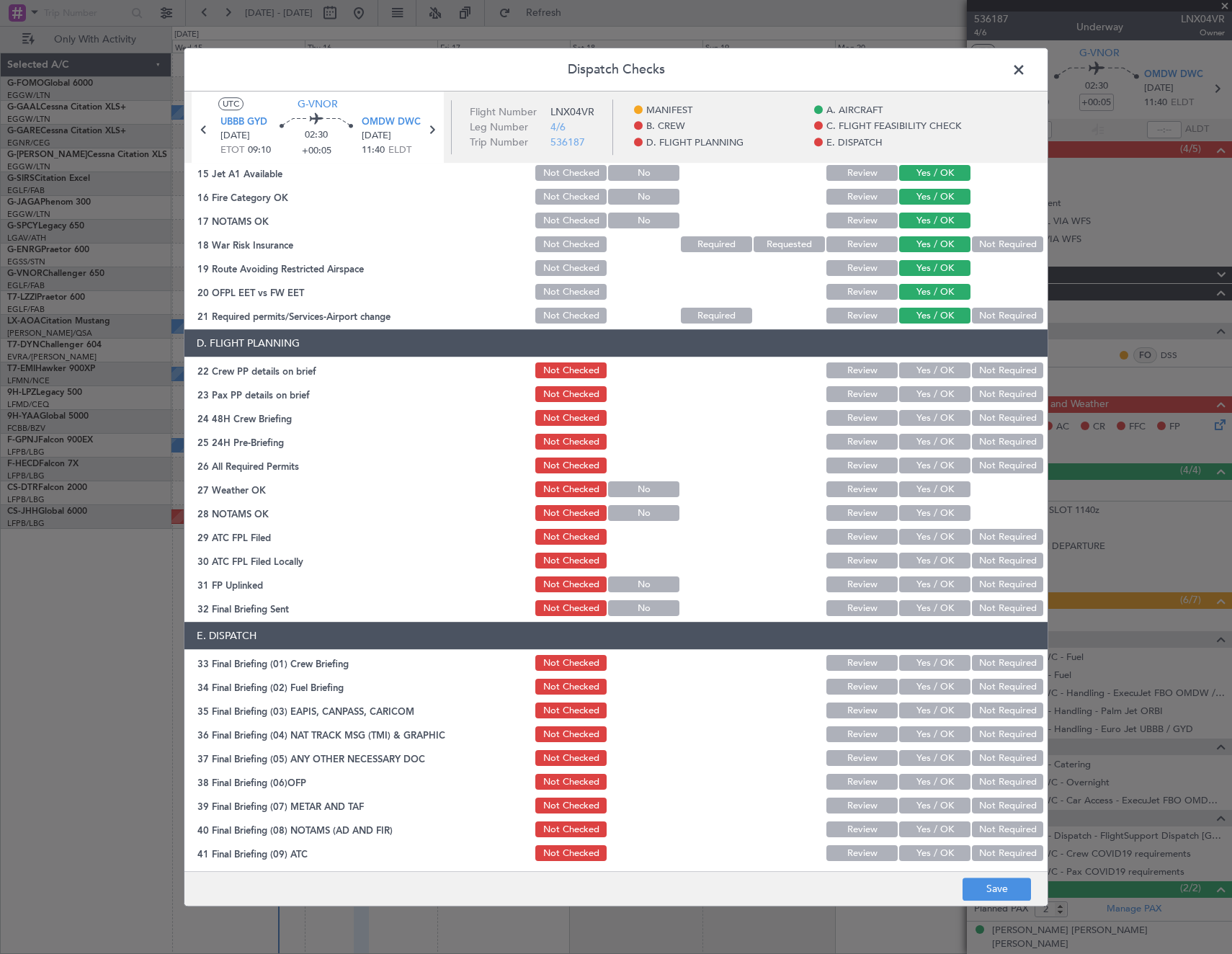
click at [928, 506] on button "Yes / OK" at bounding box center [935, 513] width 71 height 16
click at [925, 483] on button "Yes / OK" at bounding box center [935, 490] width 71 height 16
click at [920, 462] on button "Yes / OK" at bounding box center [935, 466] width 71 height 16
click at [926, 367] on button "Yes / OK" at bounding box center [935, 371] width 71 height 16
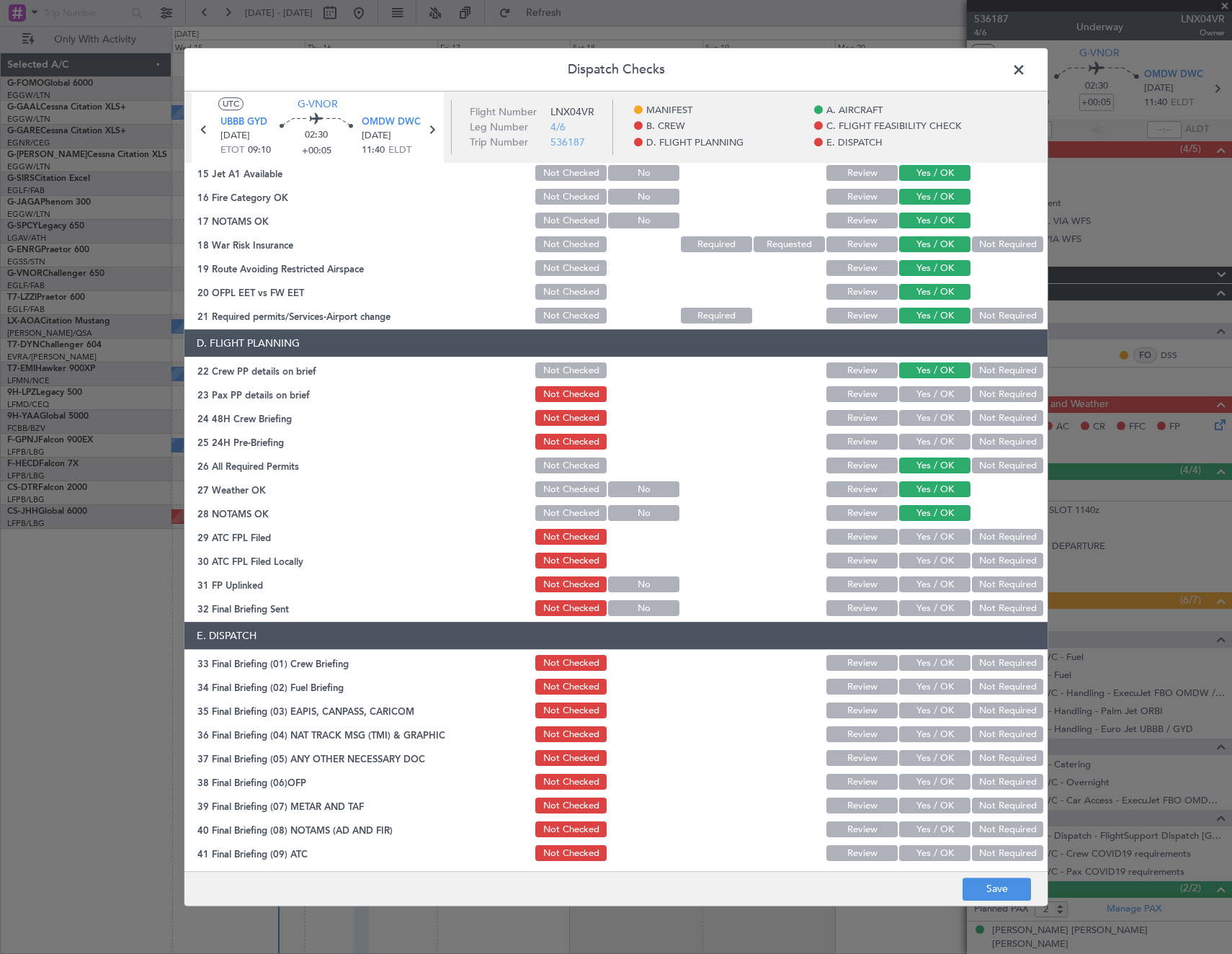
click at [926, 391] on button "Yes / OK" at bounding box center [935, 395] width 71 height 16
drag, startPoint x: 927, startPoint y: 411, endPoint x: 927, endPoint y: 429, distance: 18.0
click at [927, 413] on button "Yes / OK" at bounding box center [935, 418] width 71 height 16
click at [927, 446] on button "Yes / OK" at bounding box center [935, 442] width 71 height 16
click at [984, 886] on button "Save" at bounding box center [997, 889] width 68 height 23
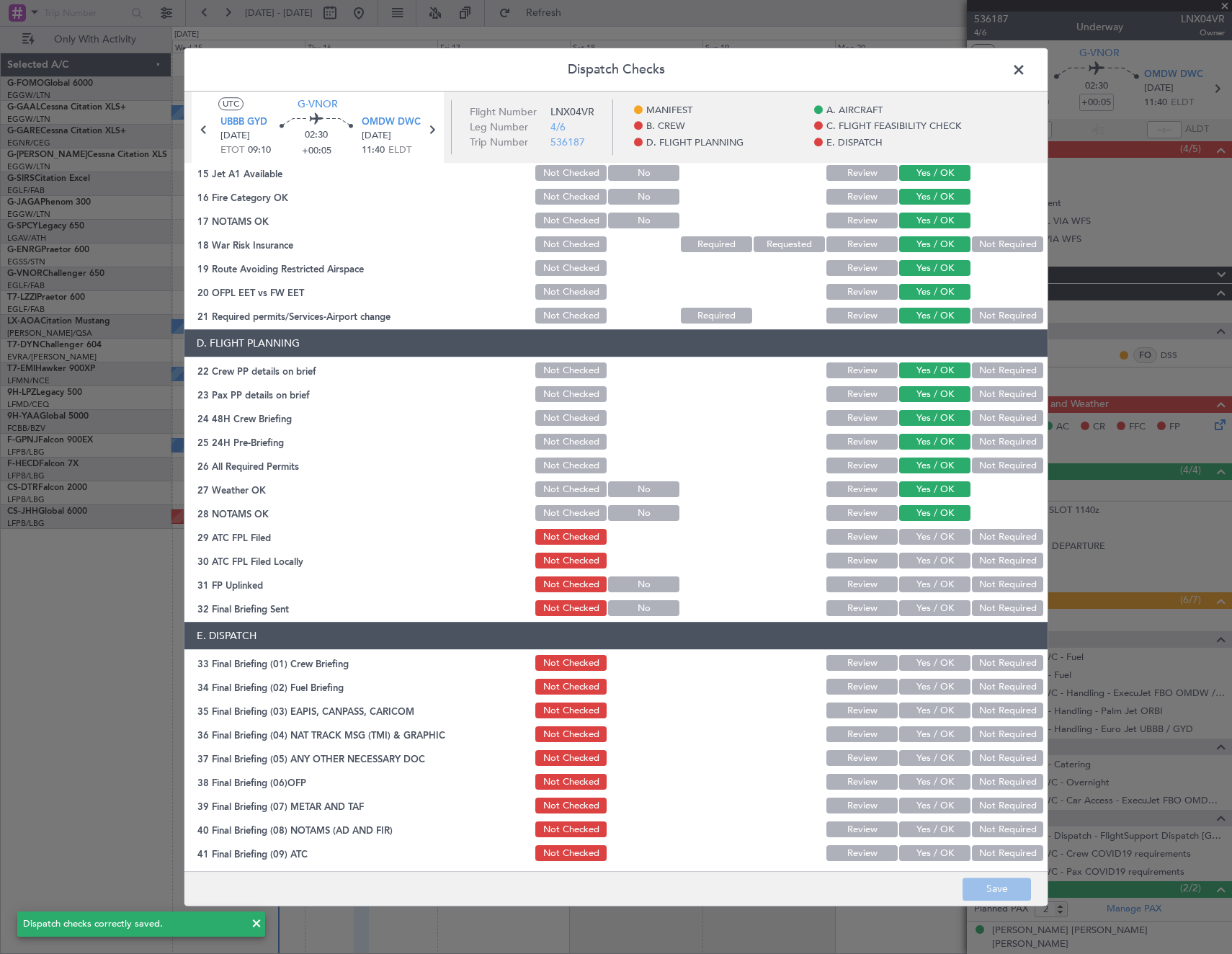
click at [1026, 76] on span at bounding box center [1026, 74] width 0 height 29
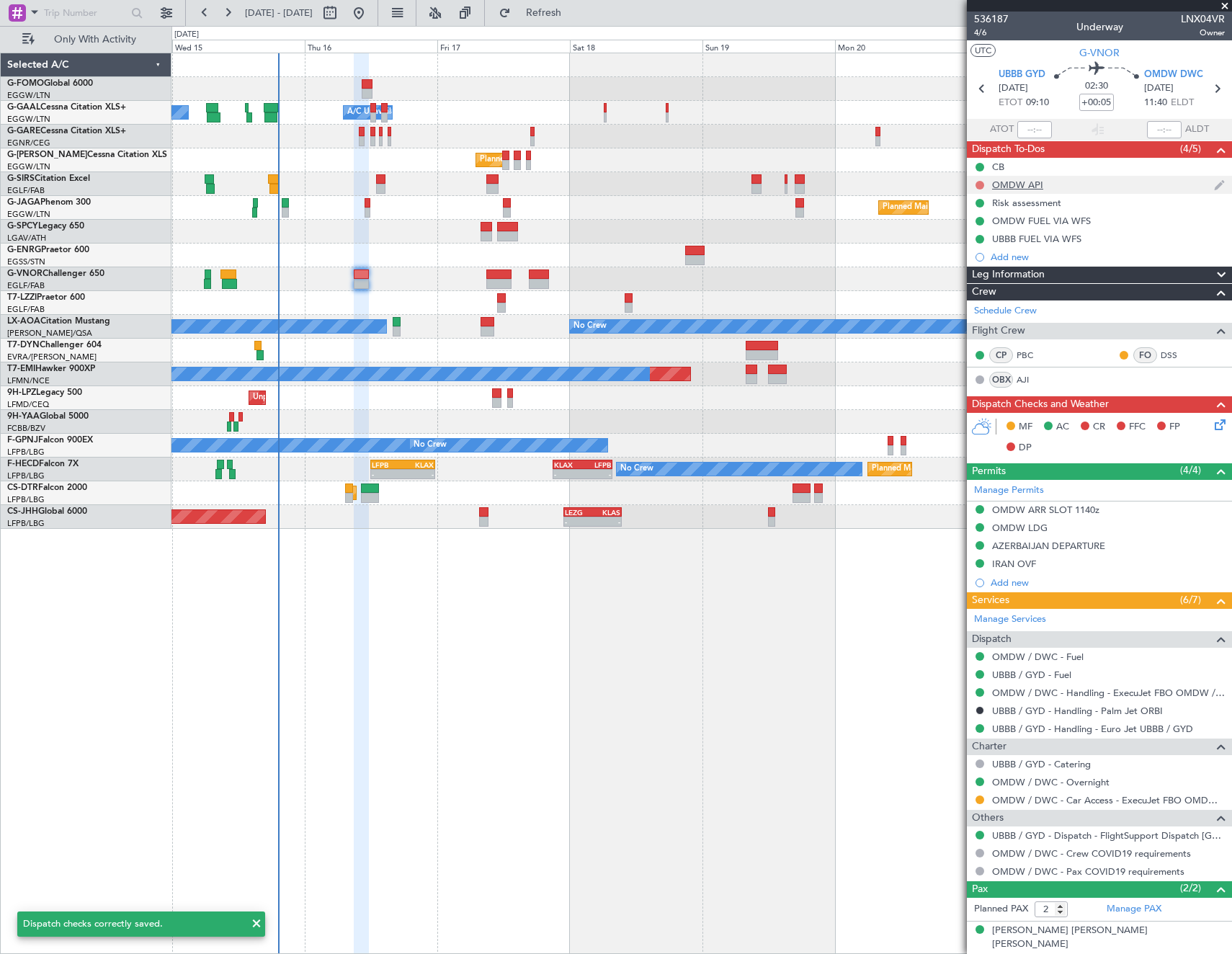
click at [977, 184] on button at bounding box center [980, 185] width 8 height 8
drag, startPoint x: 980, startPoint y: 185, endPoint x: 976, endPoint y: 207, distance: 22.4
click at [980, 185] on button at bounding box center [980, 185] width 8 height 8
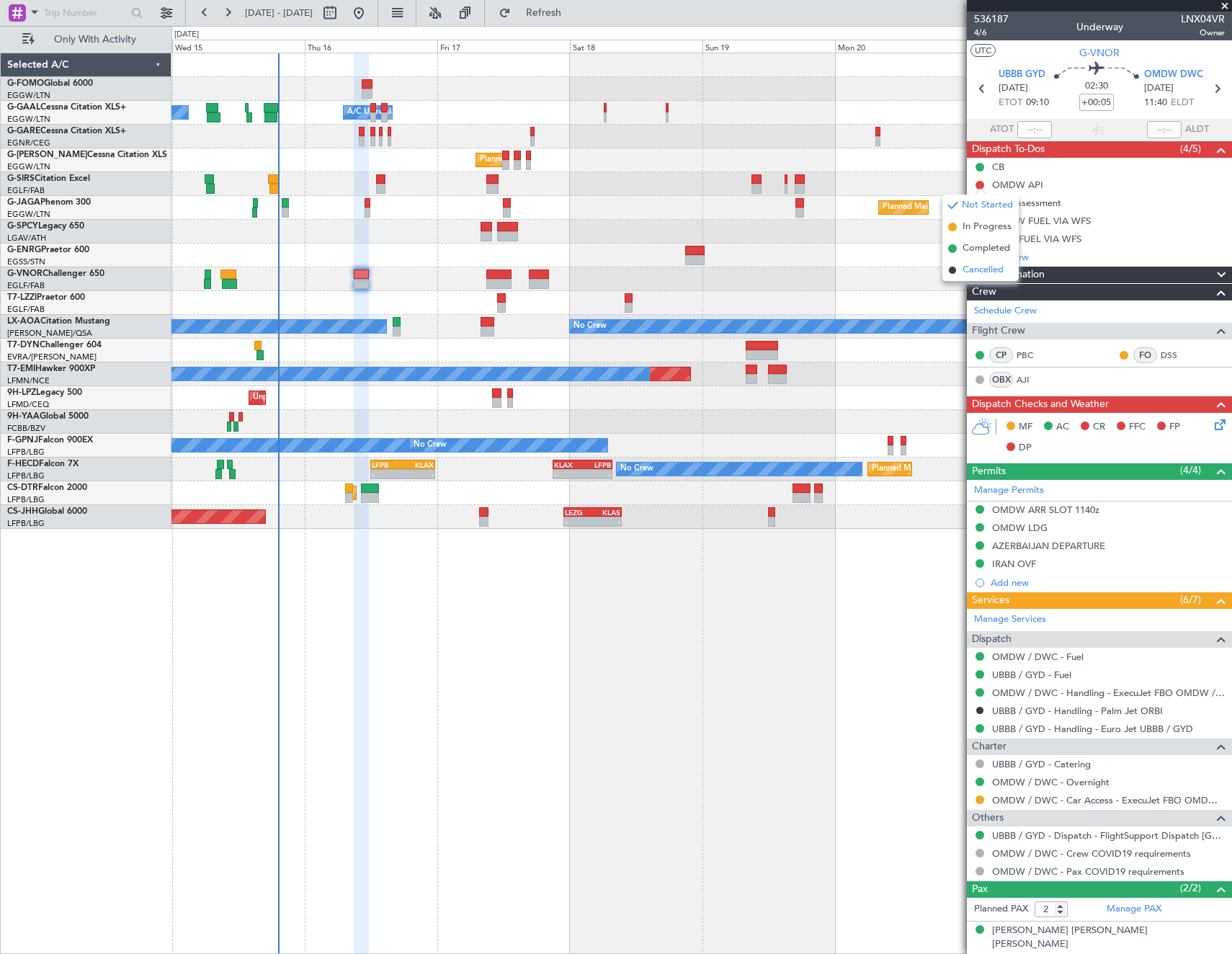
click at [975, 280] on li "Cancelled" at bounding box center [980, 270] width 76 height 21
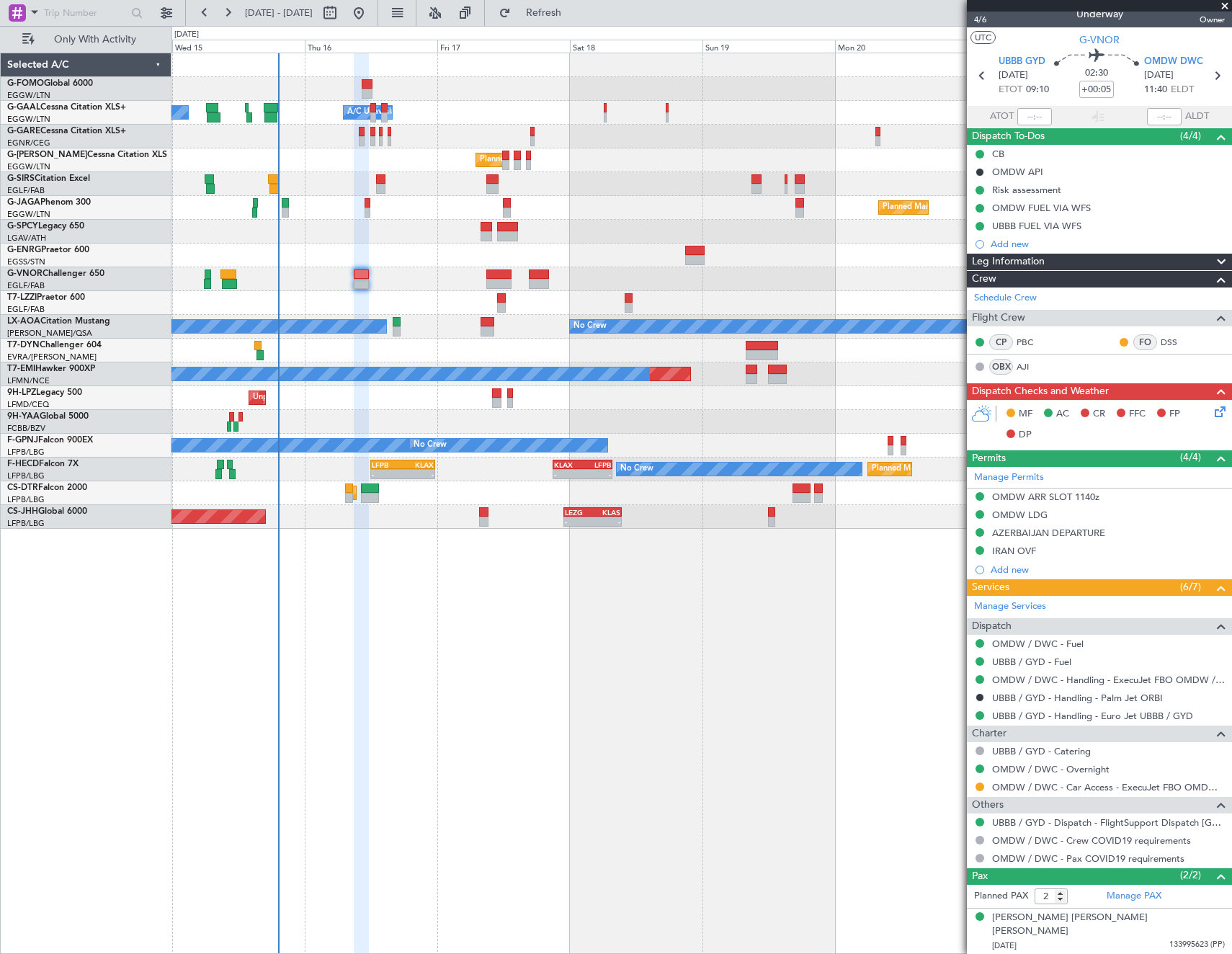
scroll to position [32, 0]
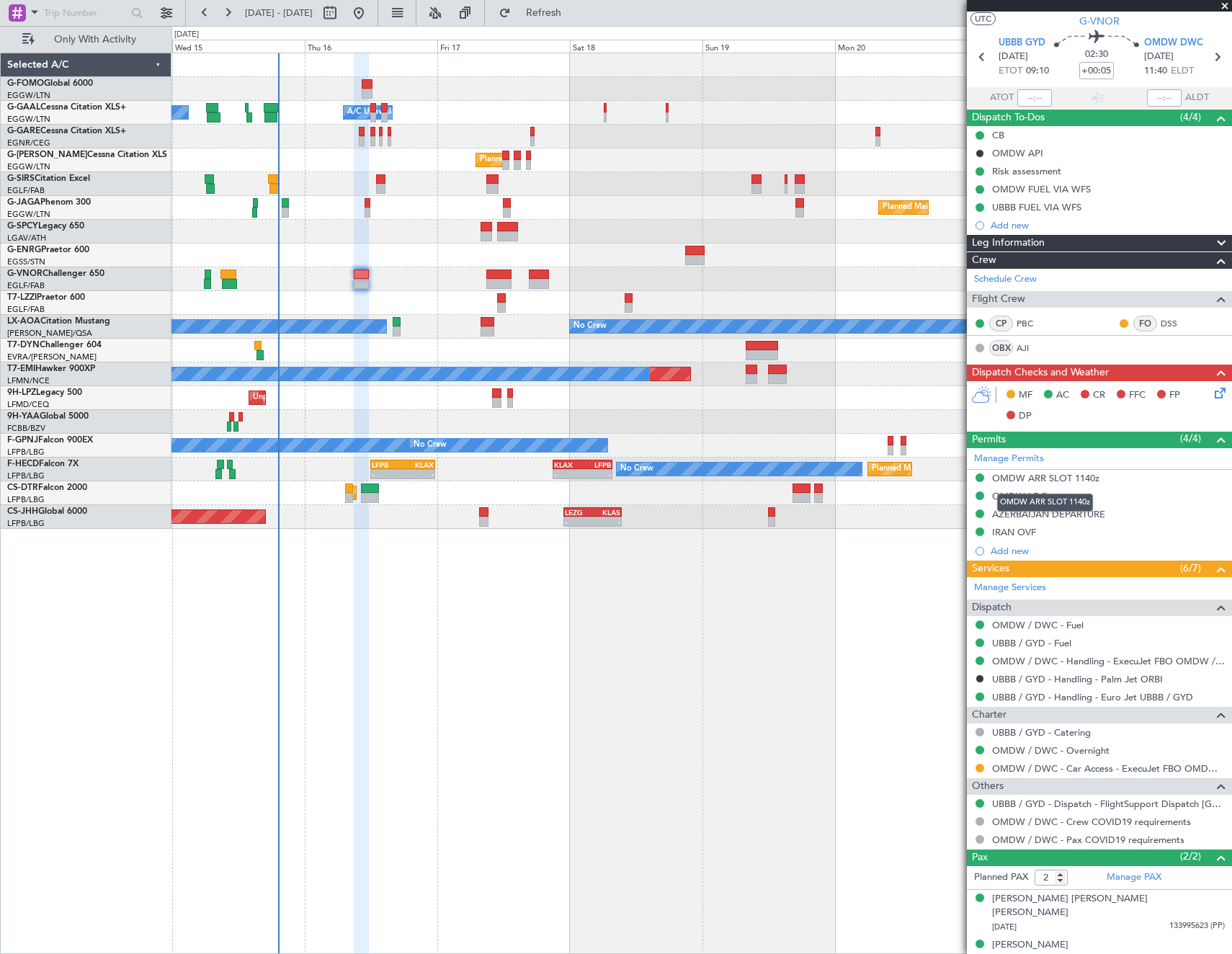
drag, startPoint x: 1009, startPoint y: 483, endPoint x: 1014, endPoint y: 490, distance: 8.6
click at [1014, 490] on mat-tooltip-component "OMDW ARR SLOT 1140z" at bounding box center [1045, 502] width 116 height 38
click at [1022, 490] on div "OMDW LDG" at bounding box center [1020, 496] width 56 height 12
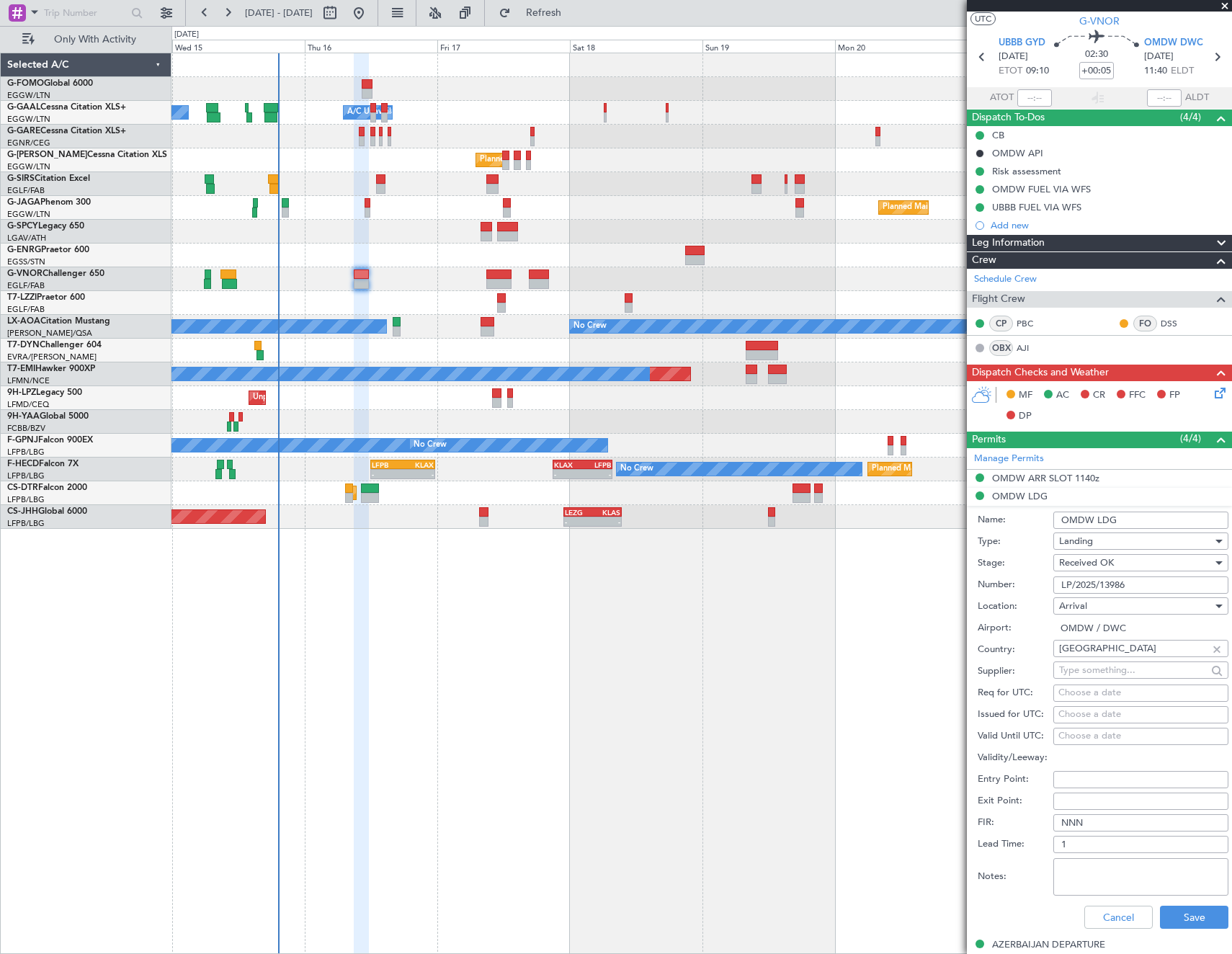
click at [1157, 585] on input "LP/2025/13986" at bounding box center [1141, 585] width 175 height 17
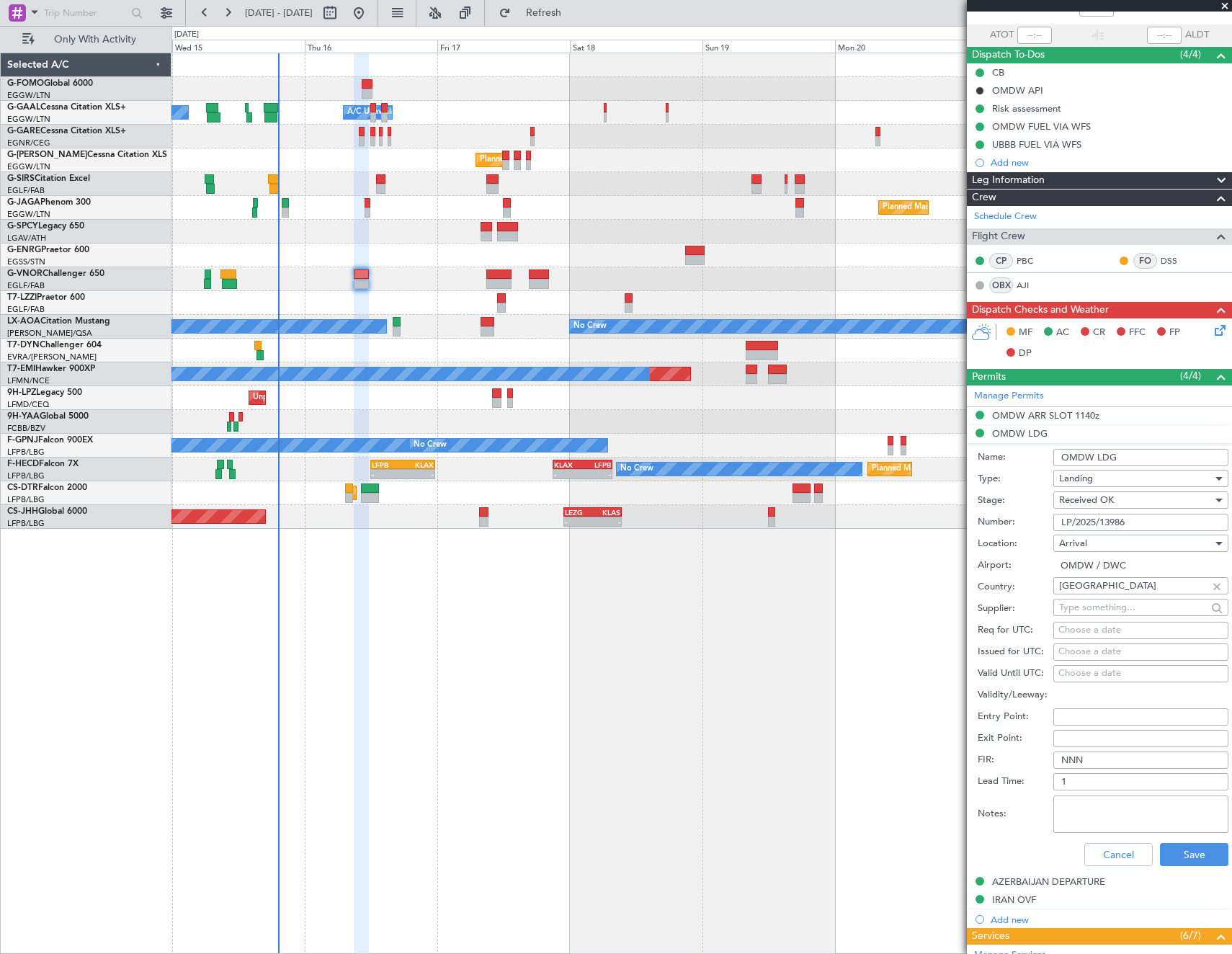
scroll to position [176, 0]
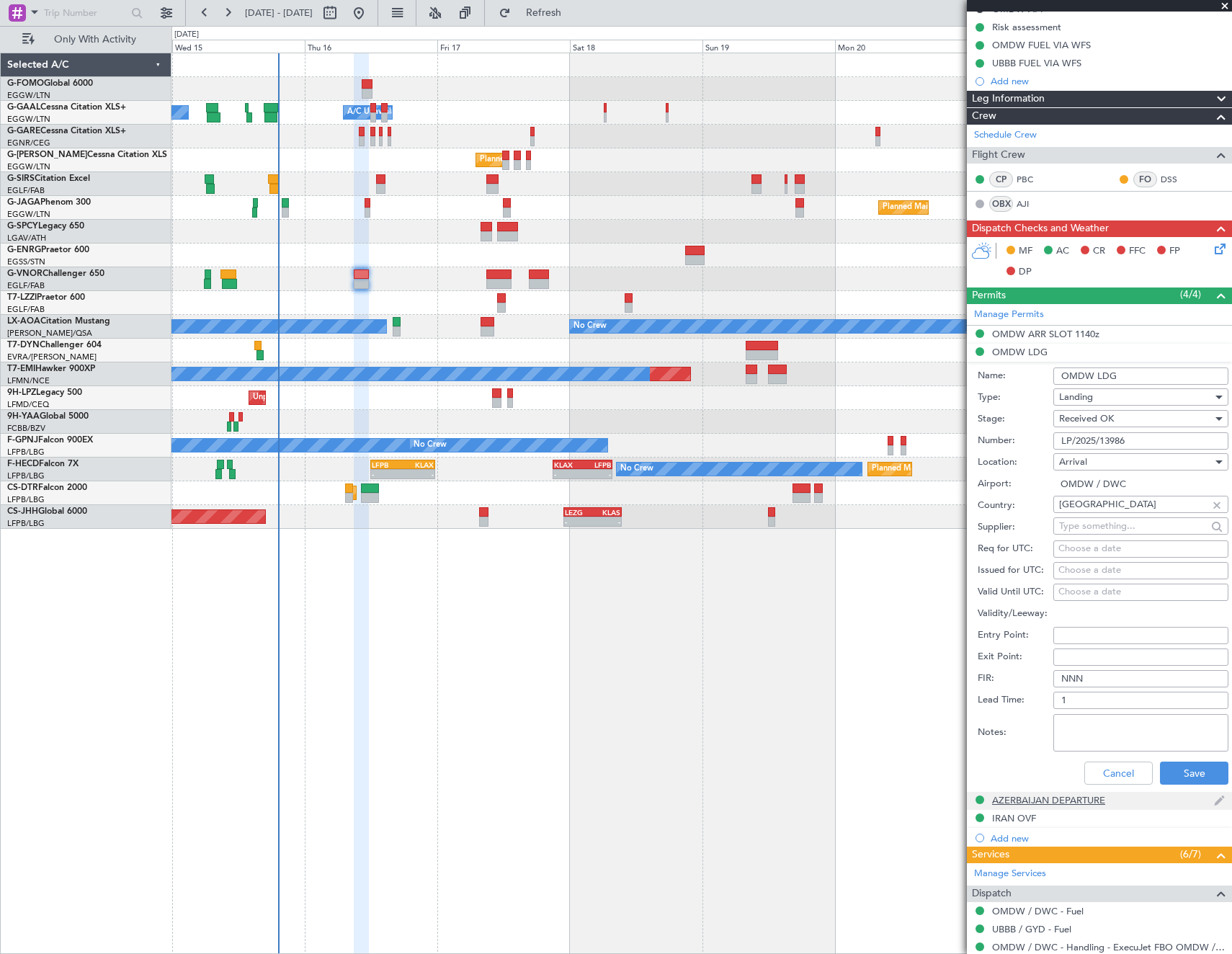
click at [1056, 797] on div "AZERBAIJAN DEPARTURE" at bounding box center [1049, 800] width 113 height 12
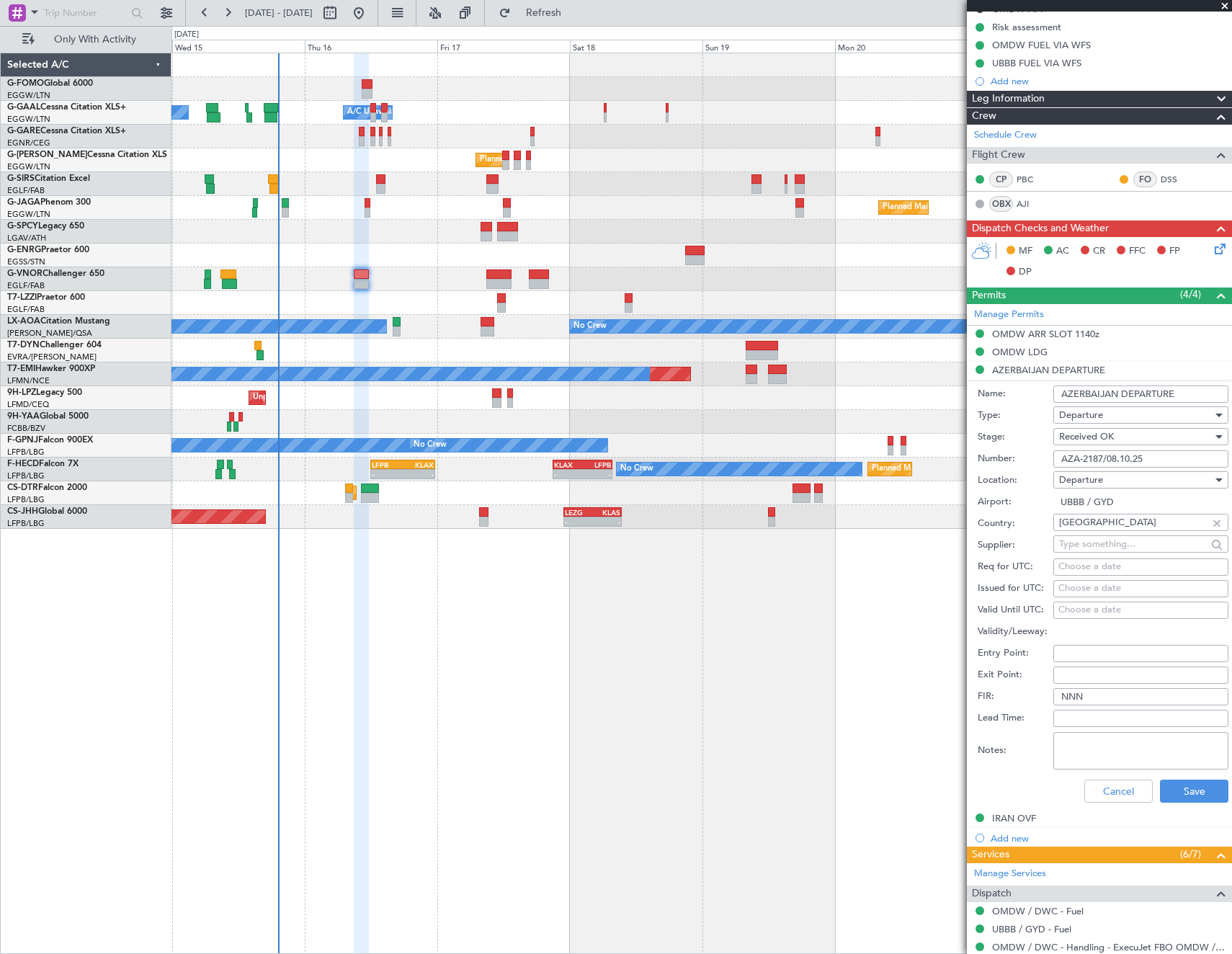
click at [1133, 460] on input "AZA-2187/08.10.25" at bounding box center [1141, 458] width 175 height 17
click at [1020, 816] on div "IRAN OVF" at bounding box center [1014, 818] width 44 height 12
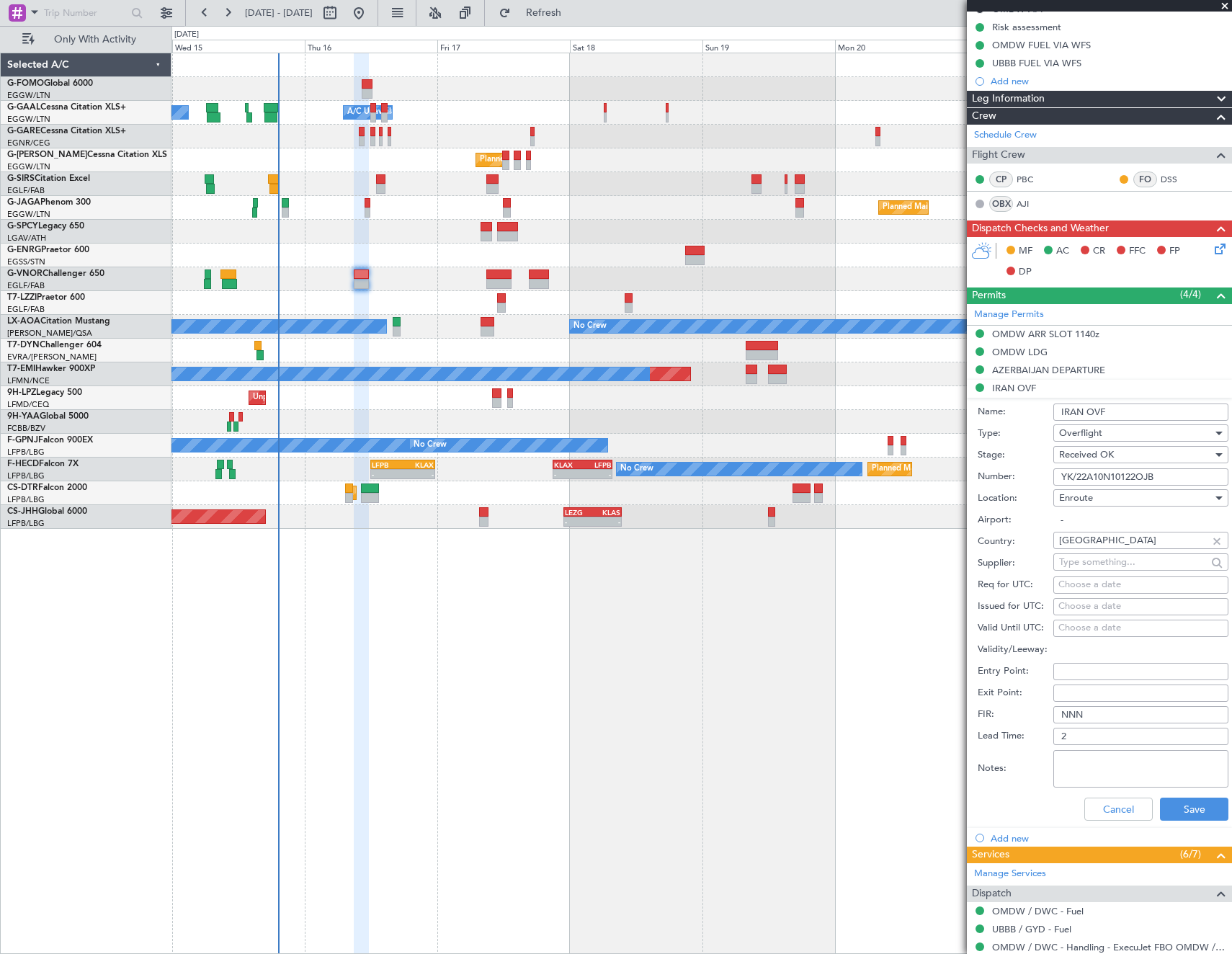
click at [1161, 479] on input "YK/22A10N10122OJB" at bounding box center [1141, 477] width 175 height 17
click at [1100, 804] on button "Cancel" at bounding box center [1119, 809] width 68 height 23
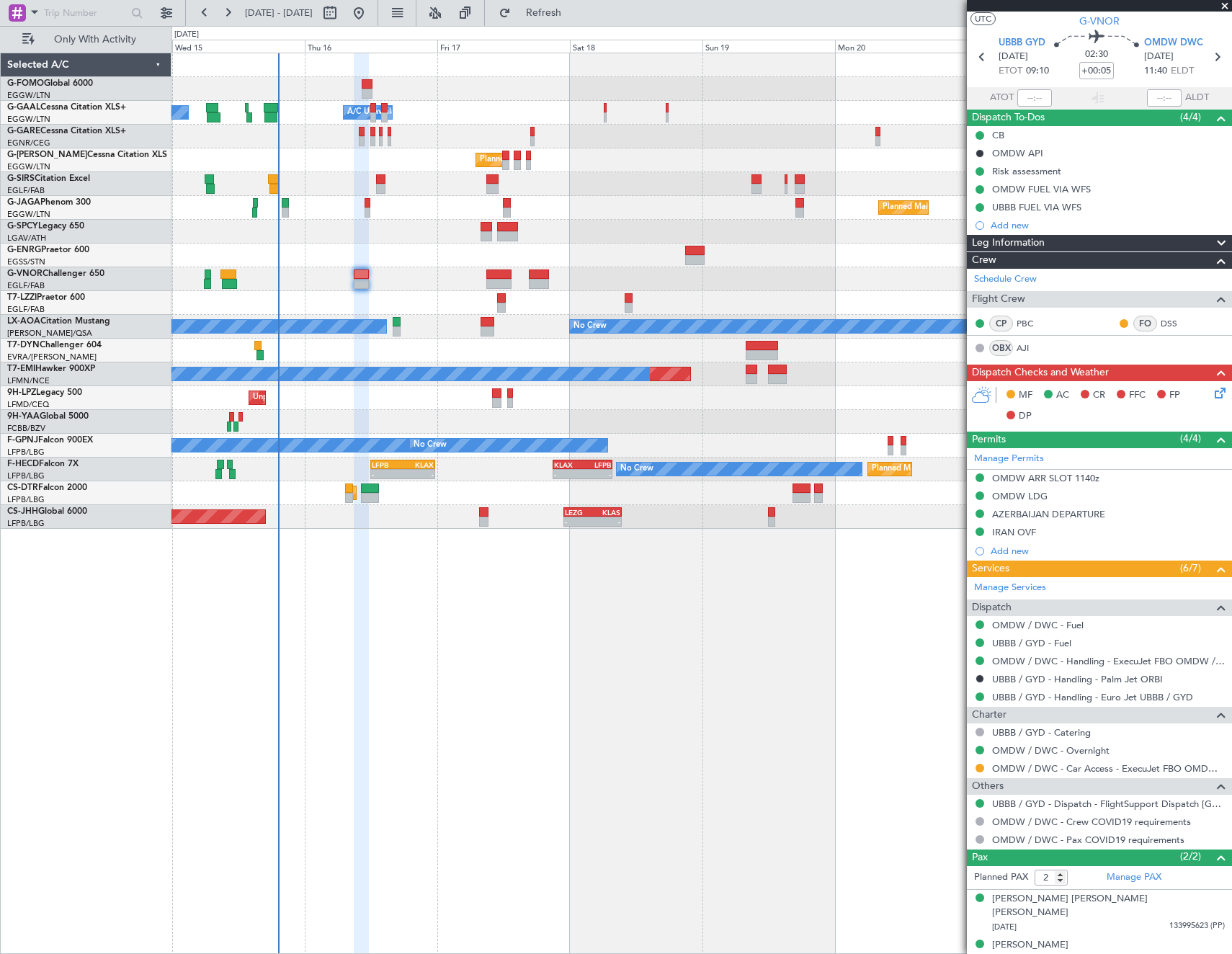
scroll to position [0, 0]
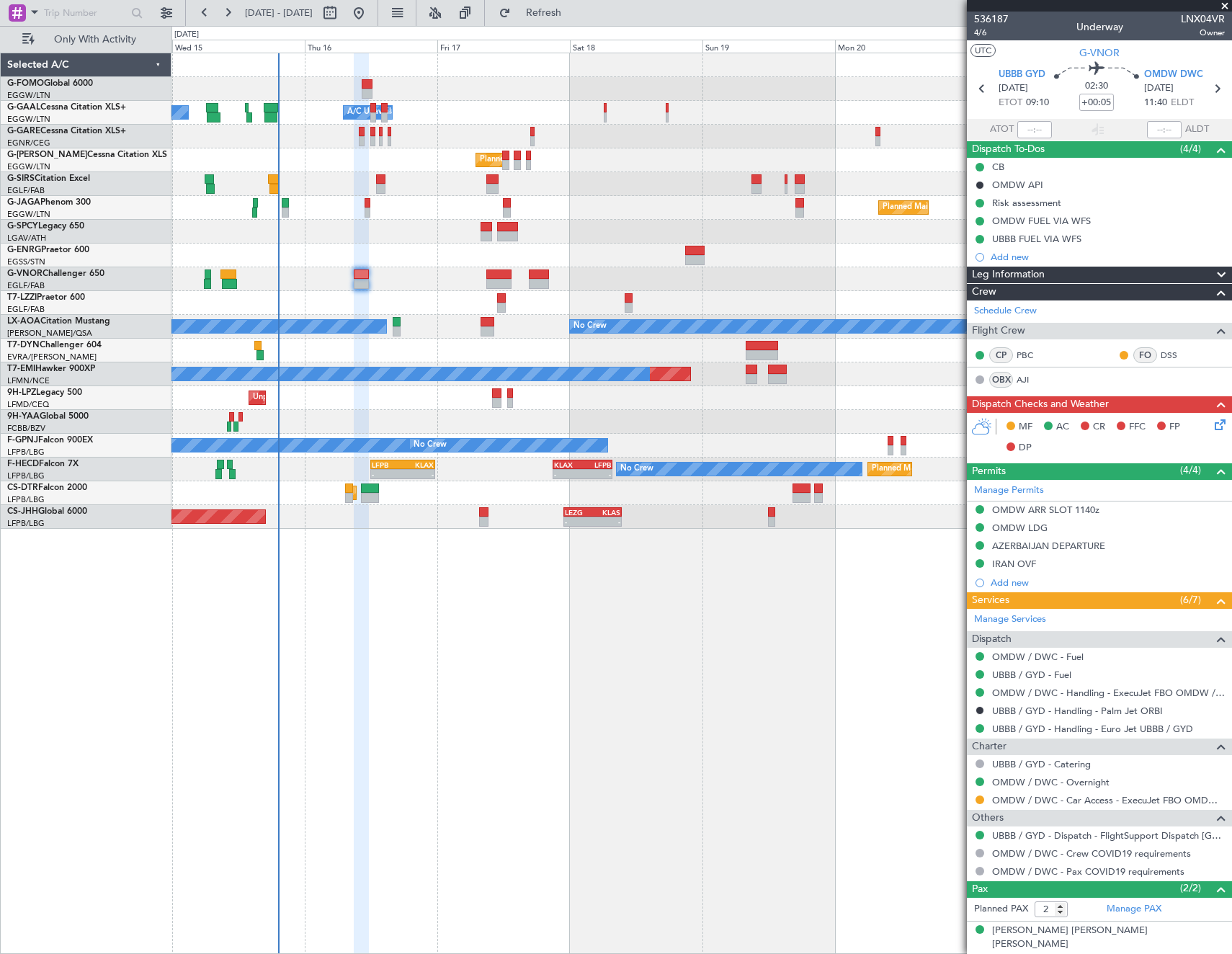
click at [1212, 428] on icon at bounding box center [1218, 422] width 11 height 11
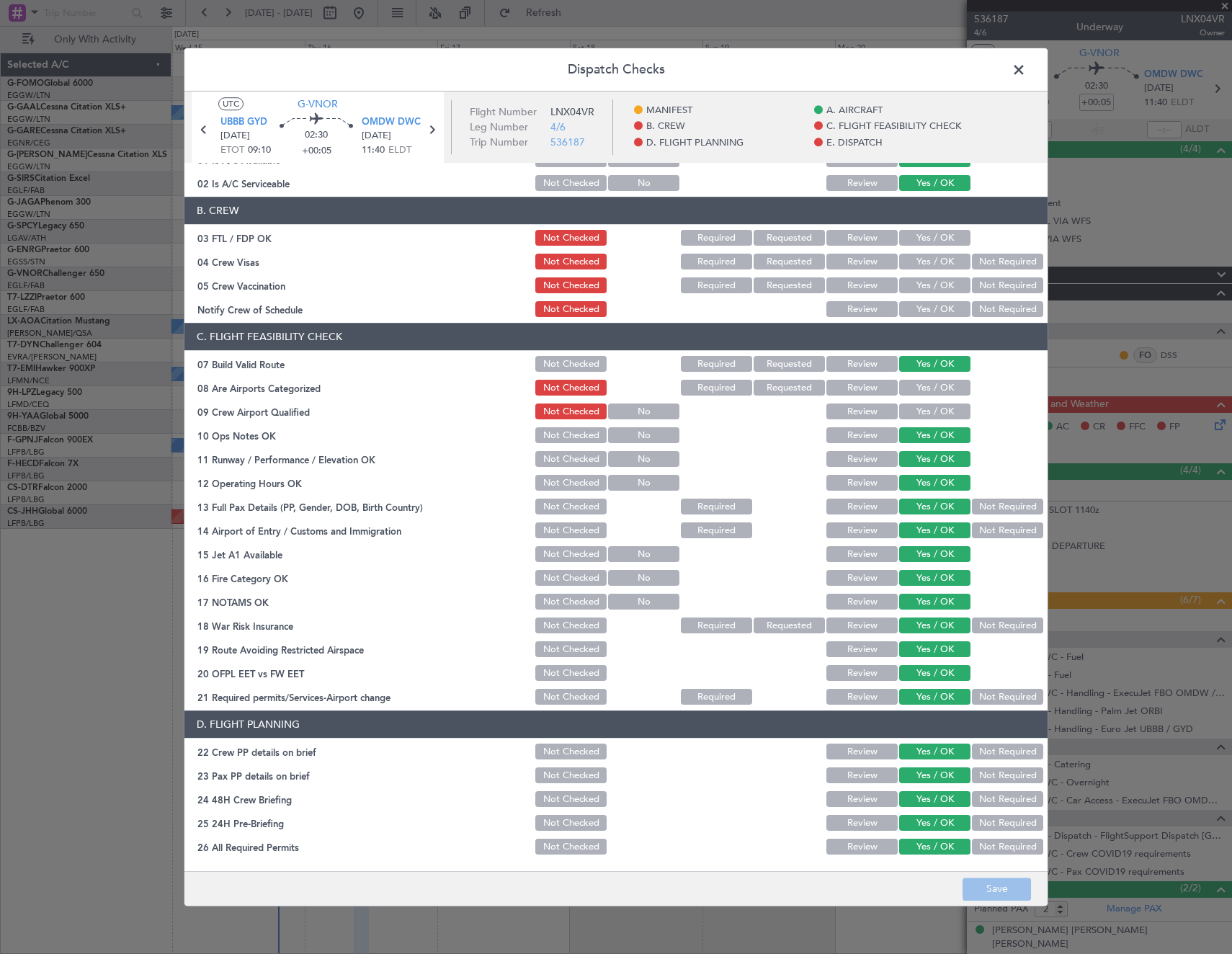
scroll to position [433, 0]
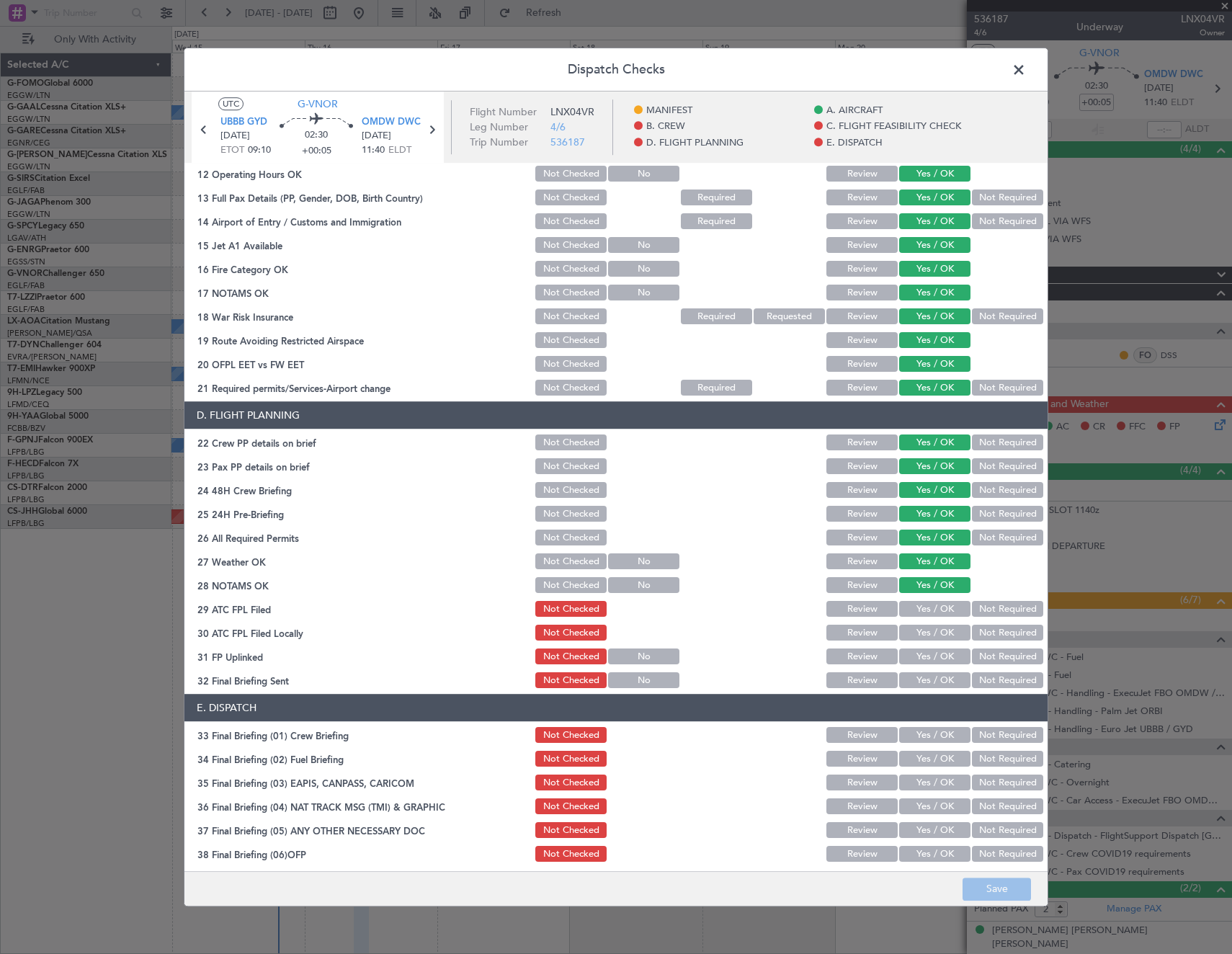
click at [940, 607] on button "Yes / OK" at bounding box center [935, 609] width 71 height 16
click at [979, 632] on button "Not Required" at bounding box center [1008, 632] width 71 height 16
click at [935, 632] on button "Yes / OK" at bounding box center [935, 632] width 71 height 16
click at [914, 655] on button "Yes / OK" at bounding box center [935, 657] width 71 height 16
click at [993, 674] on button "Not Required" at bounding box center [1008, 680] width 71 height 16
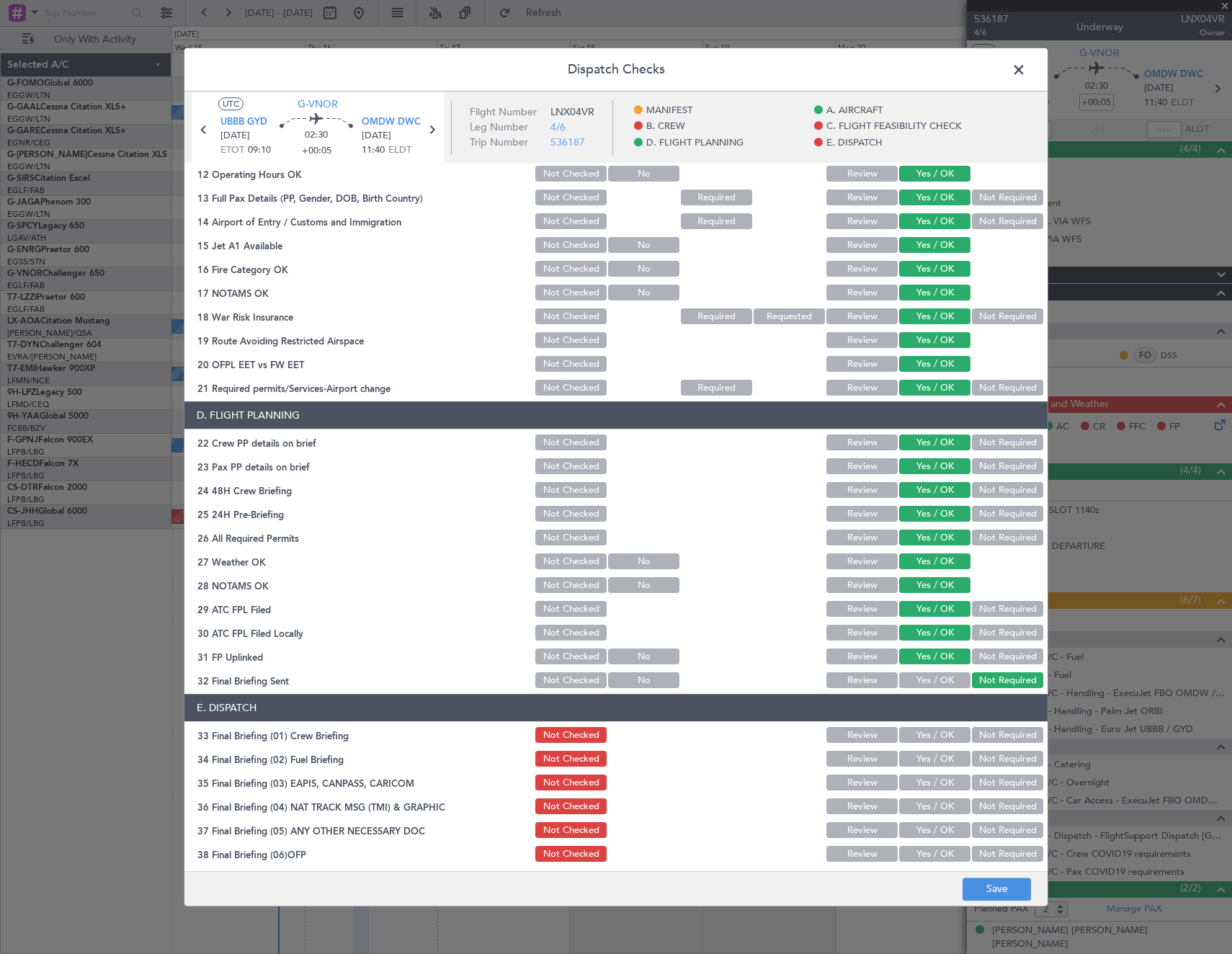
click at [934, 737] on button "Yes / OK" at bounding box center [935, 735] width 71 height 16
click at [922, 757] on button "Yes / OK" at bounding box center [935, 759] width 71 height 16
click at [992, 788] on button "Not Required" at bounding box center [1008, 783] width 71 height 16
click at [989, 802] on button "Not Required" at bounding box center [1008, 807] width 71 height 16
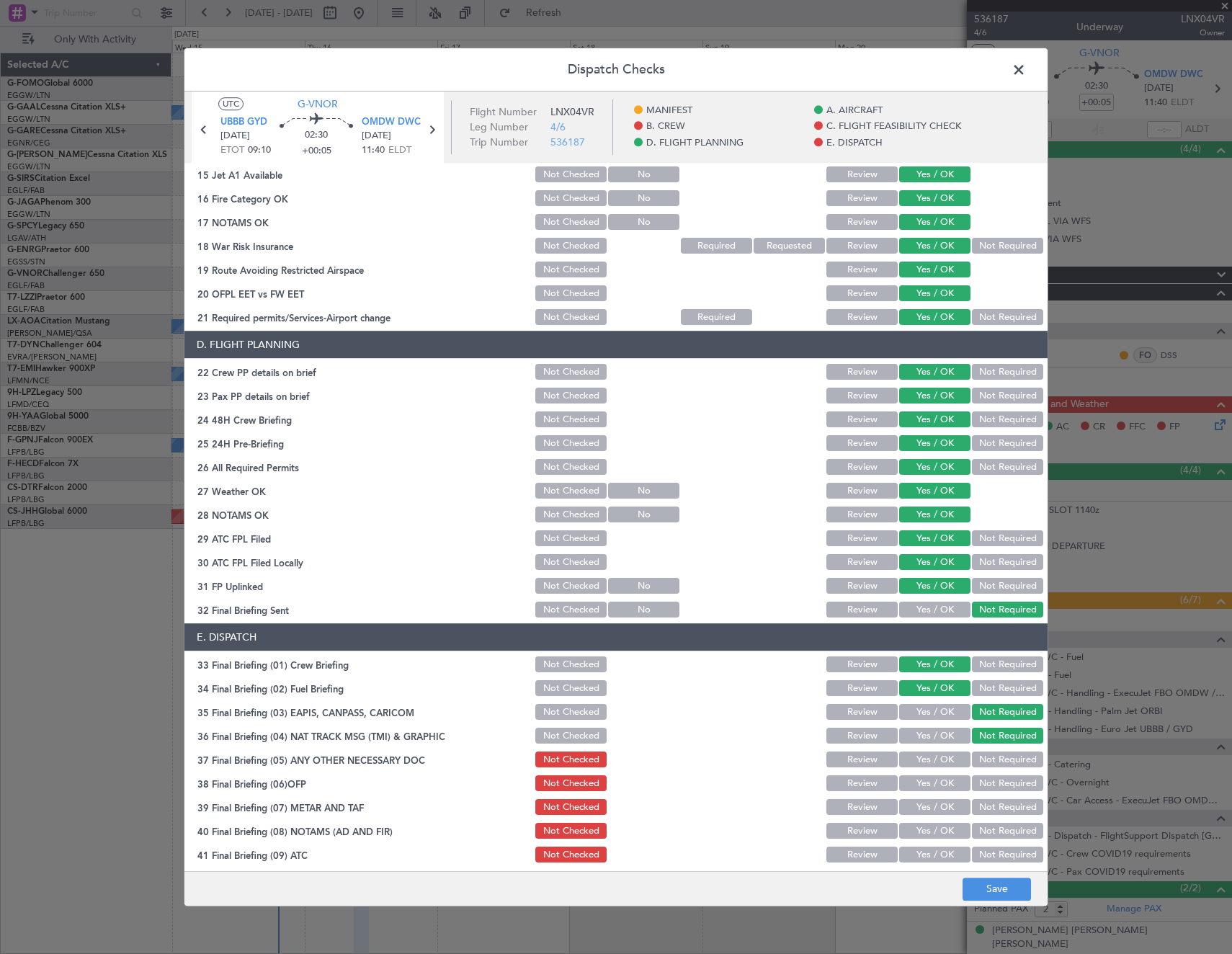
scroll to position [581, 0]
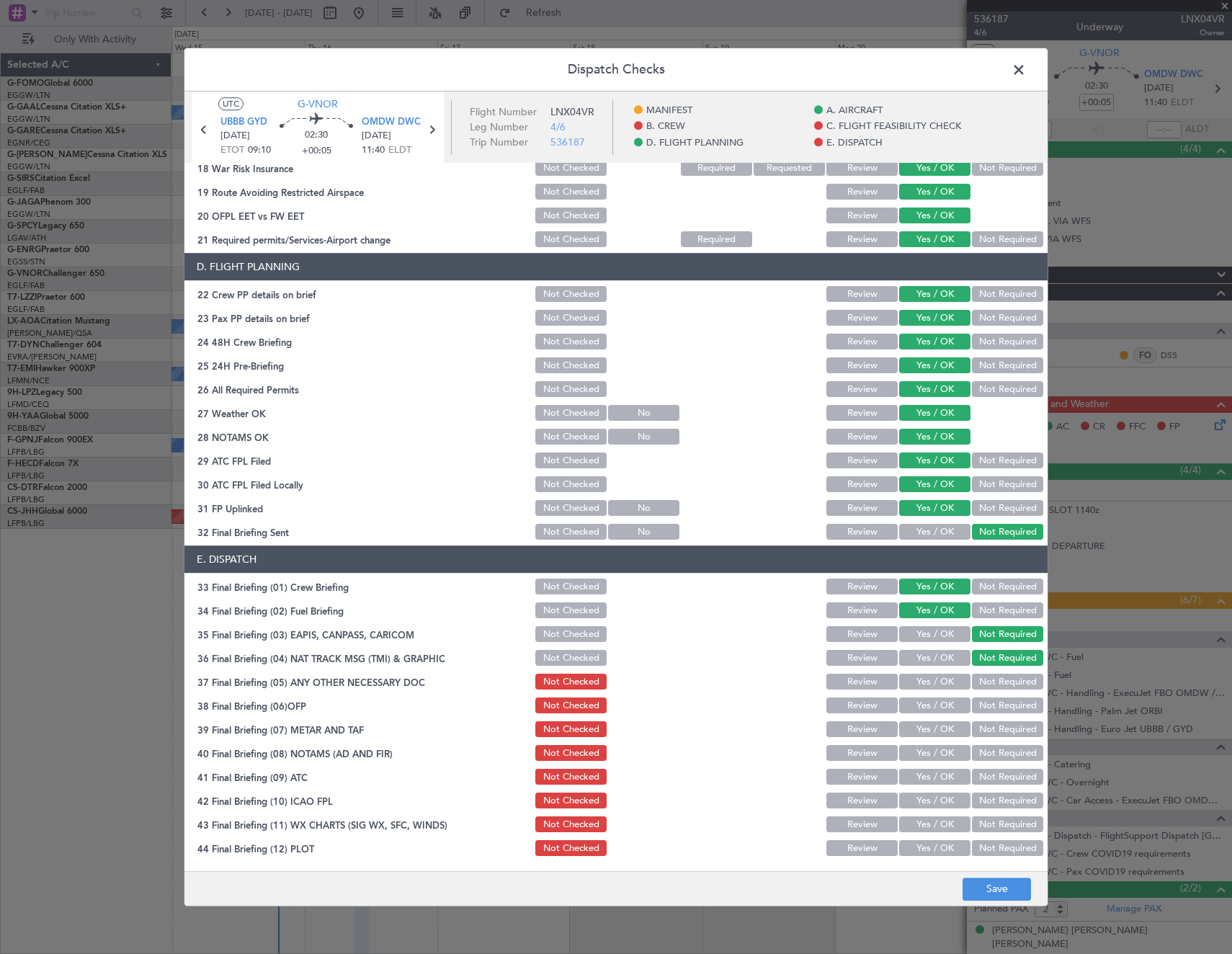
click at [935, 670] on section "E. DISPATCH 33 Final Briefing (01) Crew Briefing Not Checked Review Yes / OK No…" at bounding box center [616, 702] width 863 height 312
click at [932, 685] on button "Yes / OK" at bounding box center [935, 682] width 71 height 16
click at [928, 709] on button "Yes / OK" at bounding box center [935, 705] width 71 height 16
click at [926, 735] on button "Yes / OK" at bounding box center [935, 729] width 71 height 16
click at [926, 757] on button "Yes / OK" at bounding box center [935, 753] width 71 height 16
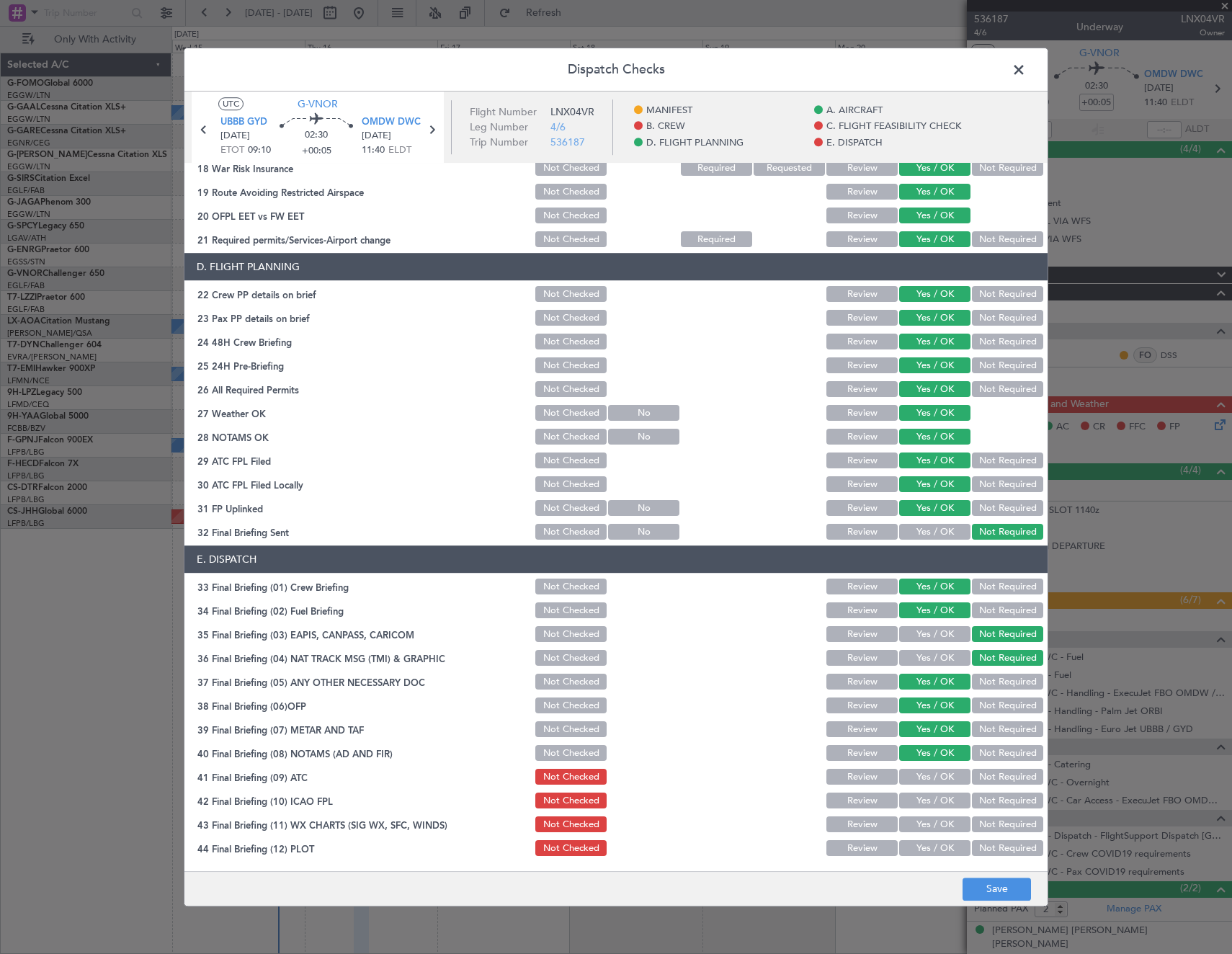
click at [926, 769] on button "Yes / OK" at bounding box center [935, 777] width 71 height 16
click at [923, 791] on div "Yes / OK" at bounding box center [934, 800] width 73 height 21
click at [919, 810] on div "Yes / OK" at bounding box center [934, 800] width 73 height 21
click at [926, 803] on button "Yes / OK" at bounding box center [935, 800] width 71 height 16
click at [920, 825] on button "Yes / OK" at bounding box center [935, 824] width 71 height 16
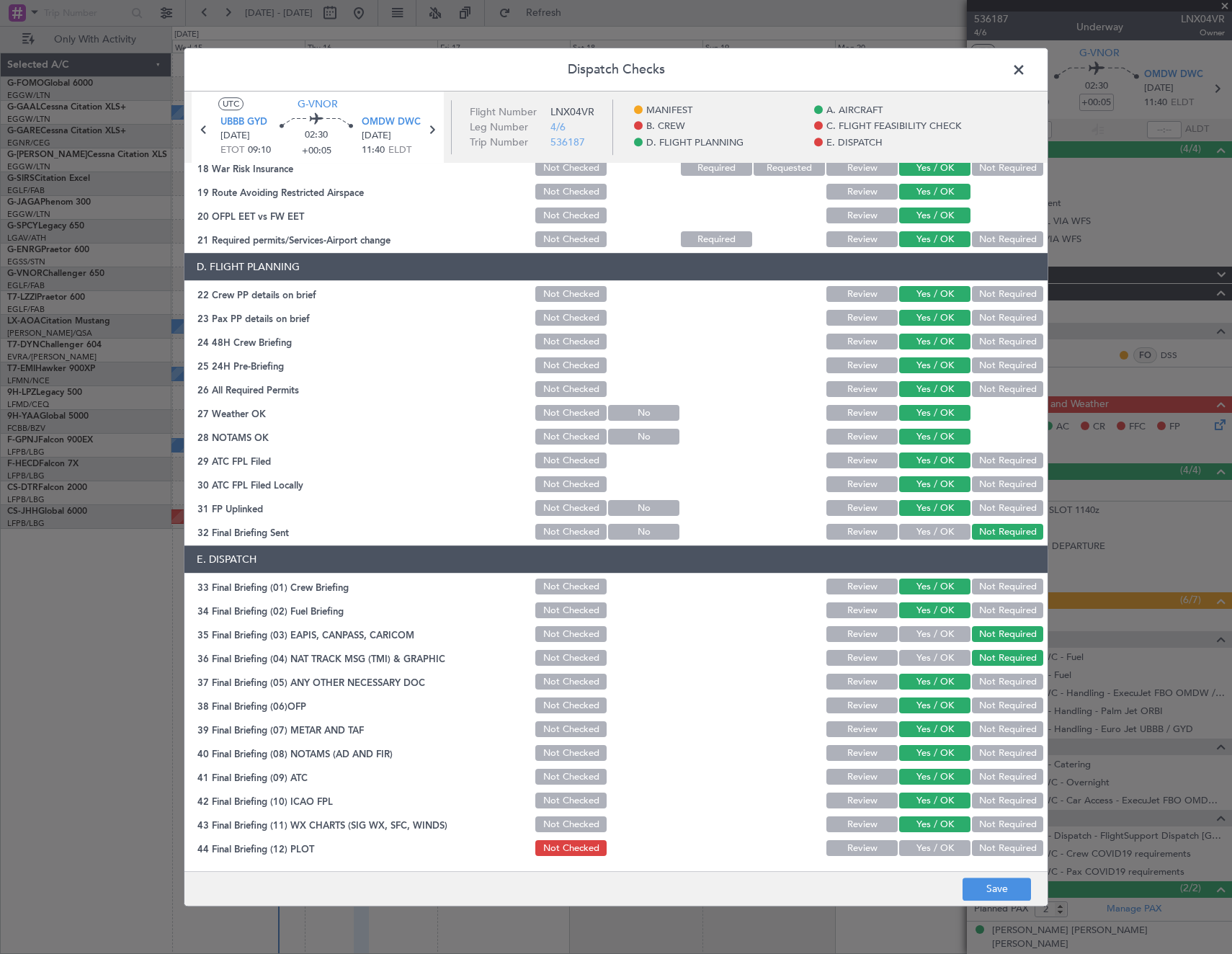
click at [915, 848] on button "Yes / OK" at bounding box center [935, 848] width 71 height 16
click at [1008, 880] on button "Save" at bounding box center [997, 889] width 68 height 23
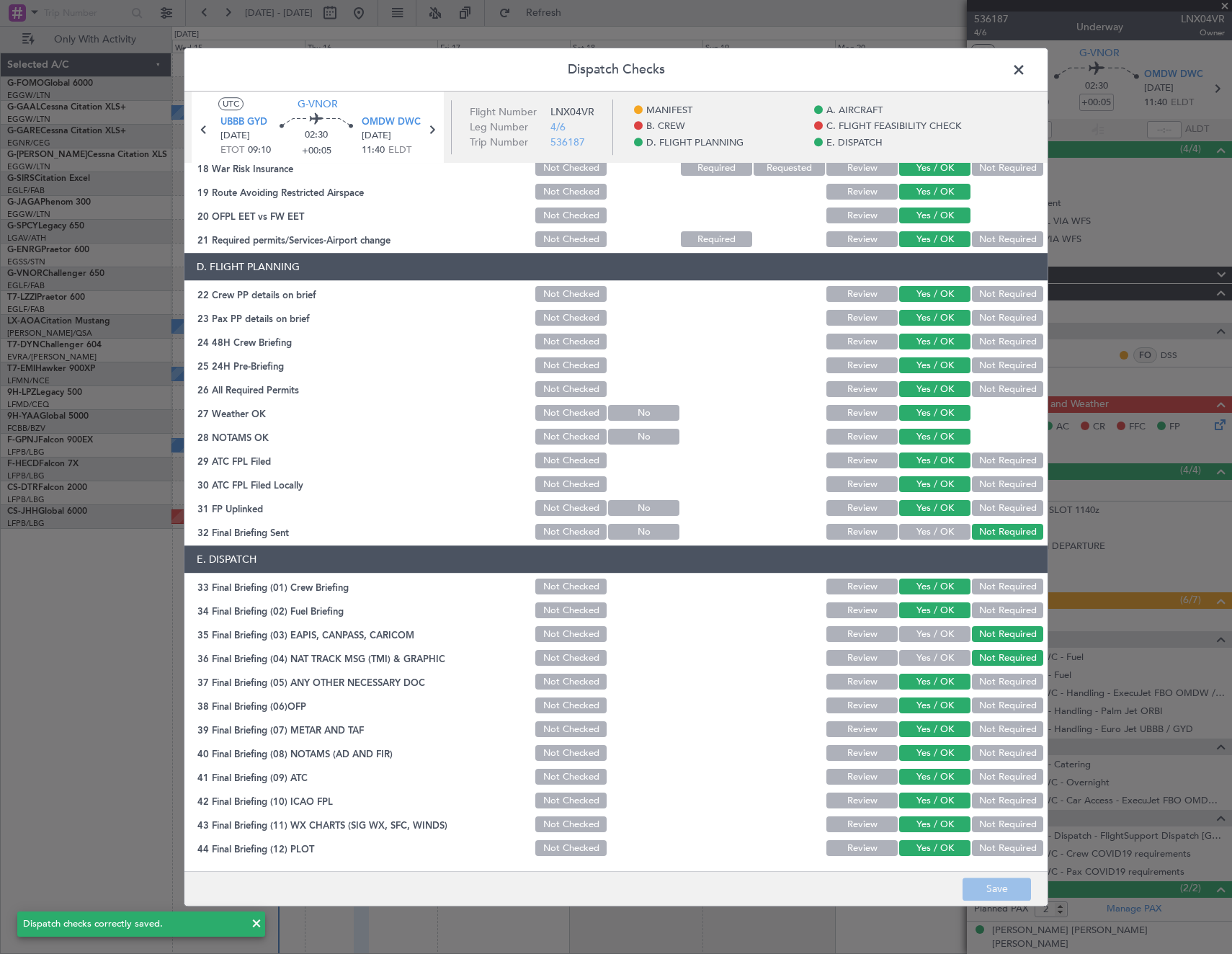
click at [1026, 71] on span at bounding box center [1026, 74] width 0 height 29
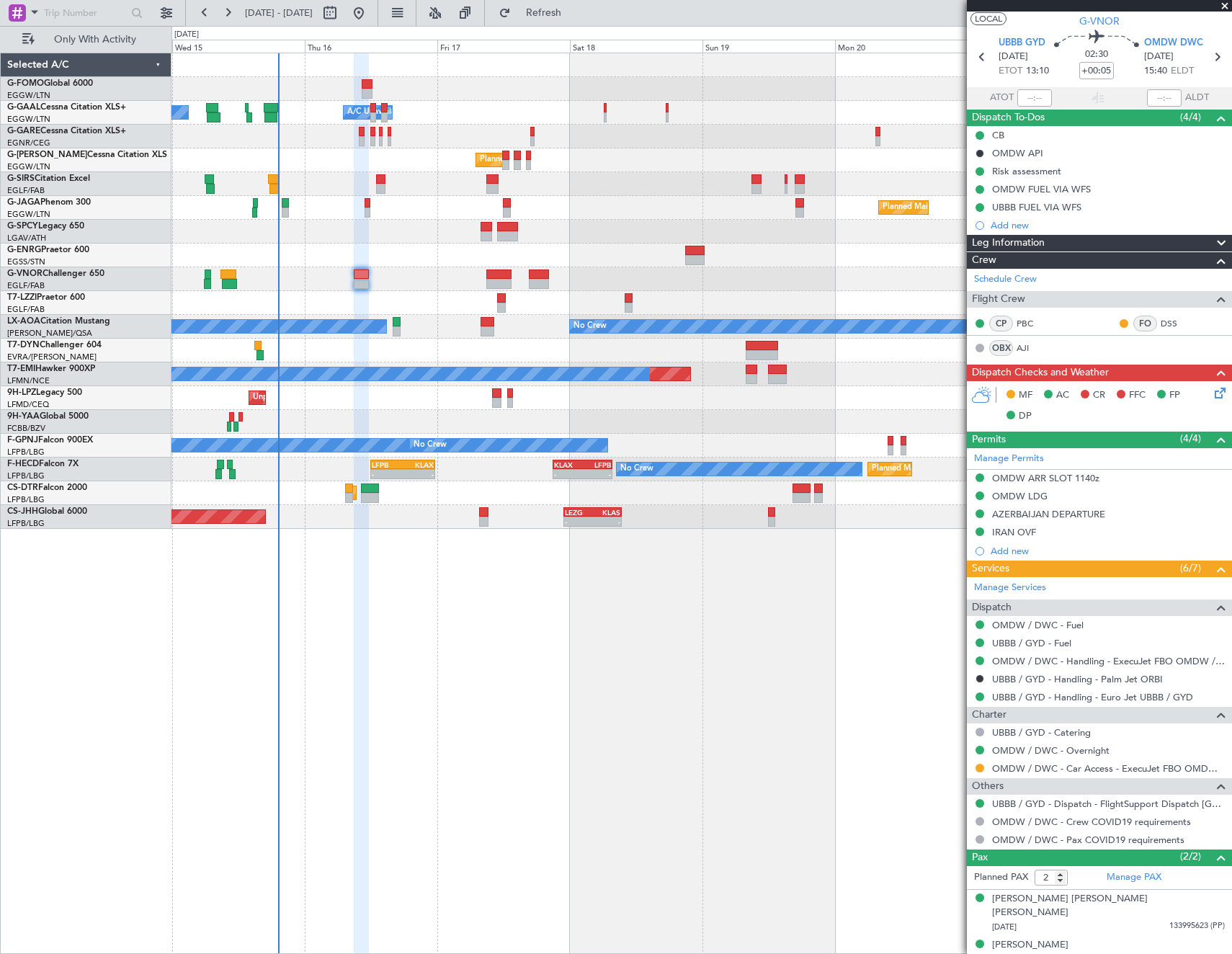
scroll to position [0, 0]
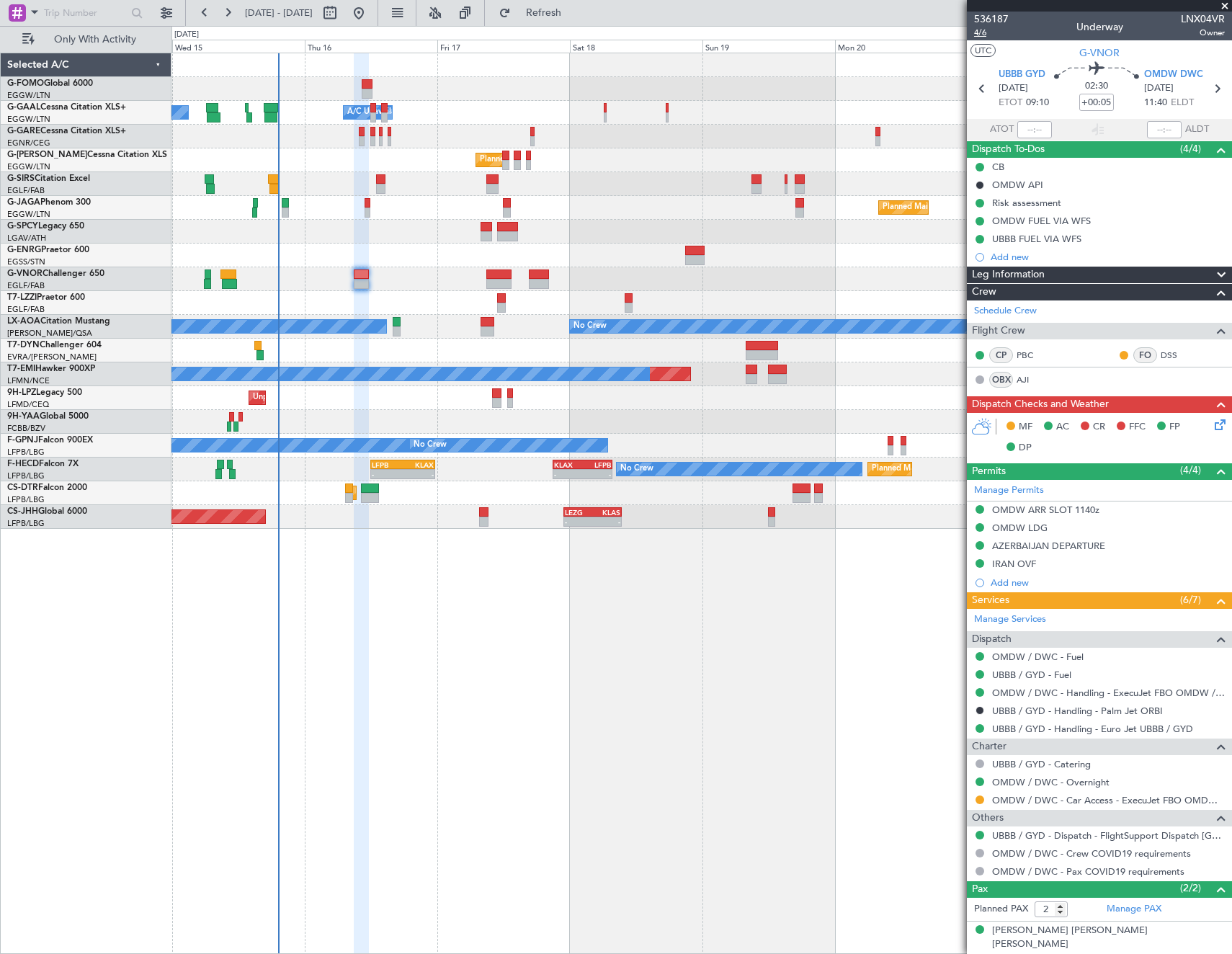
click at [975, 36] on span "4/6" at bounding box center [991, 33] width 34 height 12
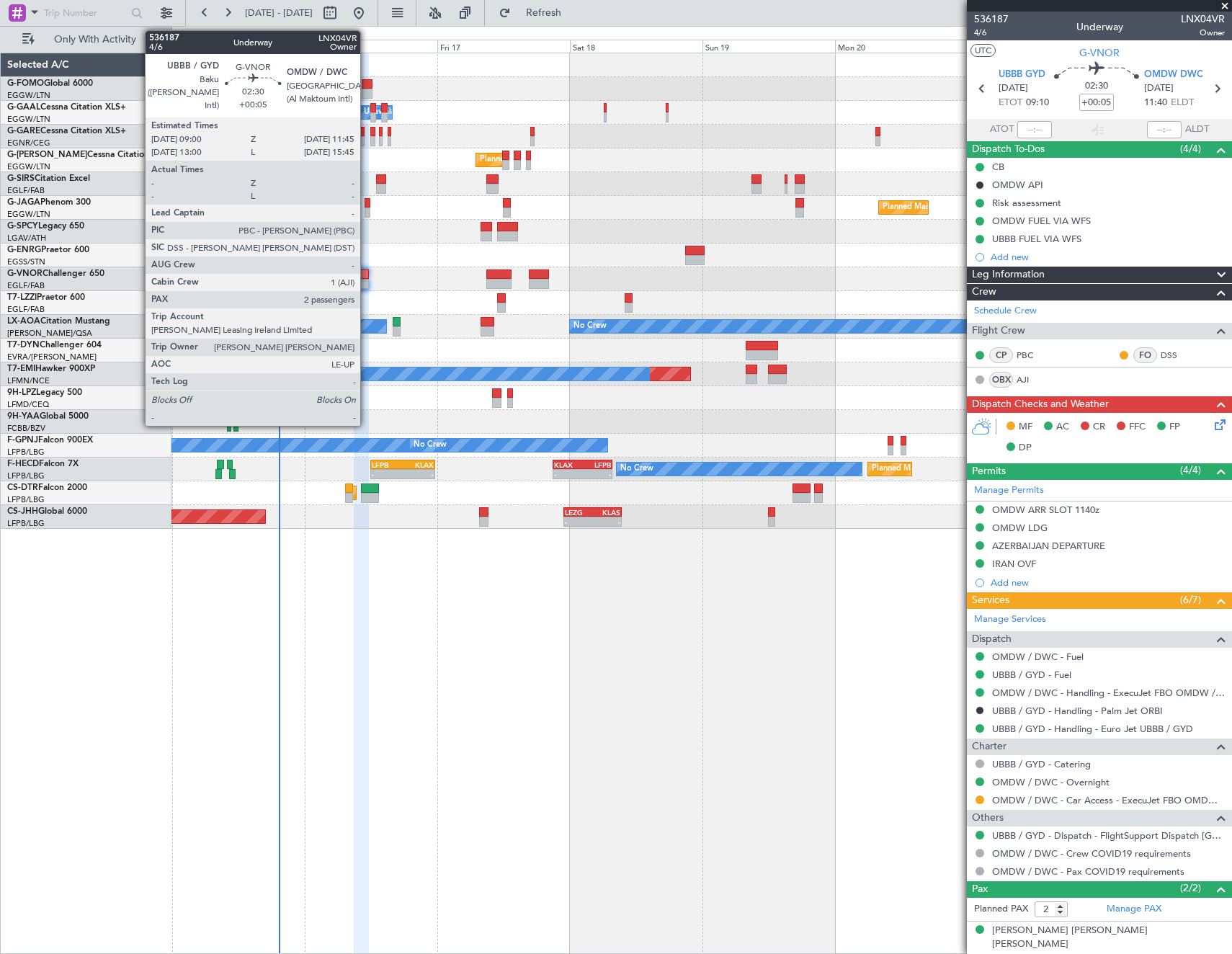
click at [367, 280] on div at bounding box center [361, 284] width 16 height 10
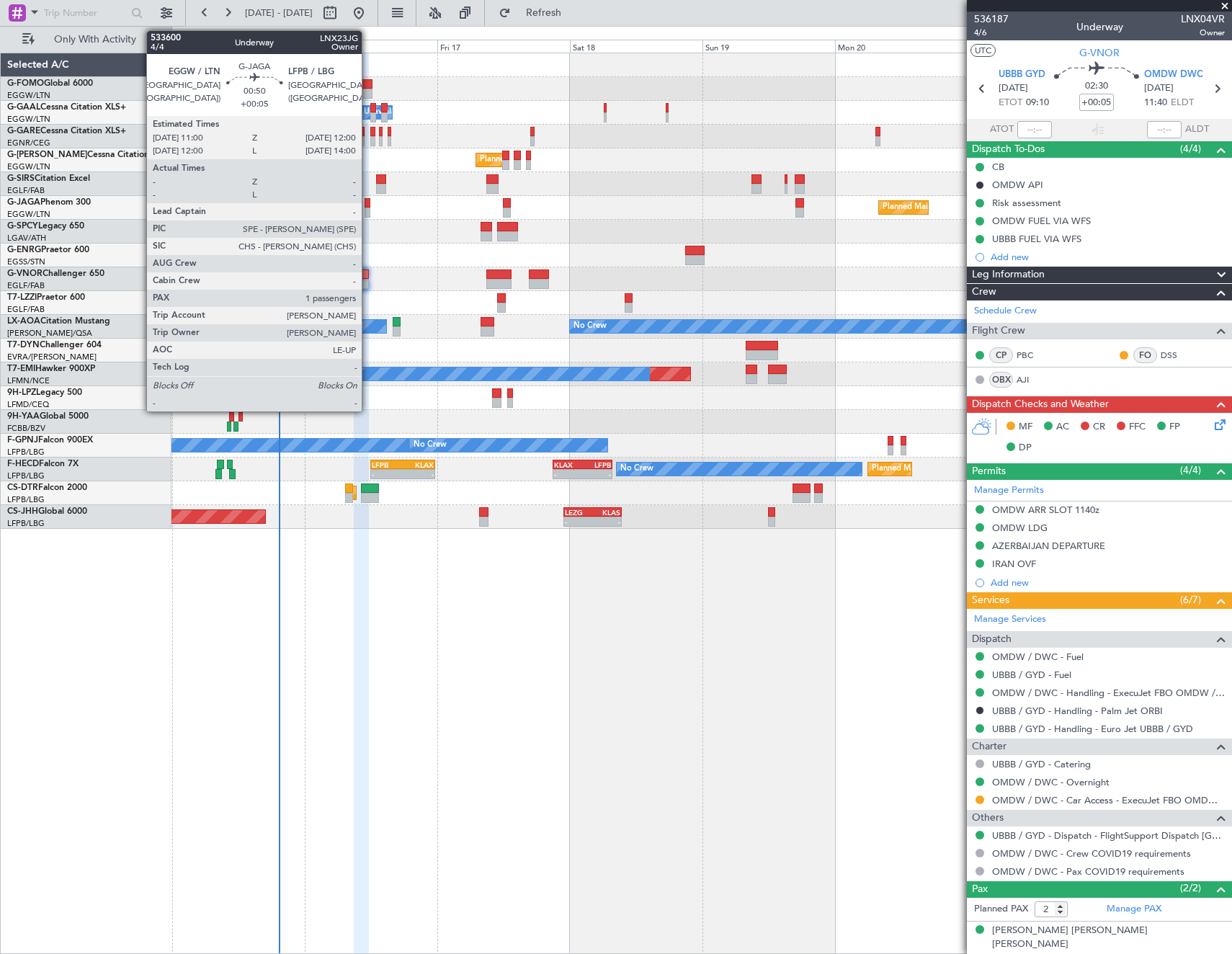
click at [368, 205] on div at bounding box center [367, 203] width 6 height 10
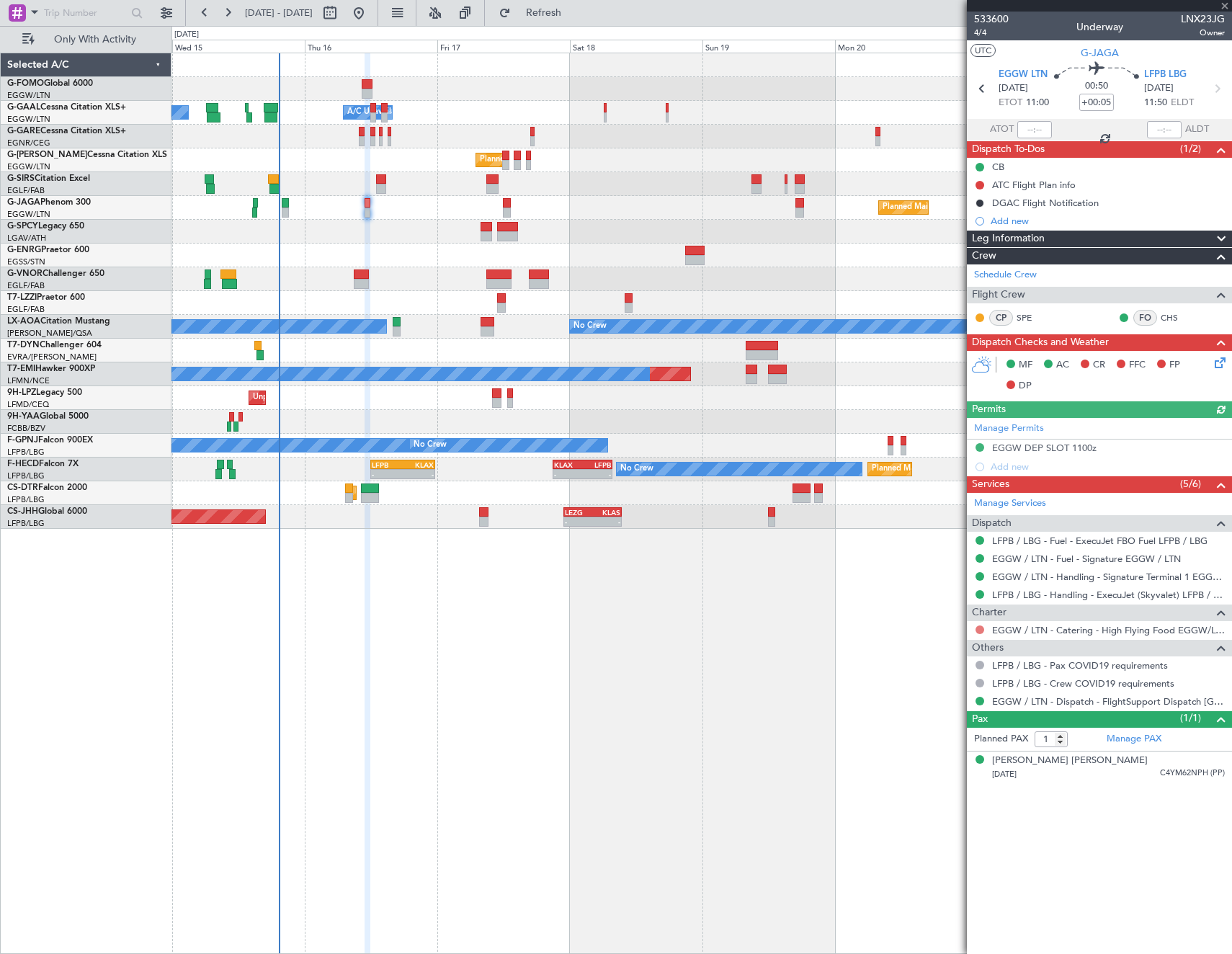
click at [980, 627] on button at bounding box center [980, 629] width 8 height 8
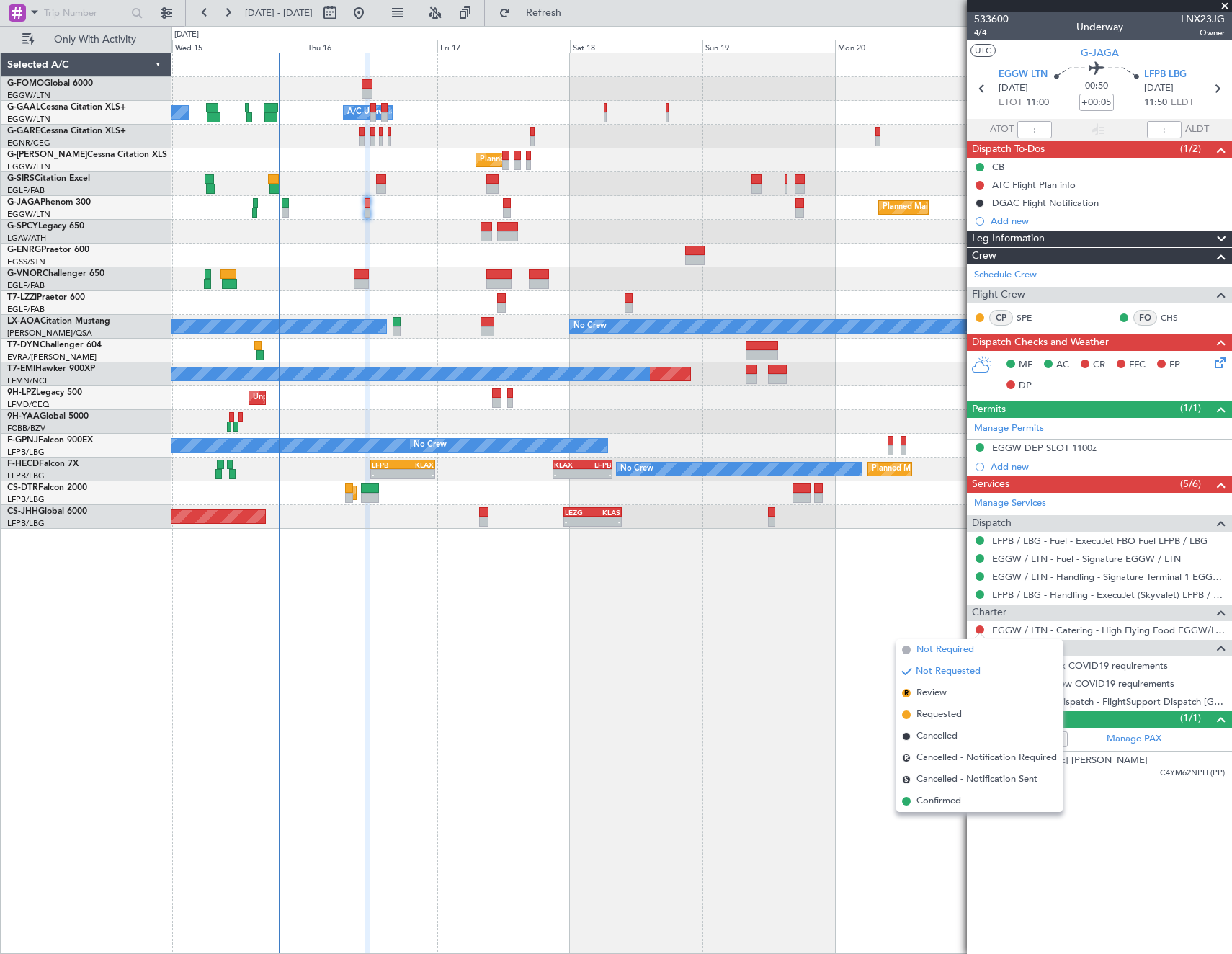
click at [927, 646] on span "Not Required" at bounding box center [945, 649] width 58 height 14
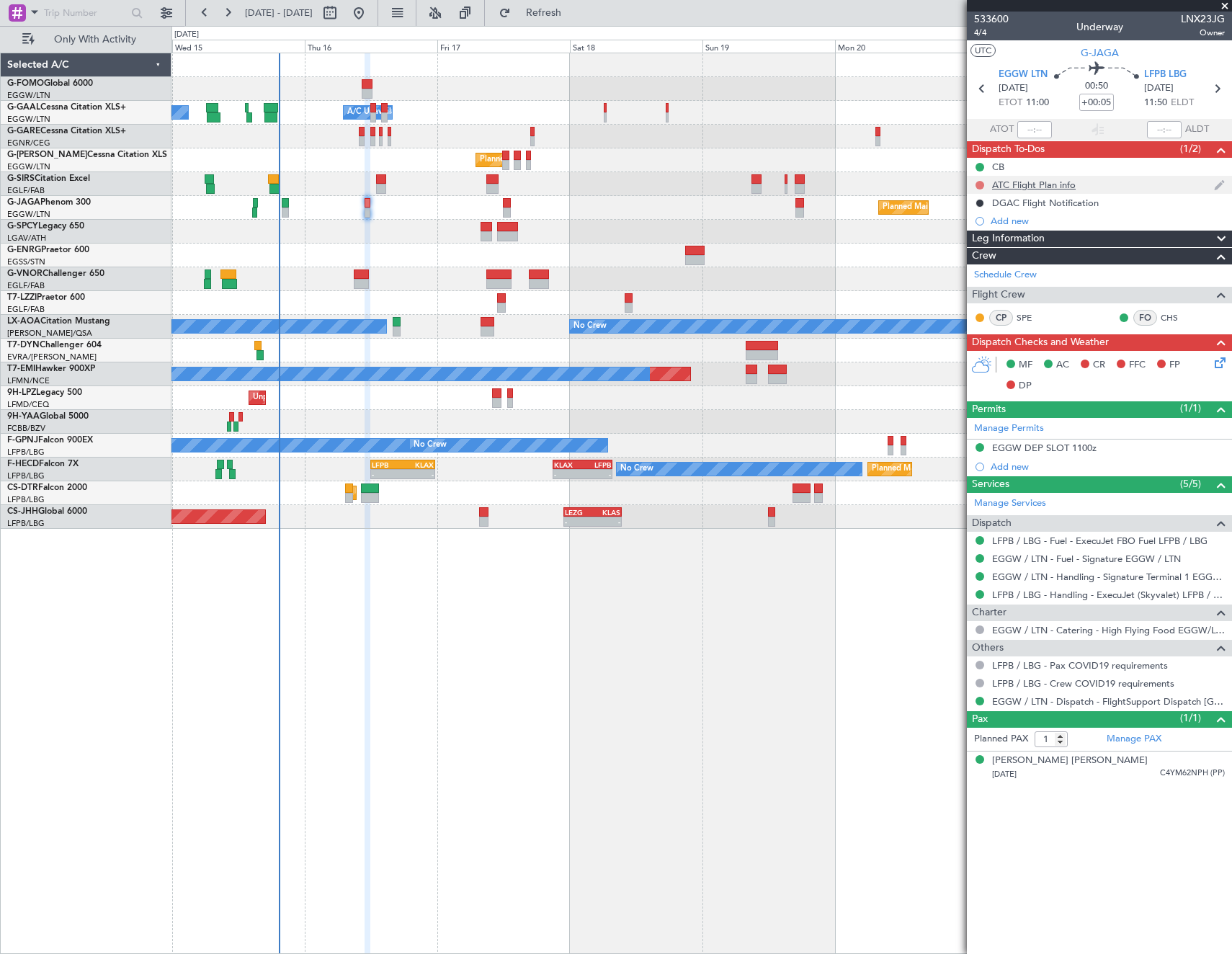
click at [979, 184] on button at bounding box center [980, 185] width 8 height 8
click at [990, 246] on span "Completed" at bounding box center [986, 248] width 48 height 14
click at [1219, 366] on icon at bounding box center [1218, 360] width 11 height 11
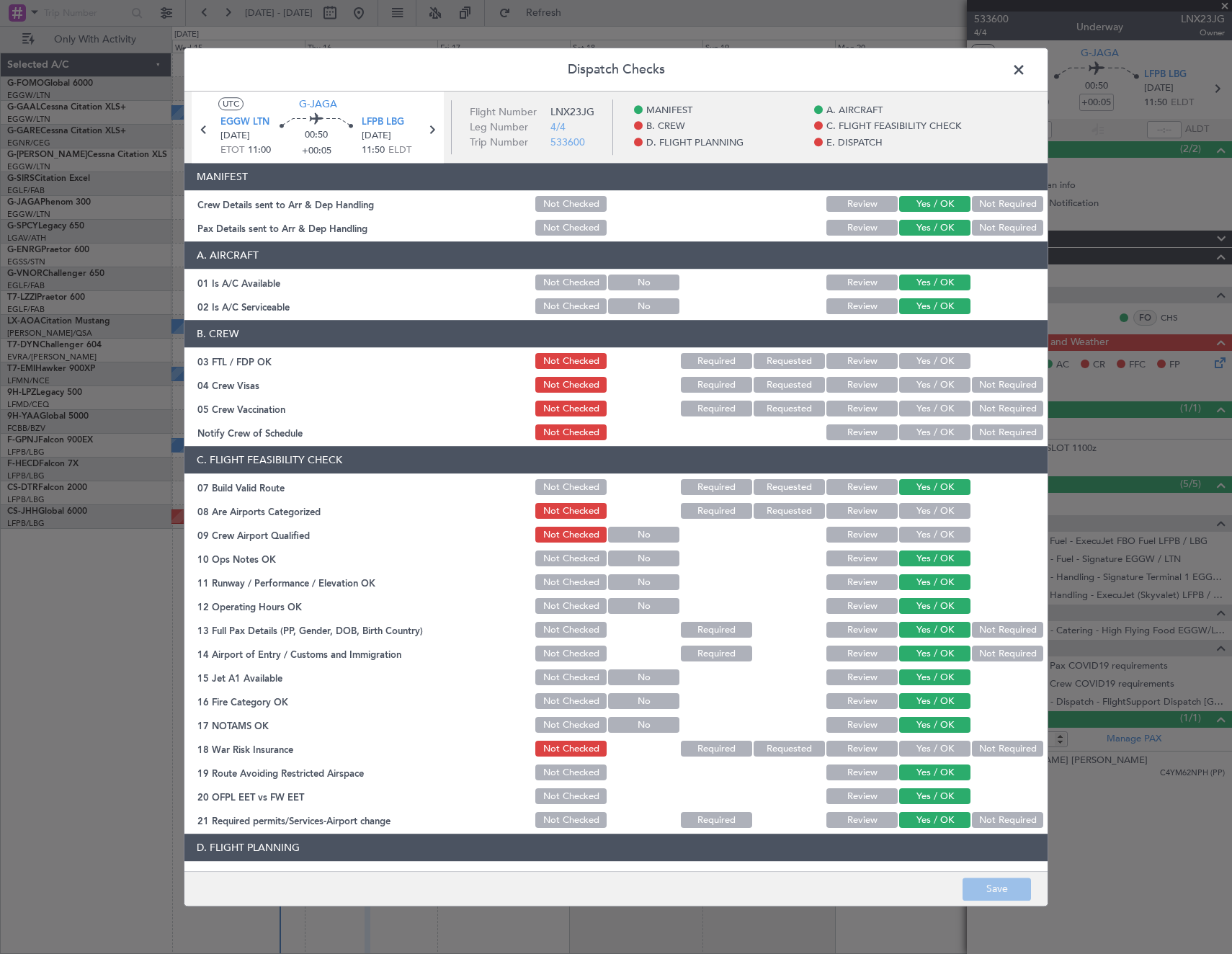
click at [989, 748] on button "Not Required" at bounding box center [1008, 749] width 71 height 16
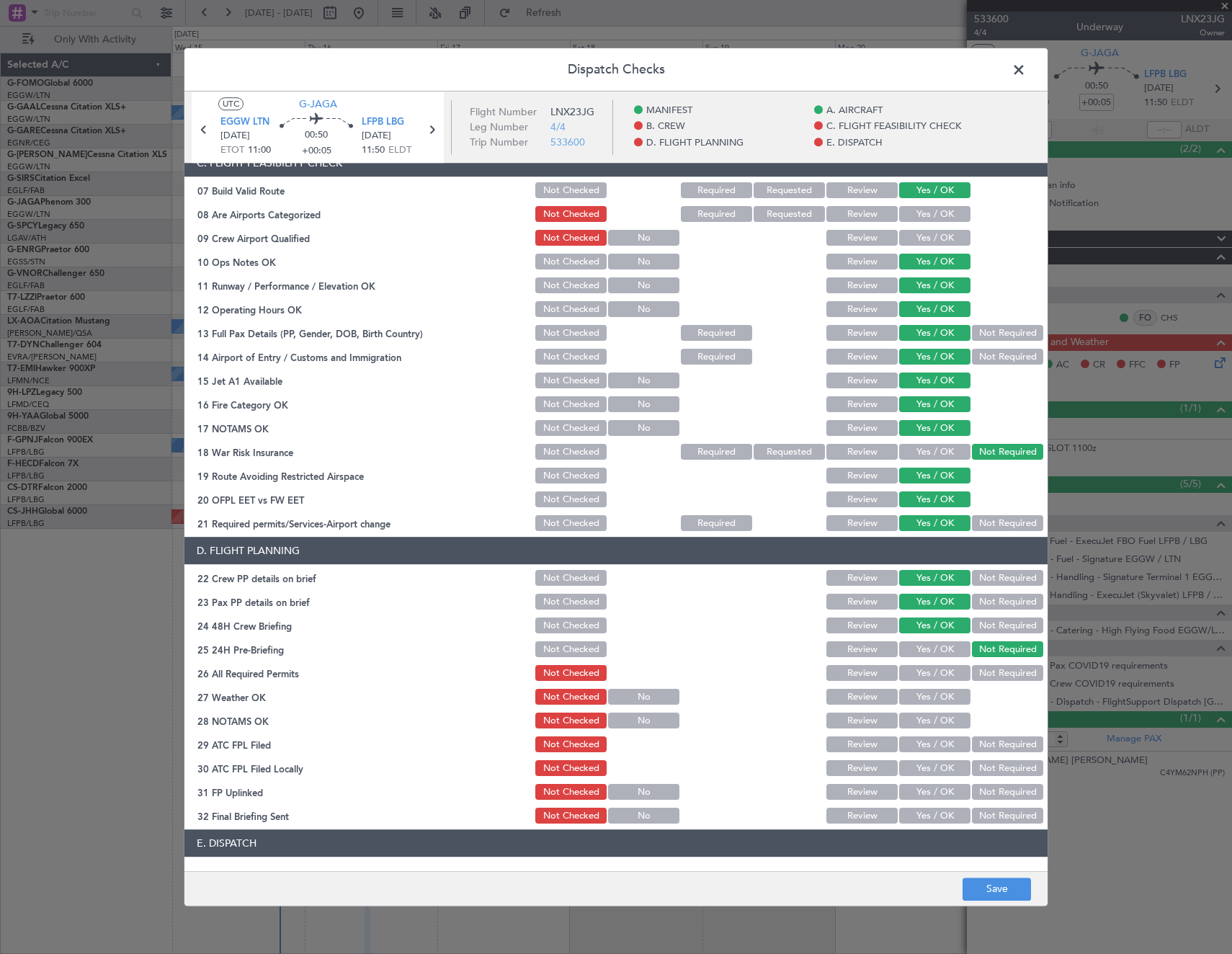
scroll to position [576, 0]
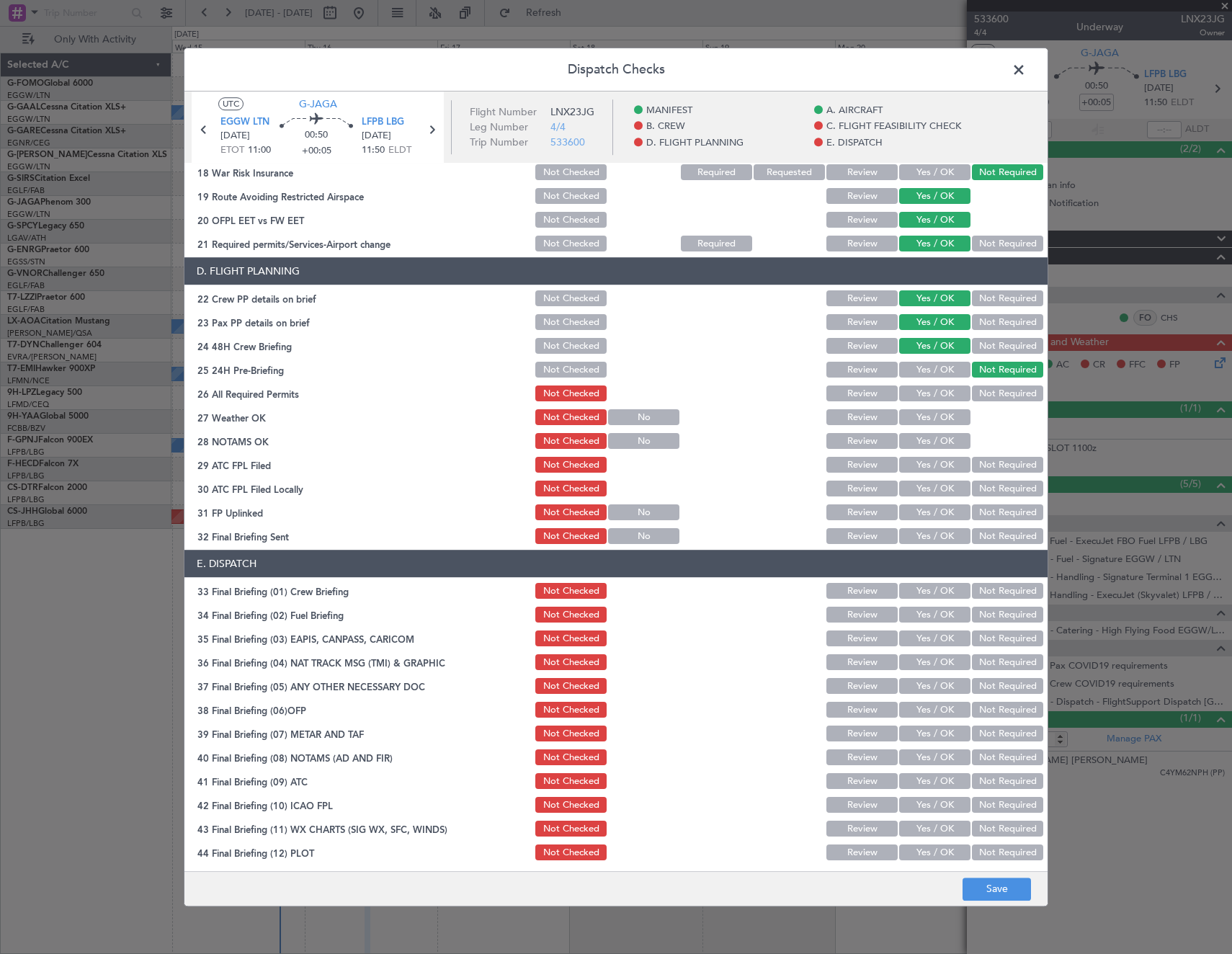
click at [915, 388] on button "Yes / OK" at bounding box center [935, 394] width 71 height 16
drag, startPoint x: 926, startPoint y: 411, endPoint x: 929, endPoint y: 423, distance: 12.4
click at [926, 412] on button "Yes / OK" at bounding box center [935, 417] width 71 height 16
click at [934, 443] on button "Yes / OK" at bounding box center [935, 441] width 71 height 16
click at [933, 474] on div "Yes / OK" at bounding box center [934, 465] width 73 height 21
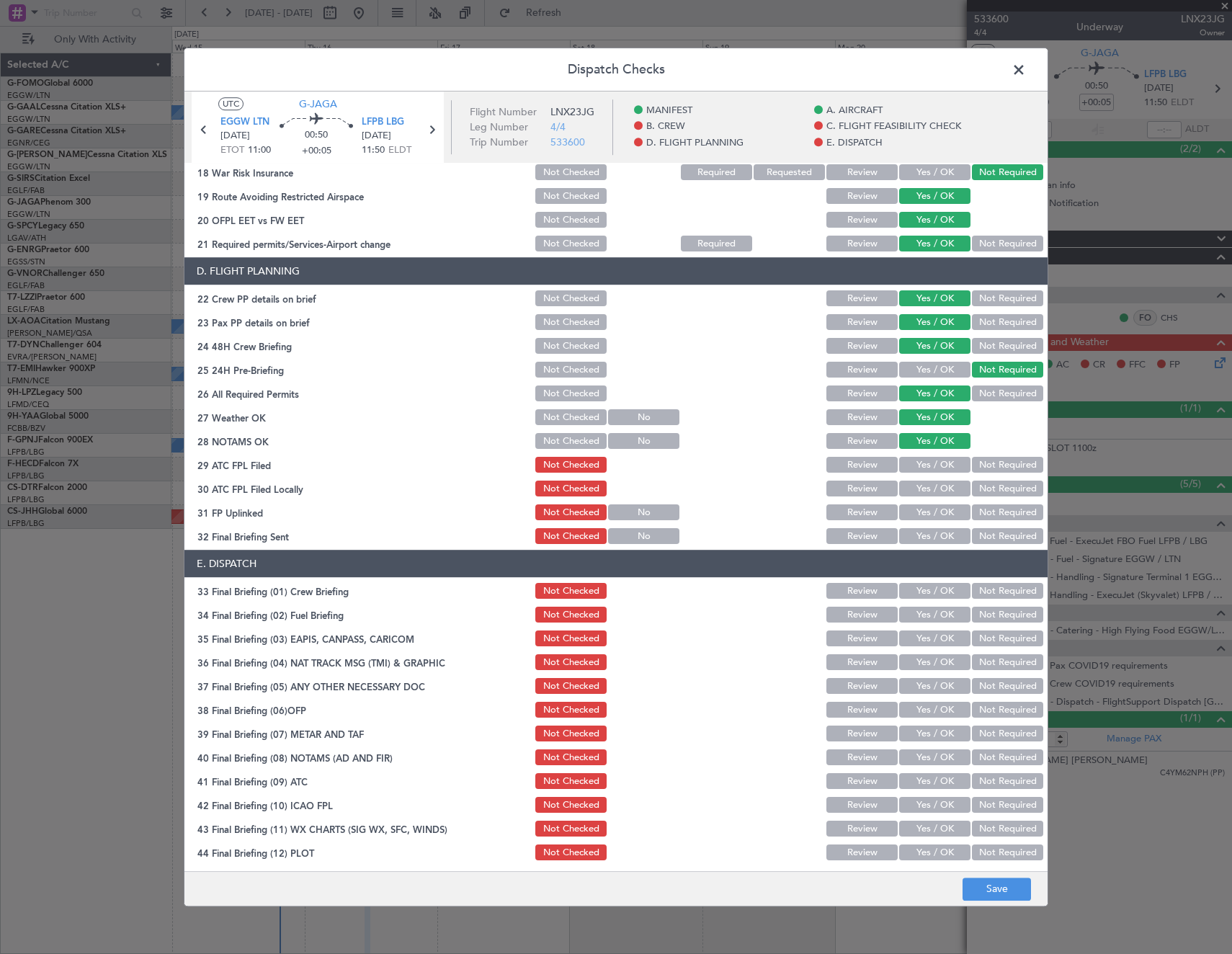
drag, startPoint x: 944, startPoint y: 463, endPoint x: 998, endPoint y: 486, distance: 58.7
click at [954, 469] on button "Yes / OK" at bounding box center [935, 465] width 71 height 16
drag, startPoint x: 998, startPoint y: 487, endPoint x: 937, endPoint y: 510, distance: 65.2
click at [994, 487] on button "Not Required" at bounding box center [1008, 489] width 71 height 16
drag, startPoint x: 937, startPoint y: 510, endPoint x: 976, endPoint y: 522, distance: 40.8
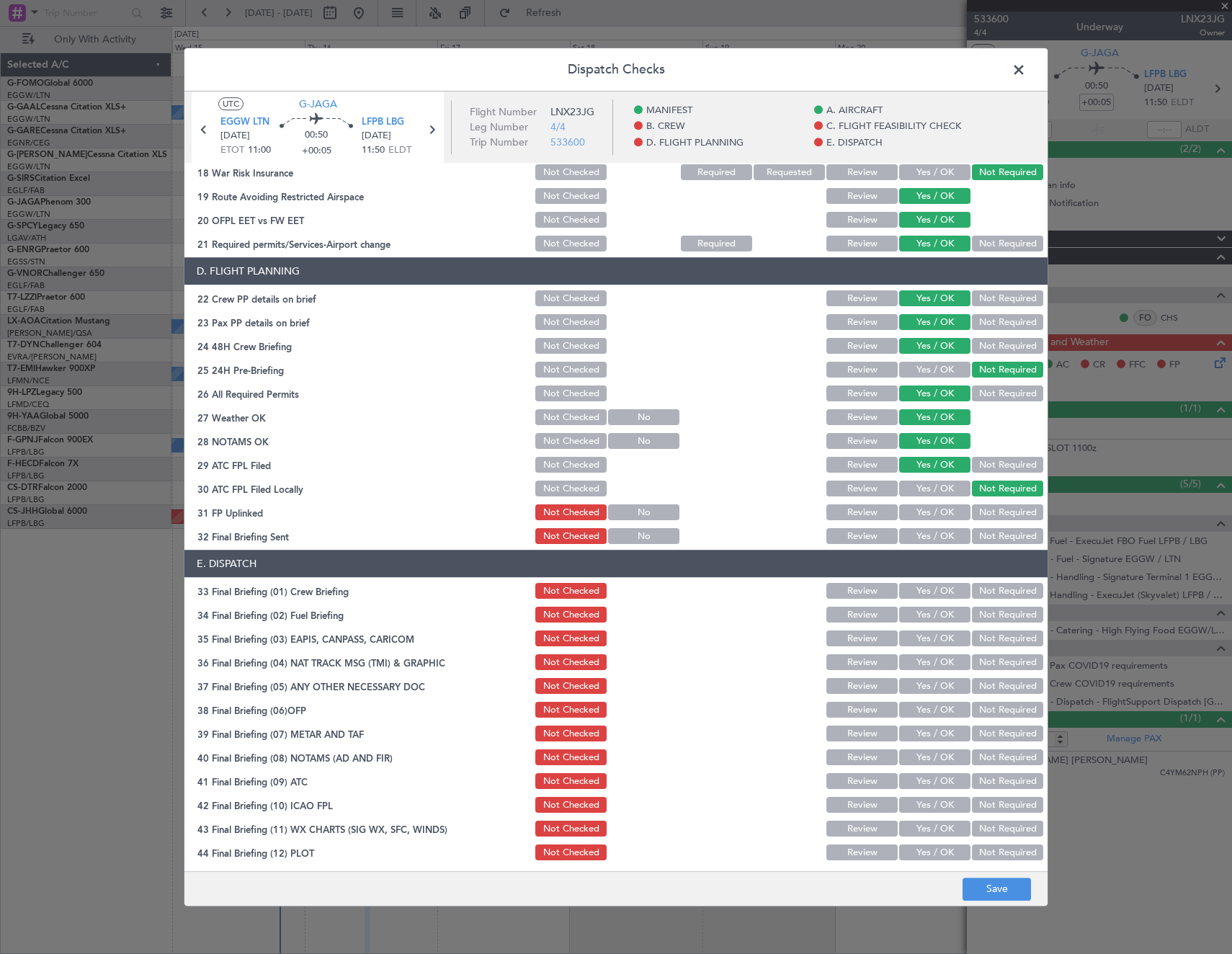
click at [948, 513] on button "Yes / OK" at bounding box center [935, 512] width 71 height 16
click at [987, 528] on button "Not Required" at bounding box center [1008, 536] width 71 height 16
click at [935, 594] on button "Yes / OK" at bounding box center [935, 591] width 71 height 16
click at [986, 620] on button "Not Required" at bounding box center [1008, 615] width 71 height 16
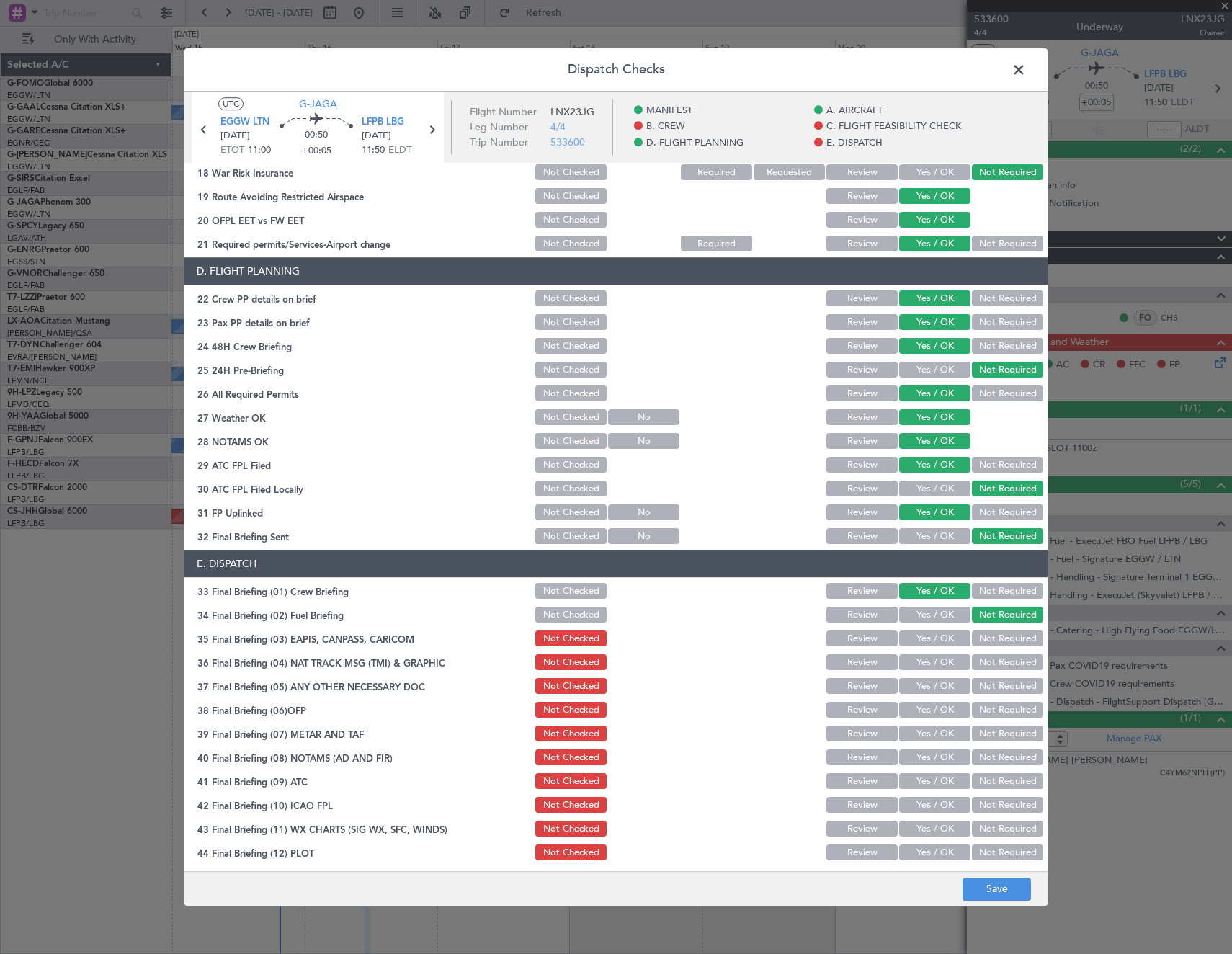
click at [985, 639] on button "Not Required" at bounding box center [1008, 639] width 71 height 16
click at [980, 660] on button "Not Required" at bounding box center [1008, 662] width 71 height 16
click at [933, 682] on button "Yes / OK" at bounding box center [935, 686] width 71 height 16
click at [935, 719] on div "Yes / OK" at bounding box center [934, 710] width 73 height 21
click at [919, 711] on button "Yes / OK" at bounding box center [935, 710] width 71 height 16
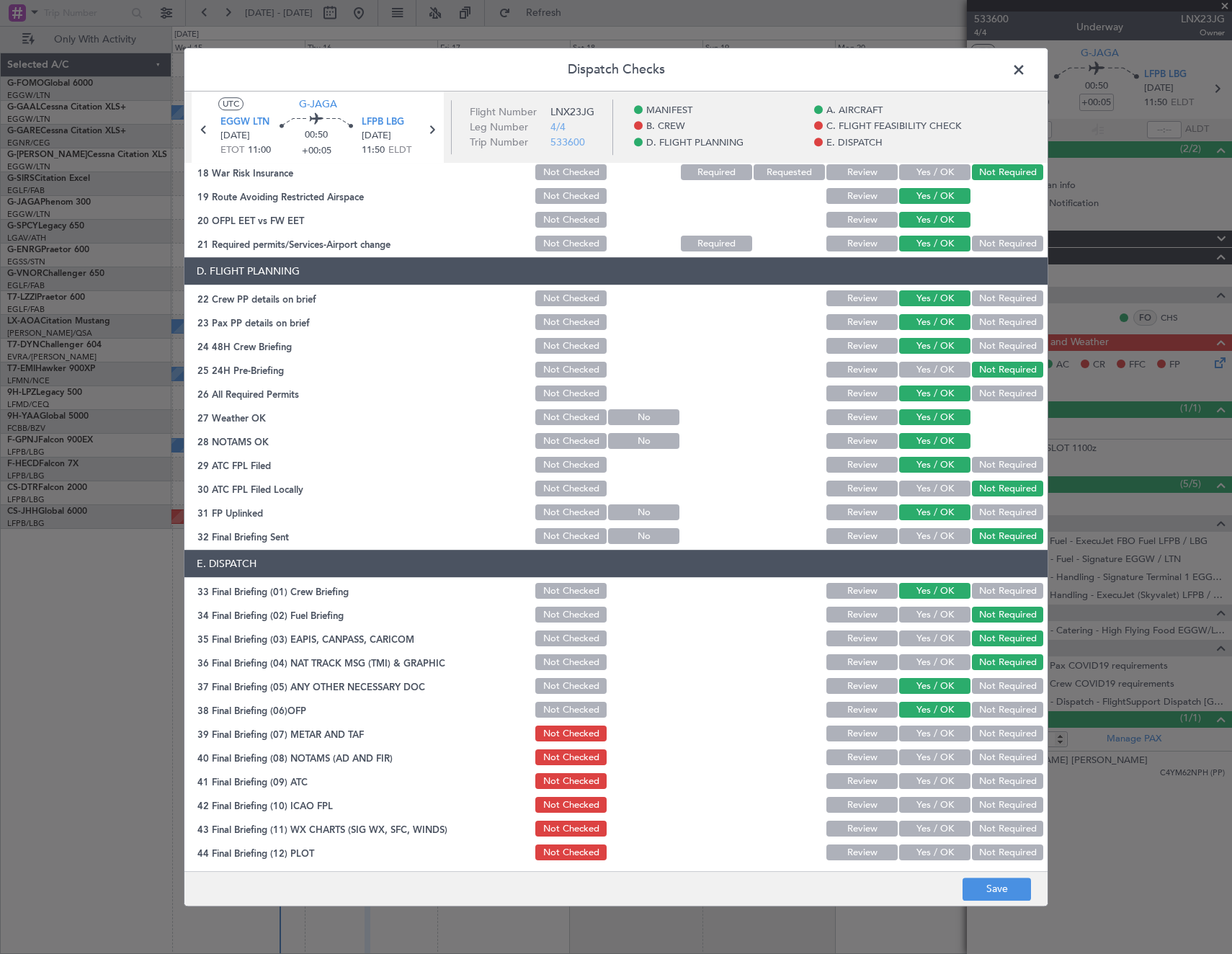
click at [922, 734] on button "Yes / OK" at bounding box center [935, 734] width 71 height 16
click at [922, 754] on button "Yes / OK" at bounding box center [935, 757] width 71 height 16
drag, startPoint x: 921, startPoint y: 776, endPoint x: 920, endPoint y: 793, distance: 17.0
click at [921, 777] on button "Yes / OK" at bounding box center [935, 781] width 71 height 16
click at [920, 801] on button "Yes / OK" at bounding box center [935, 805] width 71 height 16
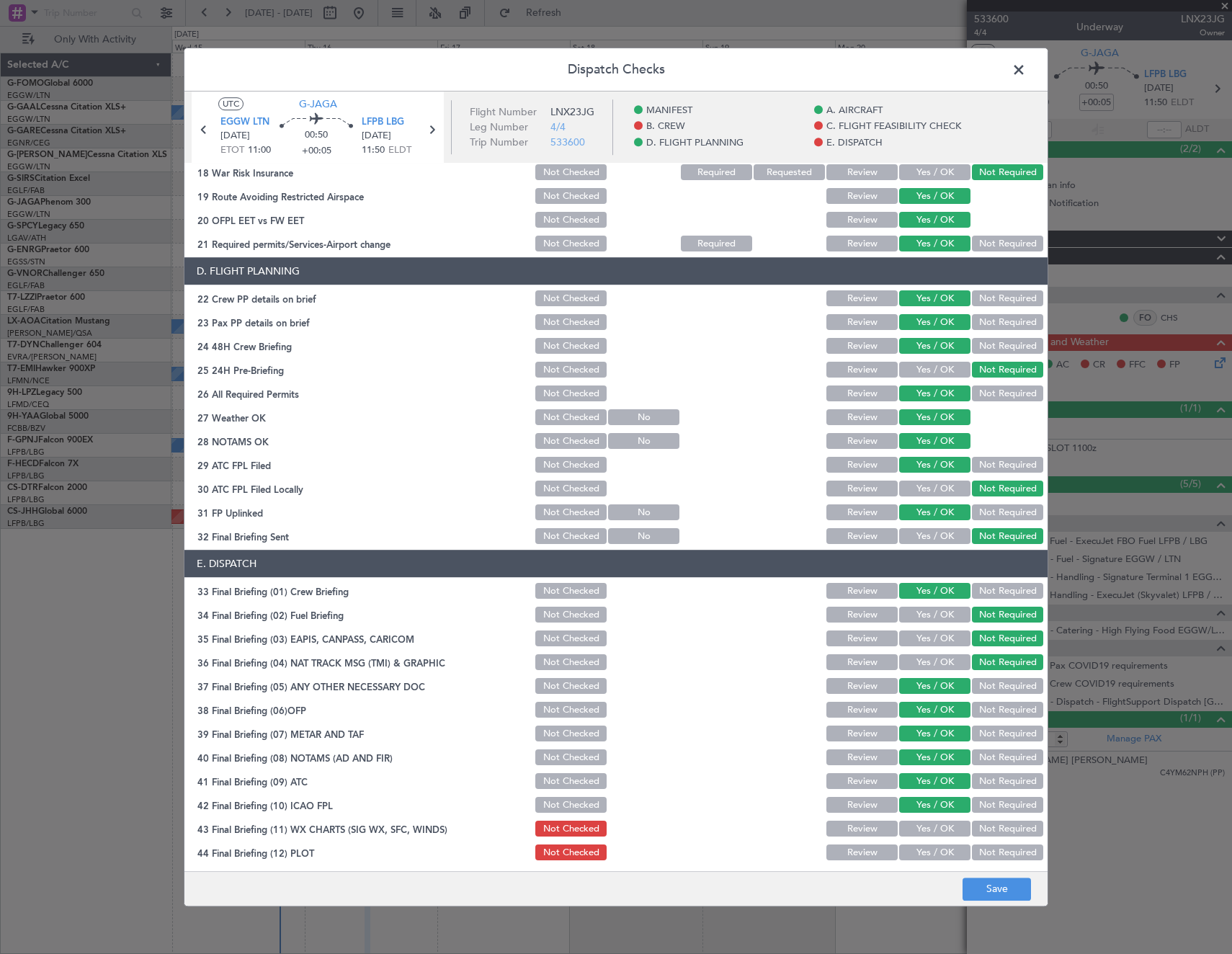
click at [914, 822] on button "Yes / OK" at bounding box center [935, 829] width 71 height 16
drag, startPoint x: 915, startPoint y: 845, endPoint x: 924, endPoint y: 853, distance: 12.0
click at [916, 847] on button "Yes / OK" at bounding box center [935, 852] width 71 height 16
click at [985, 888] on button "Save" at bounding box center [997, 889] width 68 height 23
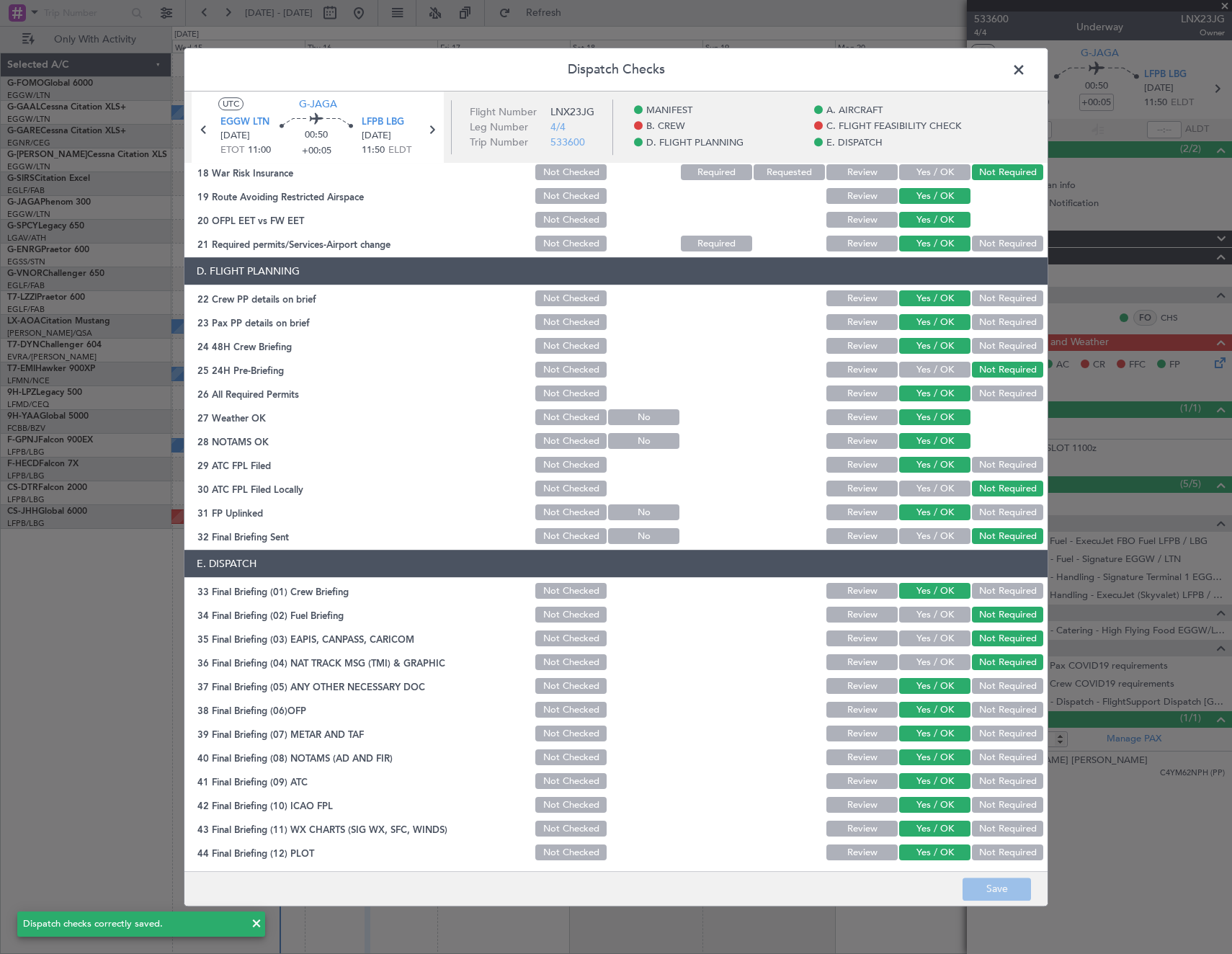
click at [1026, 71] on span at bounding box center [1026, 74] width 0 height 29
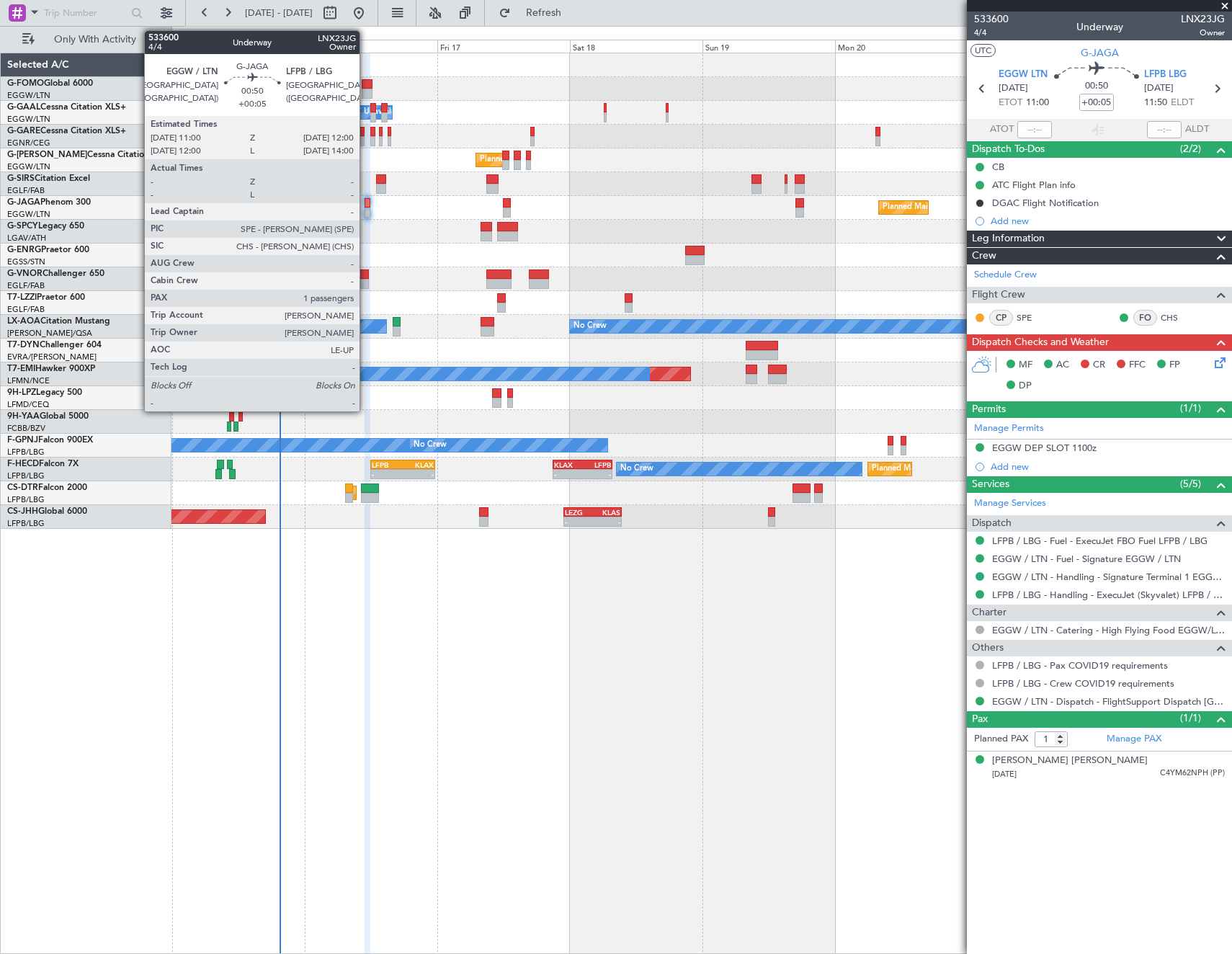
click at [366, 204] on div at bounding box center [367, 203] width 6 height 10
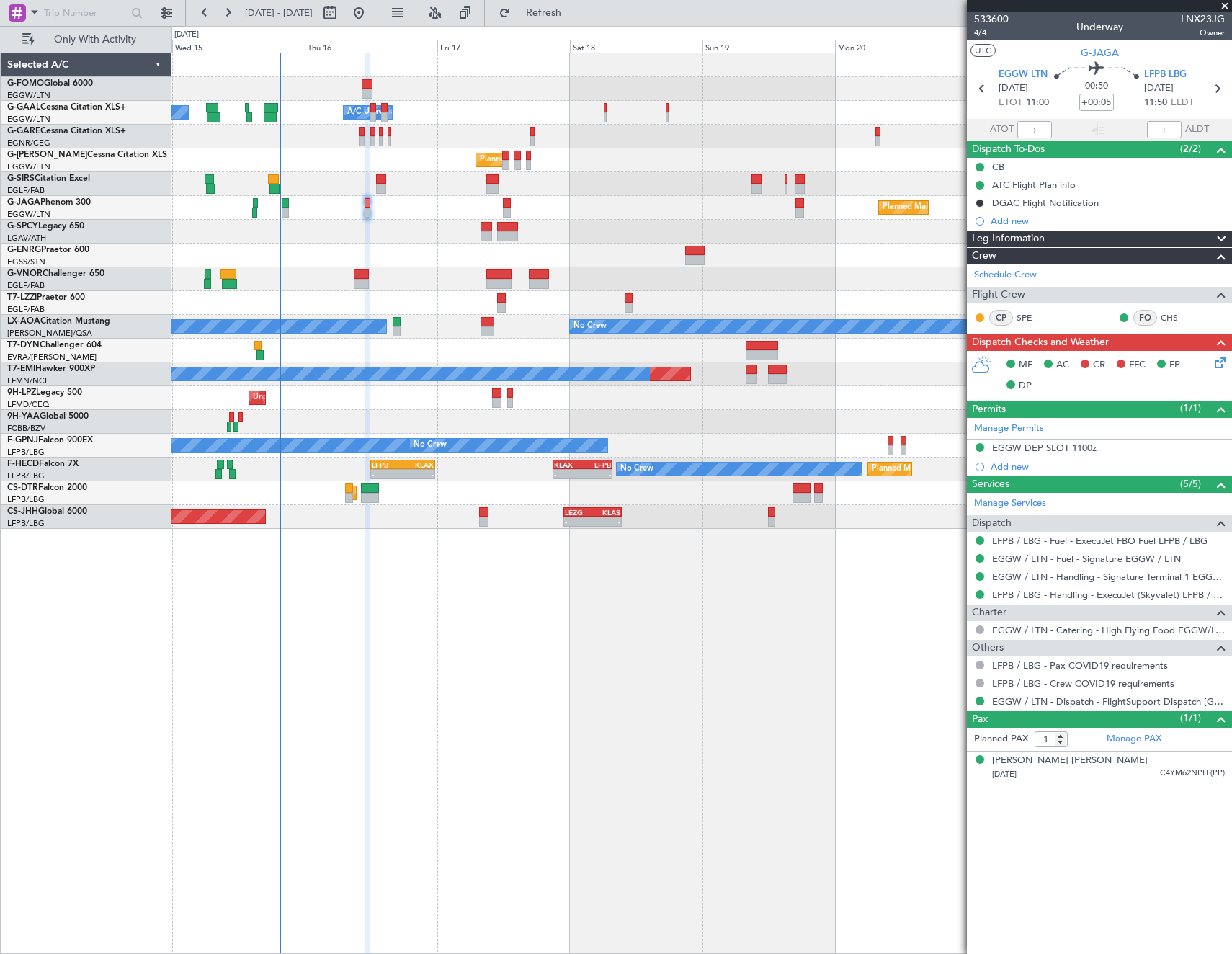
click at [324, 247] on div at bounding box center [702, 255] width 1060 height 24
click at [574, 10] on span "Refresh" at bounding box center [545, 12] width 61 height 10
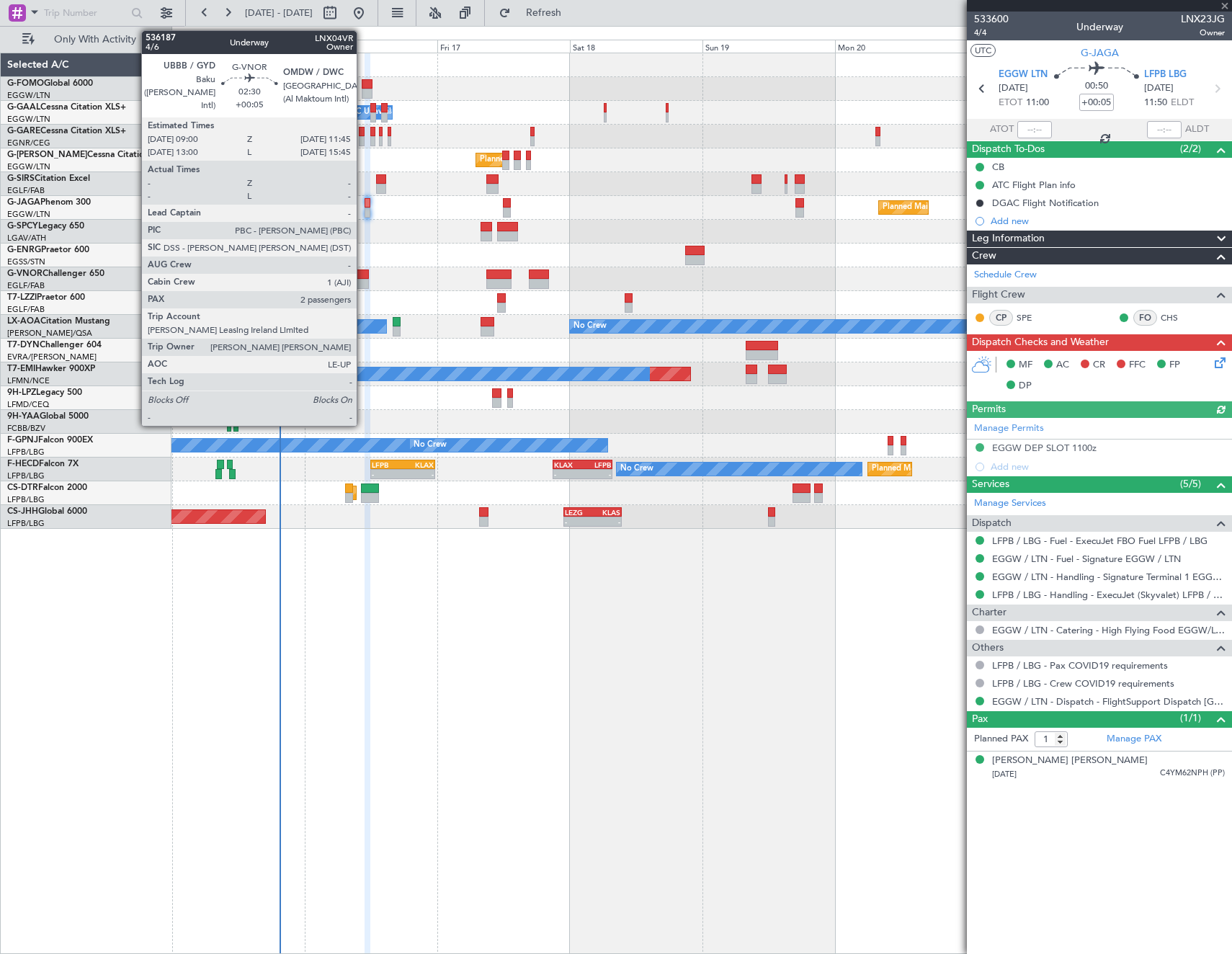
click at [364, 280] on div at bounding box center [361, 284] width 16 height 10
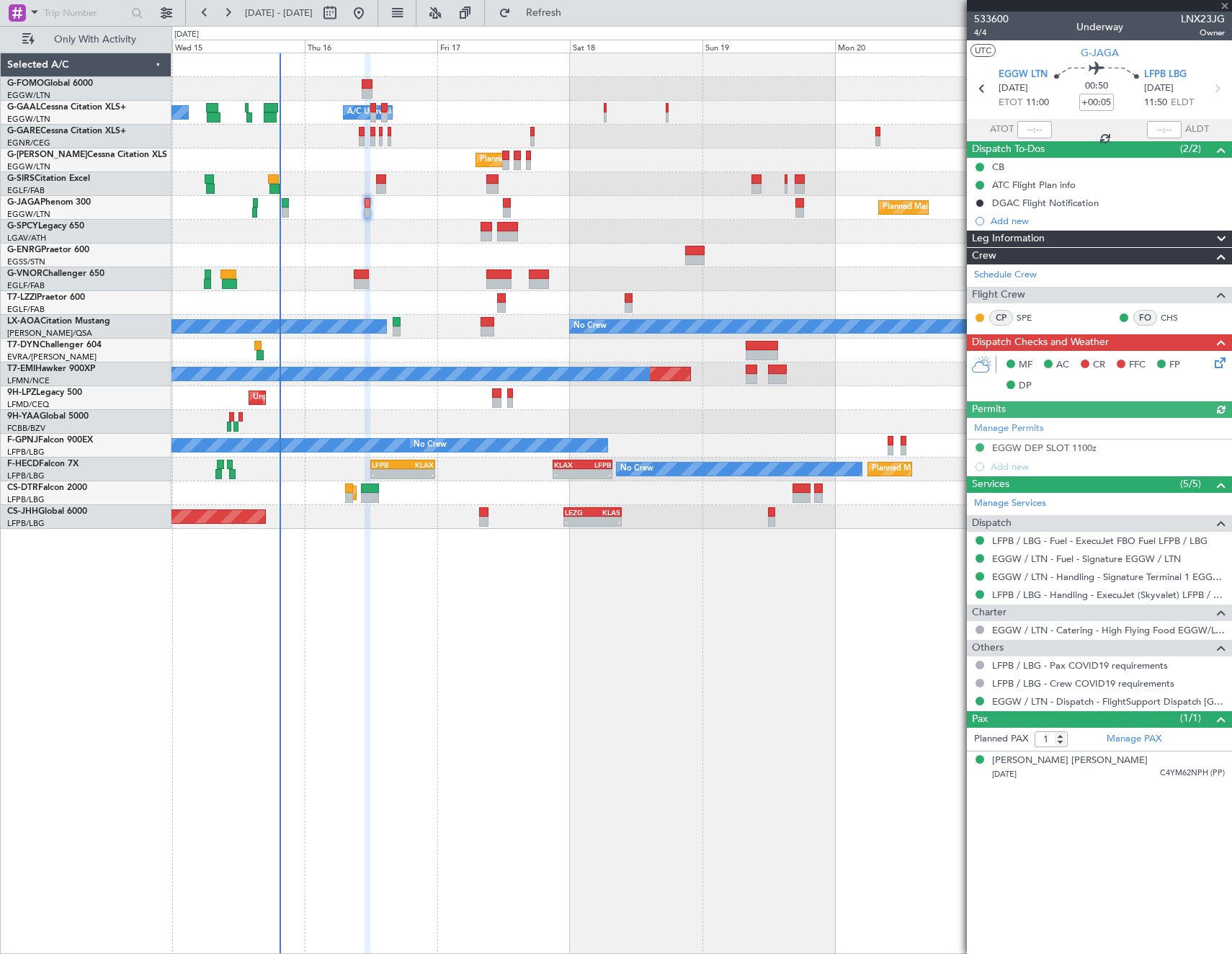
type input "2"
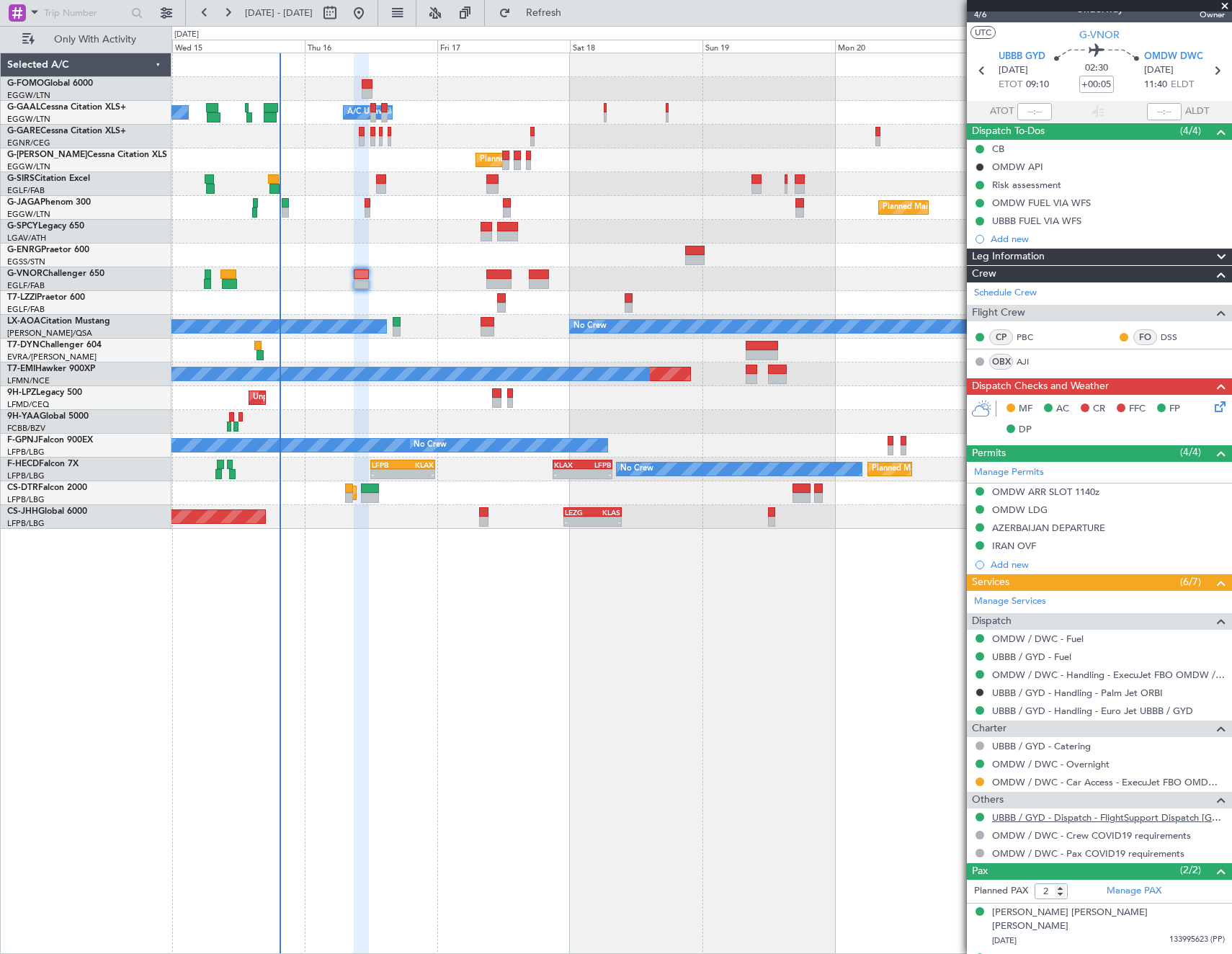
scroll to position [32, 0]
